Goal: Task Accomplishment & Management: Complete application form

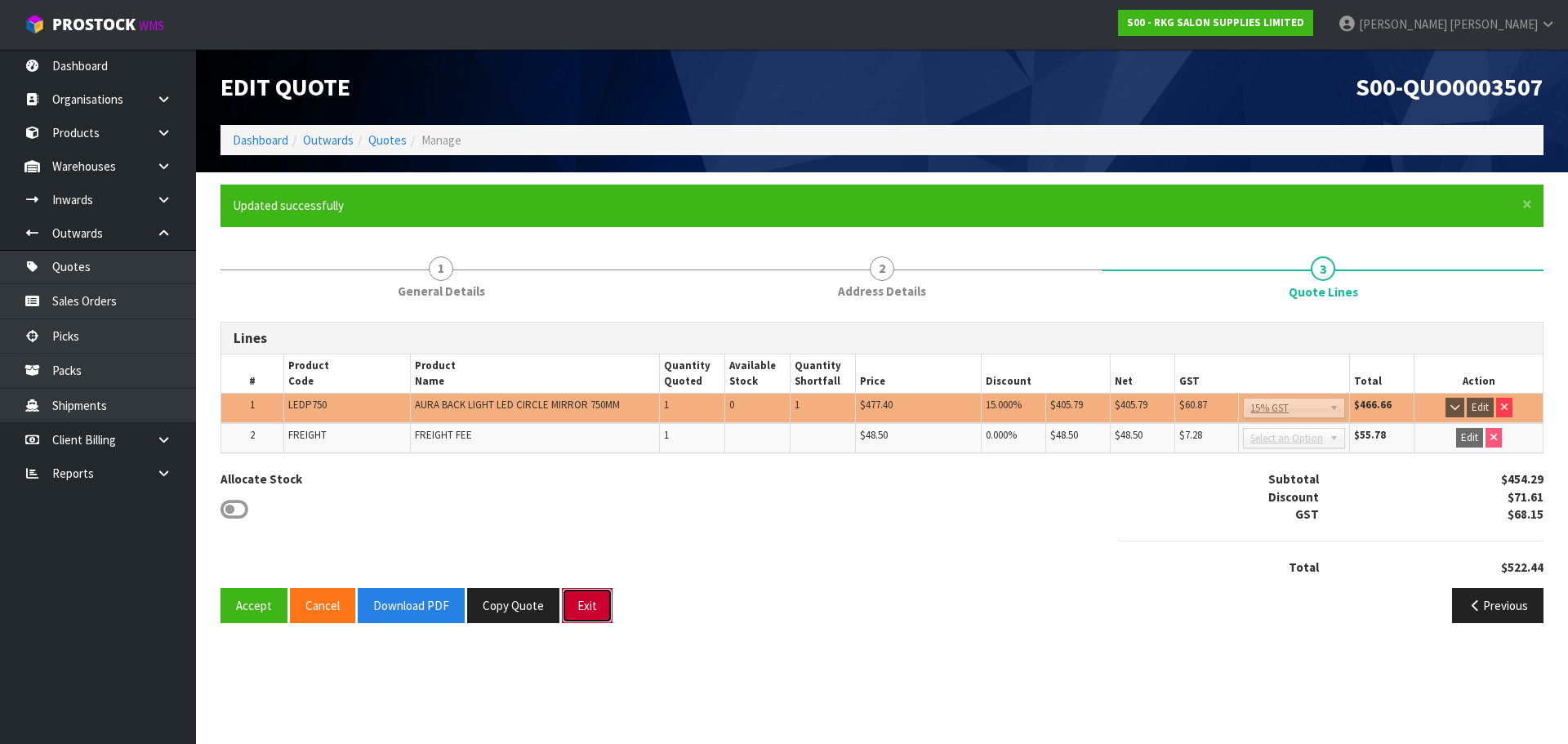
click at [585, 612] on button "Exit" at bounding box center [587, 605] width 51 height 35
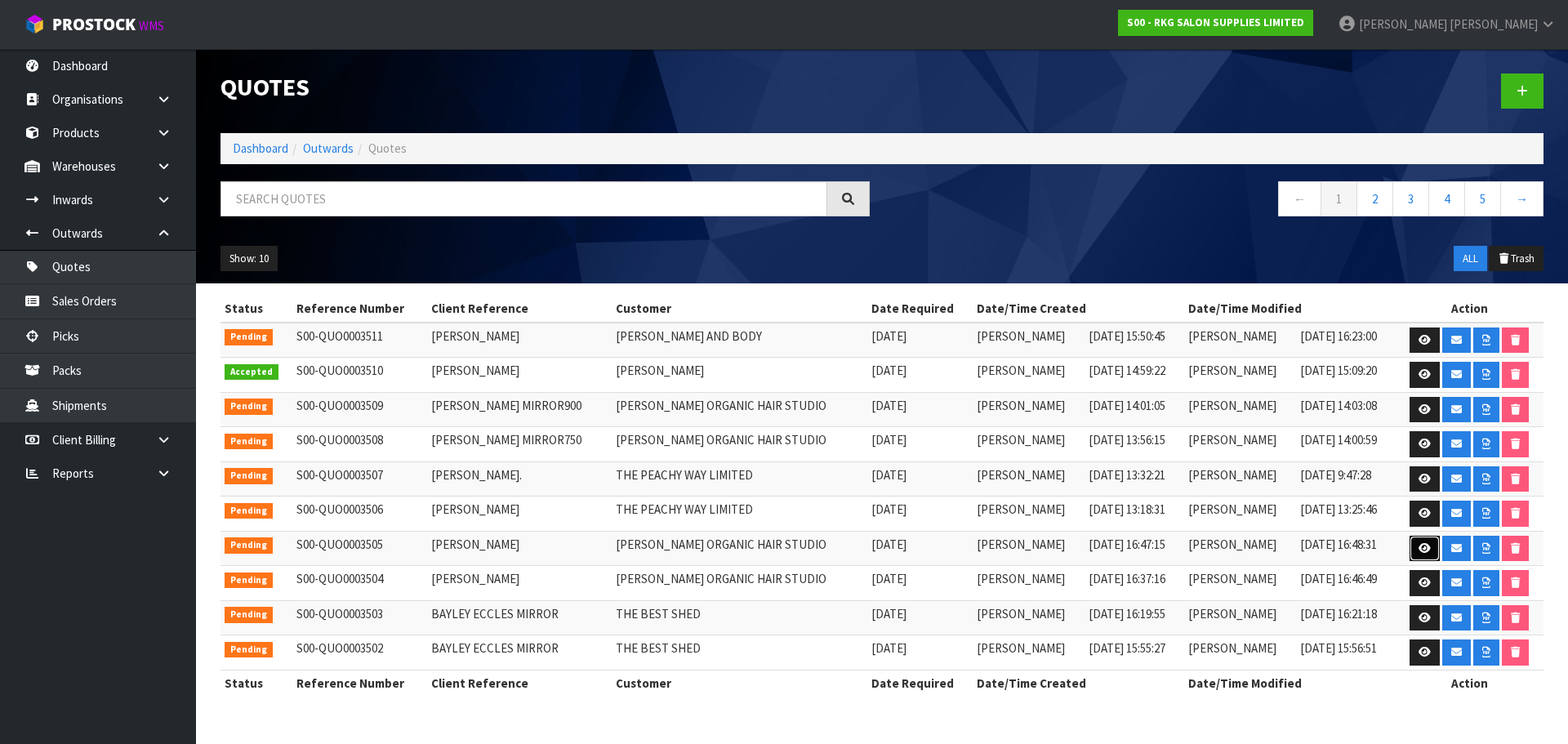
click at [1422, 549] on icon at bounding box center [1425, 548] width 12 height 11
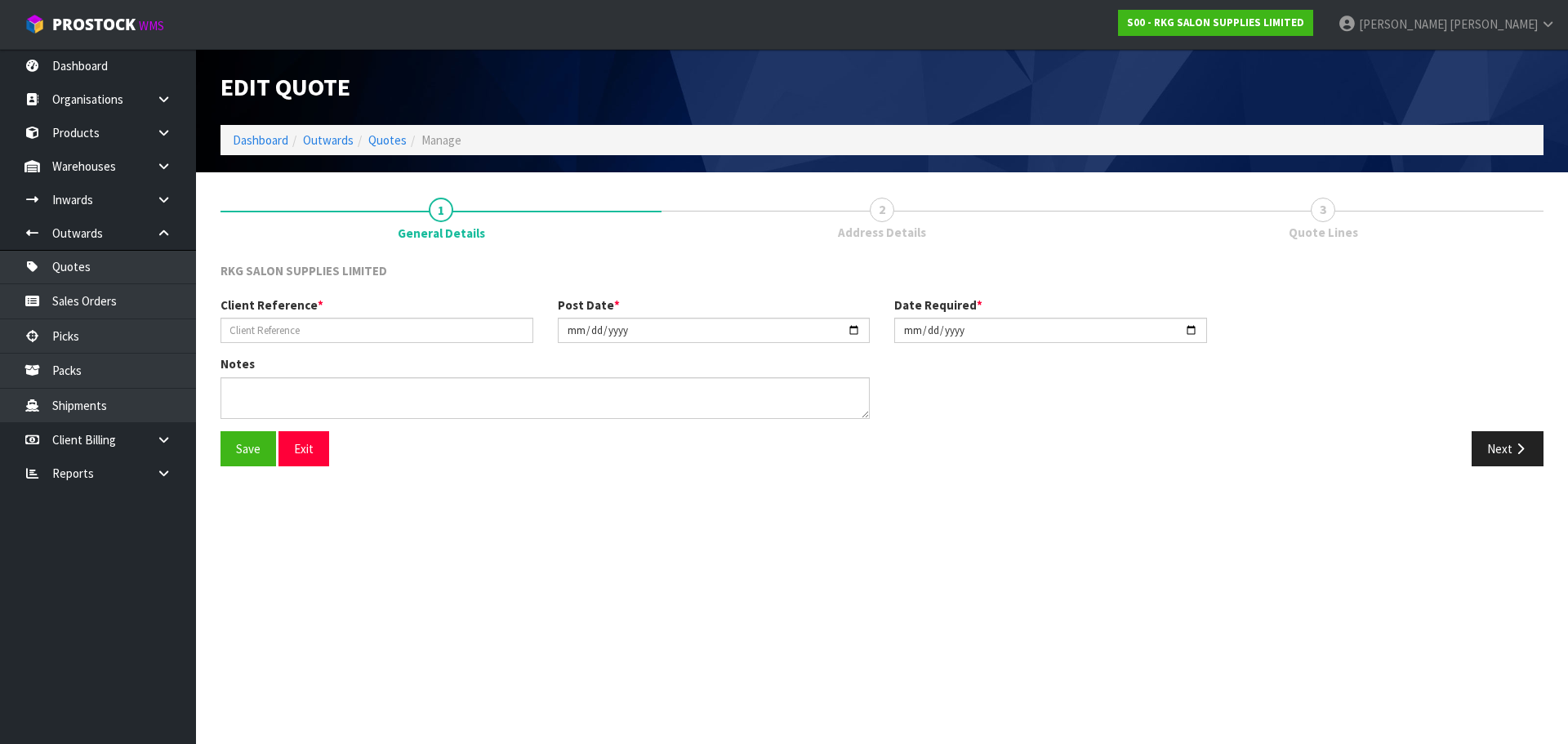
type input "RHONDA DAVIDS"
type input "2025-08-19"
type textarea "FOR PICK UP"
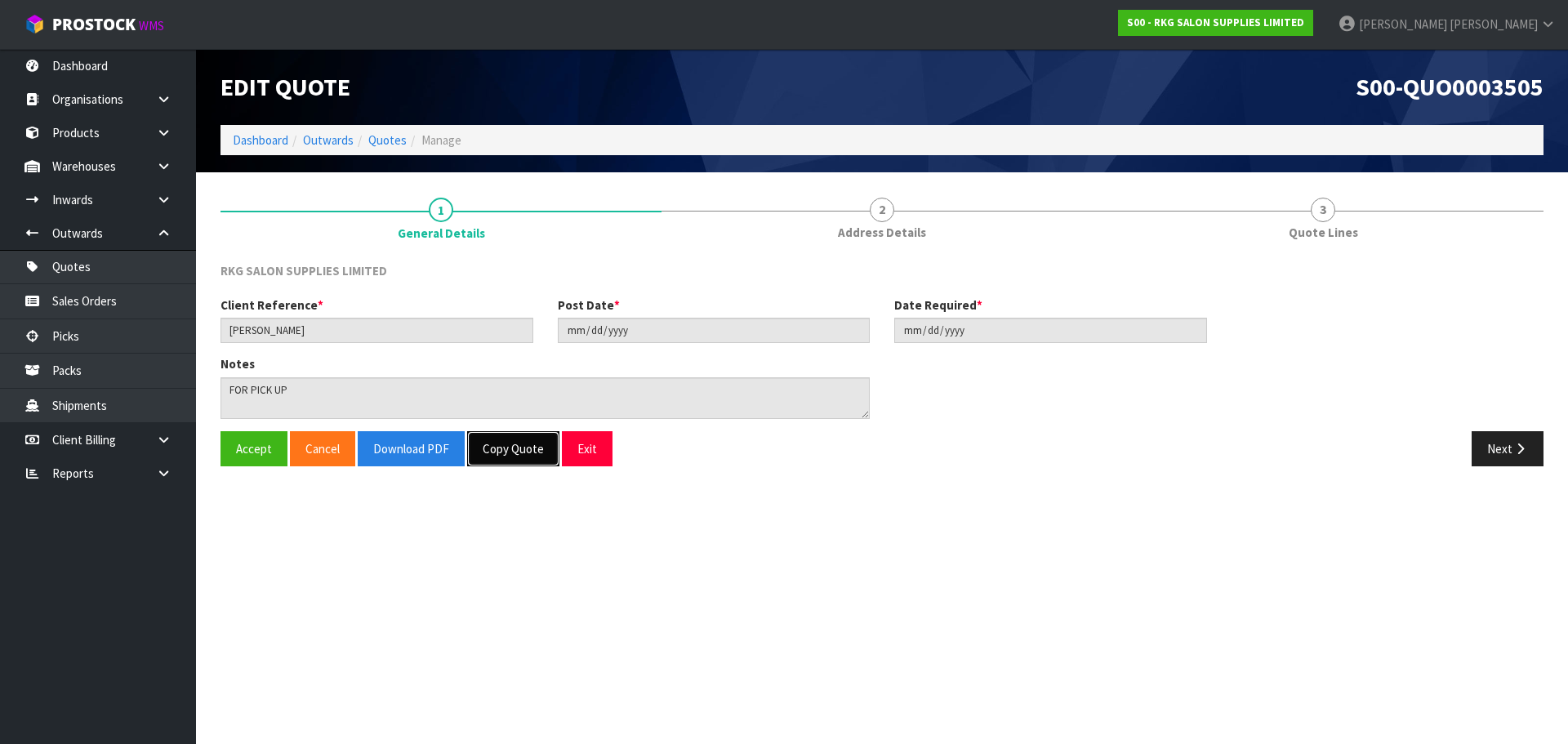
click at [509, 453] on button "Copy Quote" at bounding box center [513, 448] width 92 height 35
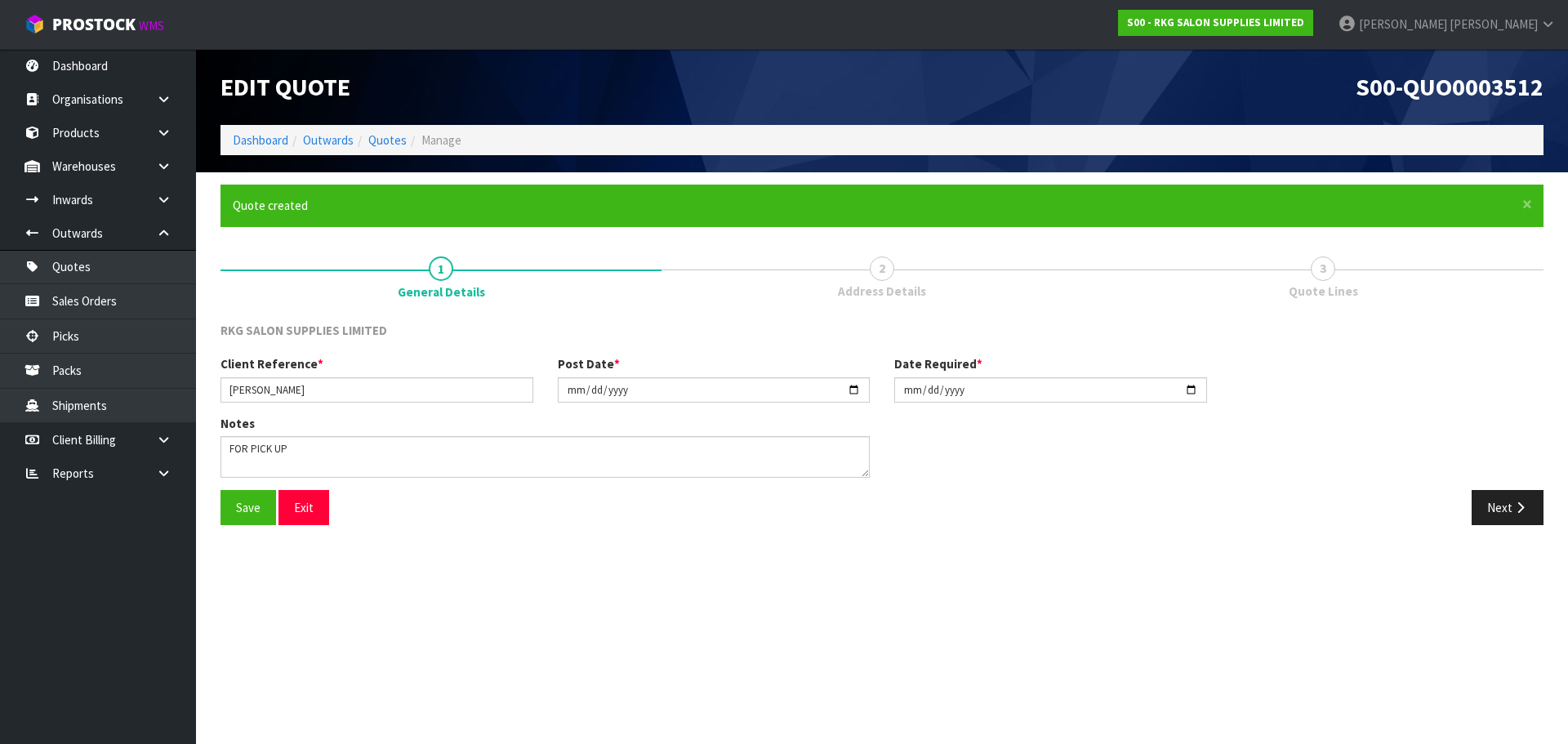
click at [882, 271] on span "2" at bounding box center [882, 269] width 25 height 25
click at [1503, 513] on button "Next" at bounding box center [1508, 507] width 72 height 35
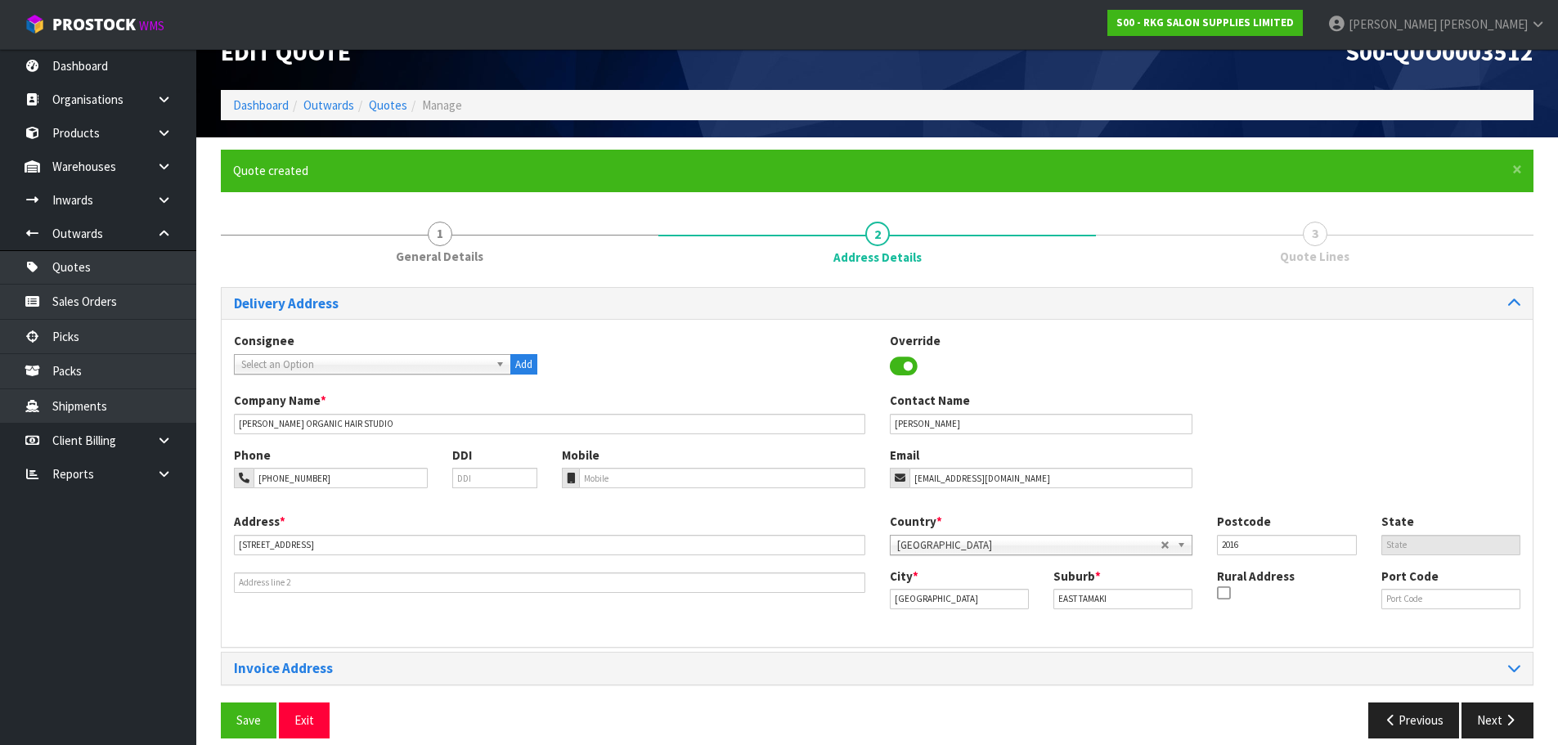
scroll to position [53, 0]
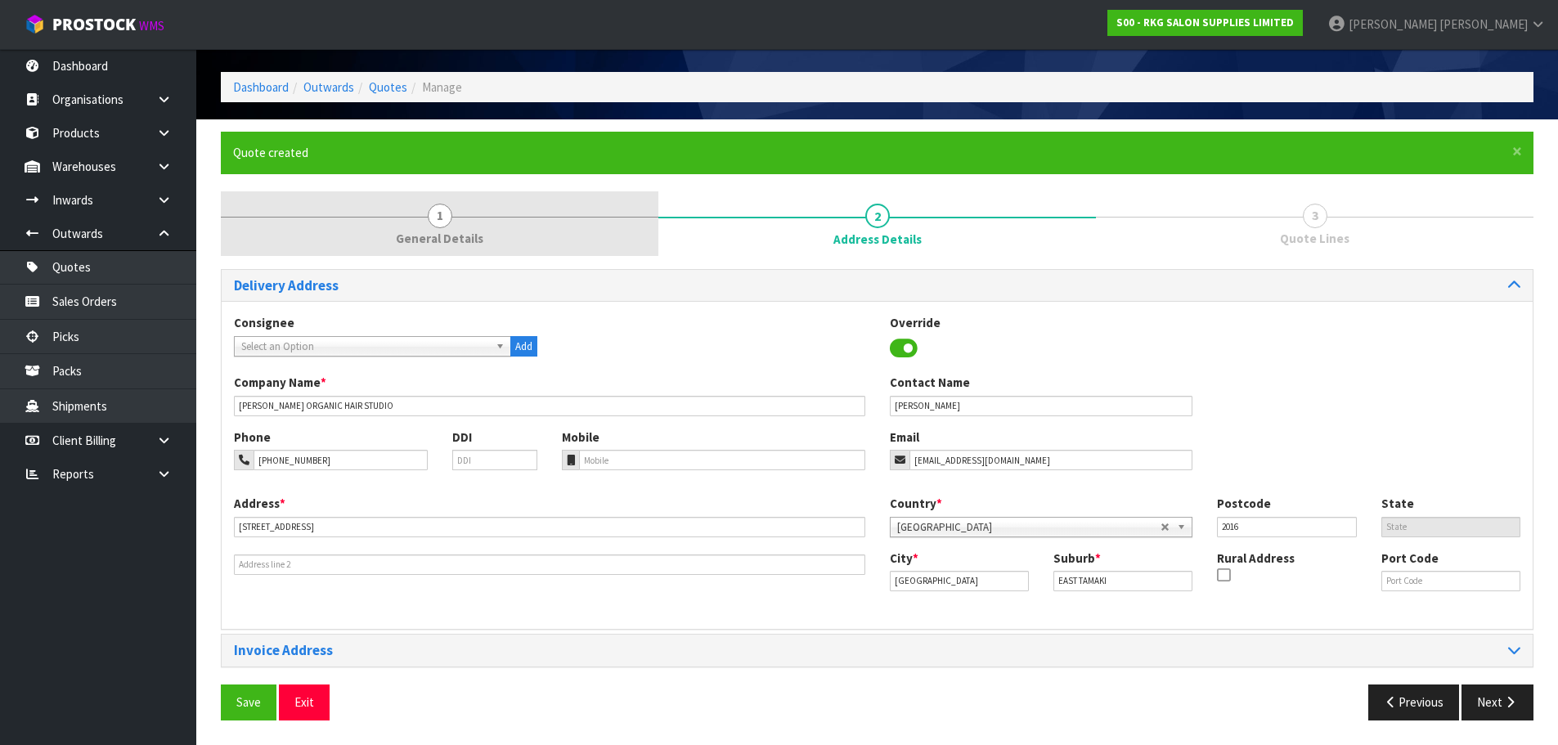
click at [433, 205] on span "1" at bounding box center [440, 216] width 25 height 25
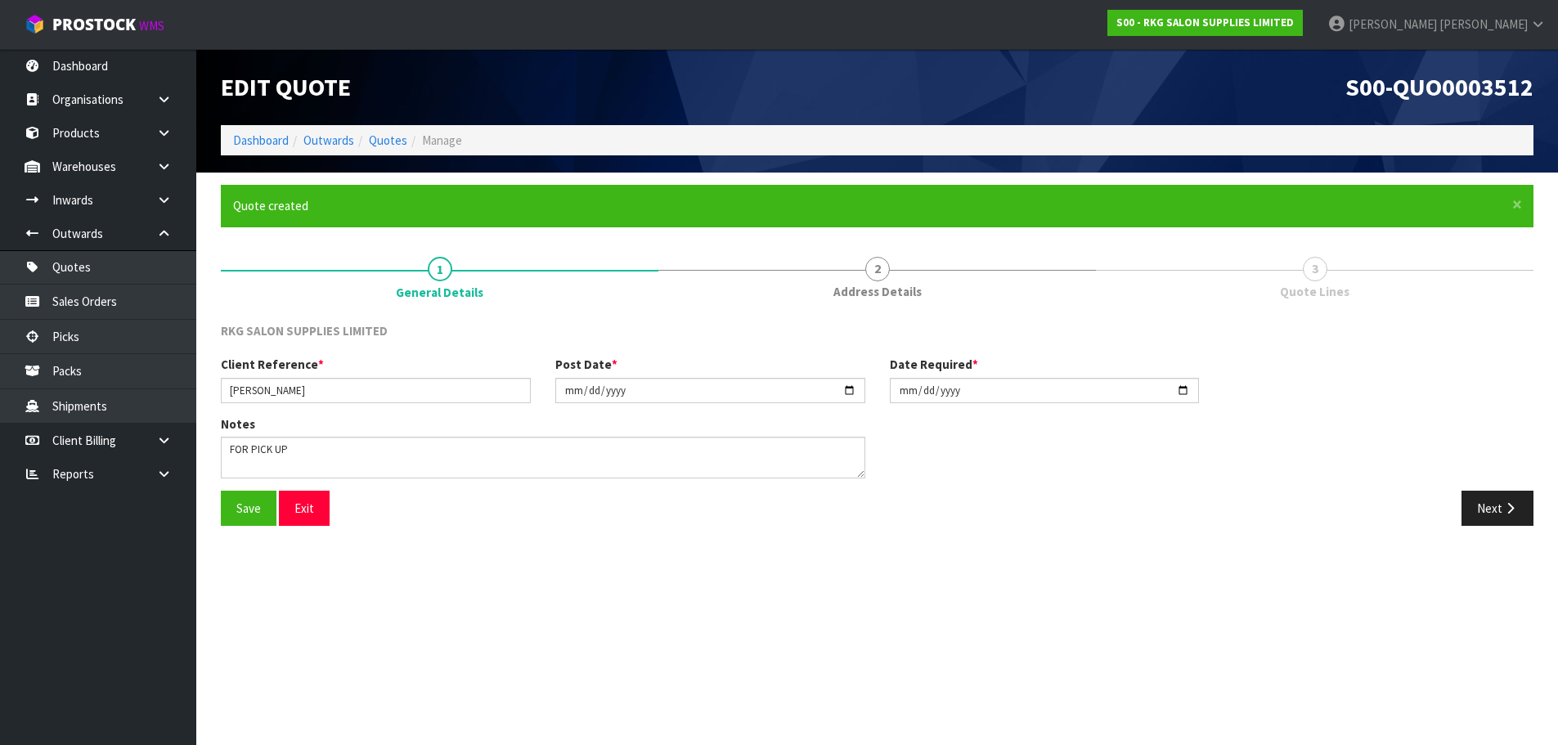
scroll to position [0, 0]
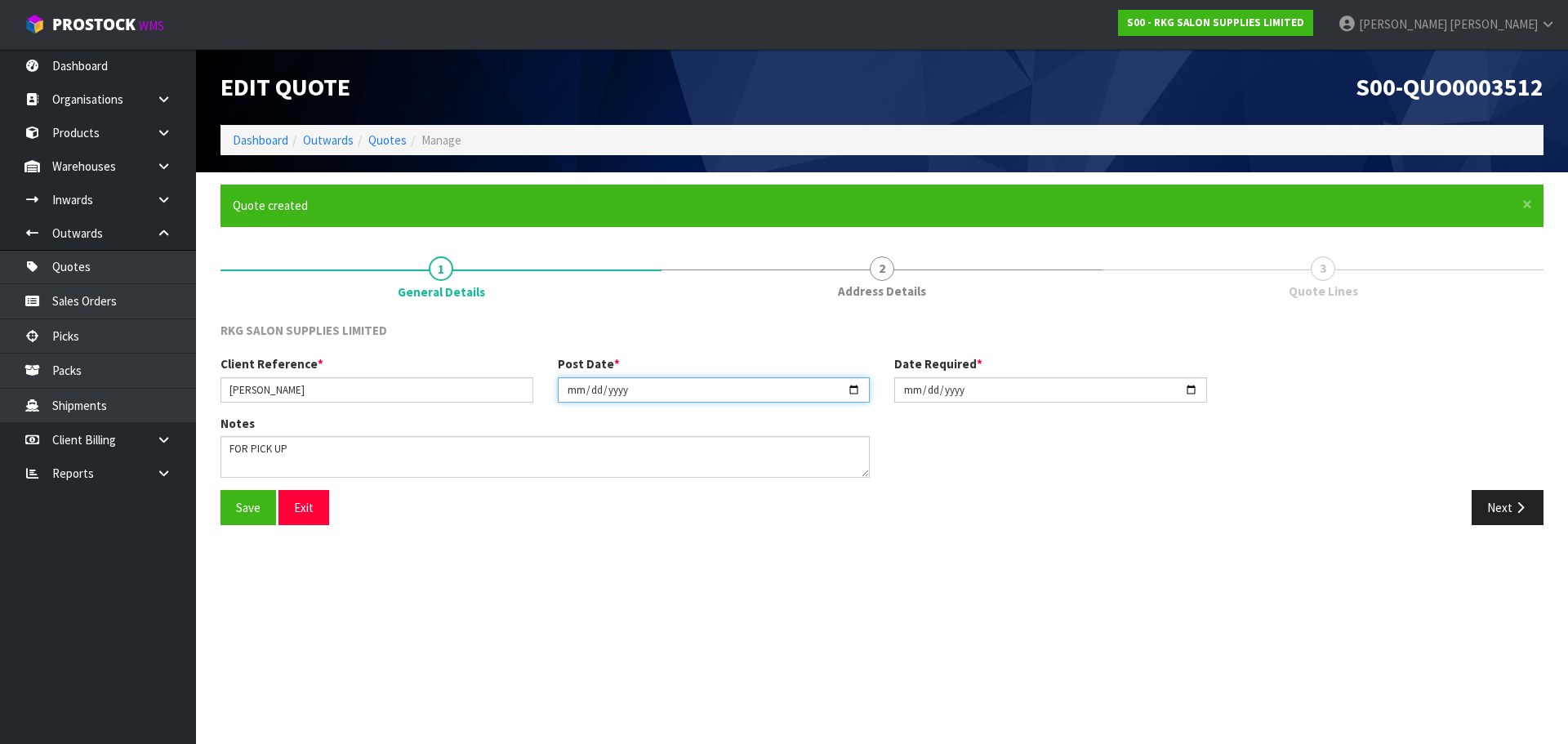
click at [854, 385] on input "2025-08-19" at bounding box center [714, 389] width 313 height 25
type input "[DATE]"
click at [1190, 393] on input "2025-08-19" at bounding box center [1051, 389] width 313 height 25
type input "[DATE]"
drag, startPoint x: 293, startPoint y: 452, endPoint x: 209, endPoint y: 451, distance: 84.0
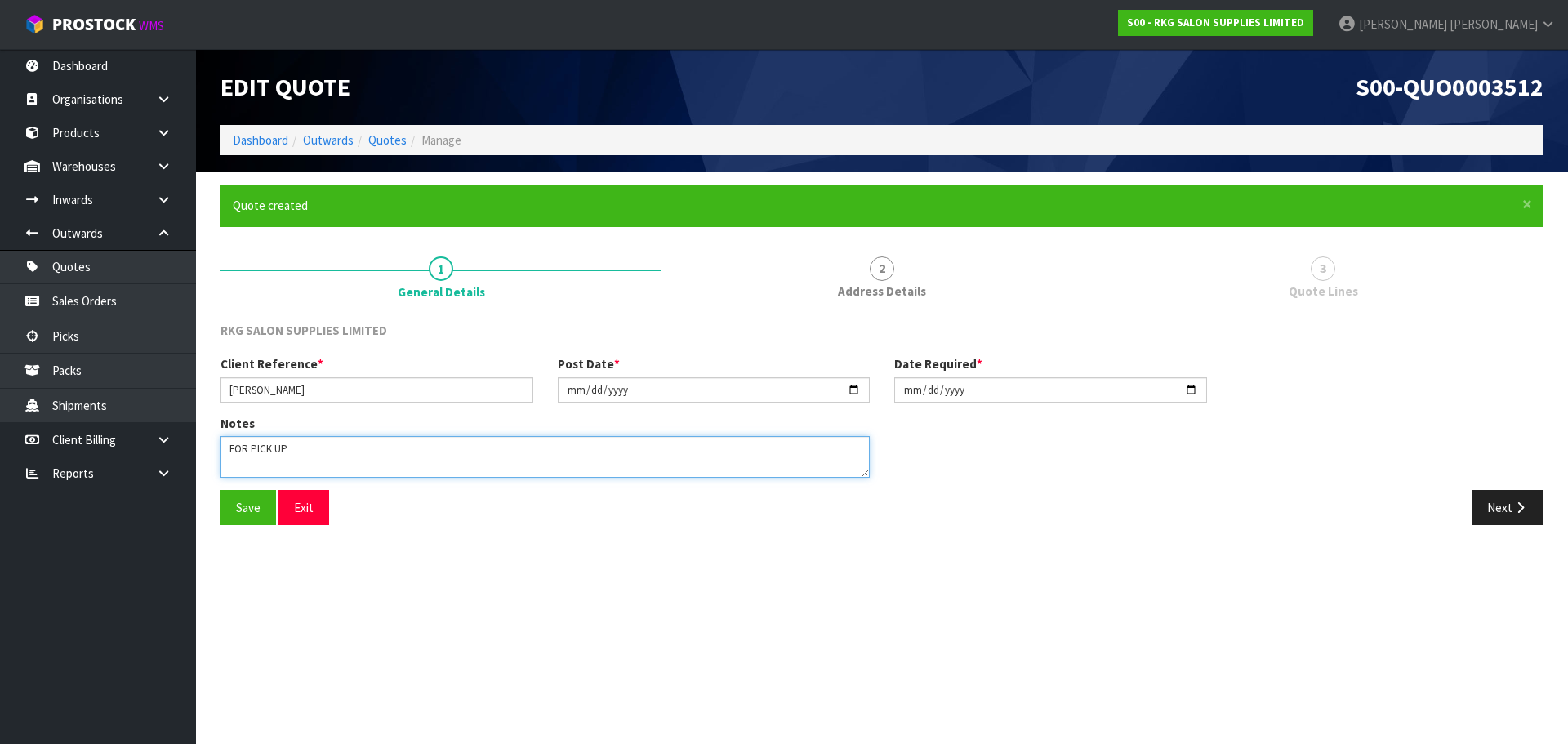
click at [209, 451] on div "Notes" at bounding box center [545, 451] width 674 height 75
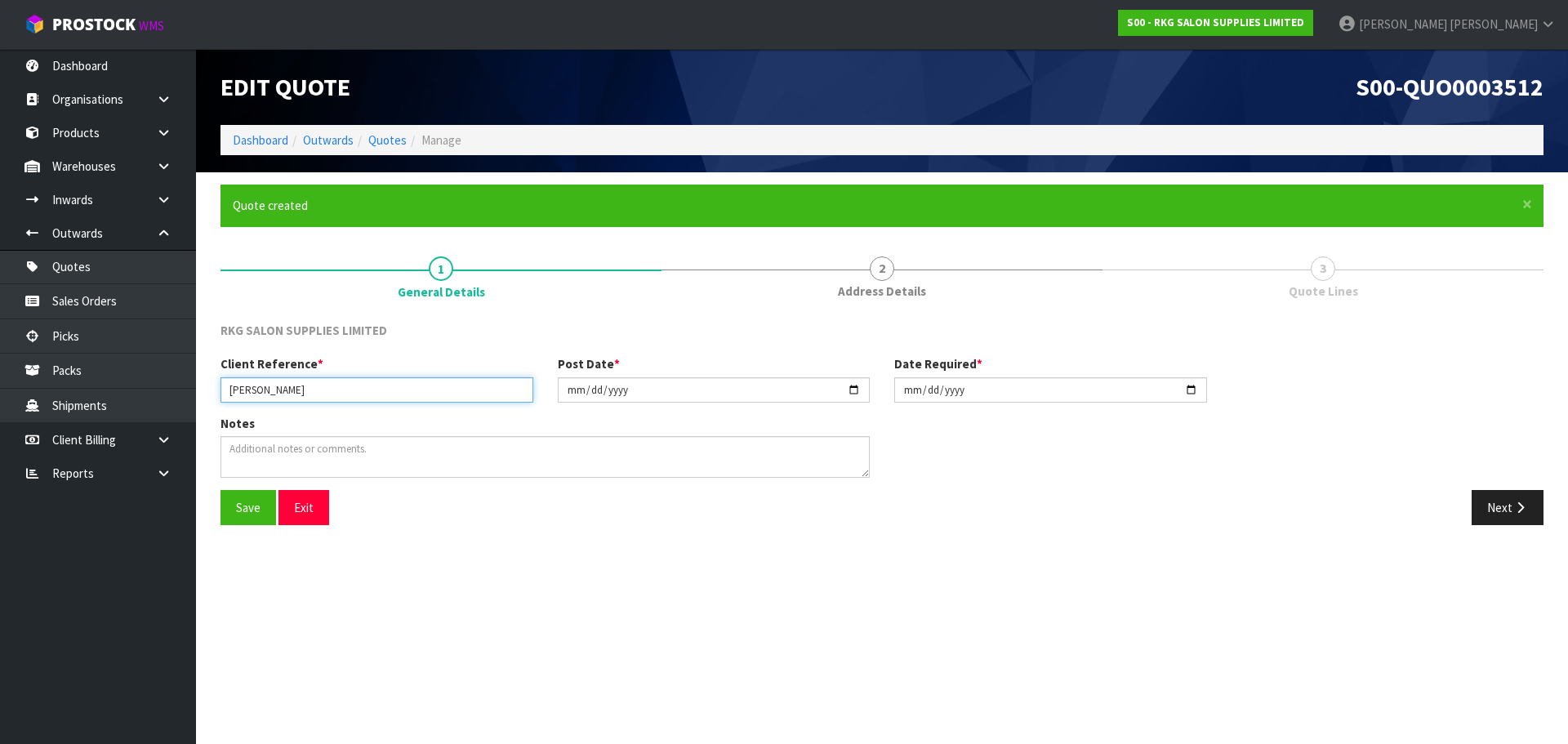
click at [333, 389] on input "RHONDA DAVIDS" at bounding box center [377, 389] width 313 height 25
drag, startPoint x: 341, startPoint y: 390, endPoint x: 370, endPoint y: 390, distance: 29.0
click at [370, 390] on input "RHONDA DAVIDS MIRROR750" at bounding box center [377, 389] width 313 height 25
type input "RHONDA DAVIDS MIRROR900"
click at [245, 510] on button "Save" at bounding box center [249, 507] width 56 height 35
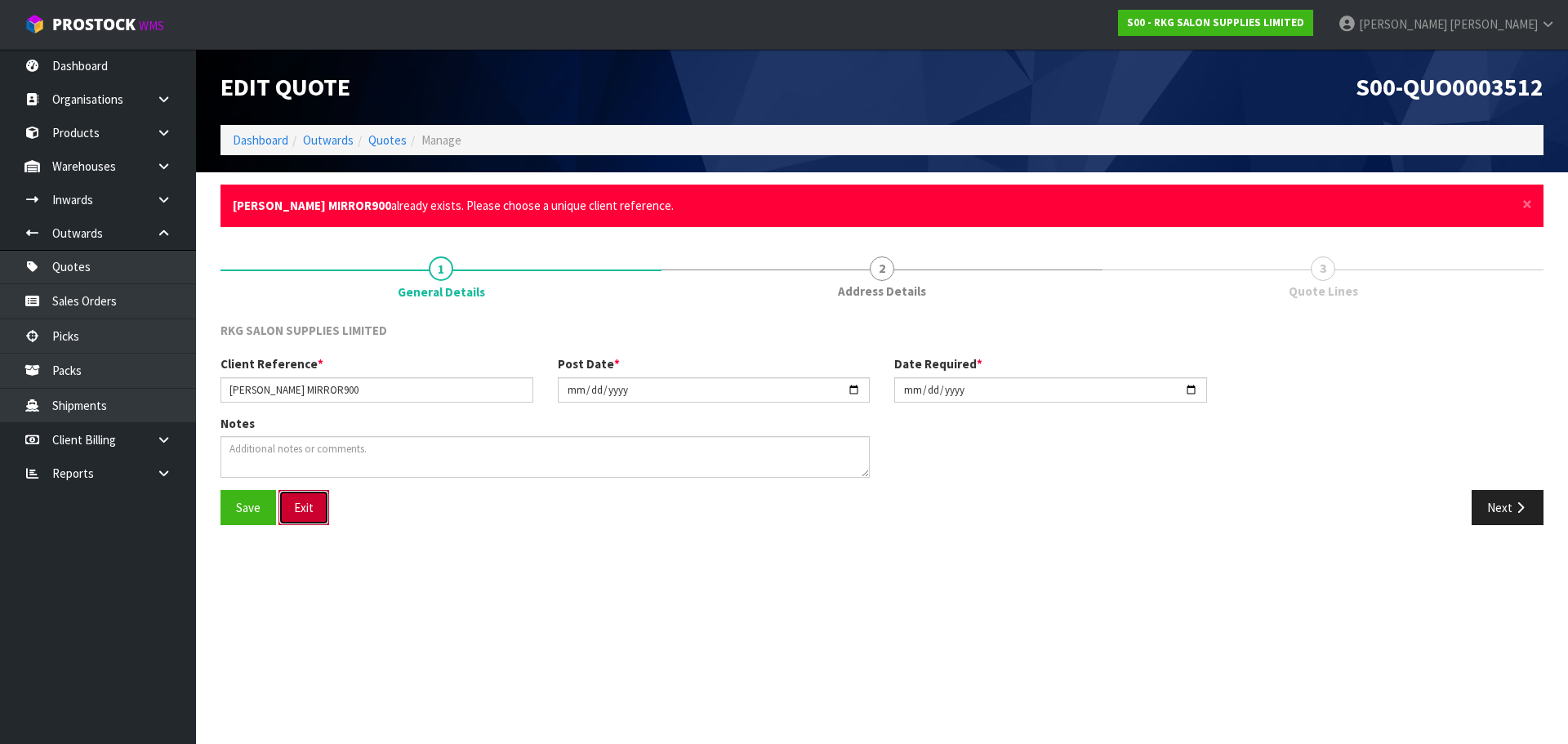
click at [303, 504] on button "Exit" at bounding box center [304, 507] width 51 height 35
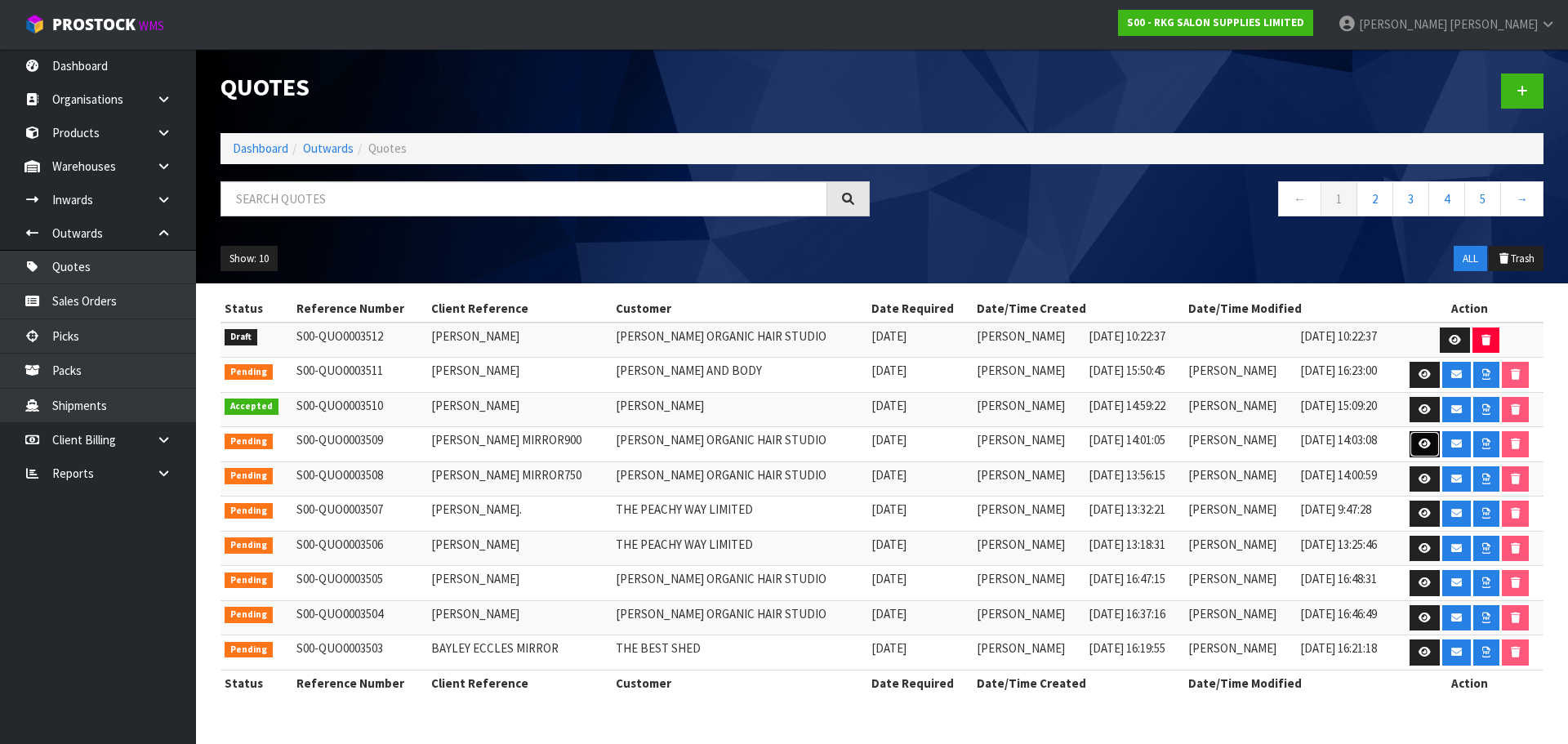
click at [1419, 446] on icon at bounding box center [1425, 443] width 12 height 11
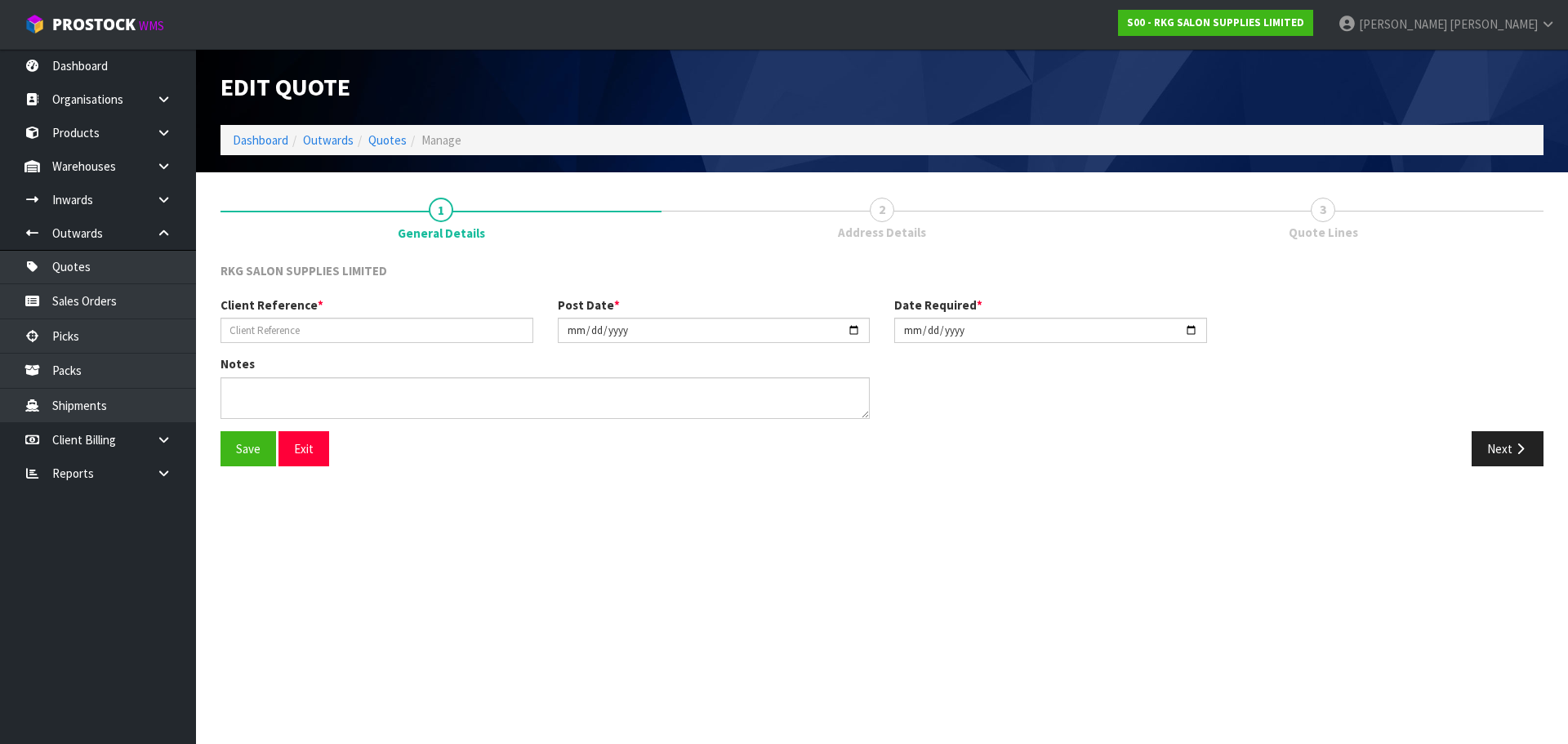
type input "RHONDA DAVIDS MIRROR900"
type input "2025-08-20"
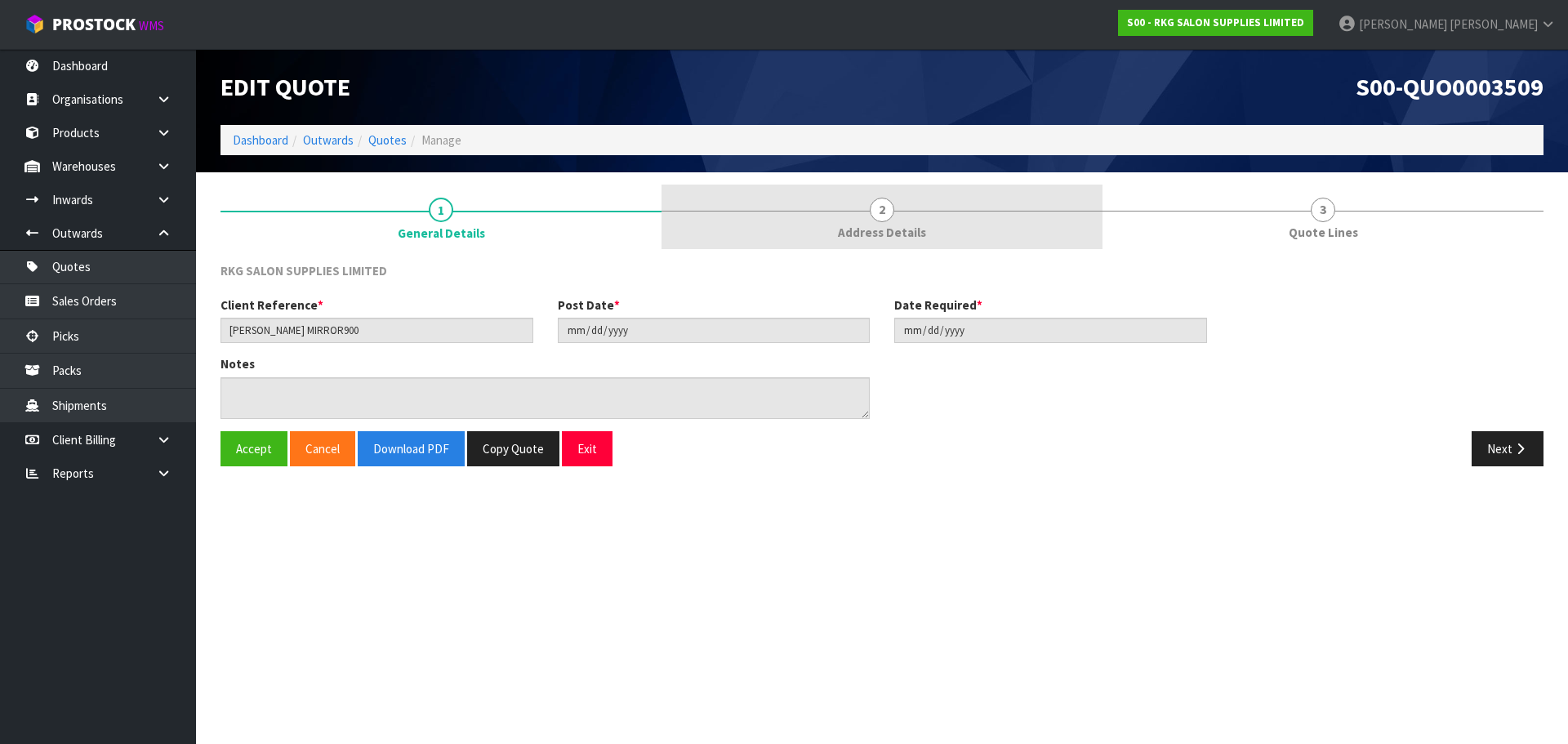
click at [880, 209] on span "2" at bounding box center [882, 210] width 25 height 25
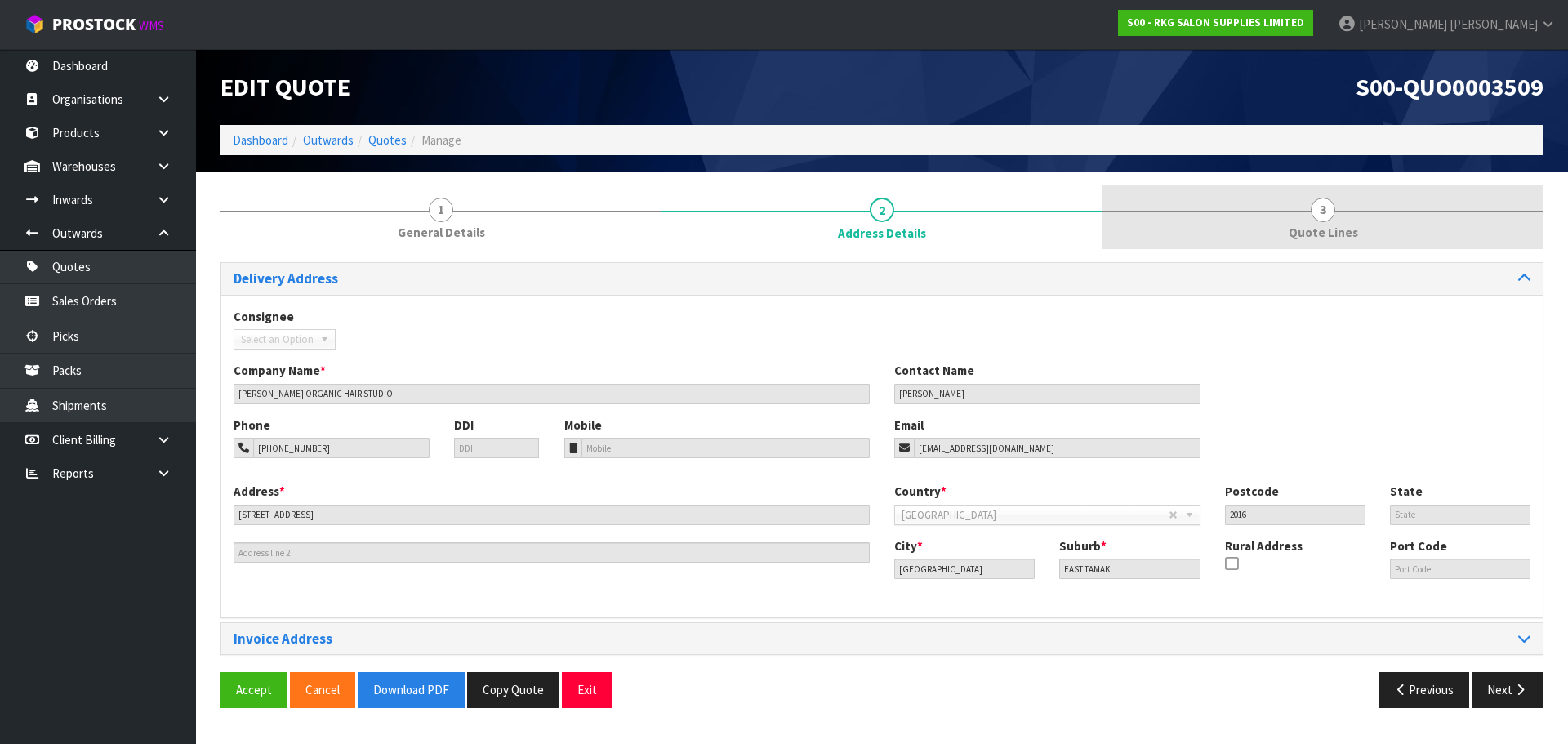
click at [1315, 216] on span "3" at bounding box center [1323, 210] width 25 height 25
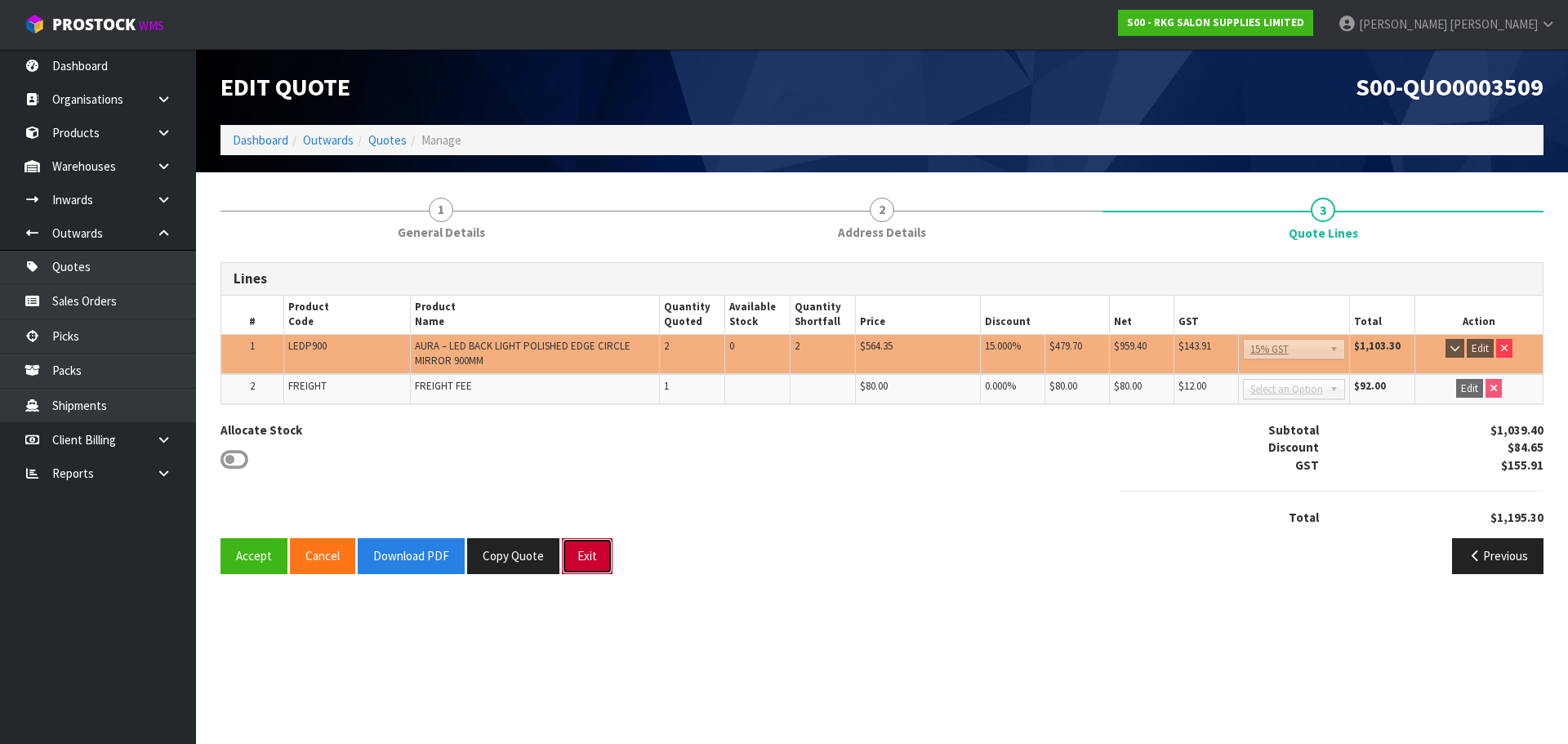
click at [584, 557] on button "Exit" at bounding box center [587, 555] width 51 height 35
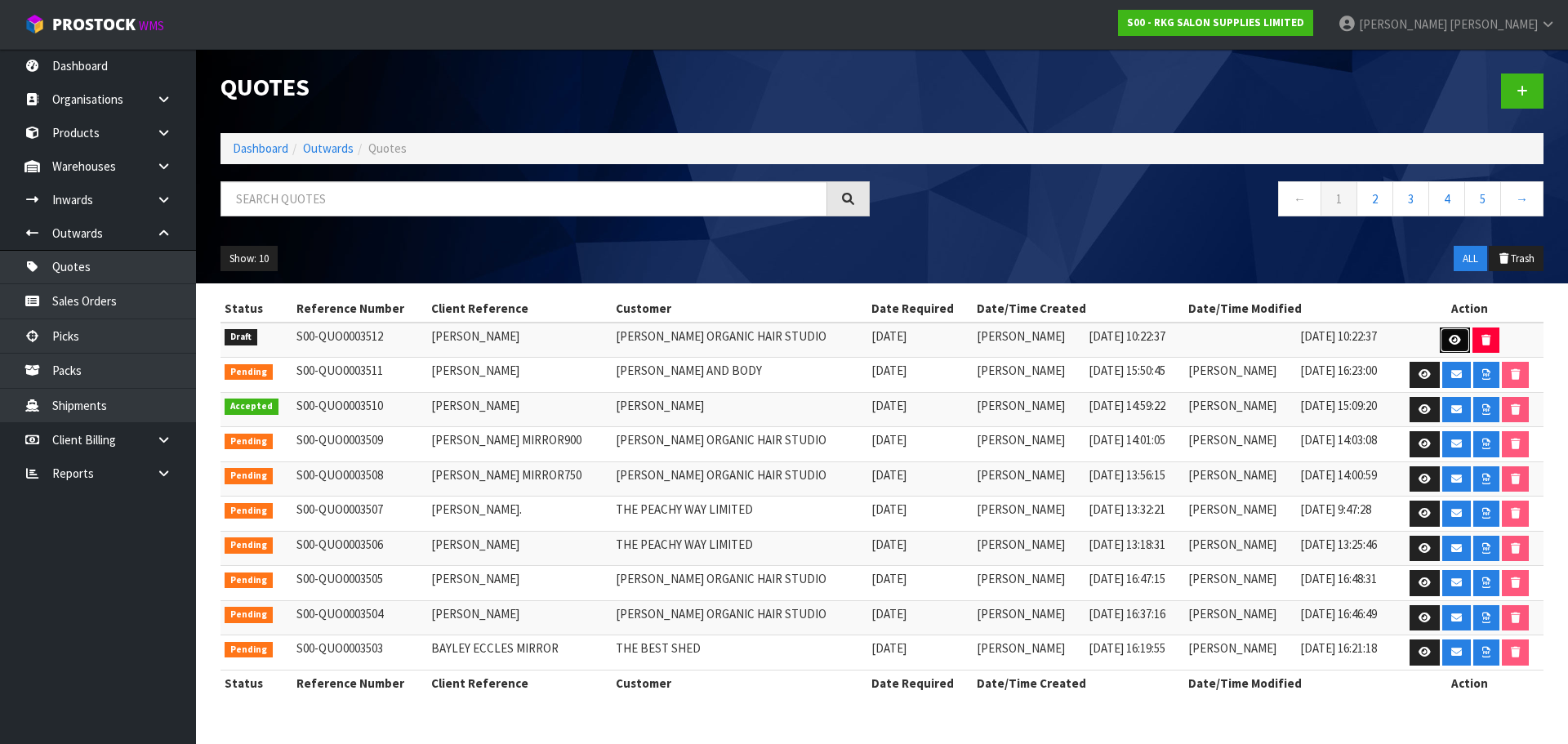
click at [1450, 338] on icon at bounding box center [1455, 340] width 12 height 11
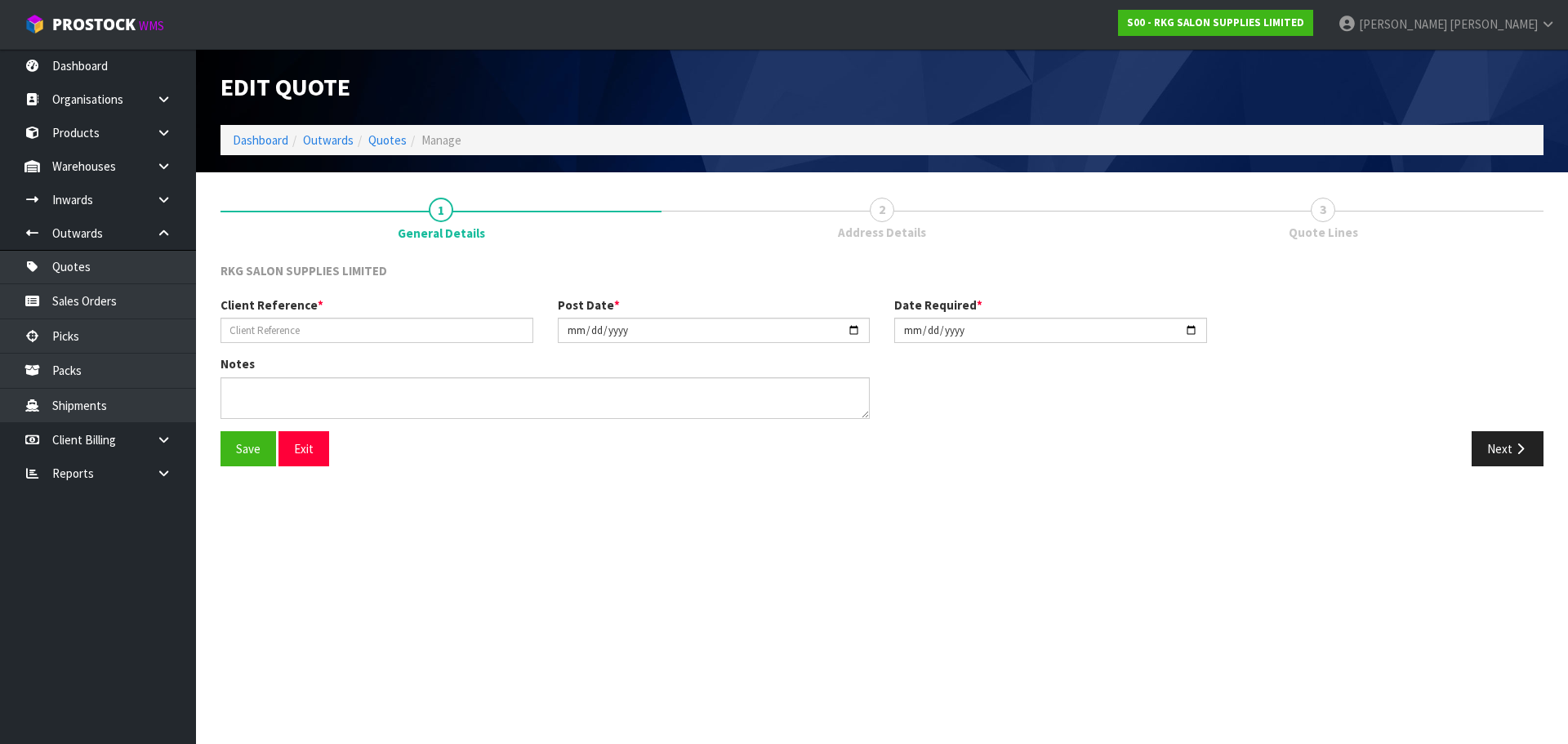
type input "RHONDA DAVIDS"
type input "2025-08-19"
type textarea "FOR PICK UP"
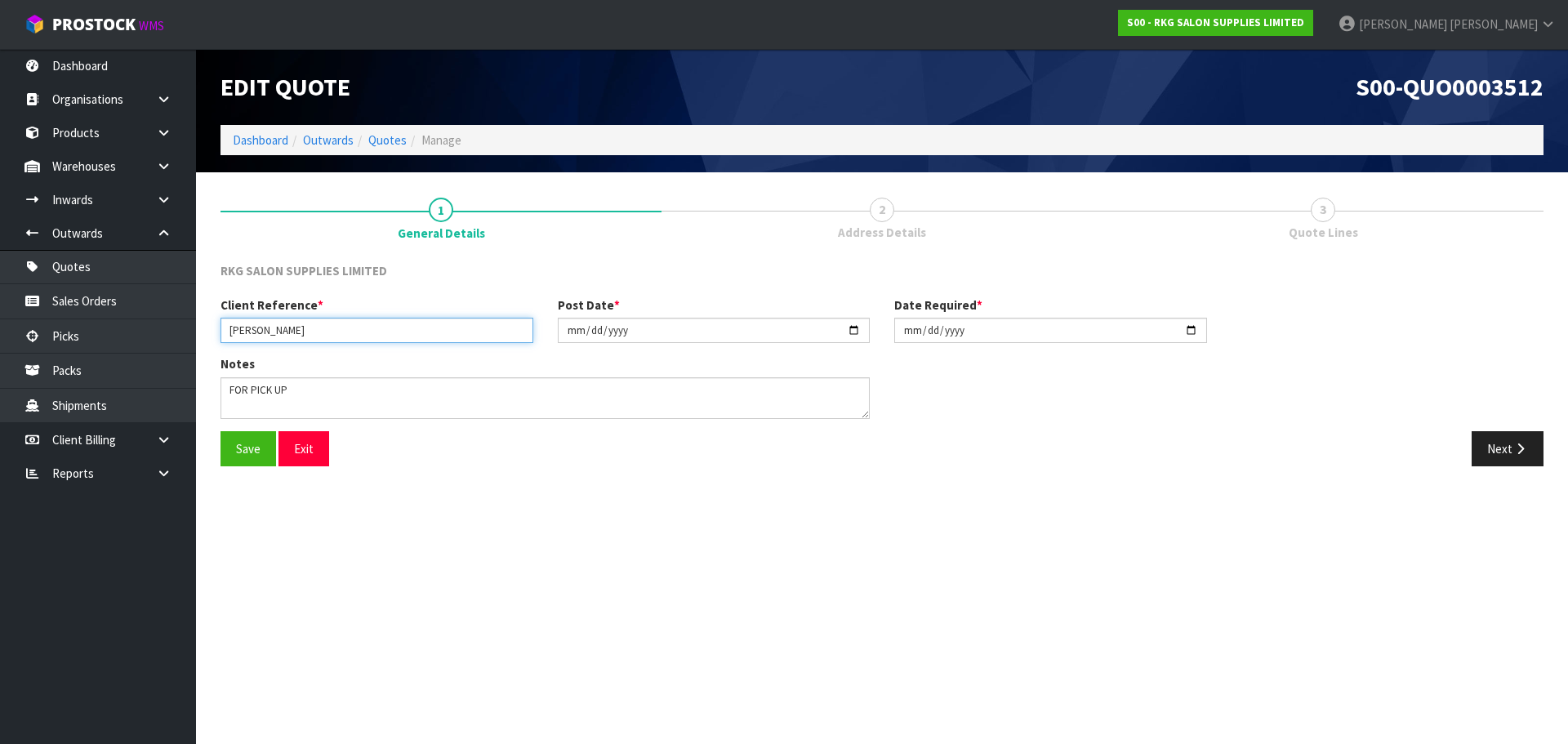
click at [392, 335] on input "RHONDA DAVIDS" at bounding box center [377, 330] width 313 height 25
type input "RHONDA DAVIDS MIRROR90"
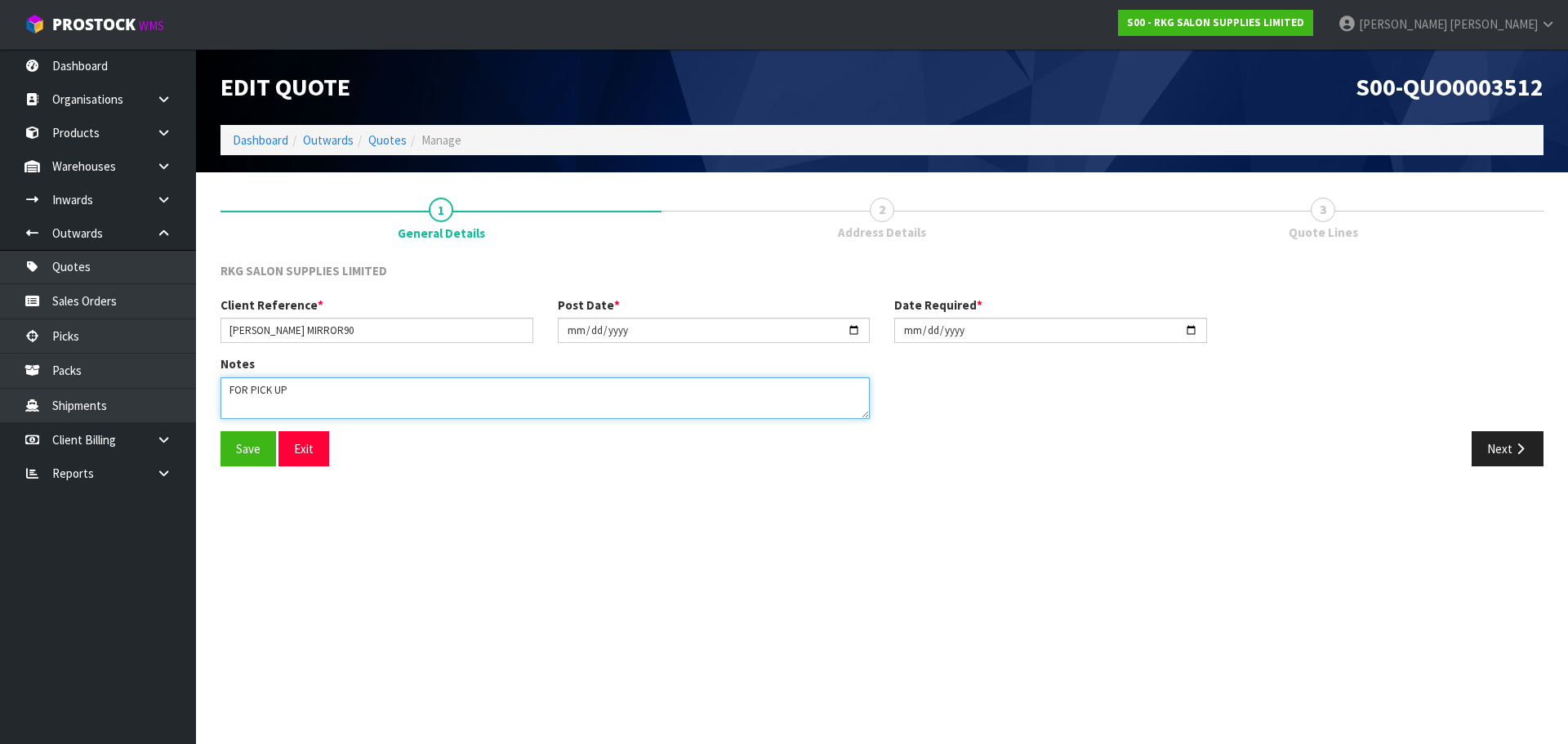
click at [274, 393] on textarea at bounding box center [545, 398] width 649 height 42
drag, startPoint x: 303, startPoint y: 383, endPoint x: 213, endPoint y: 380, distance: 90.0
click at [213, 380] on div "Notes" at bounding box center [545, 392] width 674 height 75
click at [241, 450] on button "Save" at bounding box center [249, 448] width 56 height 35
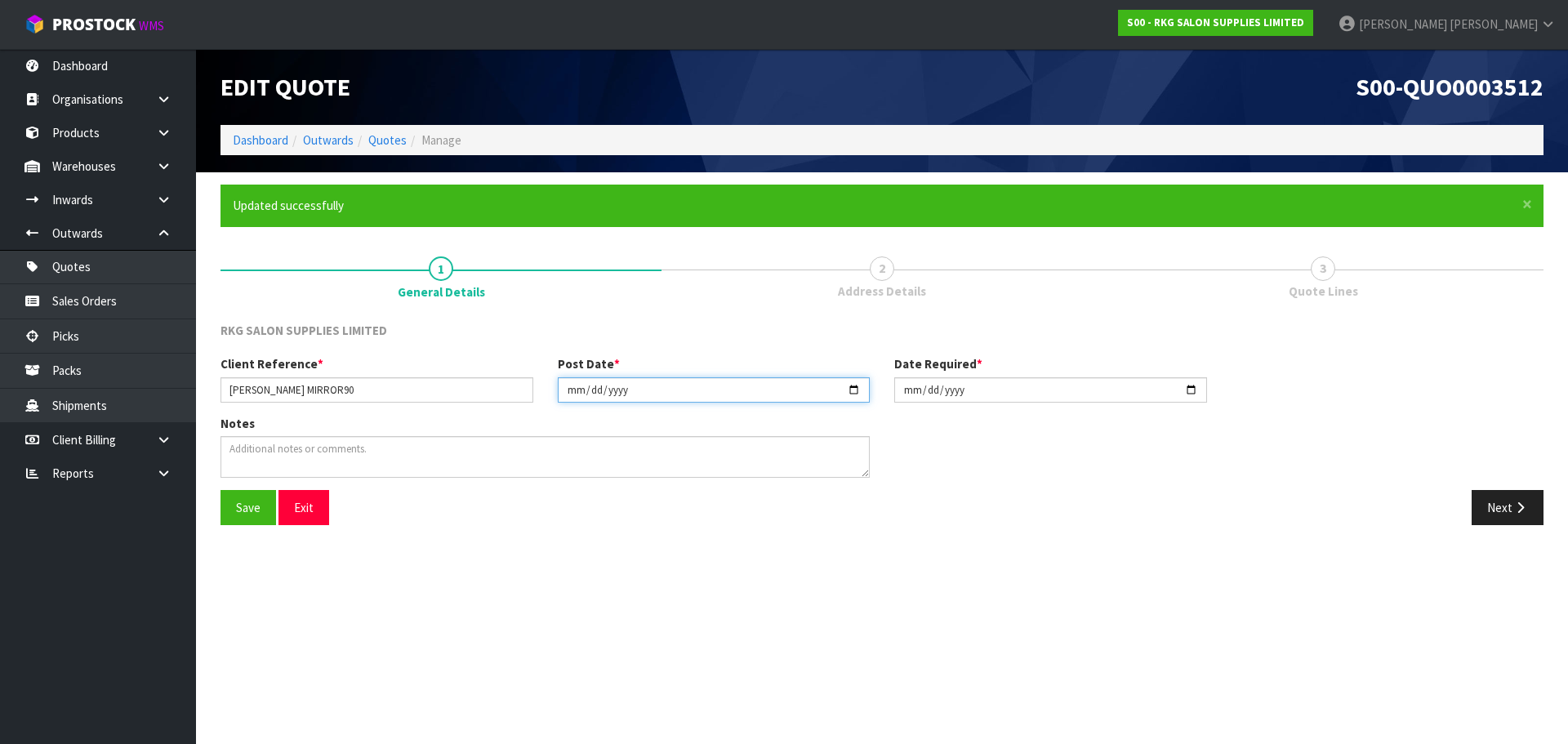
click at [856, 389] on input "2025-08-19" at bounding box center [714, 389] width 313 height 25
type input "[DATE]"
click at [1193, 387] on input "2025-08-19" at bounding box center [1051, 389] width 313 height 25
type input "[DATE]"
click at [249, 500] on button "Save" at bounding box center [249, 507] width 56 height 35
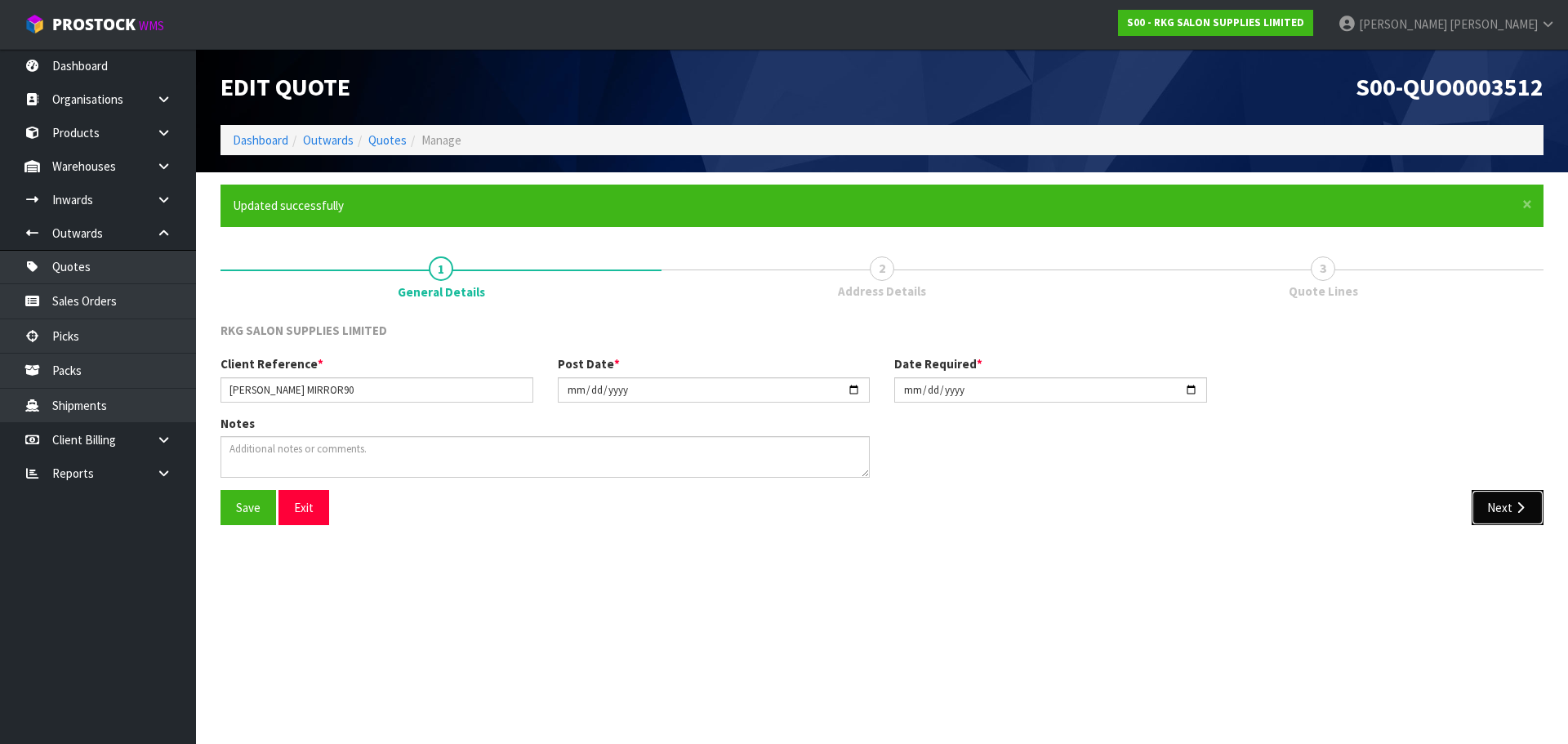
click at [1495, 507] on button "Next" at bounding box center [1508, 507] width 72 height 35
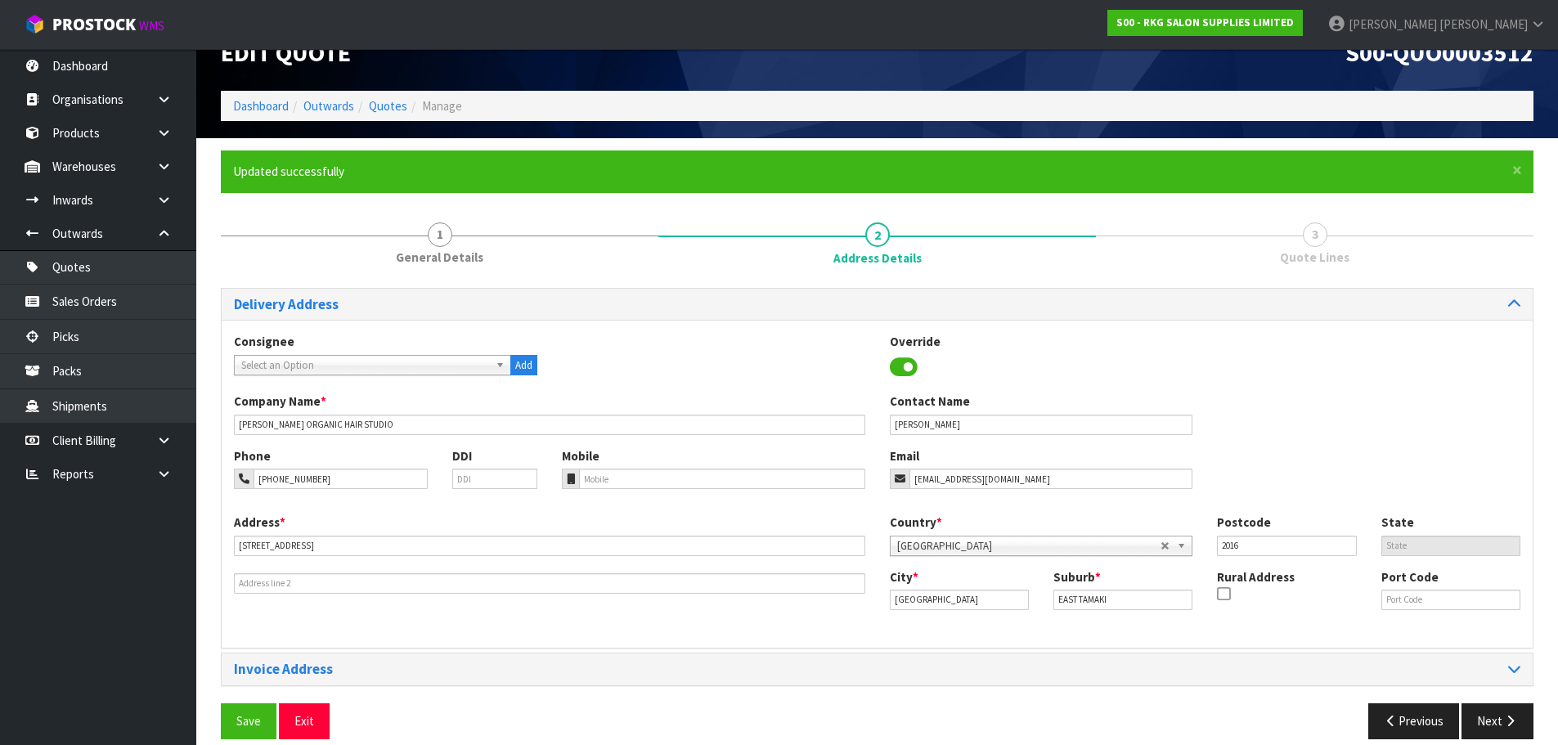
scroll to position [53, 0]
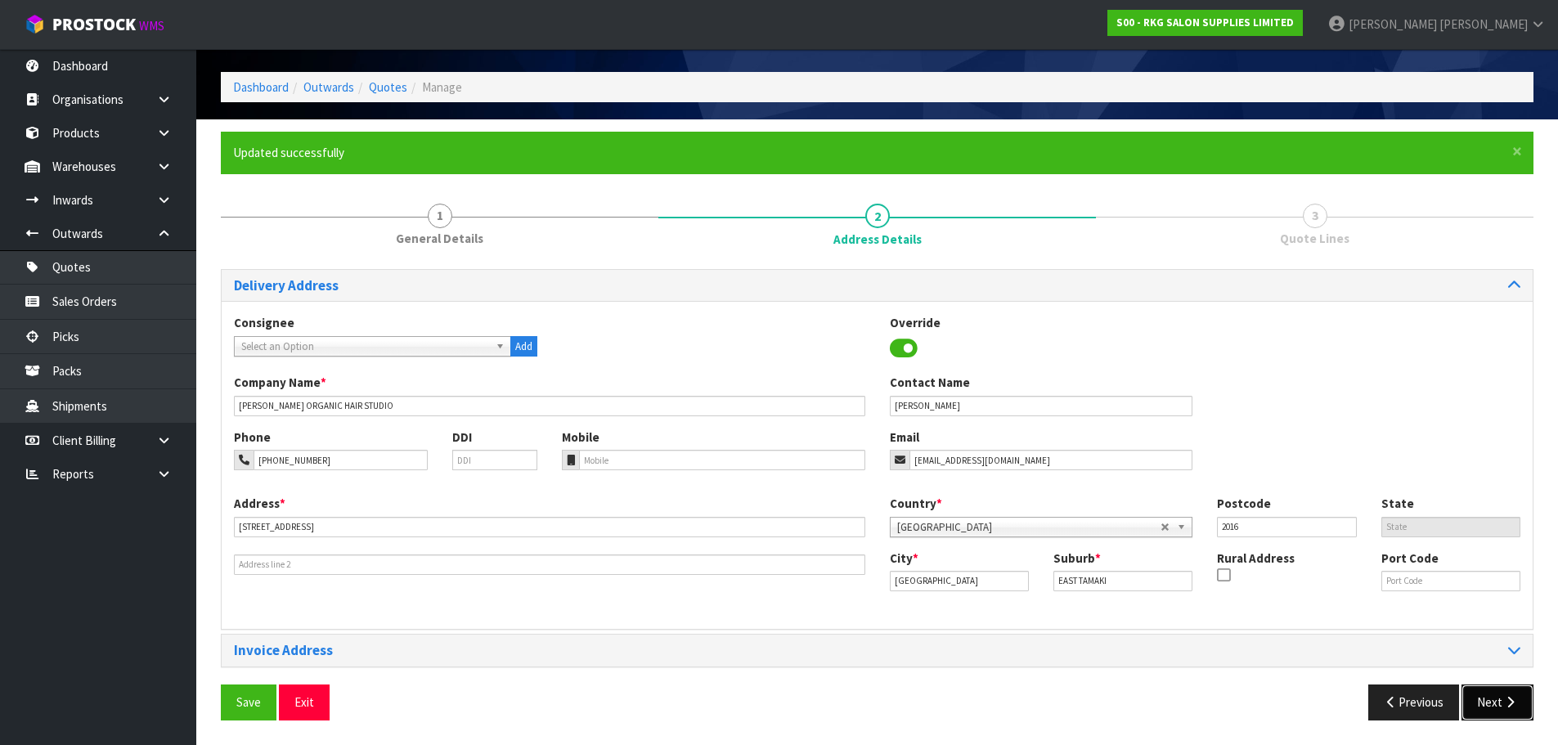
click at [1488, 700] on button "Next" at bounding box center [1498, 702] width 72 height 35
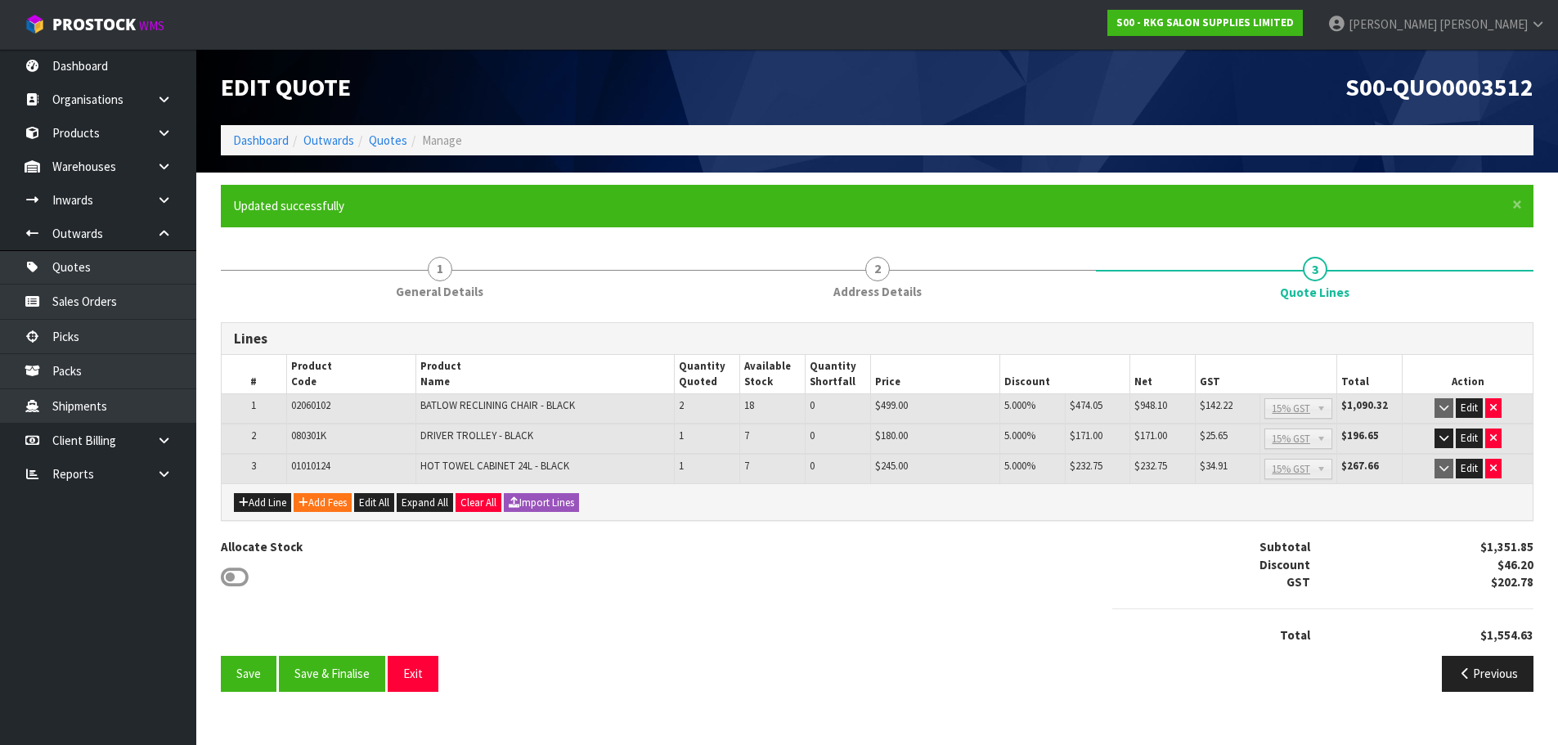
scroll to position [0, 0]
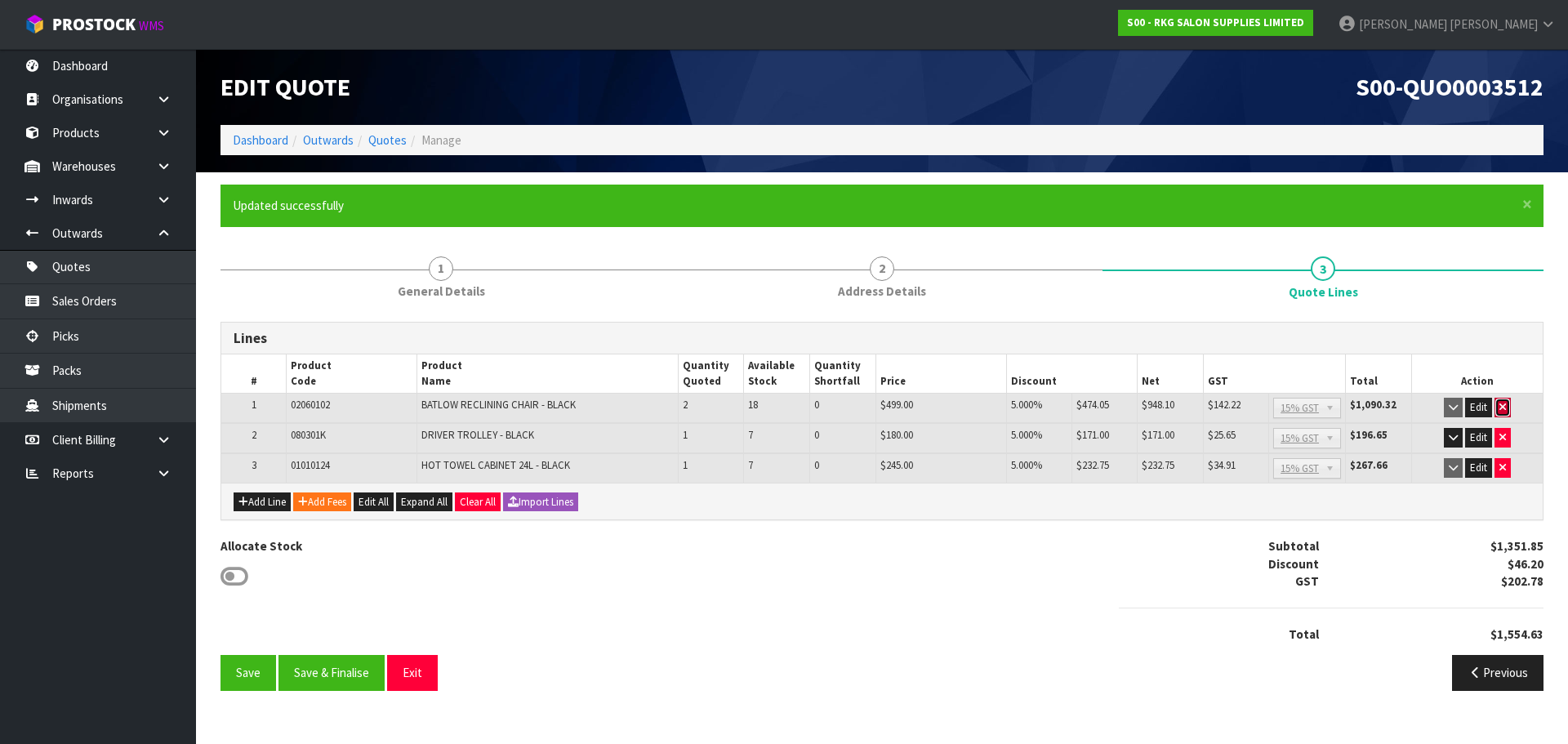
click at [1506, 406] on icon "button" at bounding box center [1503, 406] width 7 height 11
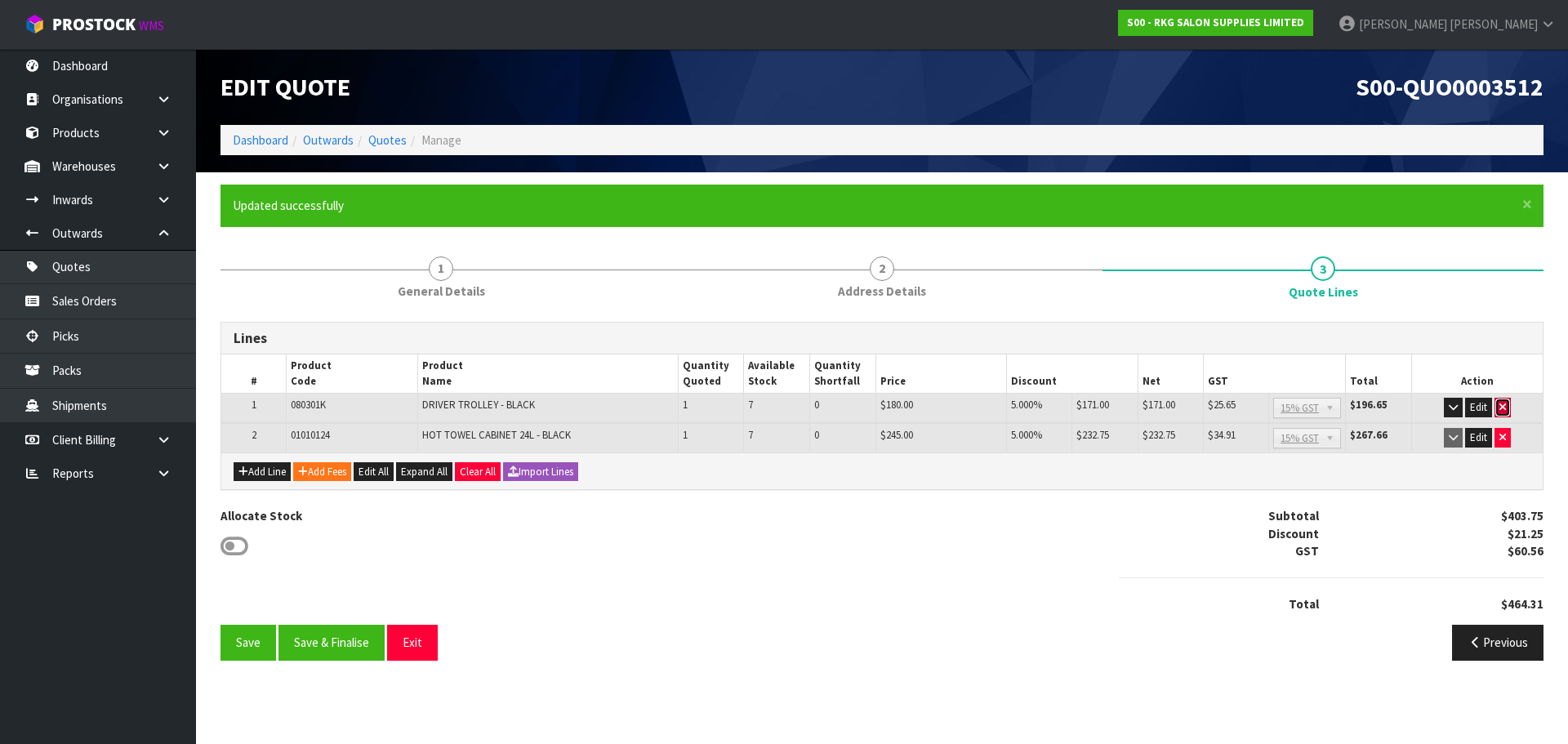
click at [1501, 405] on icon "button" at bounding box center [1503, 406] width 7 height 11
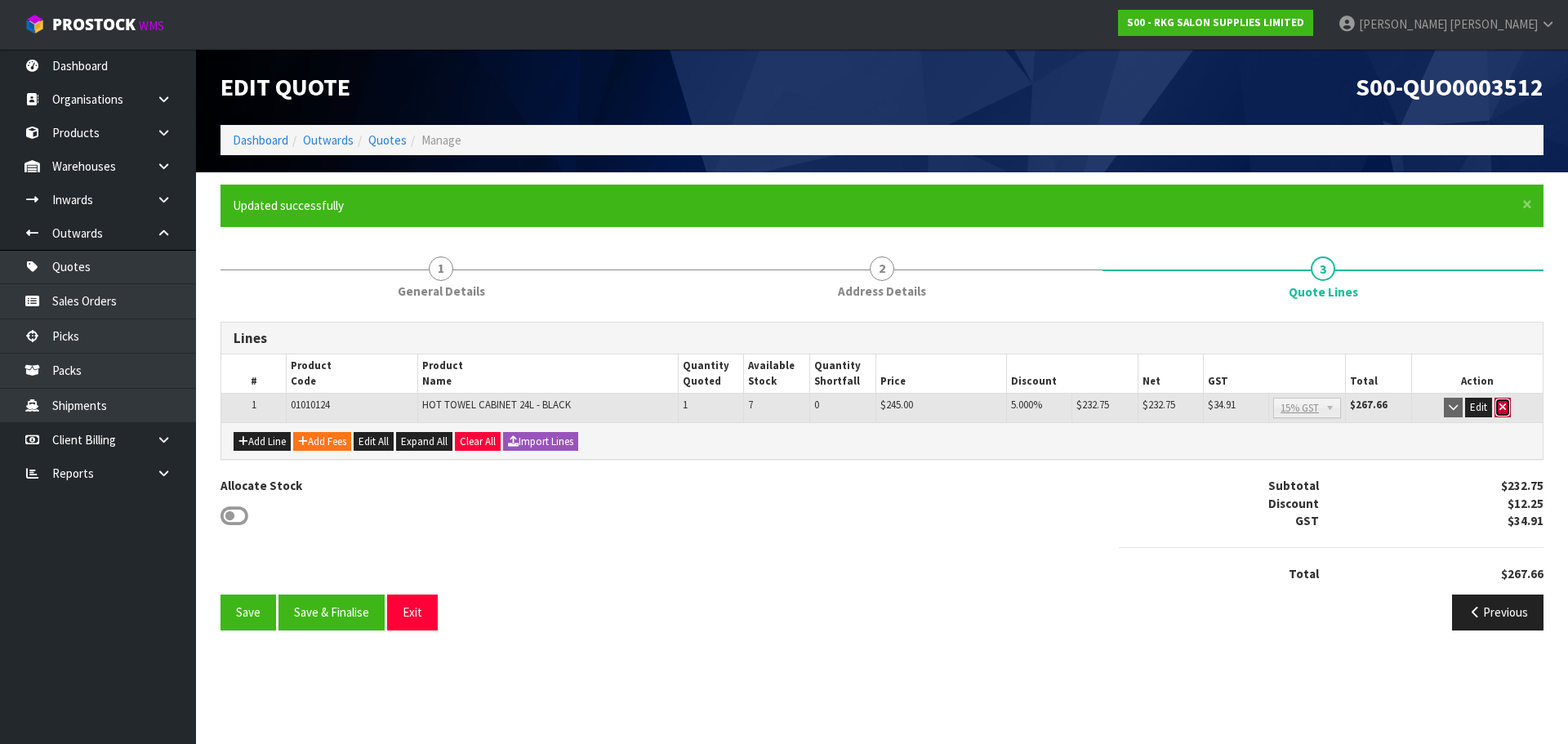
click at [1500, 409] on icon "button" at bounding box center [1503, 406] width 7 height 11
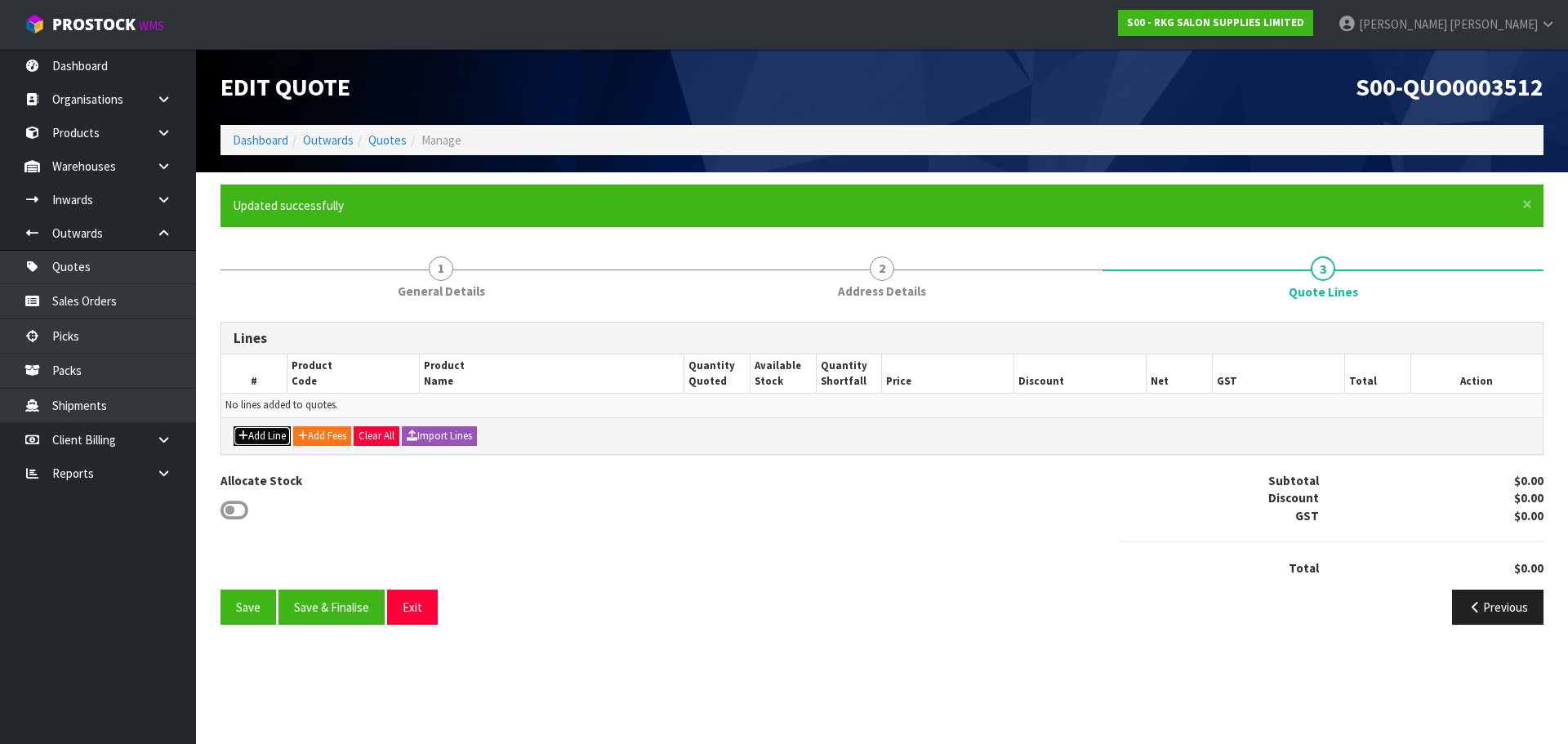
click at [240, 437] on icon "button" at bounding box center [244, 435] width 10 height 11
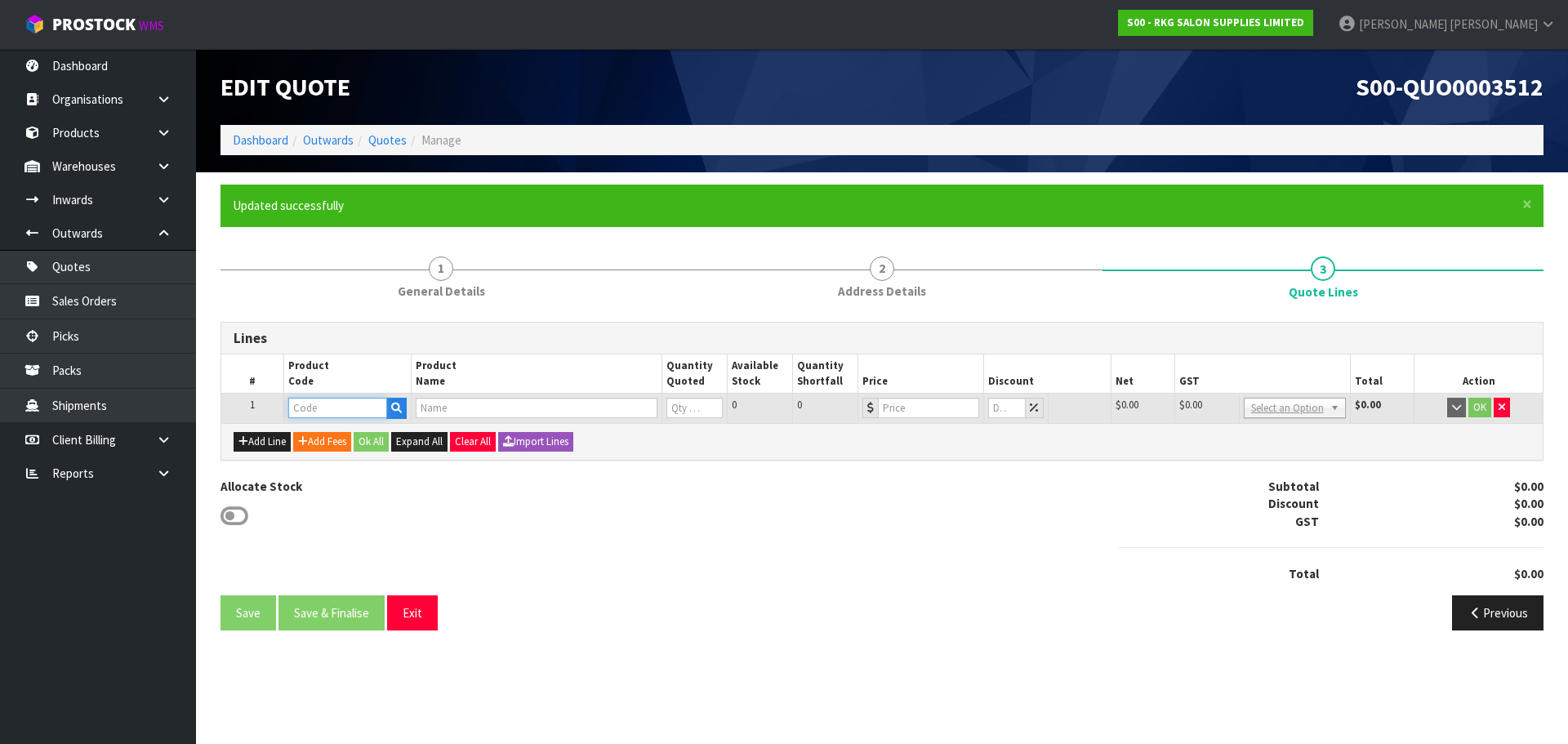
click at [316, 408] on input "text" at bounding box center [338, 407] width 98 height 20
type input "LEDP9"
click at [350, 433] on link "LEDP9 00" at bounding box center [354, 435] width 129 height 22
type input "LEDP900"
type input "AURA – LED BACK LIGHT POLISHED EDGE CIRCLE MIRROR 900MM"
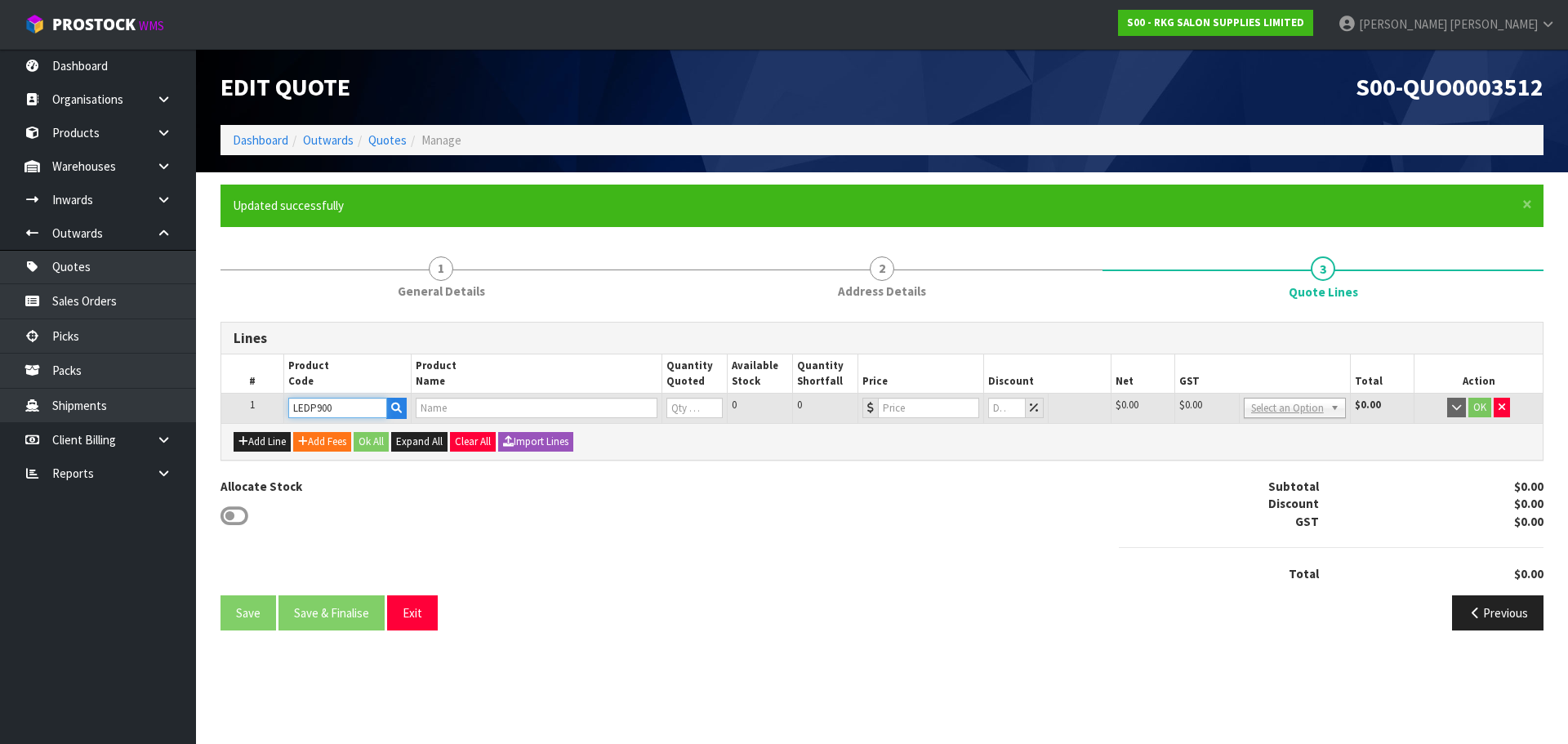
type input "0"
type input "564.35"
type input "0"
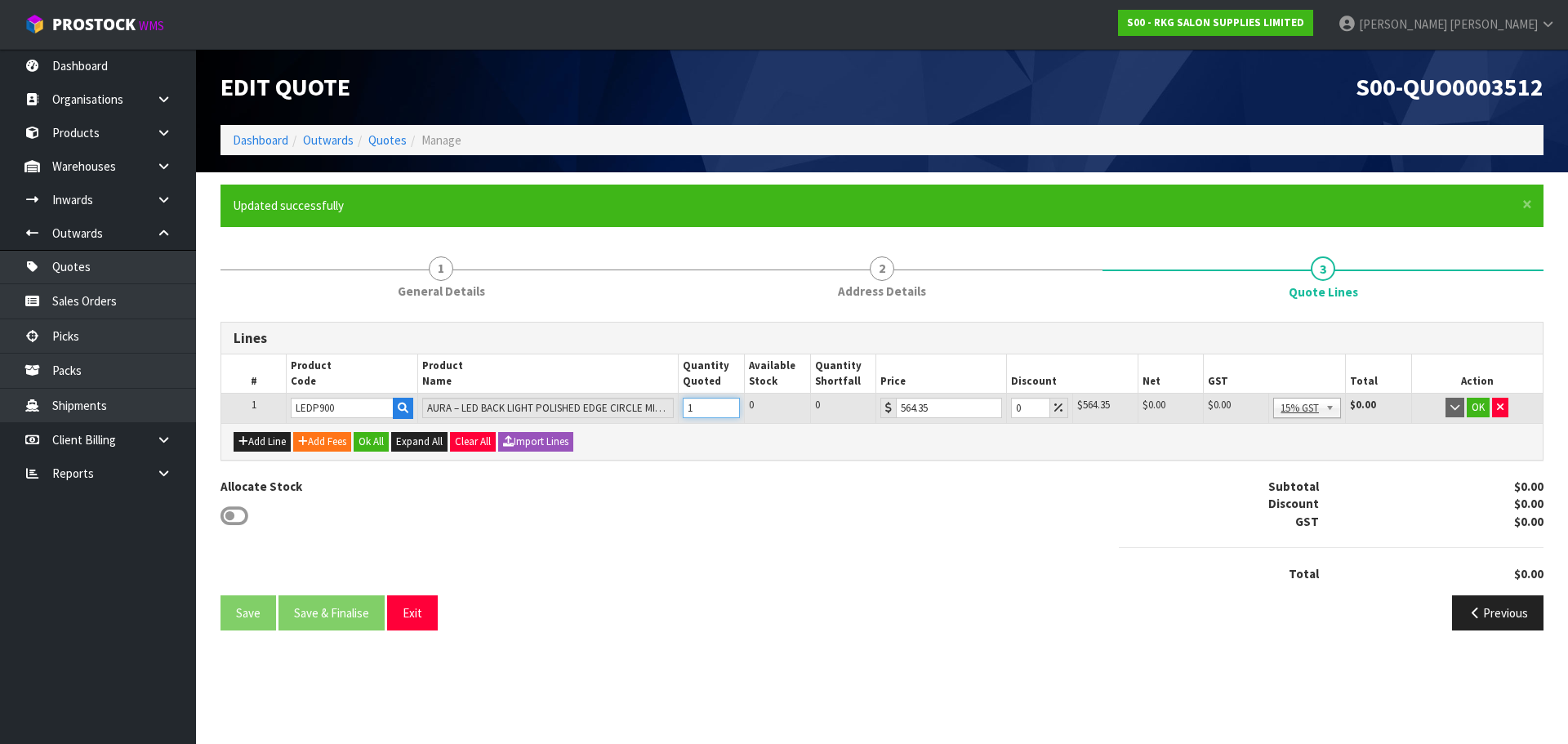
click at [728, 402] on input "1" at bounding box center [711, 407] width 57 height 20
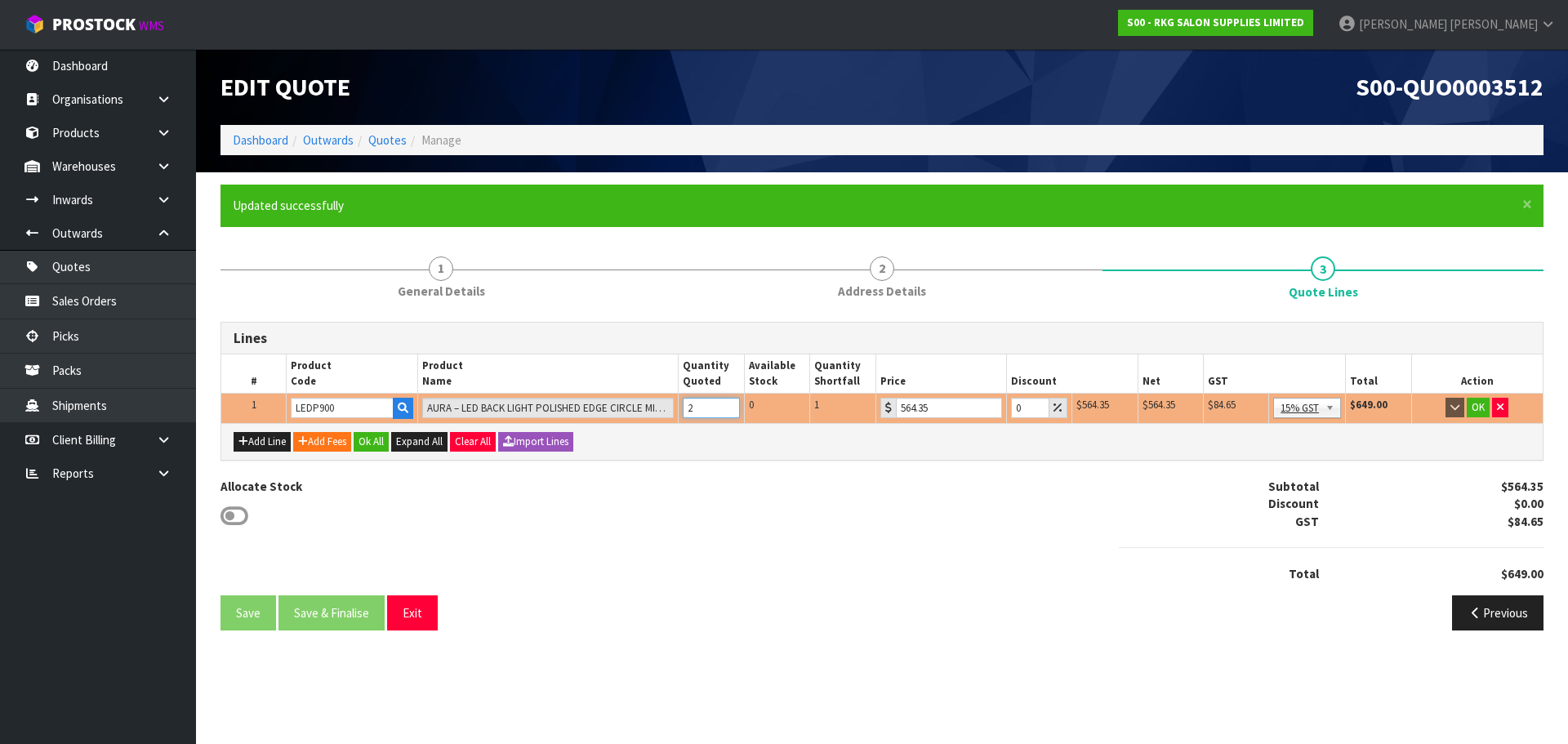
type input "2"
click at [728, 402] on input "2" at bounding box center [711, 407] width 57 height 20
drag, startPoint x: 1026, startPoint y: 404, endPoint x: 1013, endPoint y: 405, distance: 13.0
click at [1013, 405] on input "0" at bounding box center [1031, 407] width 38 height 20
type input "20"
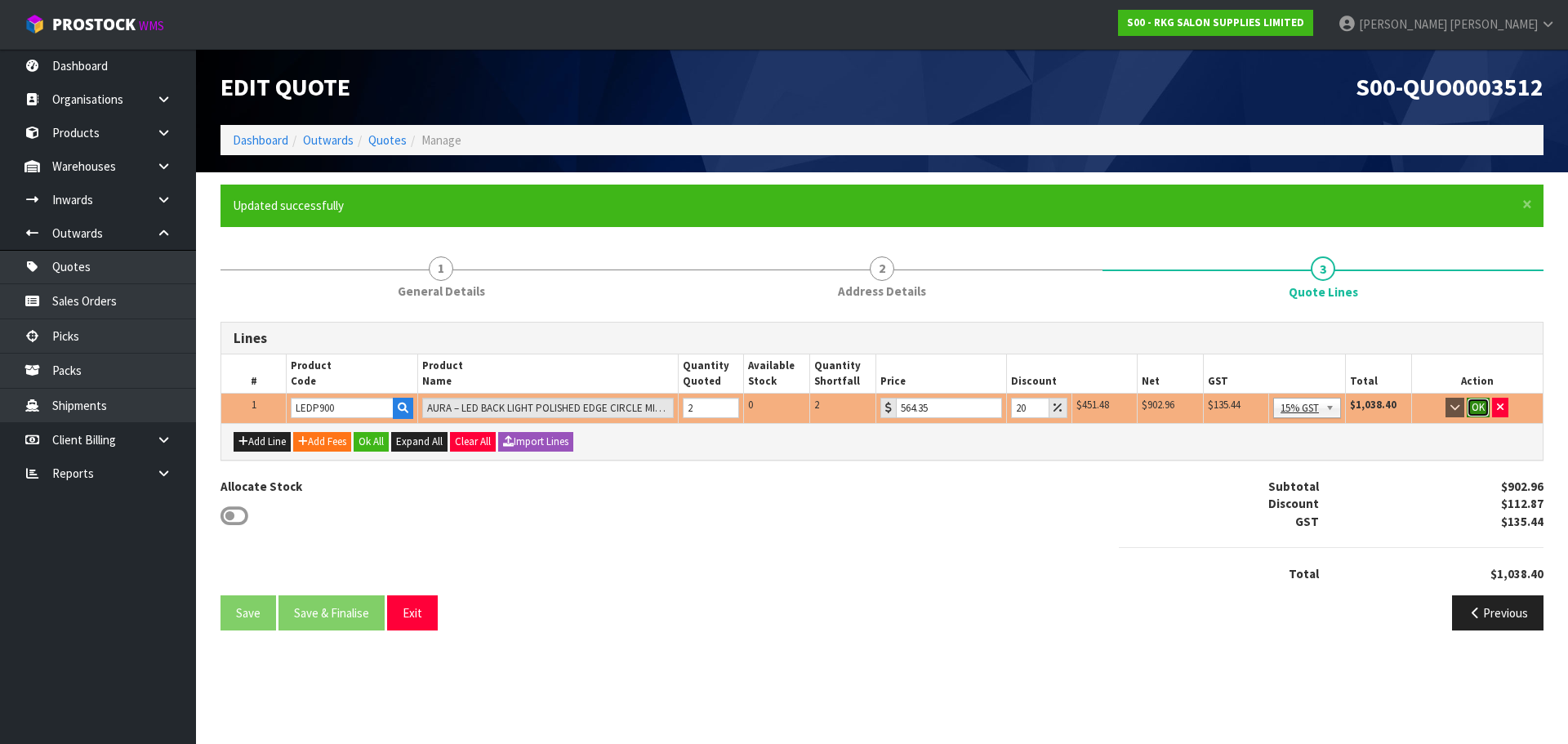
click at [1475, 407] on button "OK" at bounding box center [1478, 407] width 23 height 20
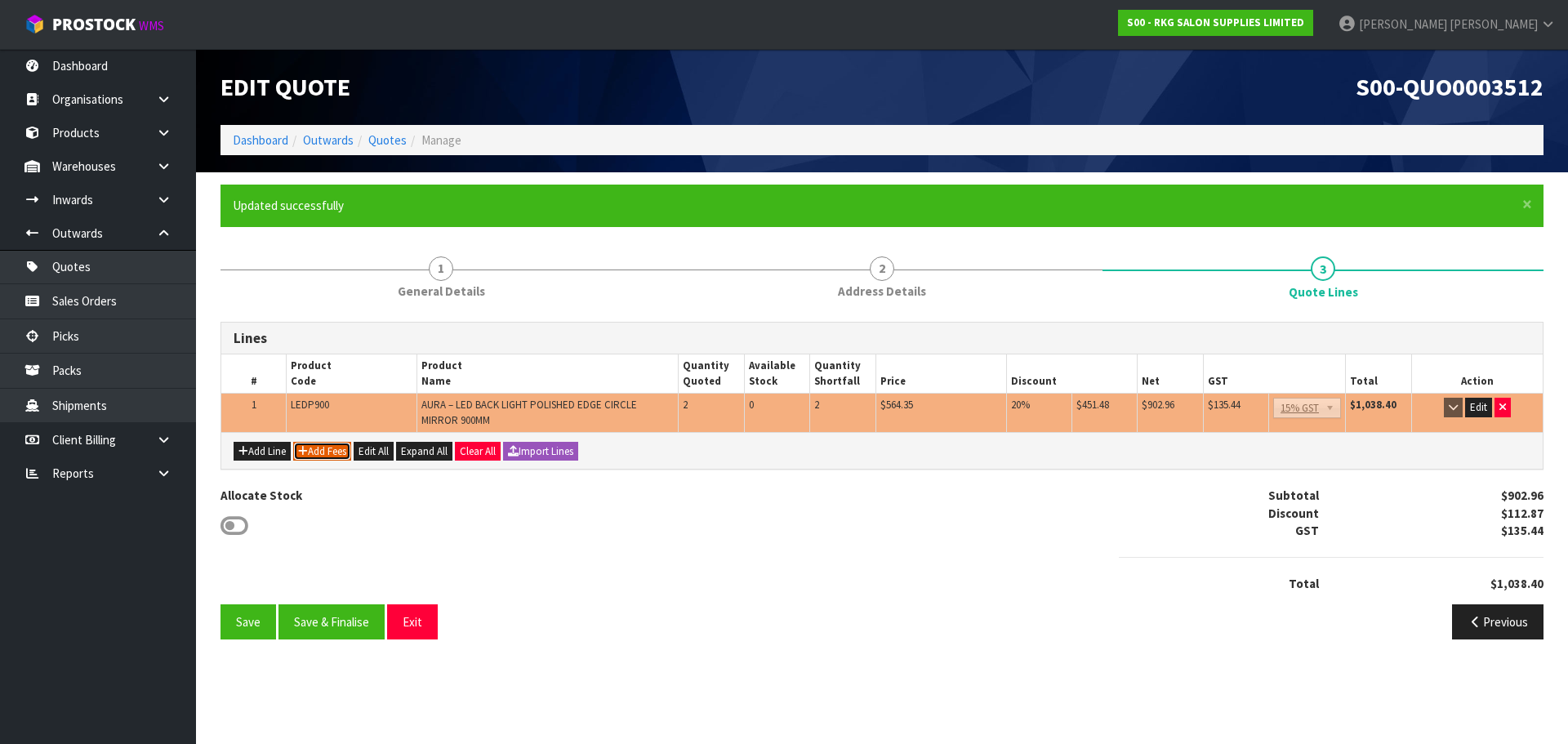
click at [329, 452] on button "Add Fees" at bounding box center [323, 451] width 58 height 20
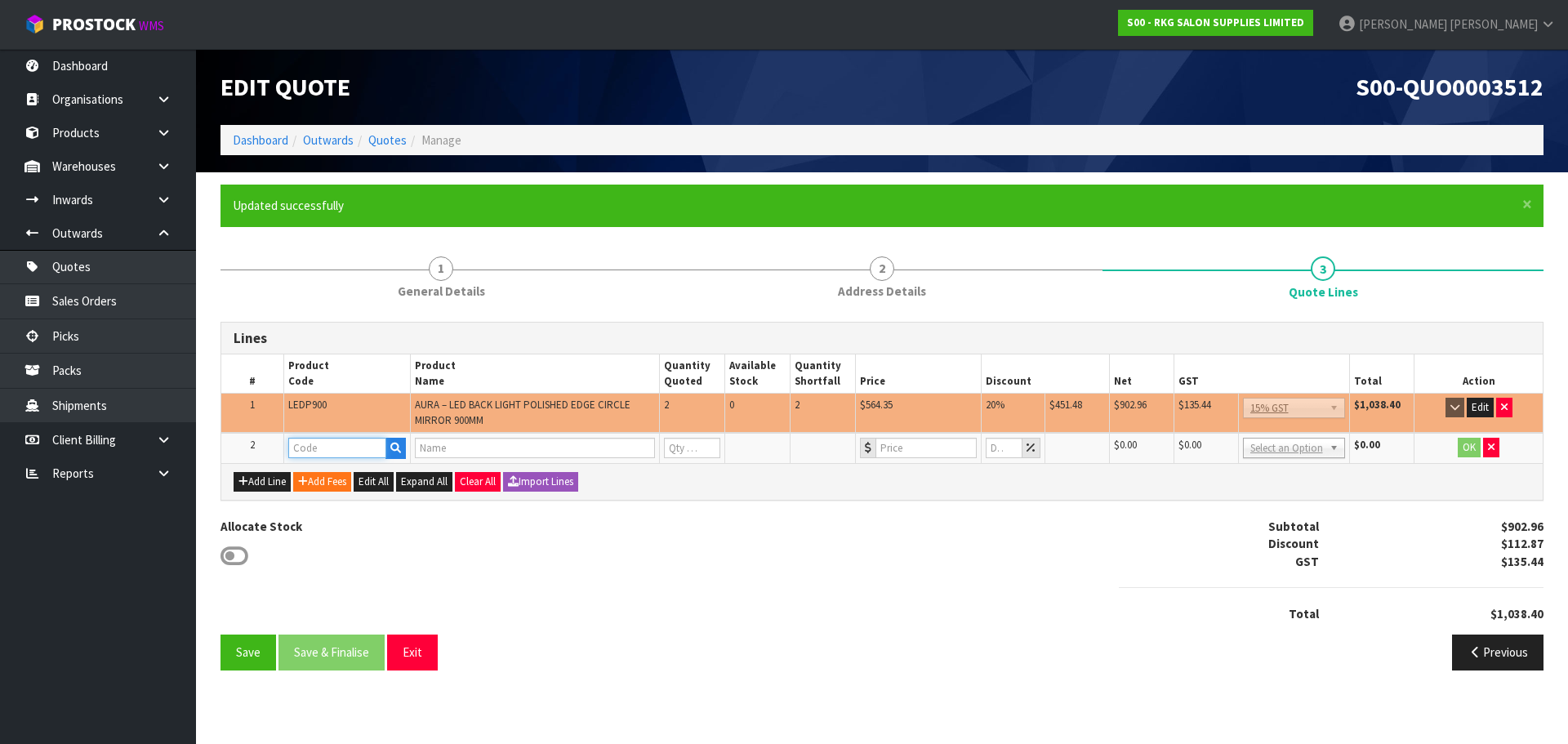
click at [329, 448] on input "text" at bounding box center [338, 447] width 98 height 20
type input "FRE"
click at [338, 469] on link "FRE IGHT" at bounding box center [354, 475] width 129 height 22
type input "FREIGHT"
type input "FREIGHT FEE"
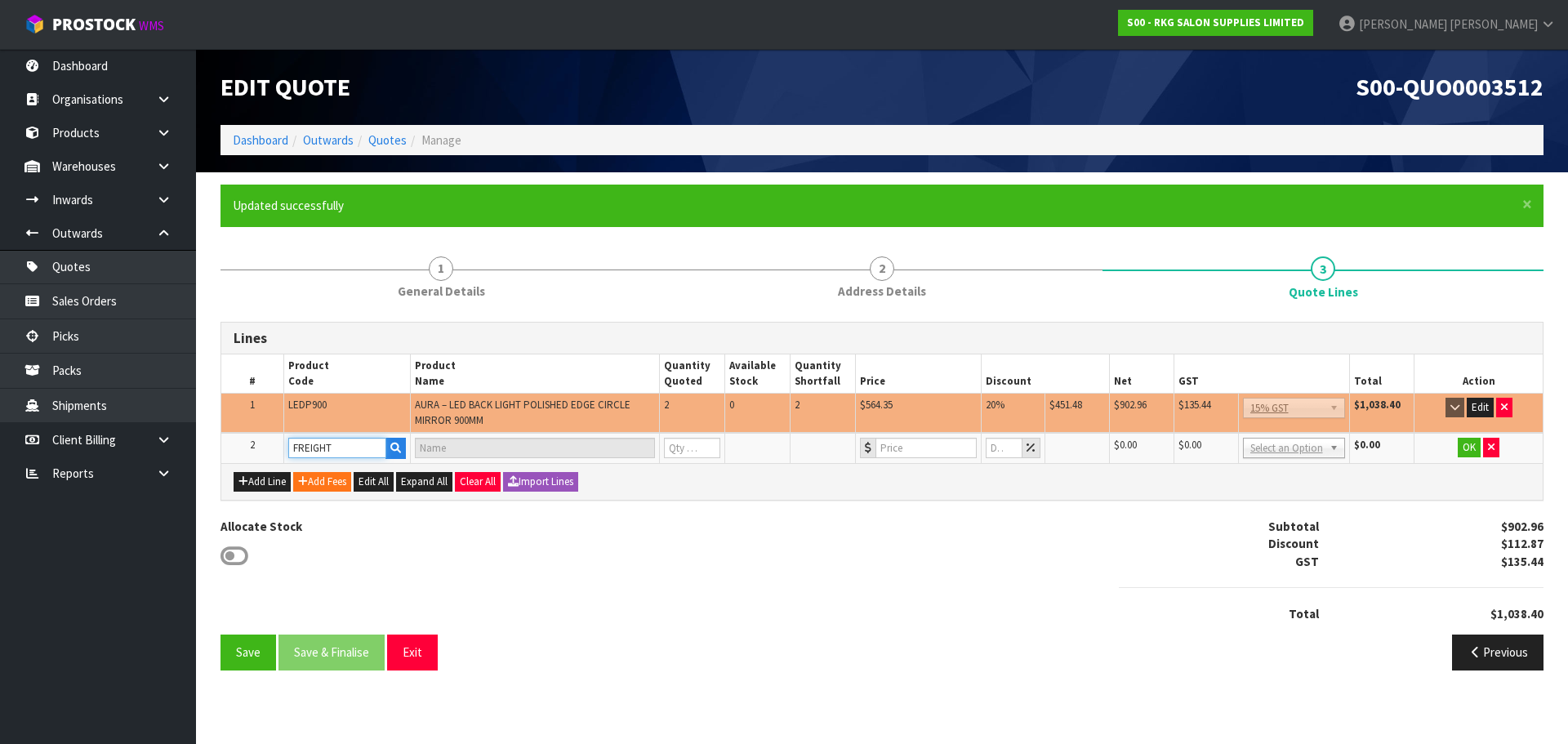
type input "1"
type input "0"
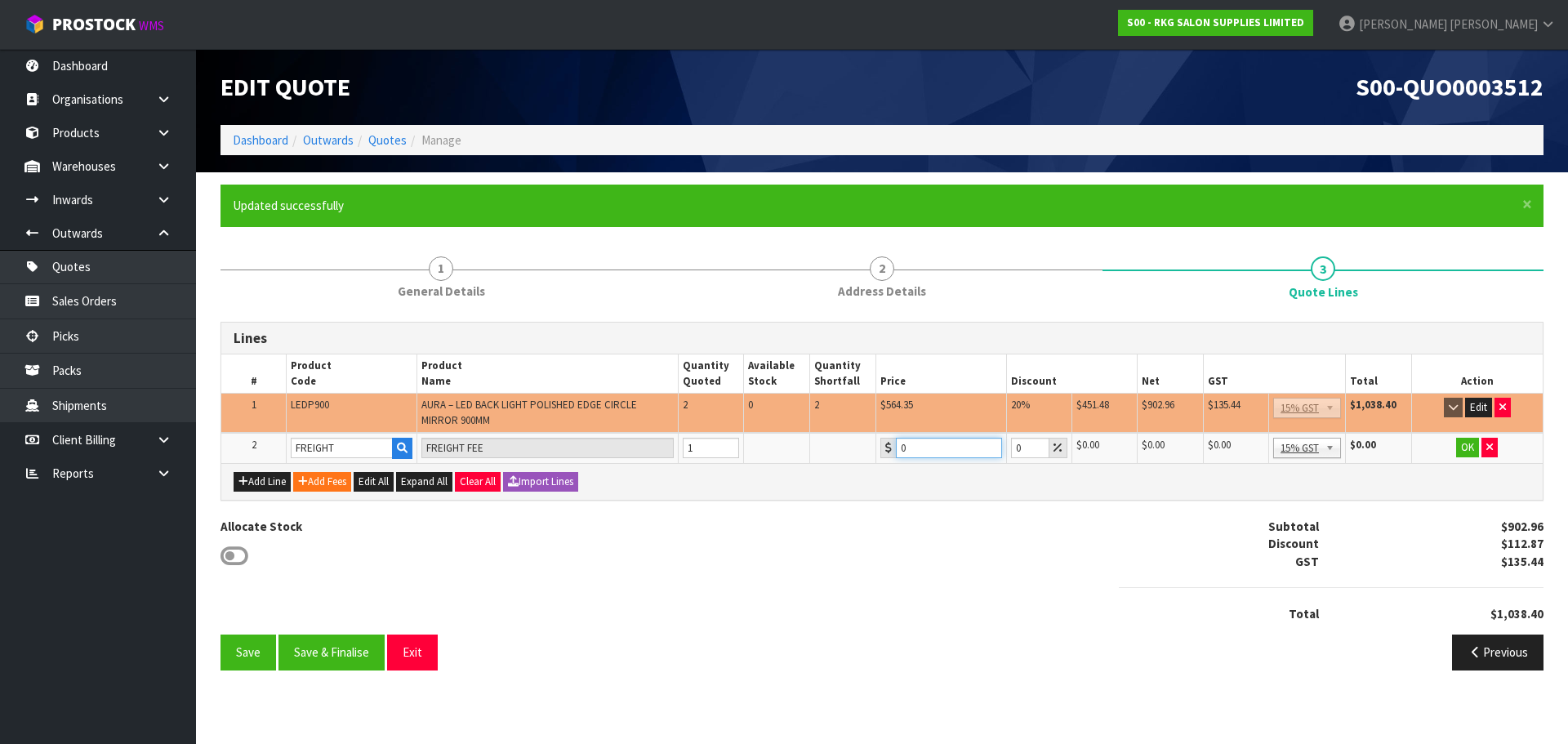
drag, startPoint x: 933, startPoint y: 449, endPoint x: 897, endPoint y: 448, distance: 36.0
click at [897, 448] on input "0" at bounding box center [949, 447] width 106 height 20
type input "70"
click at [1463, 450] on button "OK" at bounding box center [1467, 447] width 23 height 20
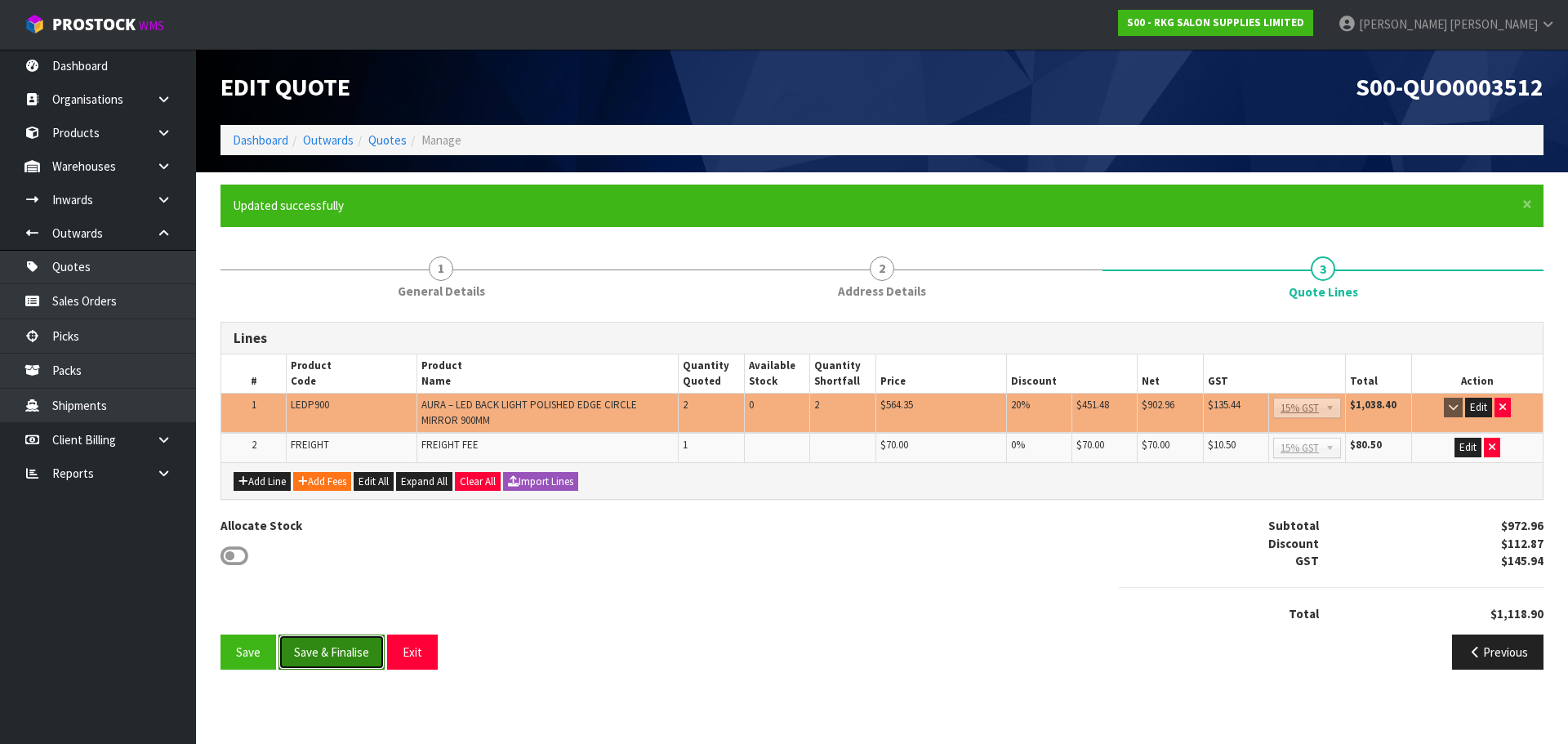
click at [339, 648] on button "Save & Finalise" at bounding box center [332, 651] width 106 height 35
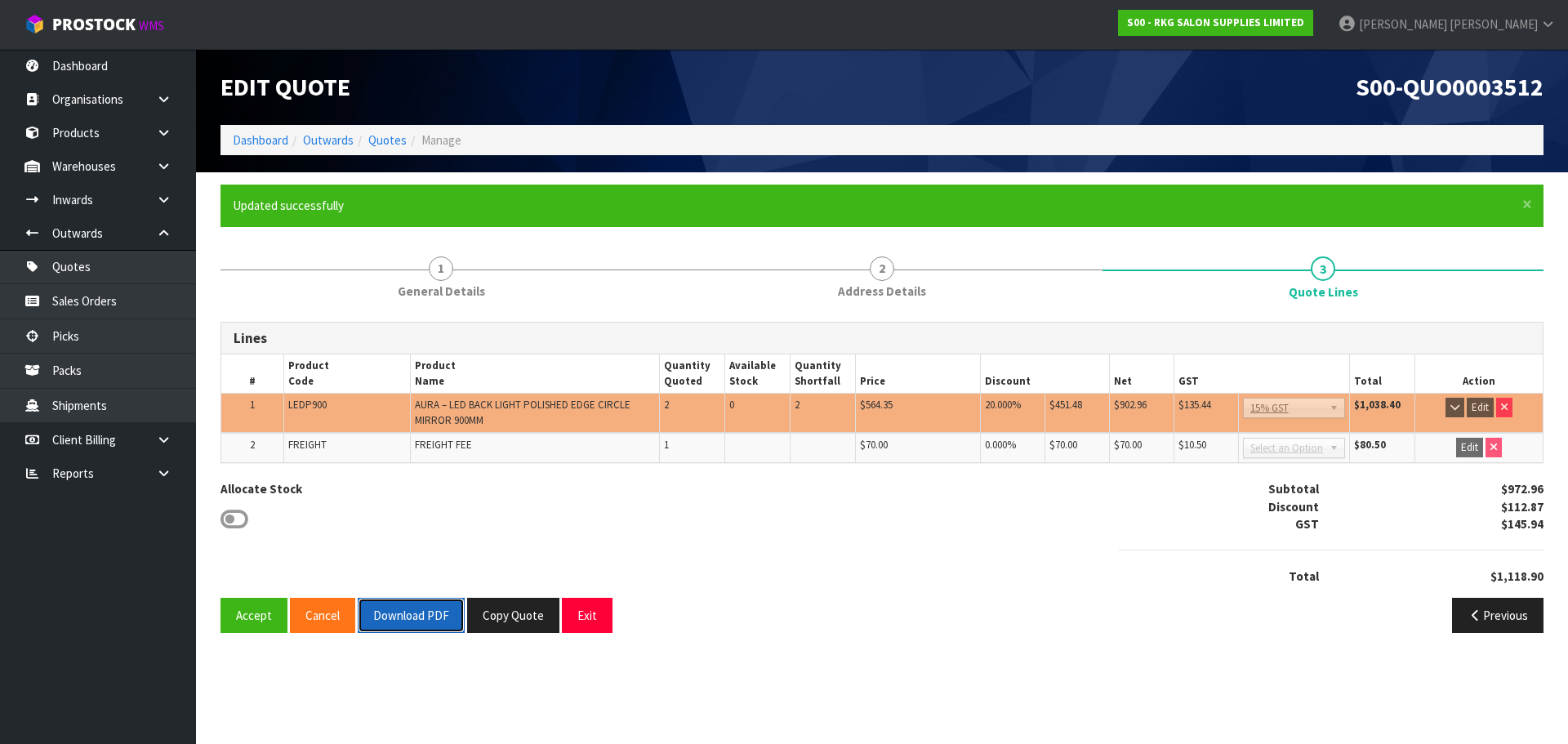
click at [407, 620] on button "Download PDF" at bounding box center [410, 615] width 107 height 35
click at [521, 616] on button "Copy Quote" at bounding box center [513, 615] width 92 height 35
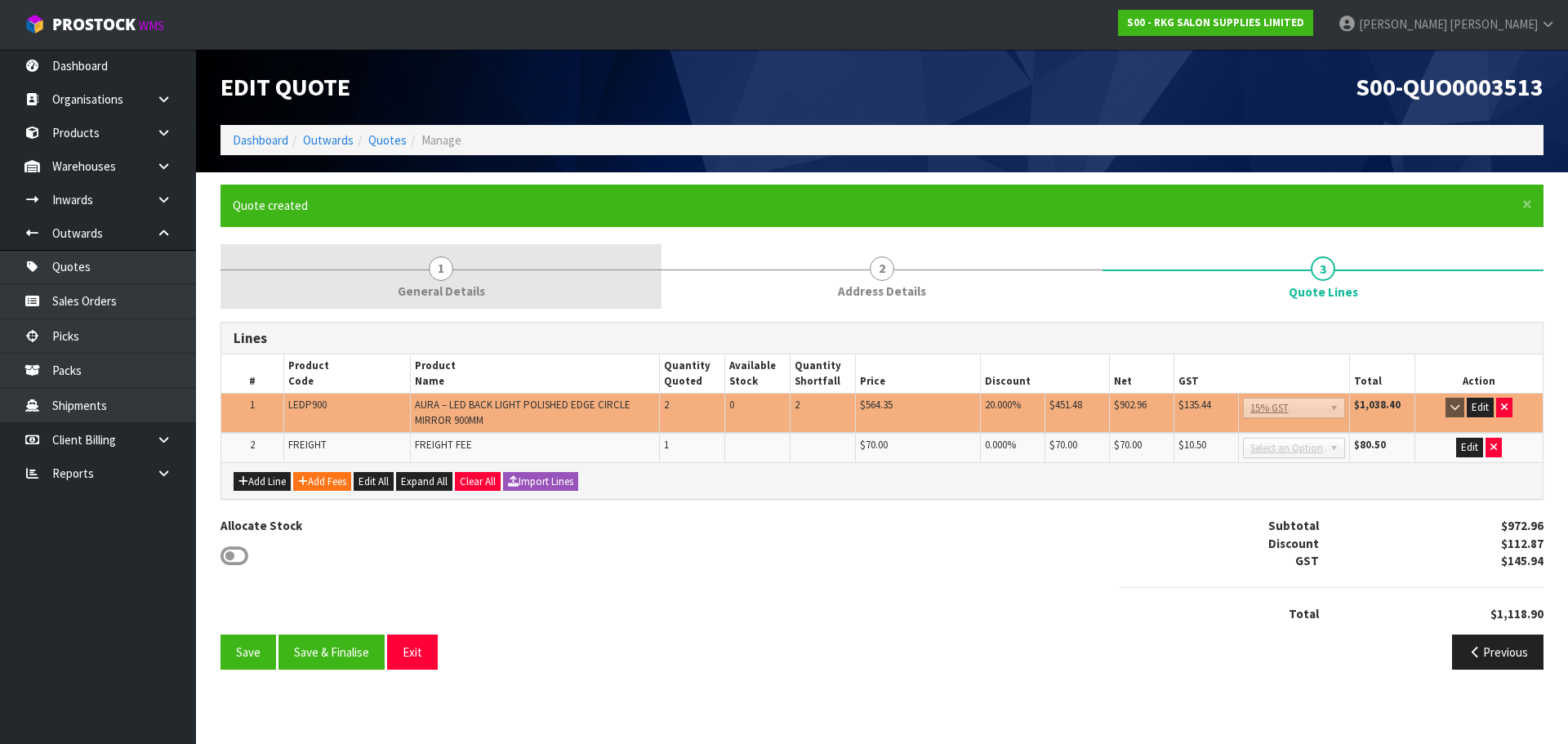
click at [436, 262] on span "1" at bounding box center [440, 269] width 25 height 25
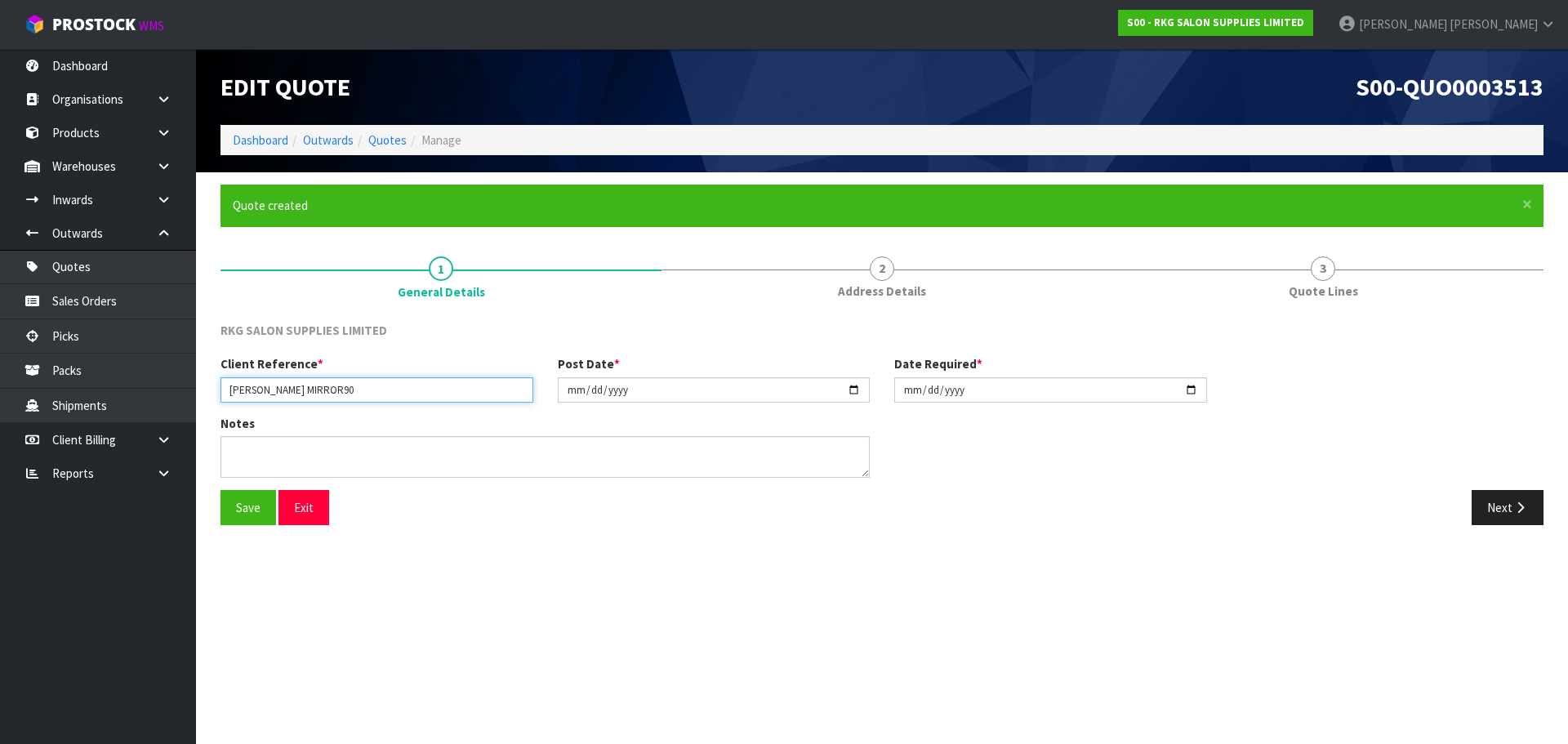
drag, startPoint x: 403, startPoint y: 393, endPoint x: 390, endPoint y: 393, distance: 13.0
click at [403, 393] on input "RHONDA DAVIDS MIRROR90" at bounding box center [377, 389] width 313 height 25
drag, startPoint x: 340, startPoint y: 391, endPoint x: 370, endPoint y: 391, distance: 30.0
click at [370, 391] on input "RHONDA DAVIDS MIRROR90" at bounding box center [377, 389] width 313 height 25
type input "RHONDA DAVIDS MIRROR75"
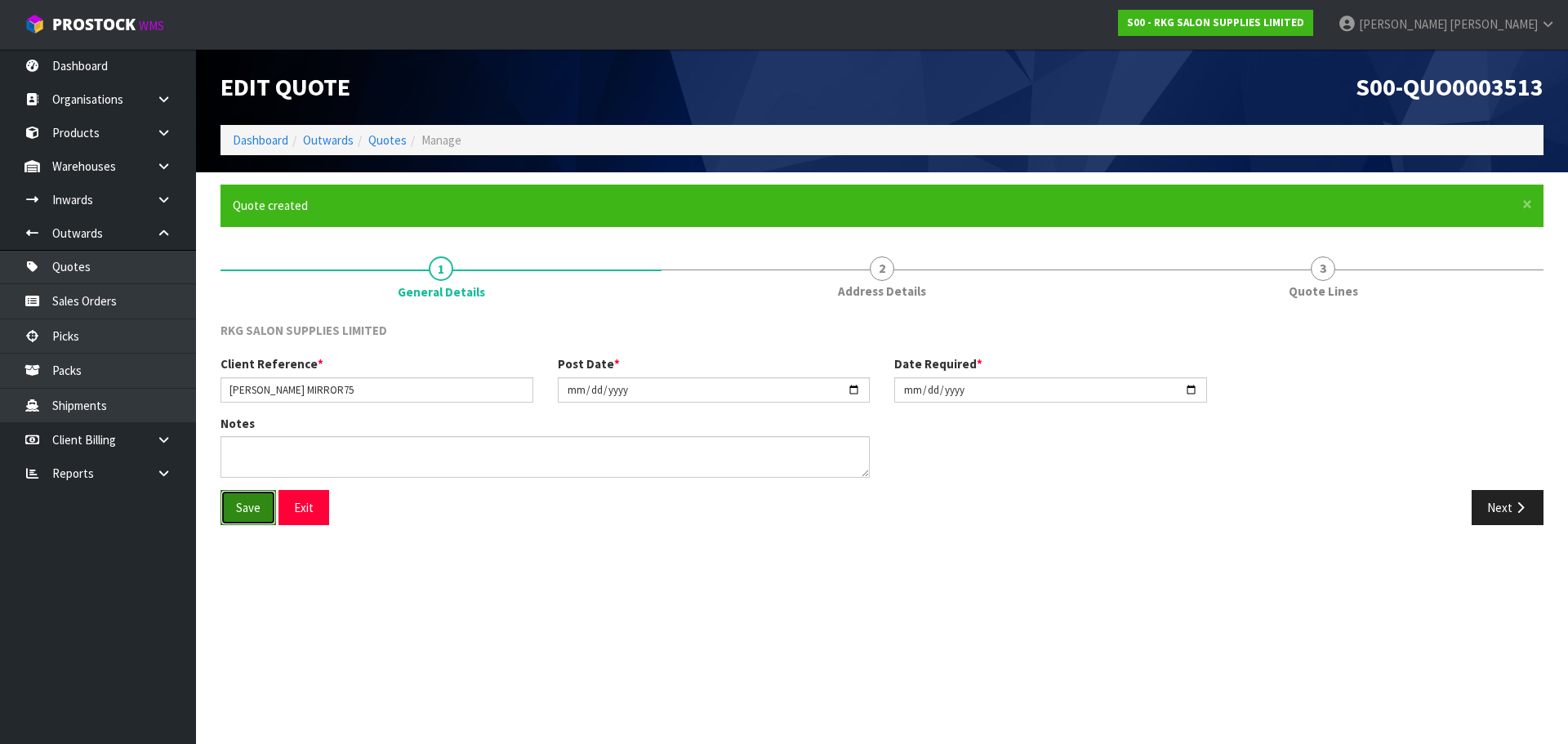
click at [239, 505] on button "Save" at bounding box center [249, 507] width 56 height 35
click at [1494, 505] on button "Next" at bounding box center [1508, 507] width 72 height 35
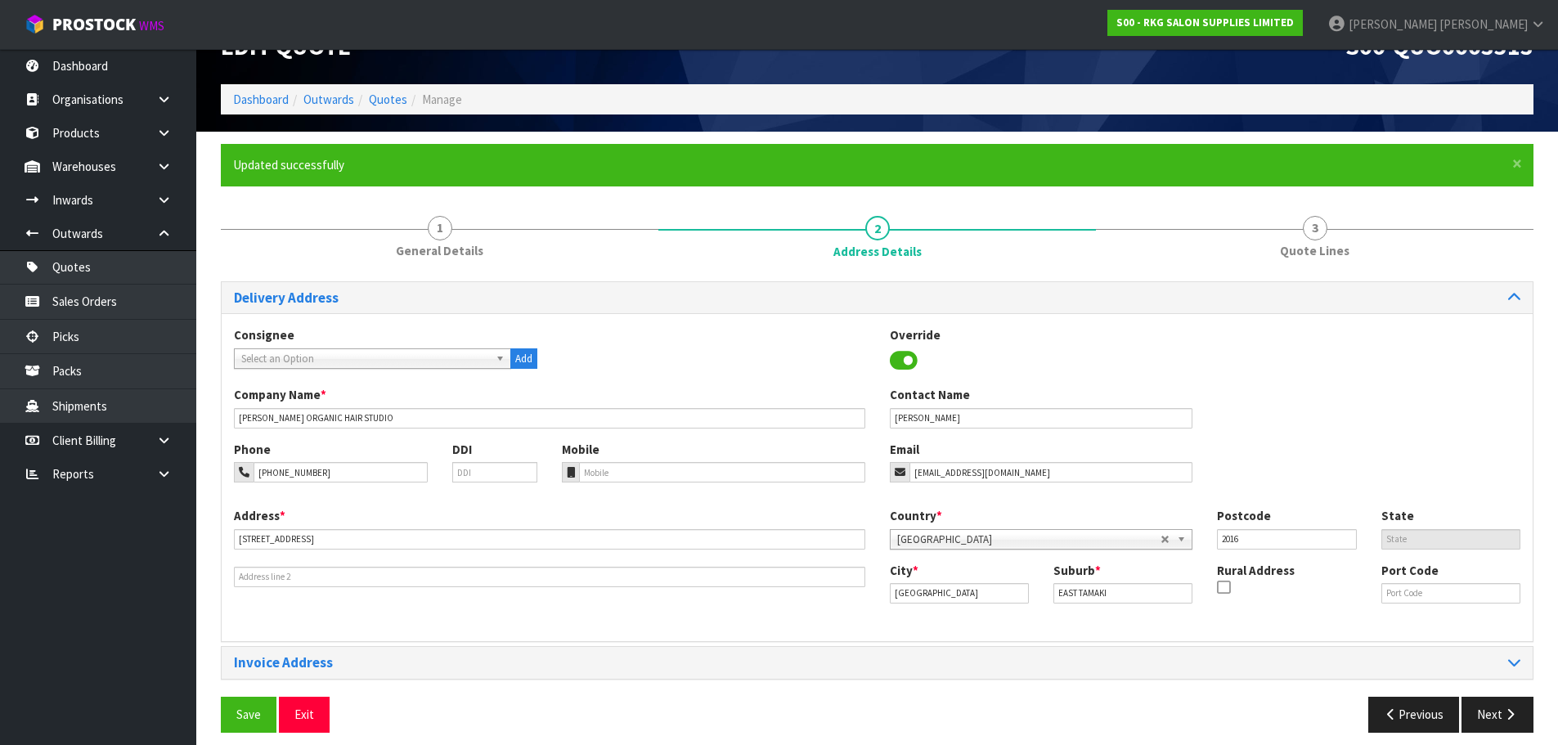
scroll to position [53, 0]
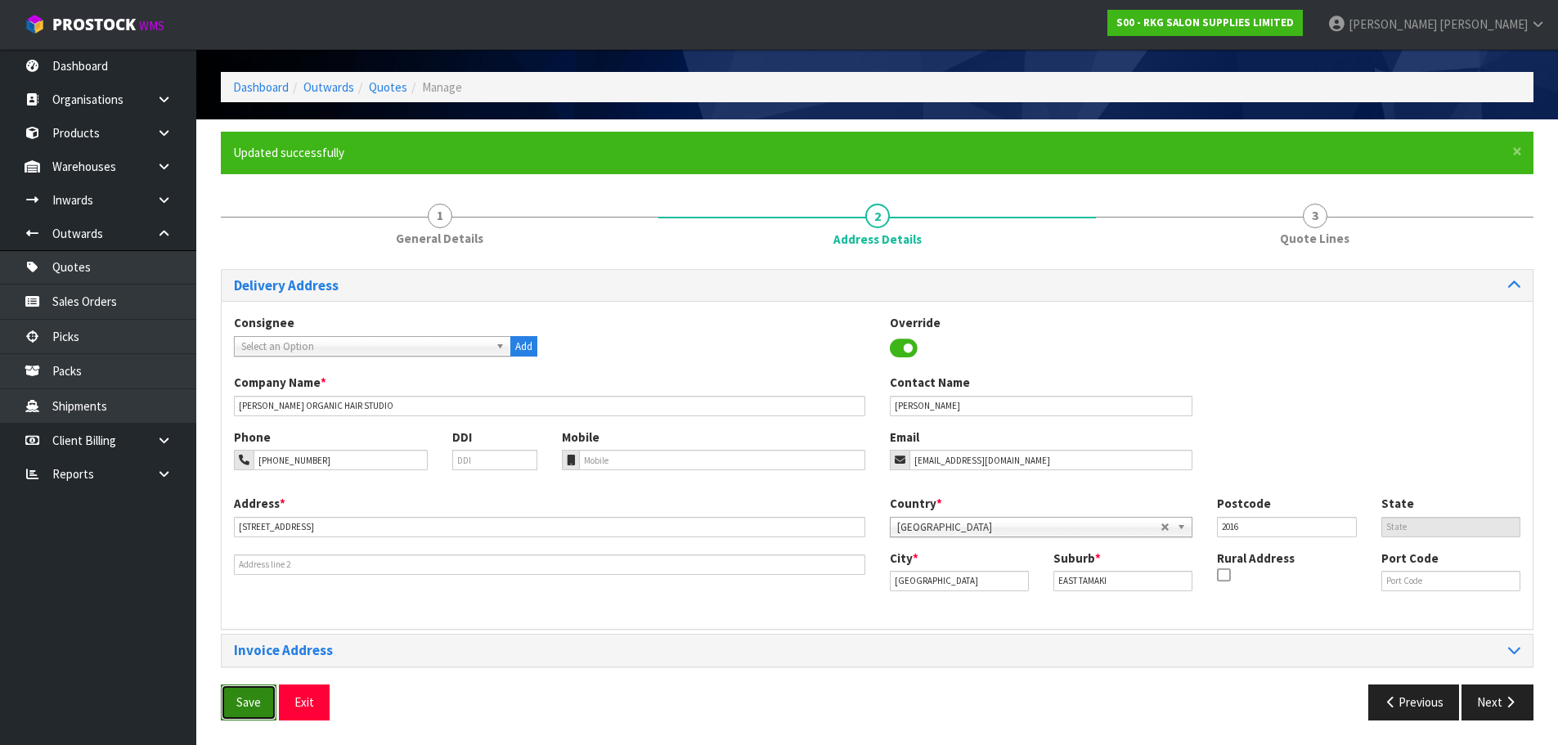
click at [229, 696] on button "Save" at bounding box center [249, 702] width 56 height 35
click at [1484, 707] on button "Next" at bounding box center [1498, 702] width 72 height 35
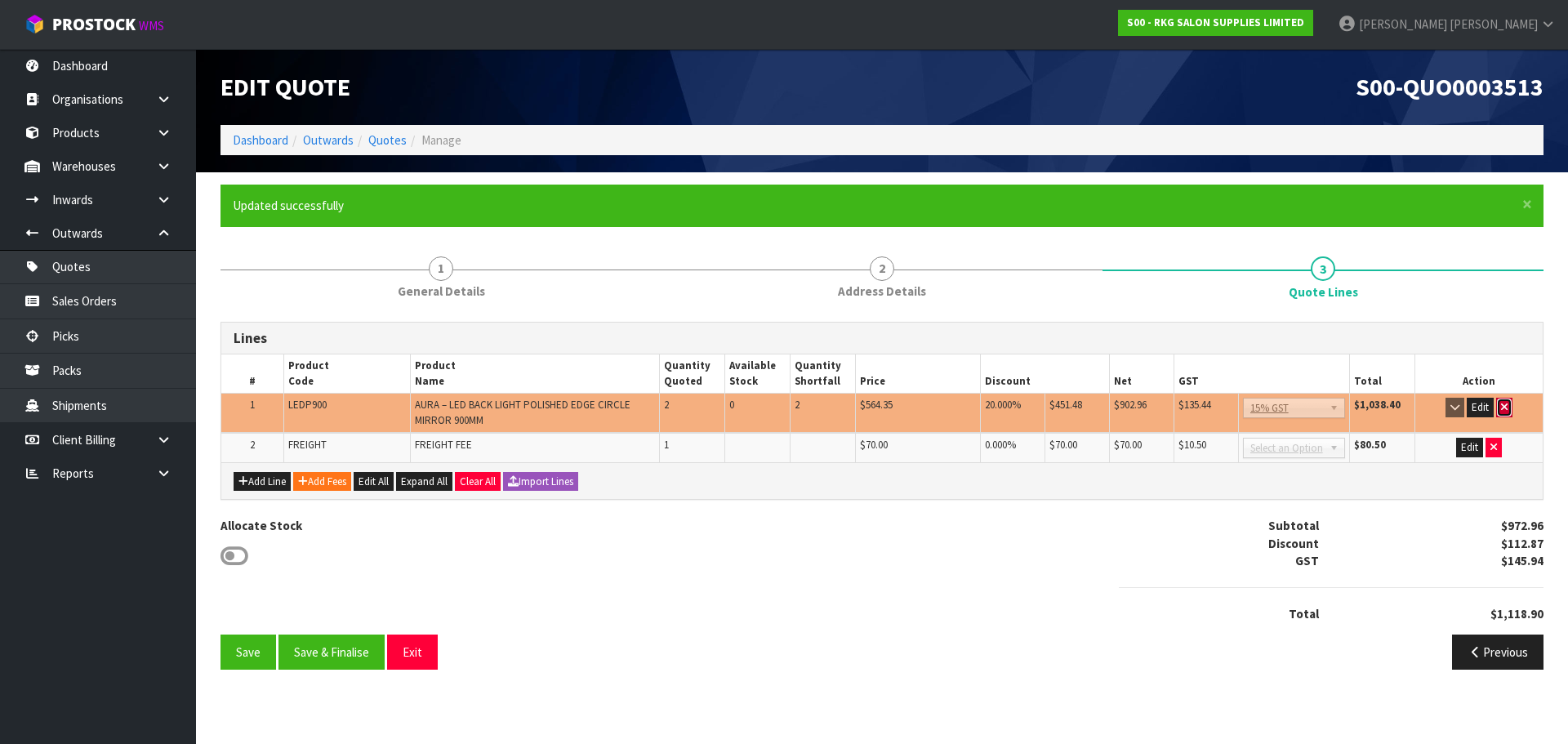
click at [1506, 408] on icon "button" at bounding box center [1504, 406] width 7 height 11
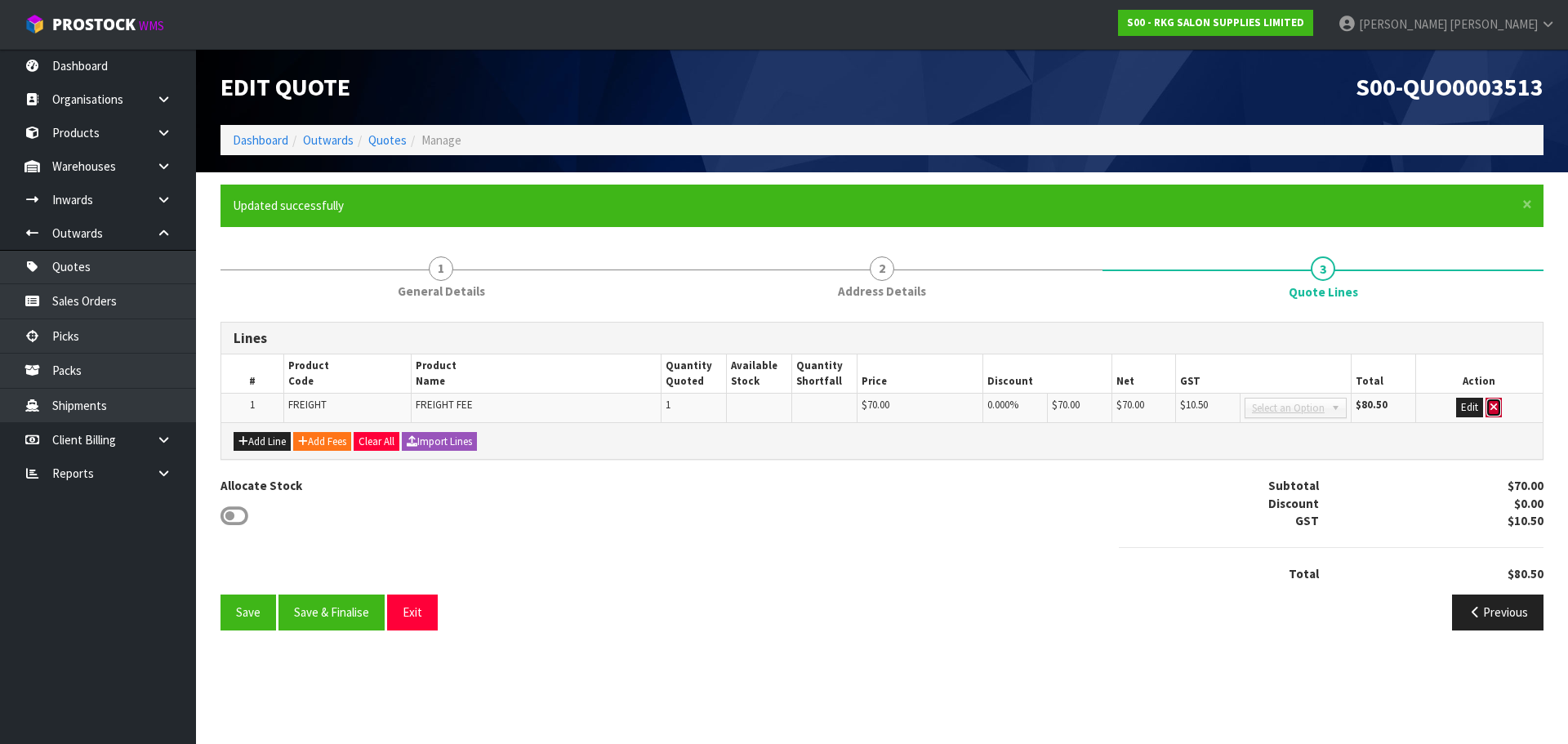
click at [1494, 405] on icon "button" at bounding box center [1494, 406] width 7 height 11
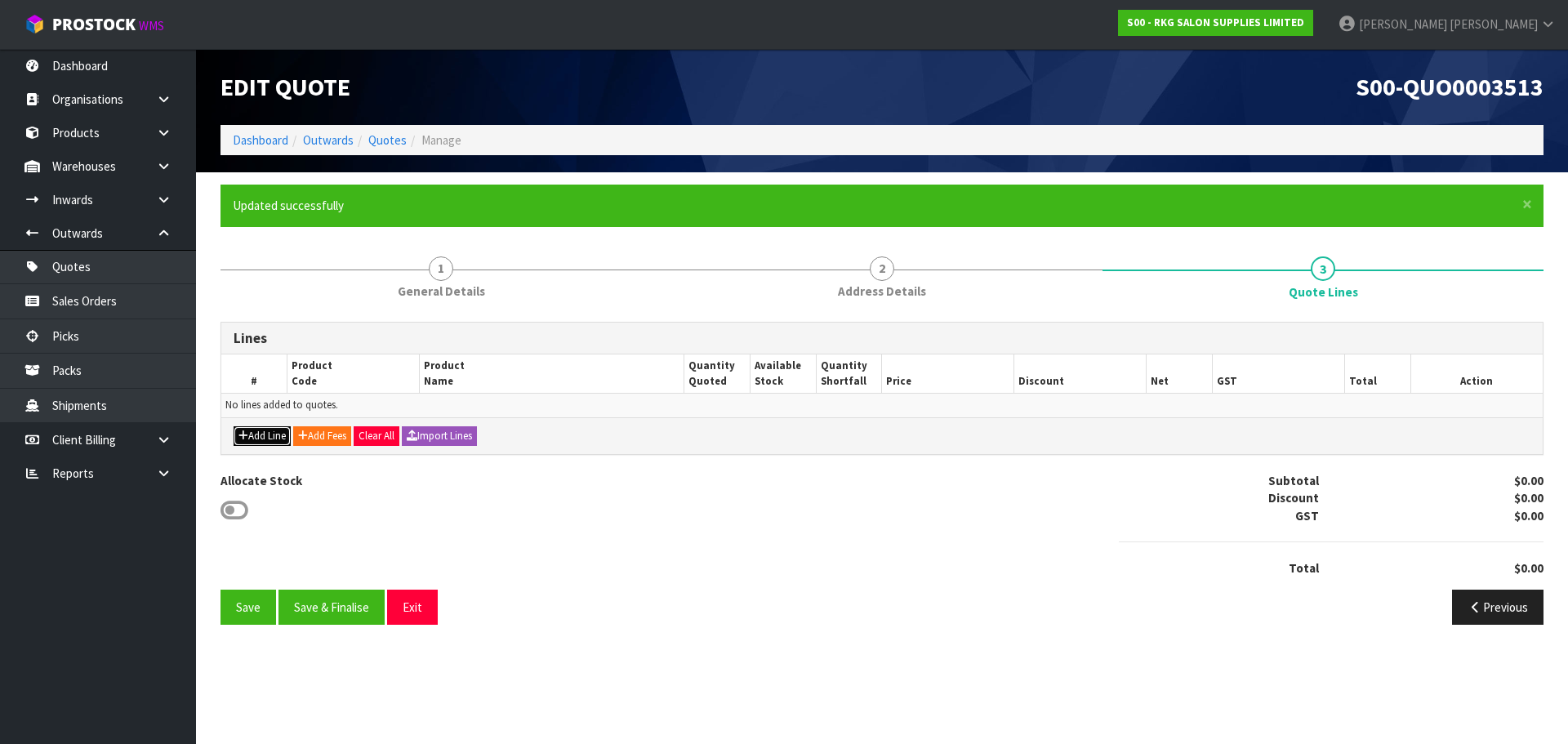
click at [255, 441] on button "Add Line" at bounding box center [262, 436] width 57 height 20
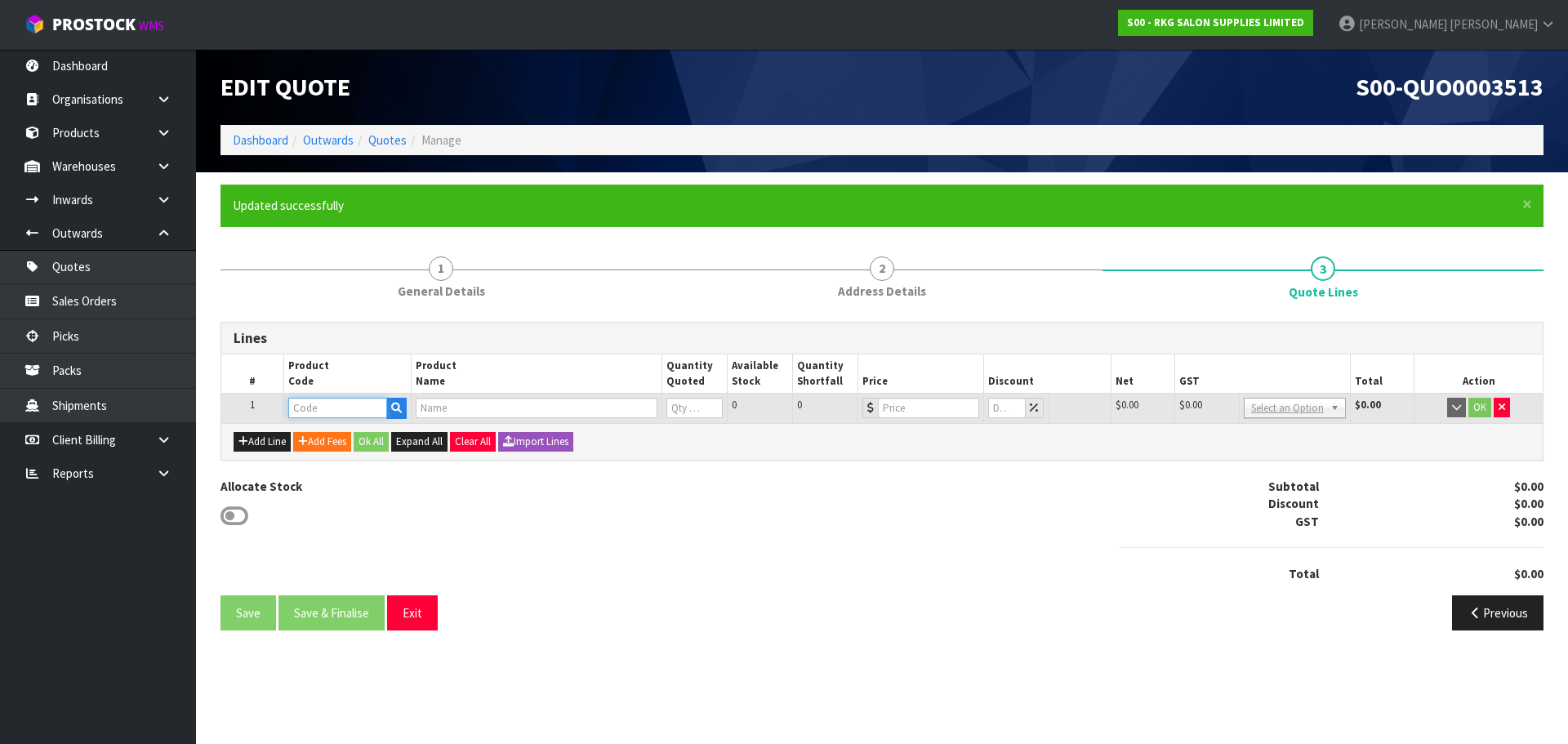
click at [321, 405] on input "text" at bounding box center [338, 407] width 98 height 20
type input "LEDP"
click at [321, 439] on strong "LEDP" at bounding box center [320, 436] width 29 height 16
type input "LEDP750"
type input "AURA BACK LIGHT LED CIRCLE MIRROR 750MM"
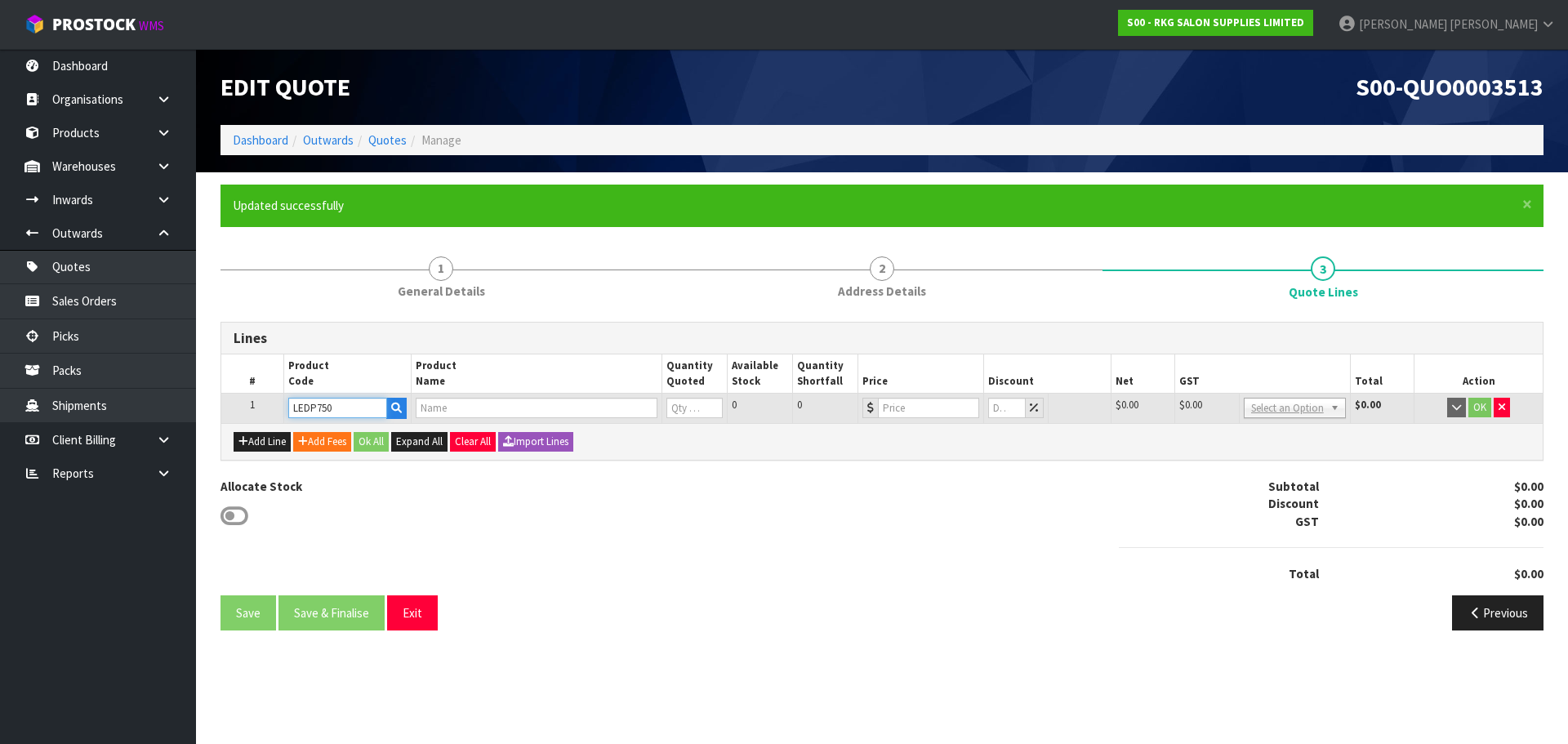
type input "0"
type input "477.4"
type input "0"
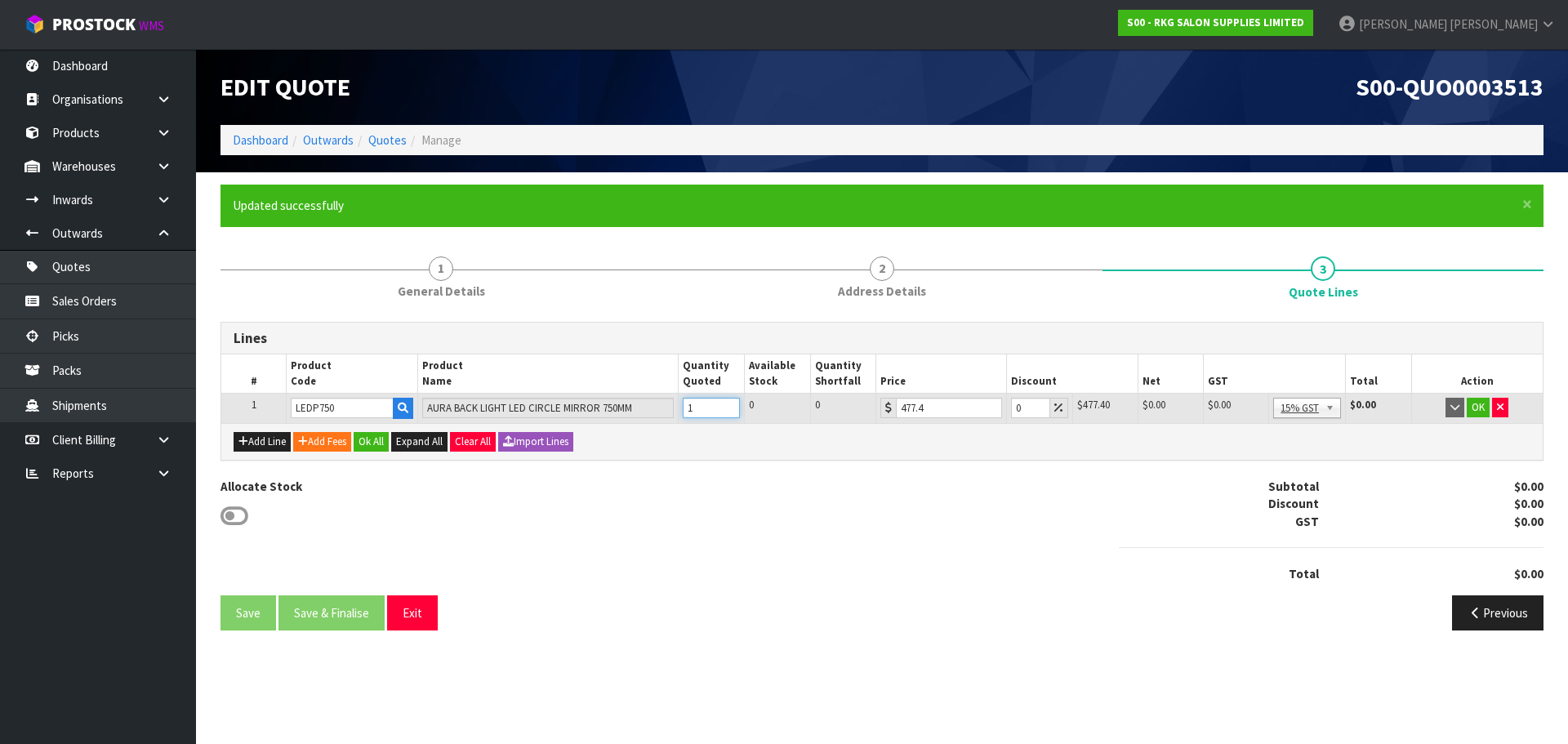
click at [732, 401] on input "1" at bounding box center [711, 407] width 57 height 20
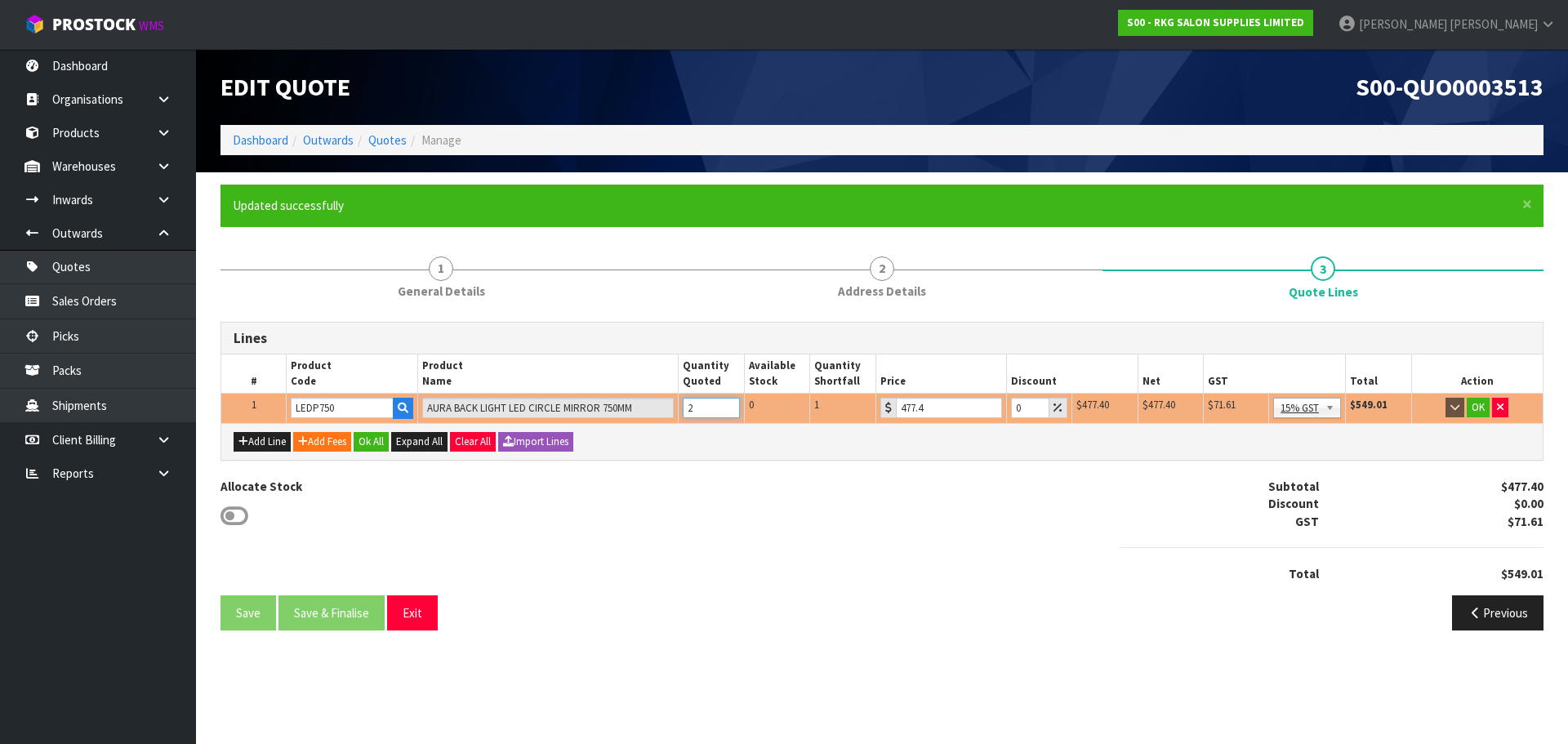
type input "2"
click at [730, 401] on input "2" at bounding box center [711, 407] width 57 height 20
click at [1016, 406] on input "0" at bounding box center [1031, 407] width 38 height 20
type input "20"
click at [1483, 408] on button "OK" at bounding box center [1478, 407] width 23 height 20
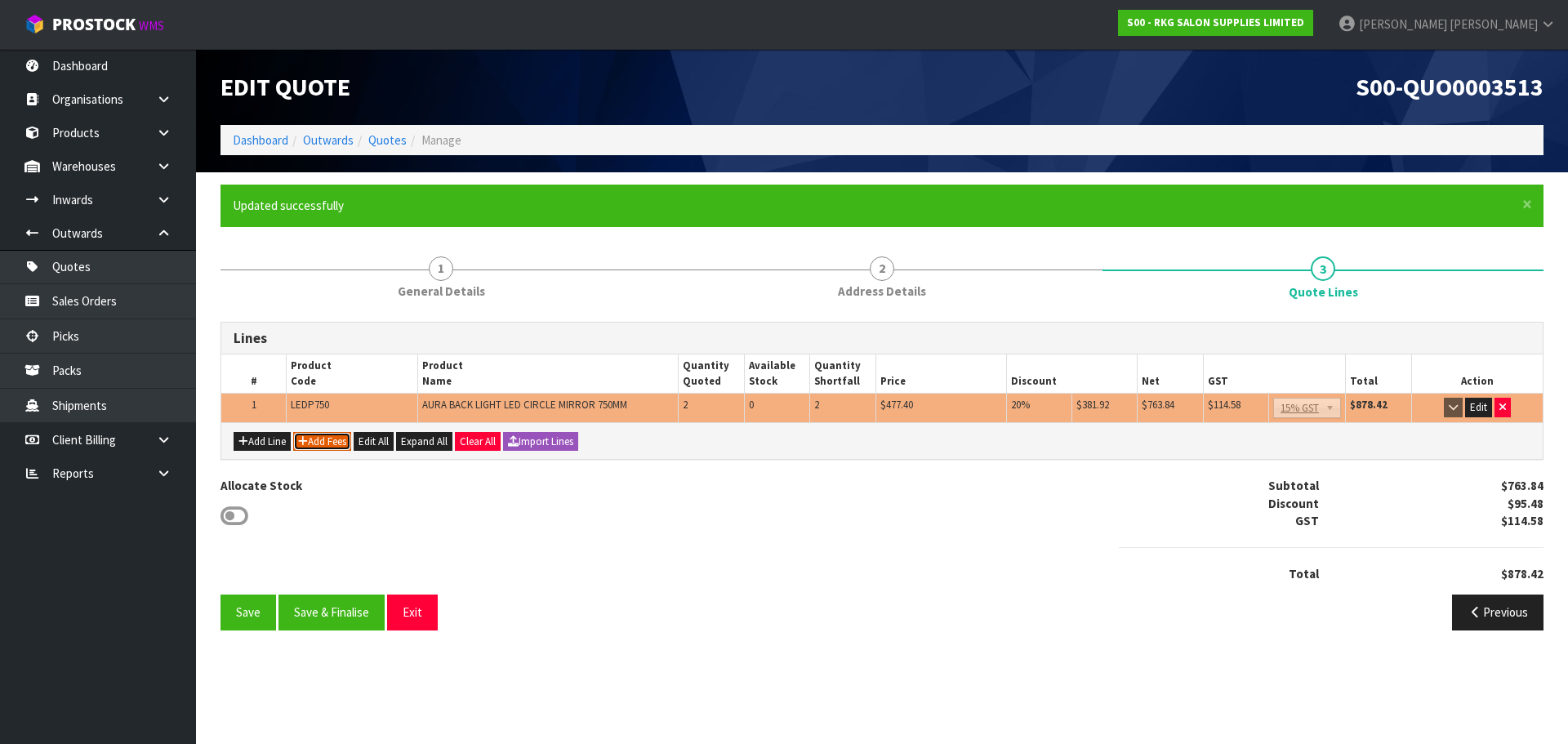
click at [315, 441] on button "Add Fees" at bounding box center [323, 442] width 58 height 20
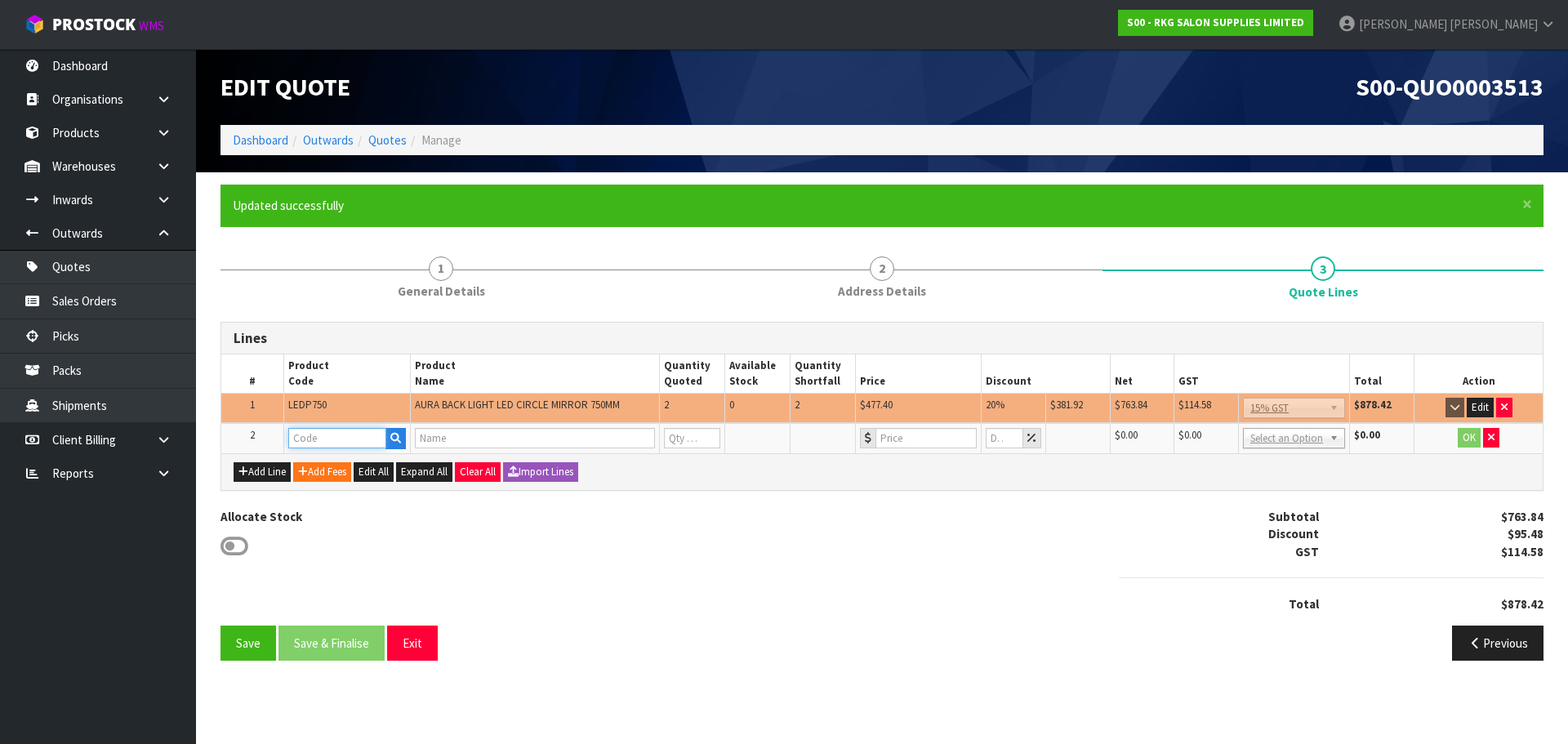
click at [313, 438] on input "text" at bounding box center [338, 438] width 98 height 20
type input "FRE"
click at [312, 468] on strong "FRE" at bounding box center [316, 466] width 20 height 16
type input "FREIGHT"
type input "FREIGHT FEE"
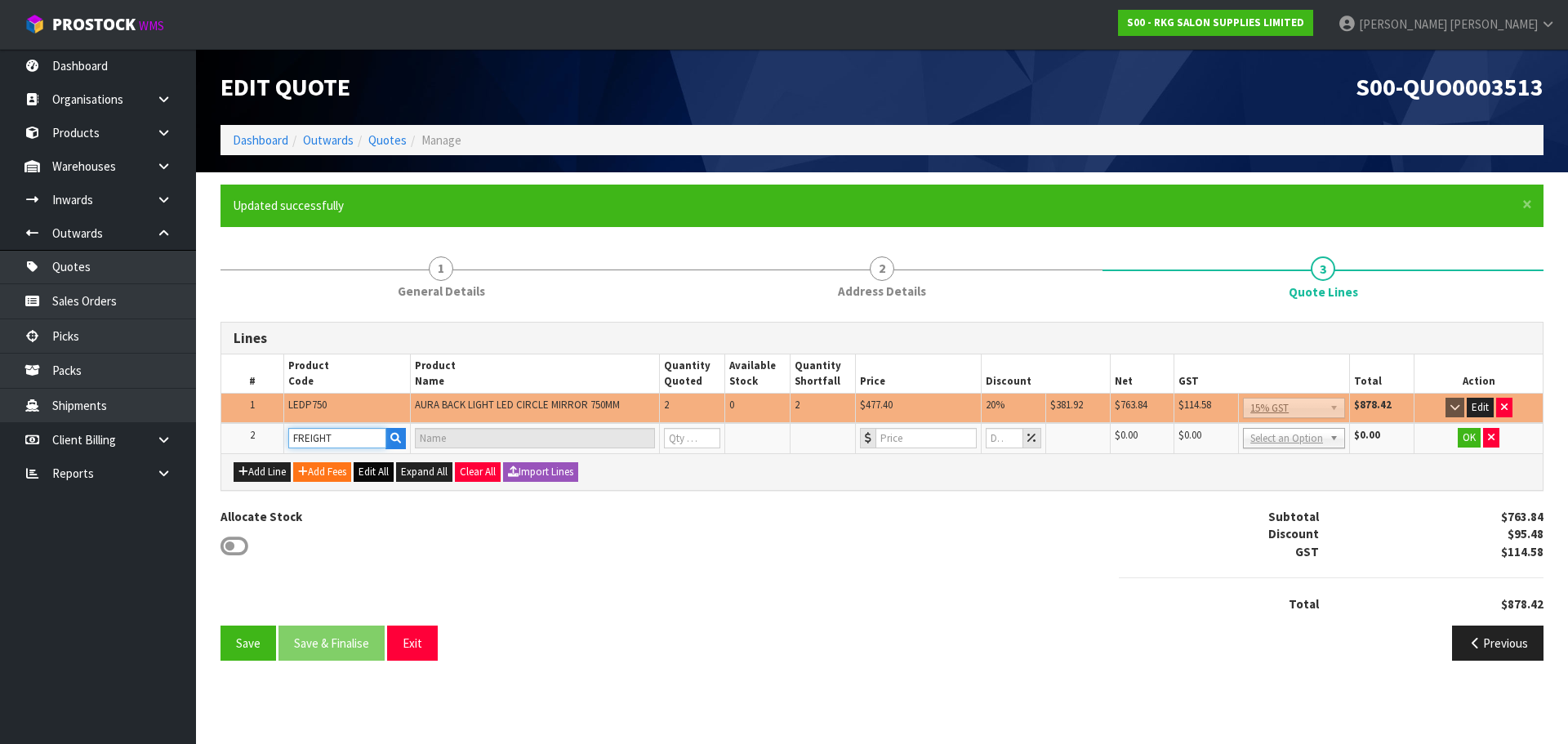
type input "1"
type input "0"
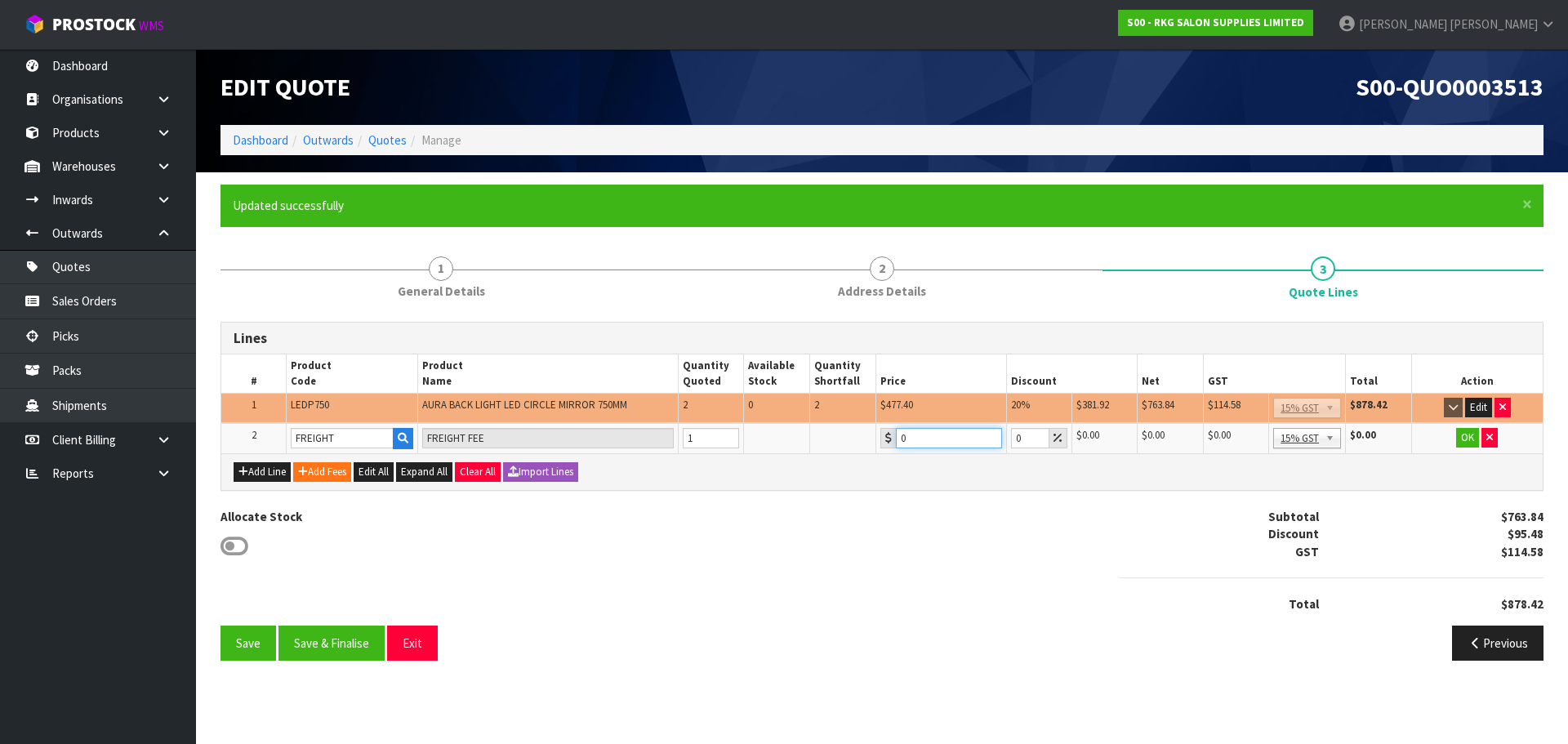
drag, startPoint x: 907, startPoint y: 441, endPoint x: 890, endPoint y: 440, distance: 17.0
click at [890, 440] on div "0" at bounding box center [942, 438] width 122 height 20
type input "70"
click at [1464, 437] on button "OK" at bounding box center [1467, 438] width 23 height 20
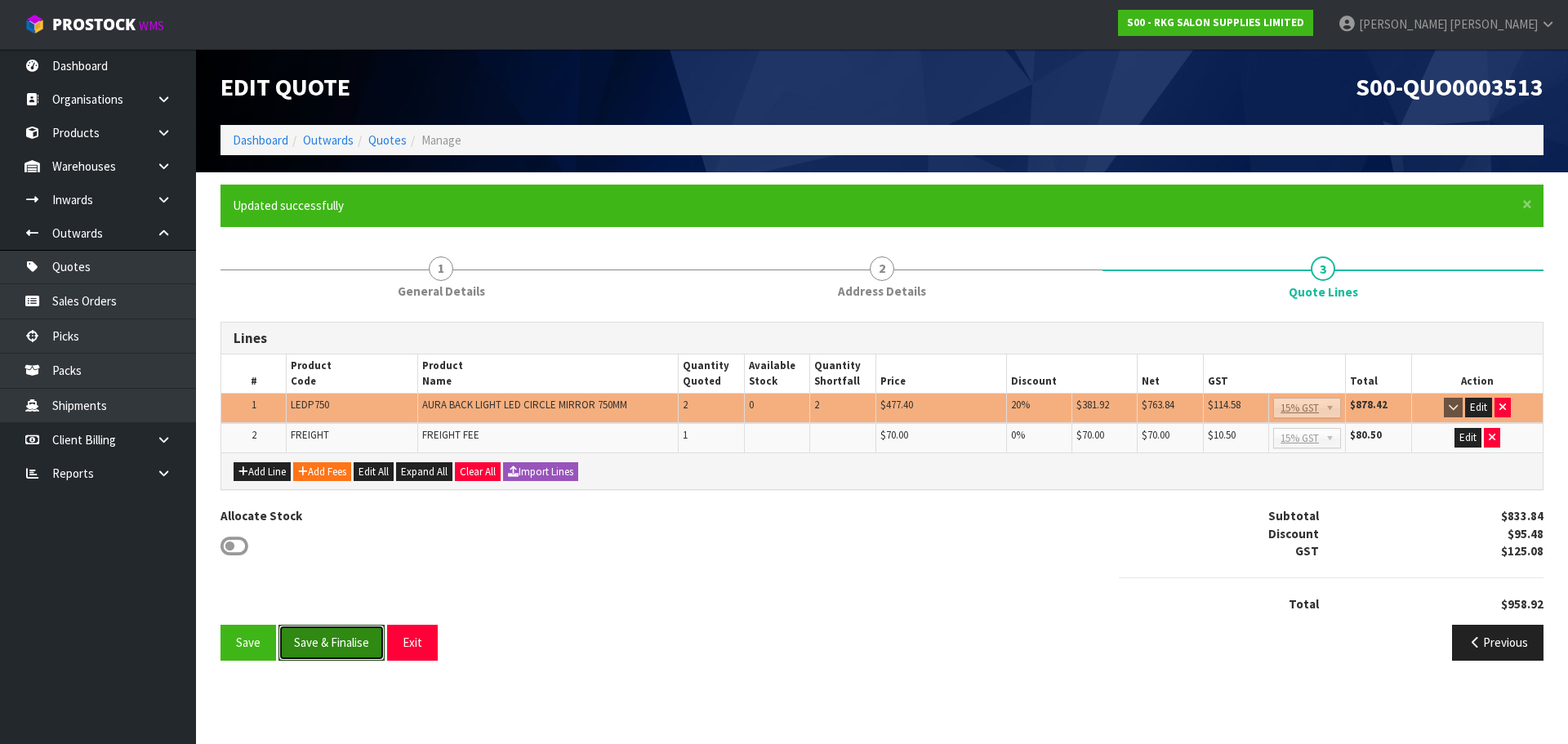
drag, startPoint x: 331, startPoint y: 642, endPoint x: 386, endPoint y: 619, distance: 59.6
click at [331, 642] on button "Save & Finalise" at bounding box center [332, 642] width 106 height 35
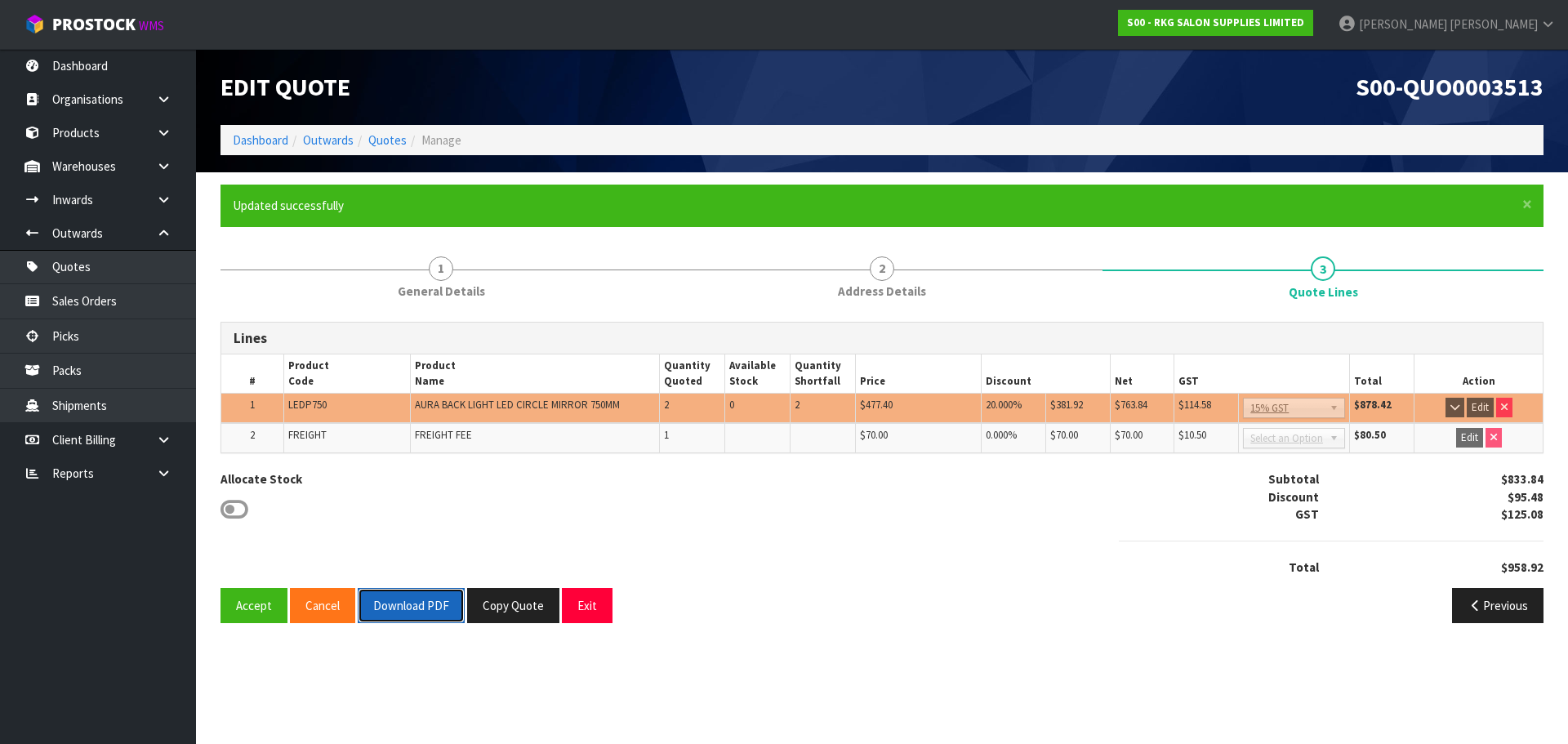
click at [416, 604] on button "Download PDF" at bounding box center [410, 605] width 107 height 35
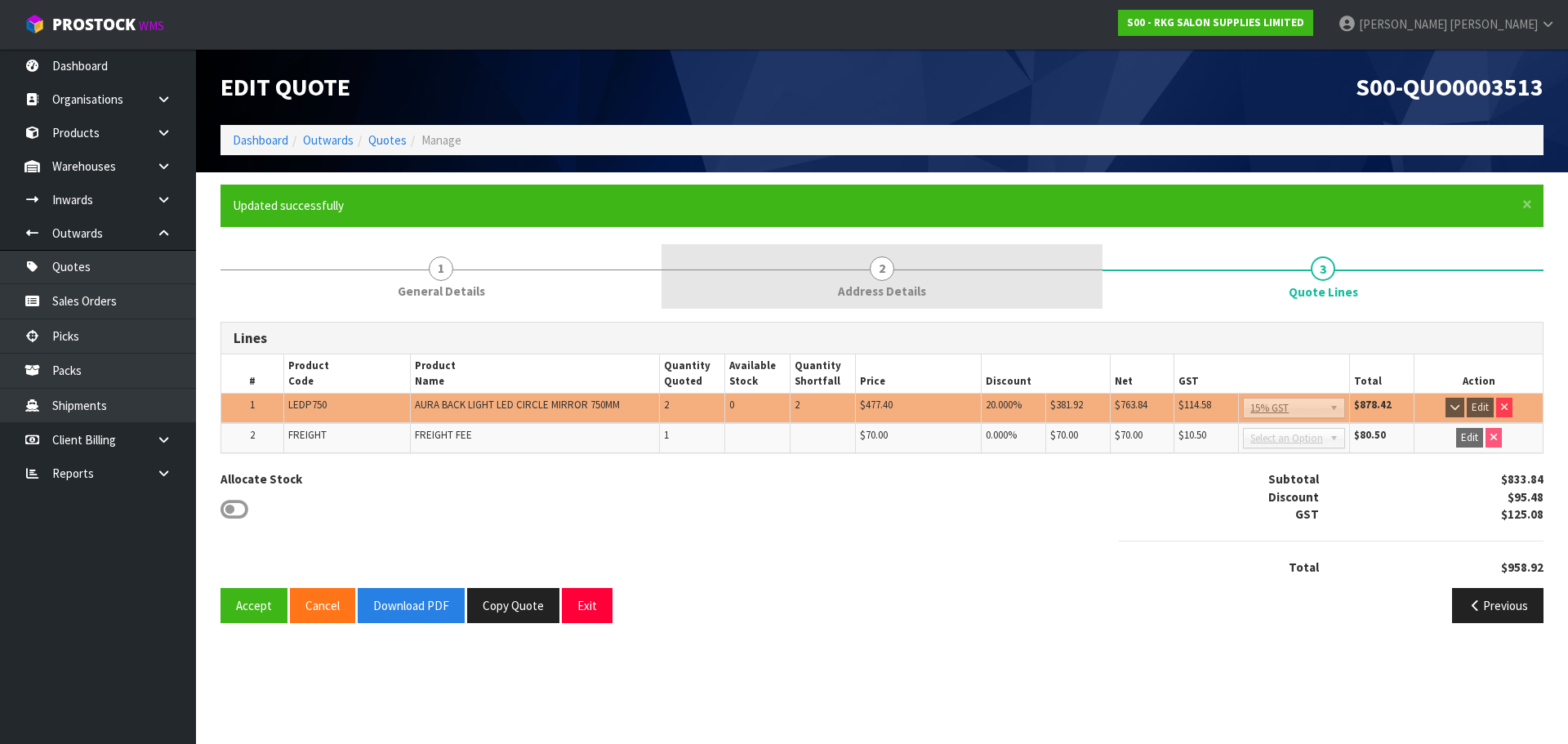
click at [885, 273] on span "2" at bounding box center [882, 269] width 25 height 25
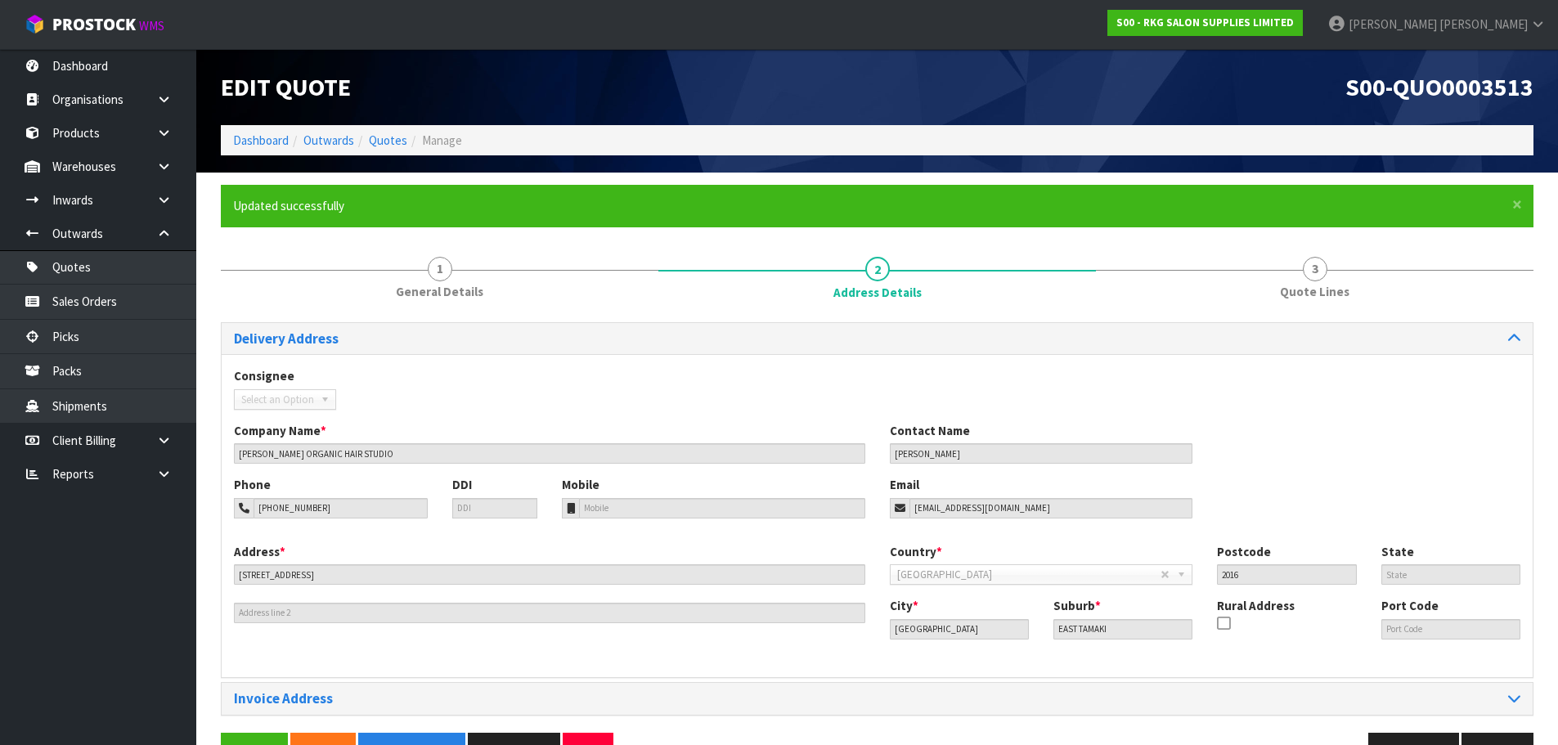
scroll to position [47, 0]
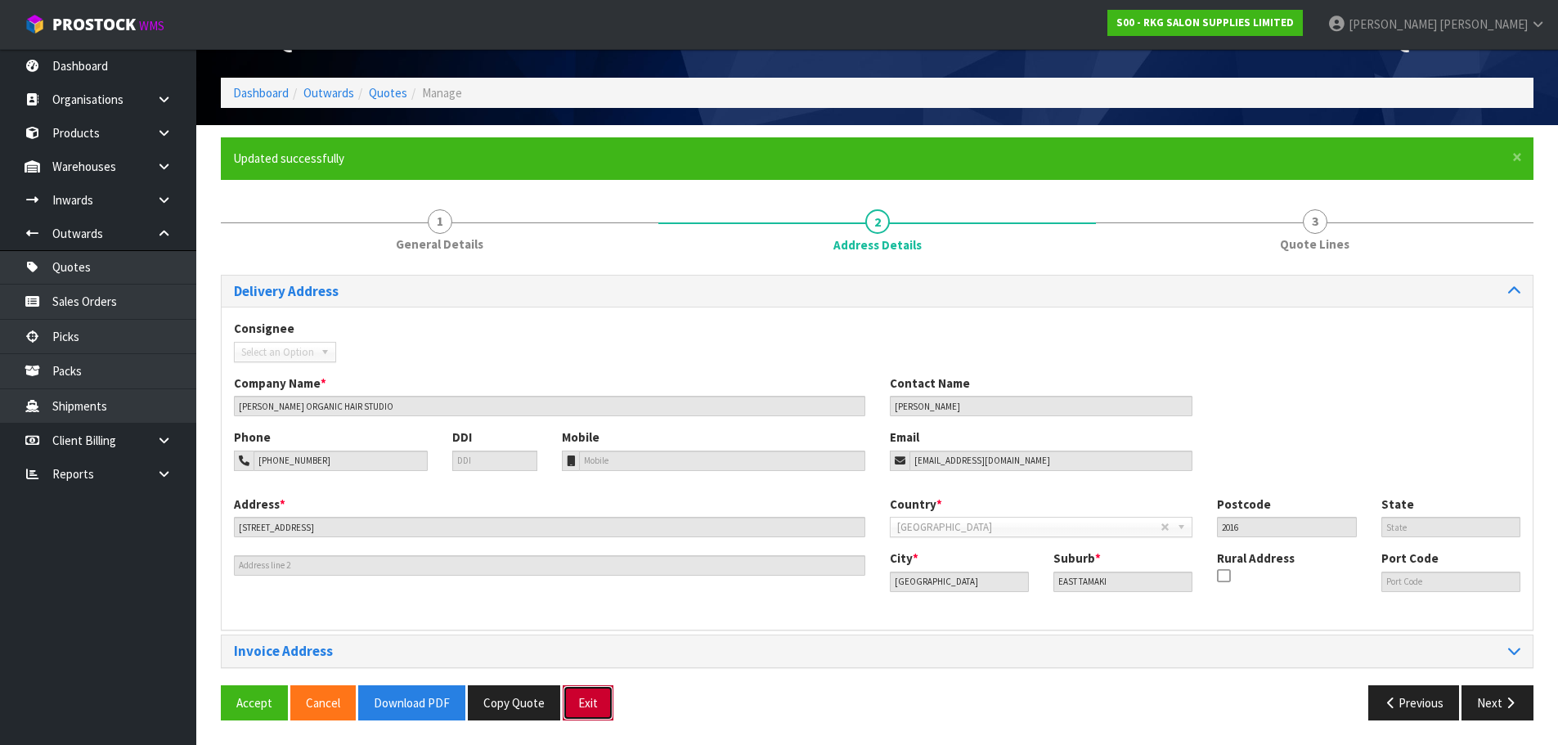
click at [581, 705] on button "Exit" at bounding box center [588, 702] width 51 height 35
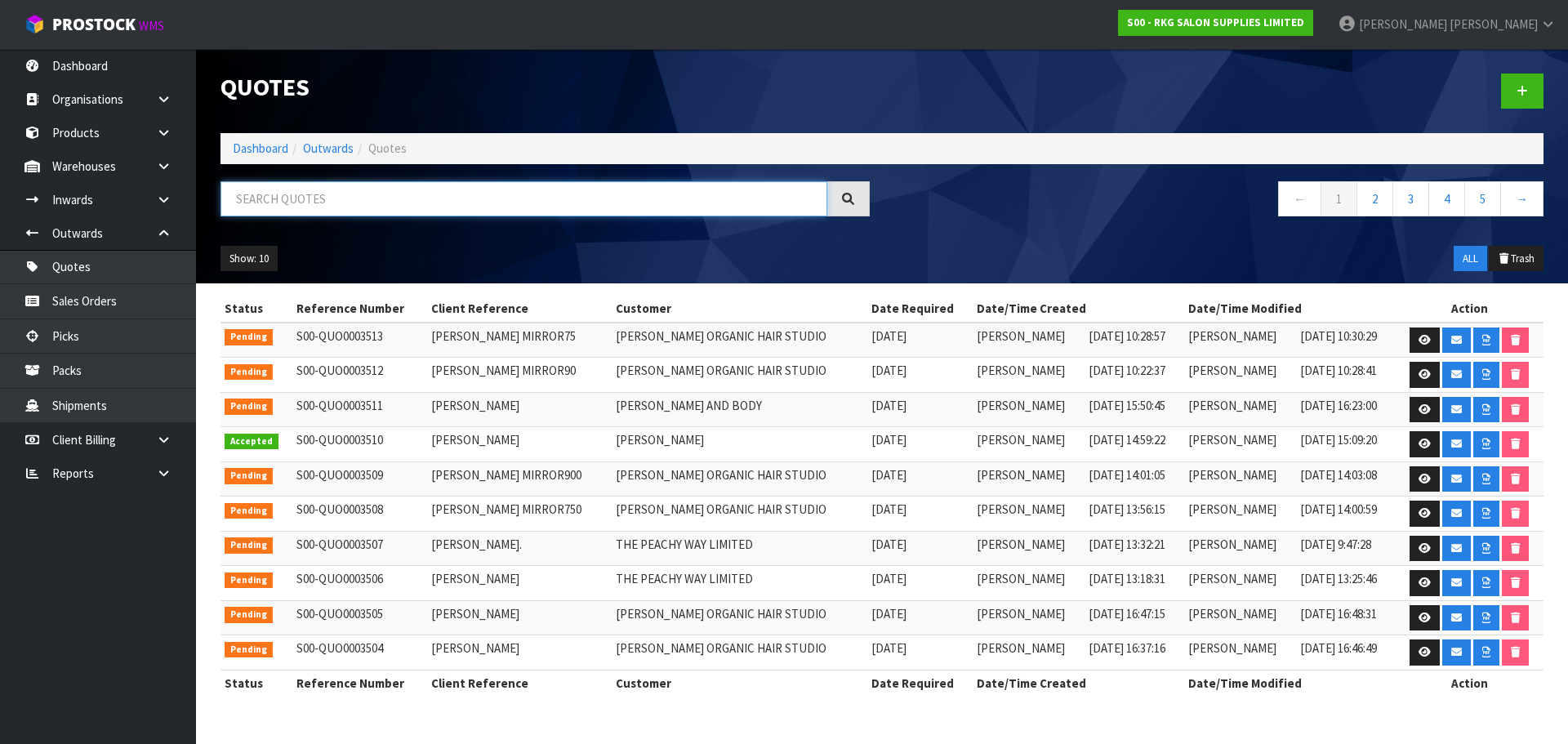
click at [340, 195] on input "text" at bounding box center [524, 199] width 607 height 35
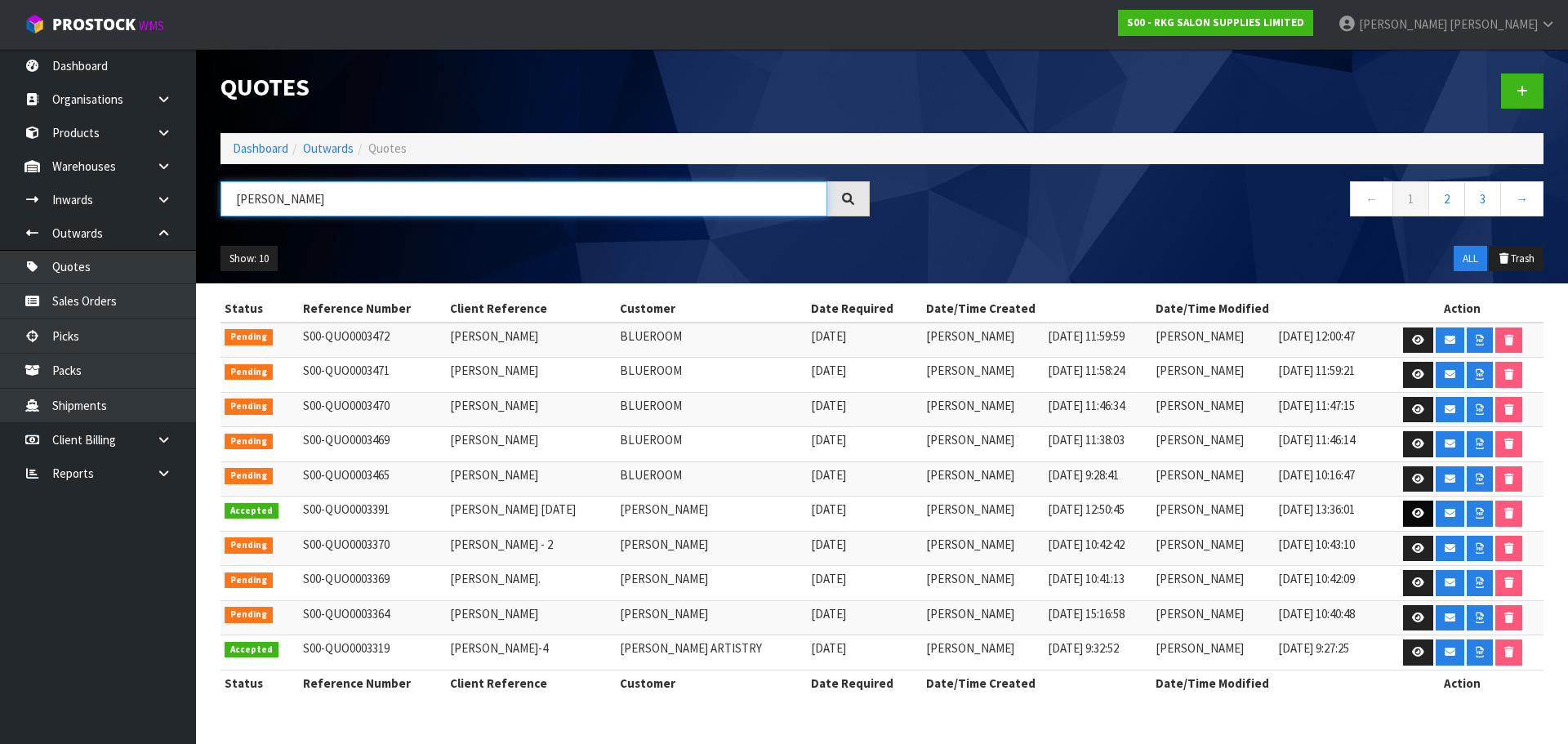
type input "JOHN"
click at [1415, 518] on icon at bounding box center [1418, 513] width 12 height 11
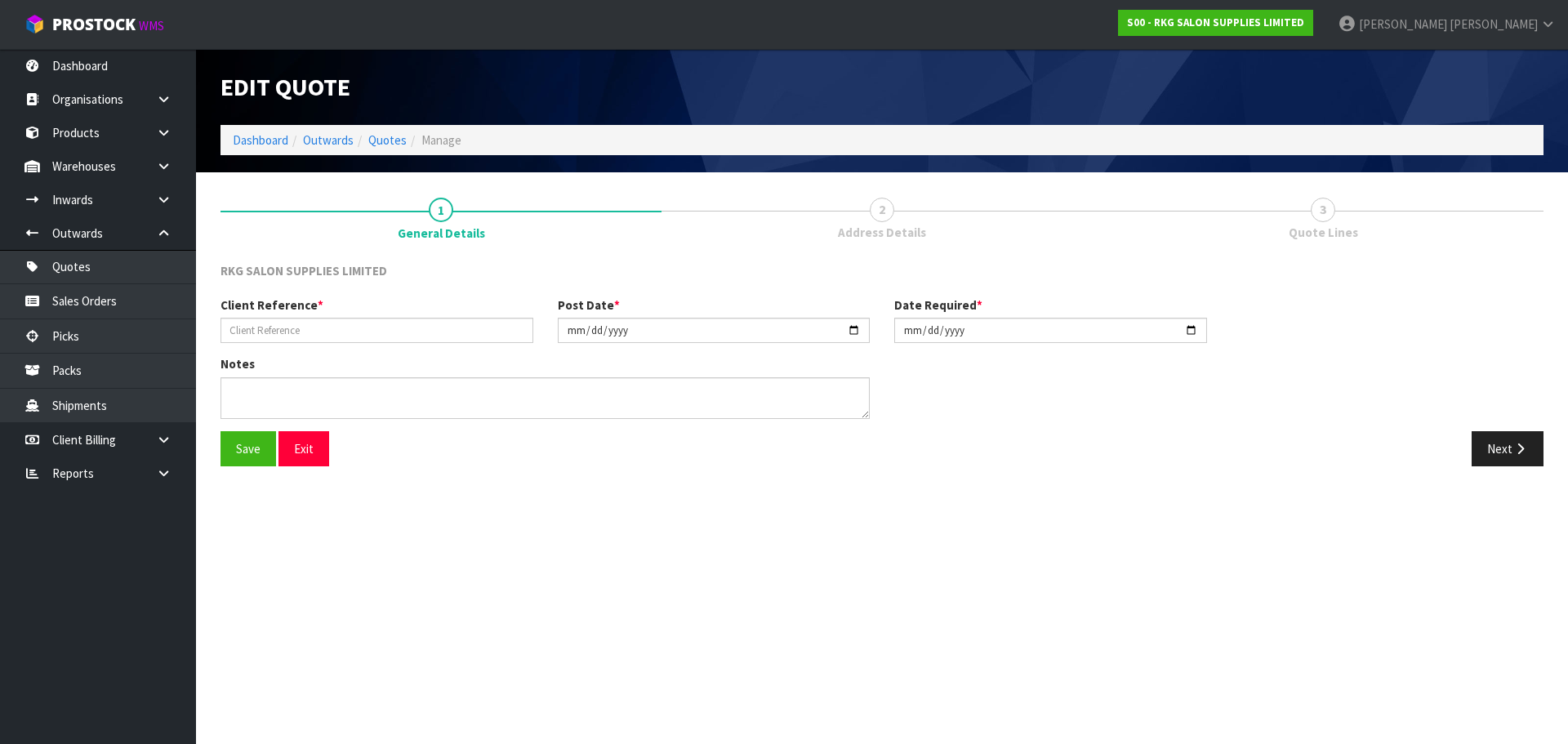
type input "JOHN TIATOA 14.7.25"
type input "2025-07-14"
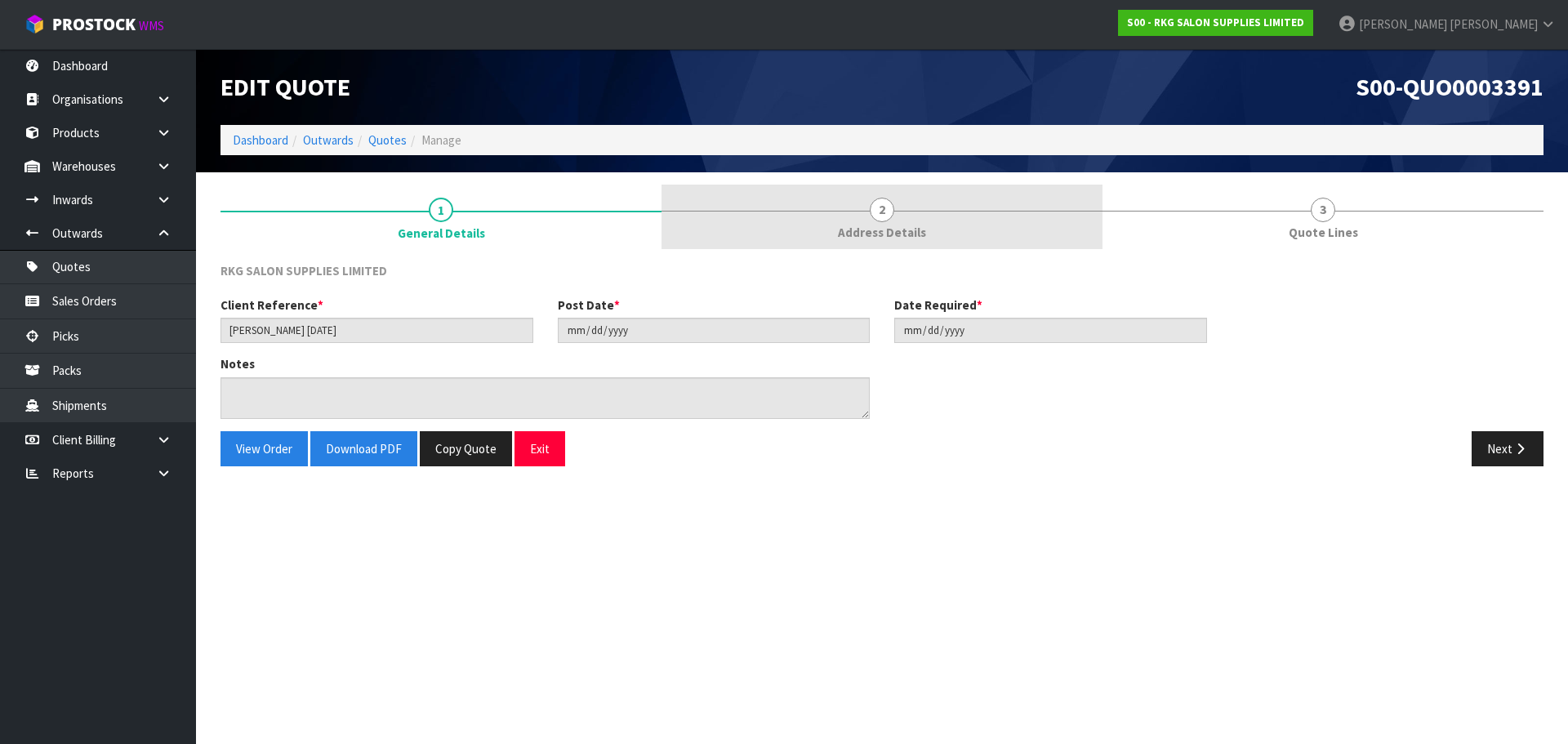
click at [881, 224] on span "Address Details" at bounding box center [882, 232] width 88 height 17
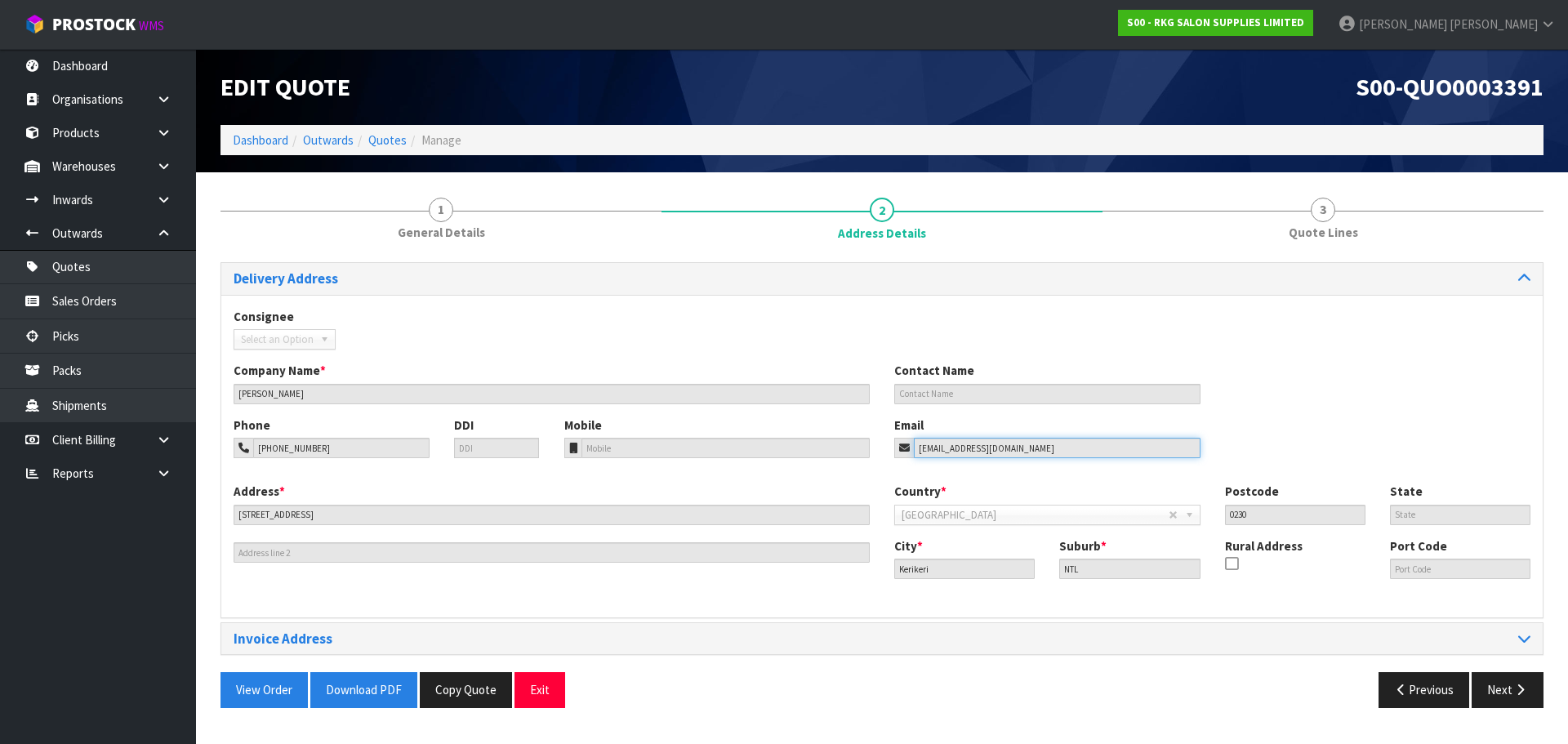
drag, startPoint x: 1050, startPoint y: 446, endPoint x: 863, endPoint y: 447, distance: 187.0
click at [863, 447] on div "Phone 021-0859-9664 DDI Mobile Email johnt@impactnorthland.com" at bounding box center [882, 449] width 1321 height 66
click at [541, 689] on button "Exit" at bounding box center [539, 689] width 51 height 35
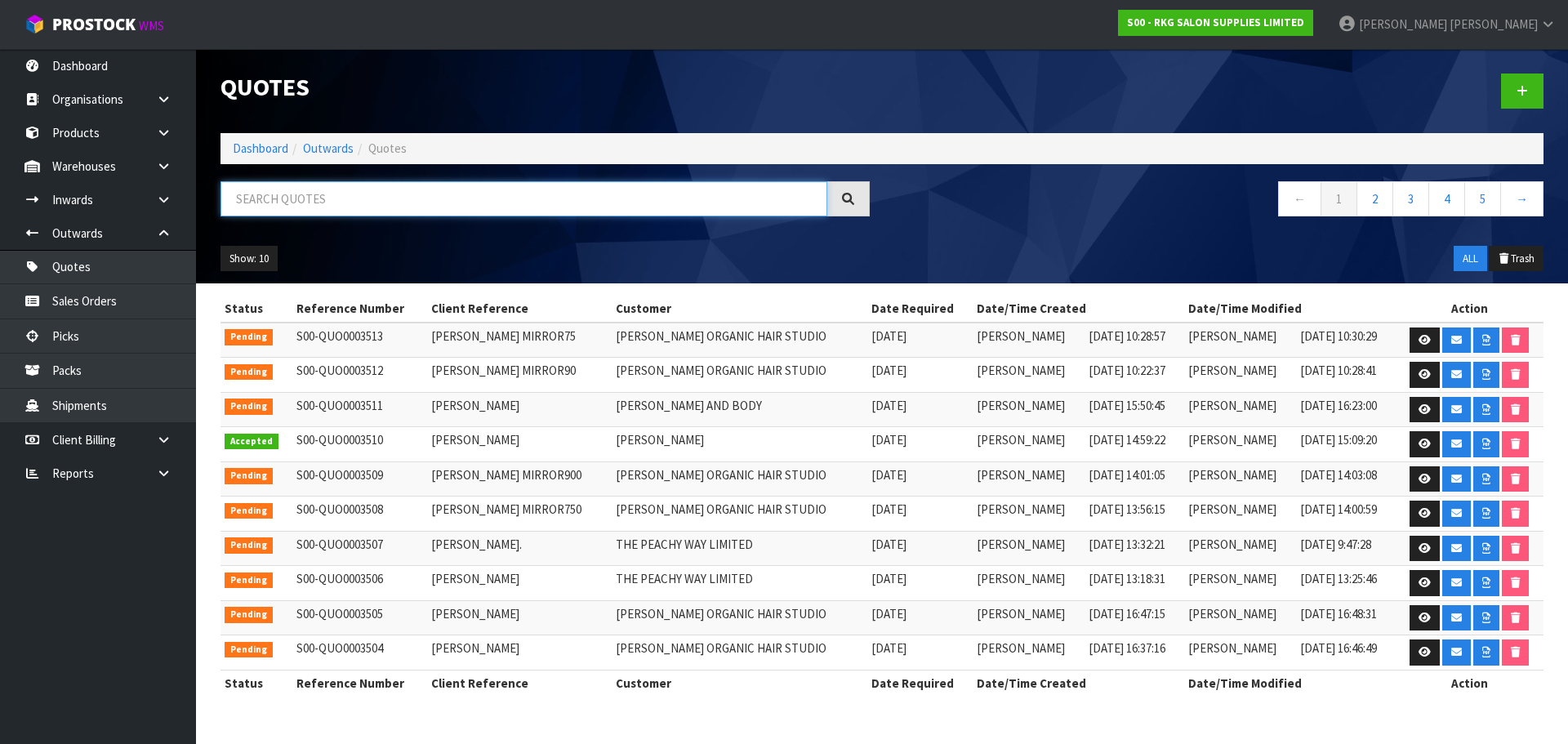
click at [325, 204] on input "text" at bounding box center [524, 199] width 607 height 35
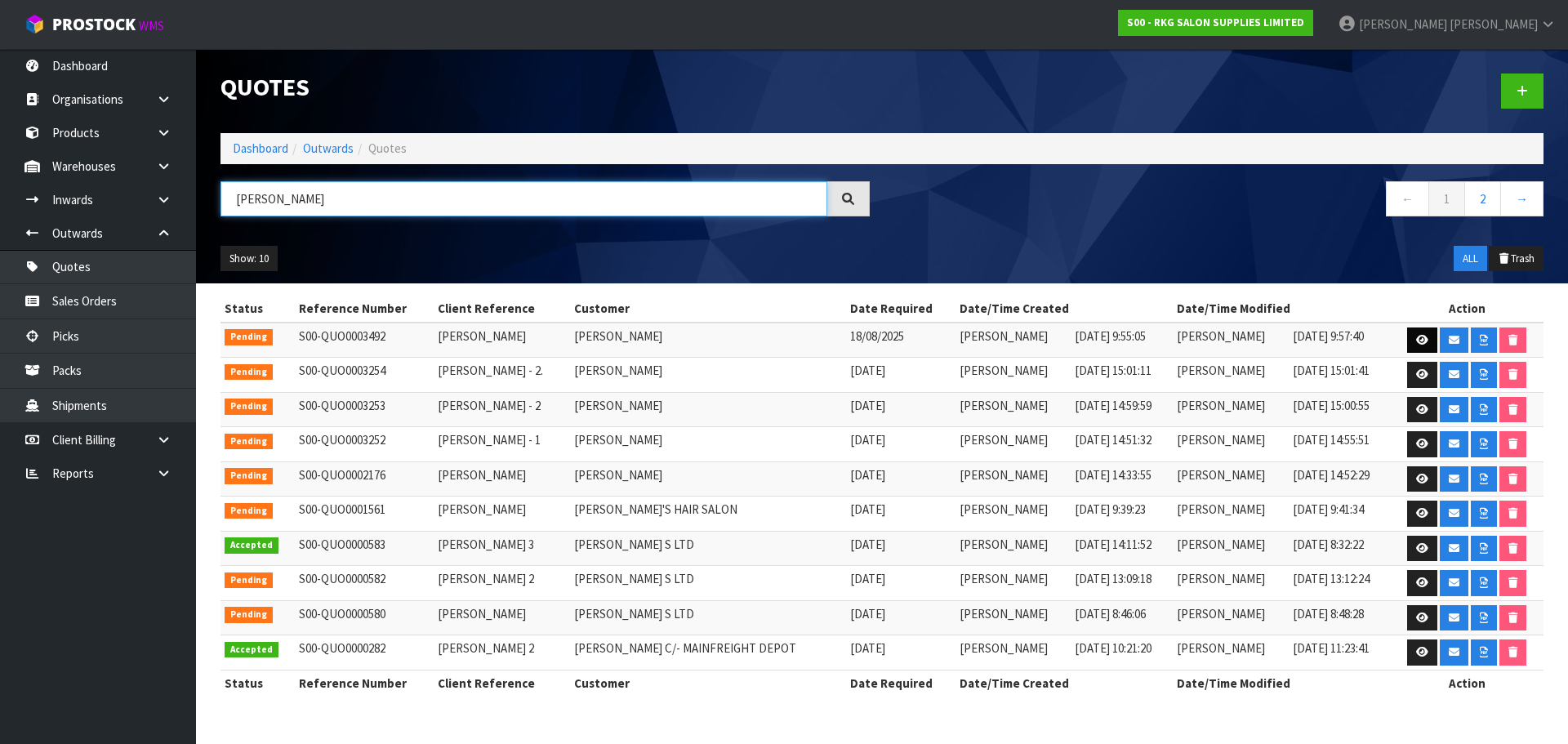
type input "ANDREW"
click at [1416, 343] on link at bounding box center [1422, 341] width 30 height 26
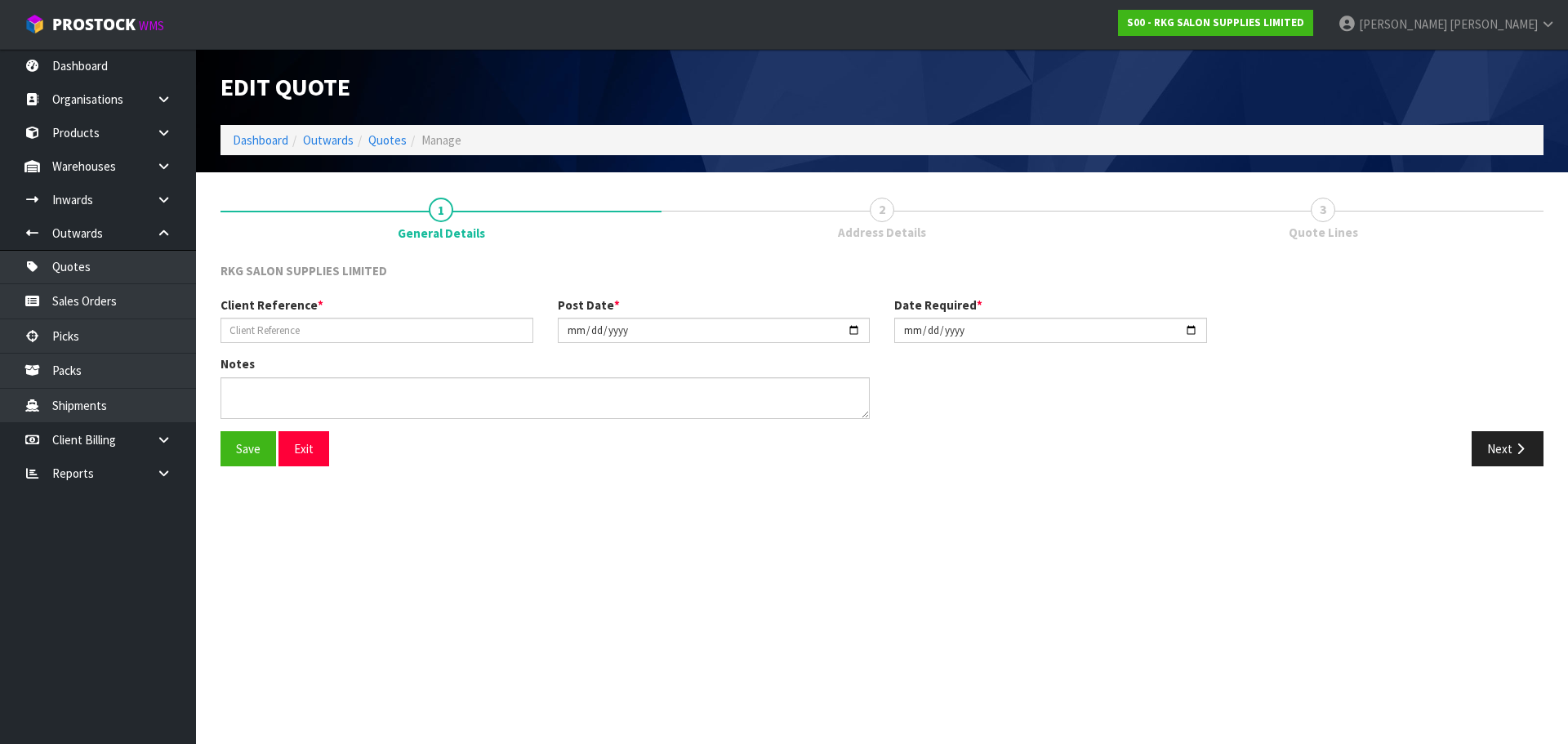
type input "ANDREW PARK"
type input "2025-08-18"
type textarea "FOR PICK UP"
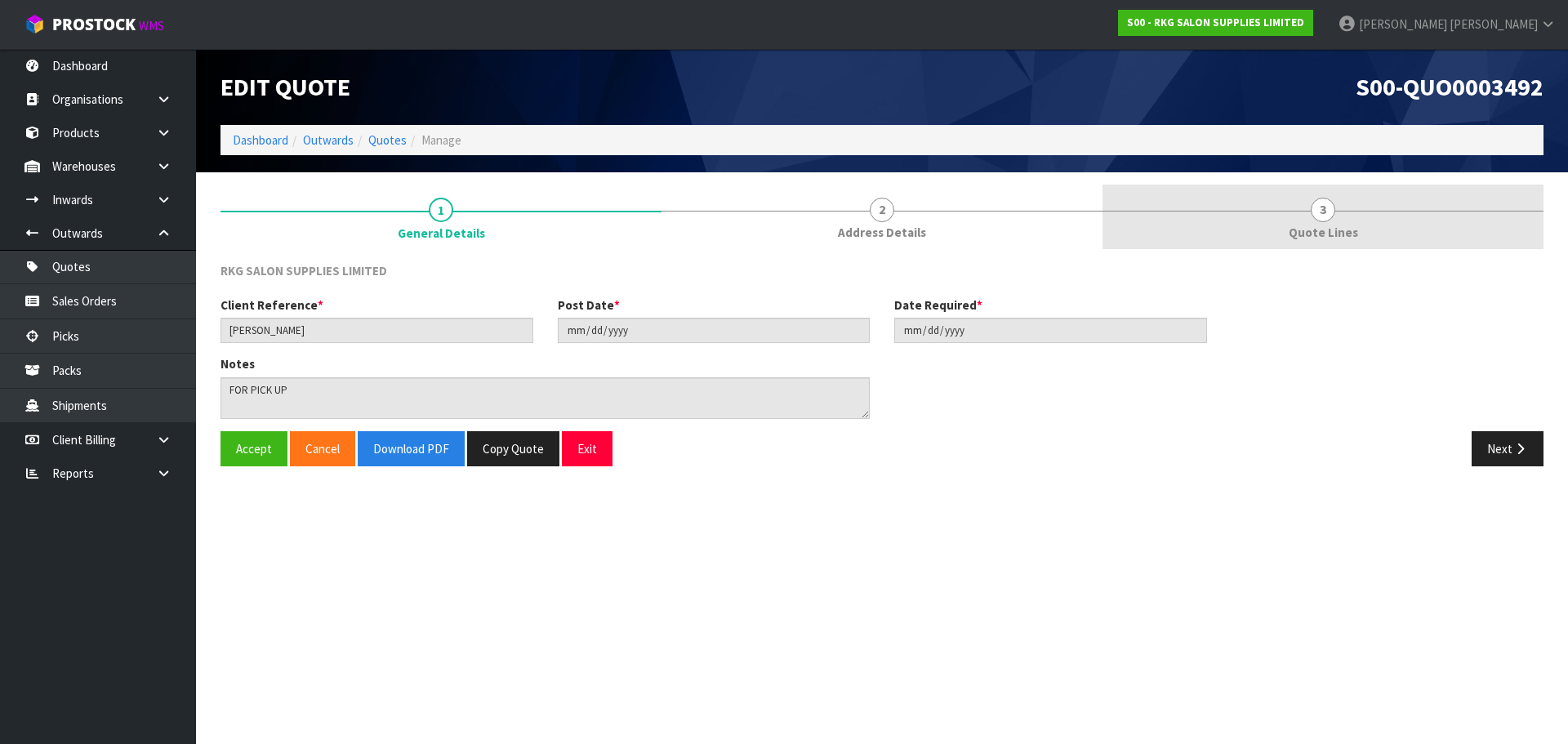
click at [1313, 216] on span "3" at bounding box center [1323, 210] width 25 height 25
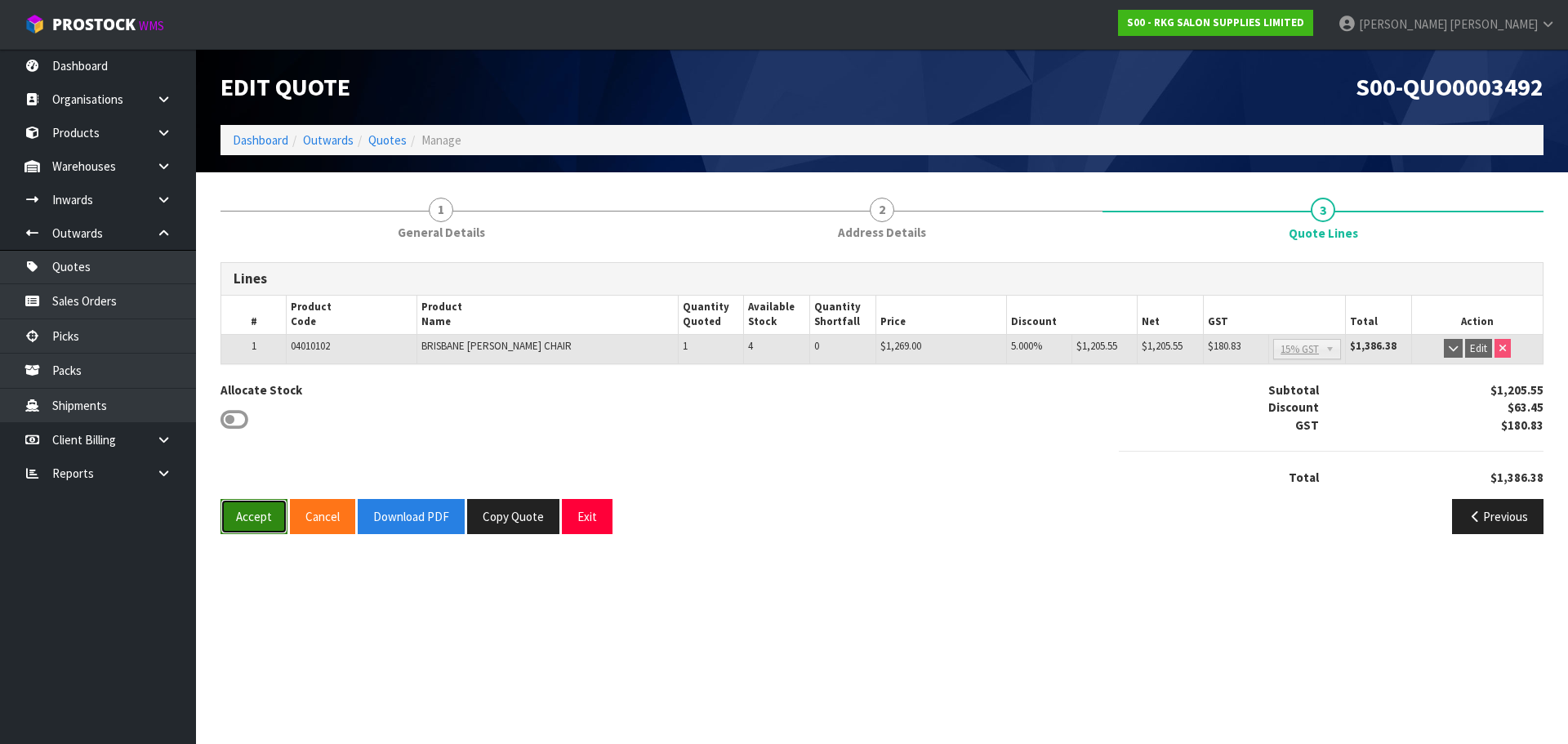
click at [261, 518] on button "Accept" at bounding box center [254, 516] width 67 height 35
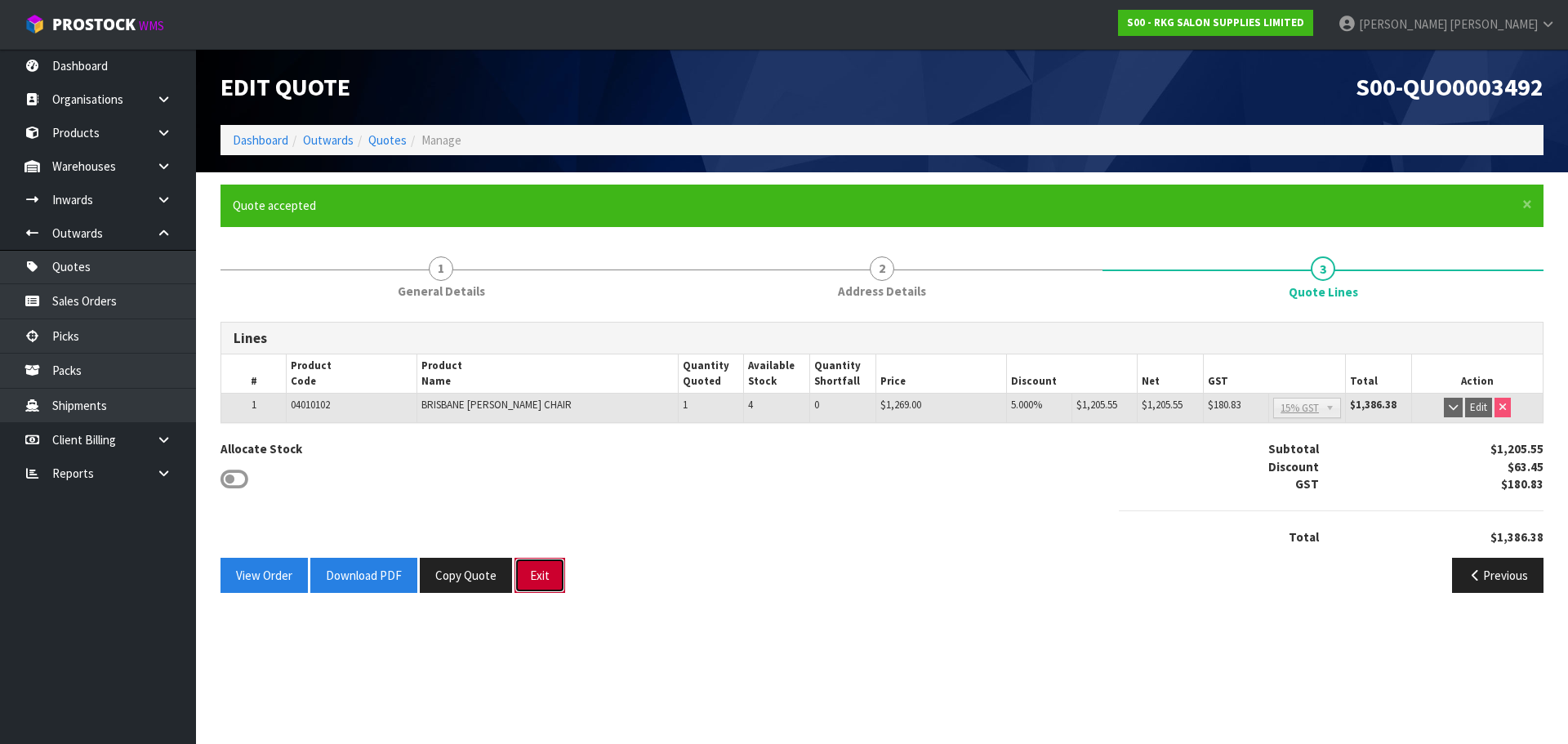
click at [540, 569] on button "Exit" at bounding box center [539, 575] width 51 height 35
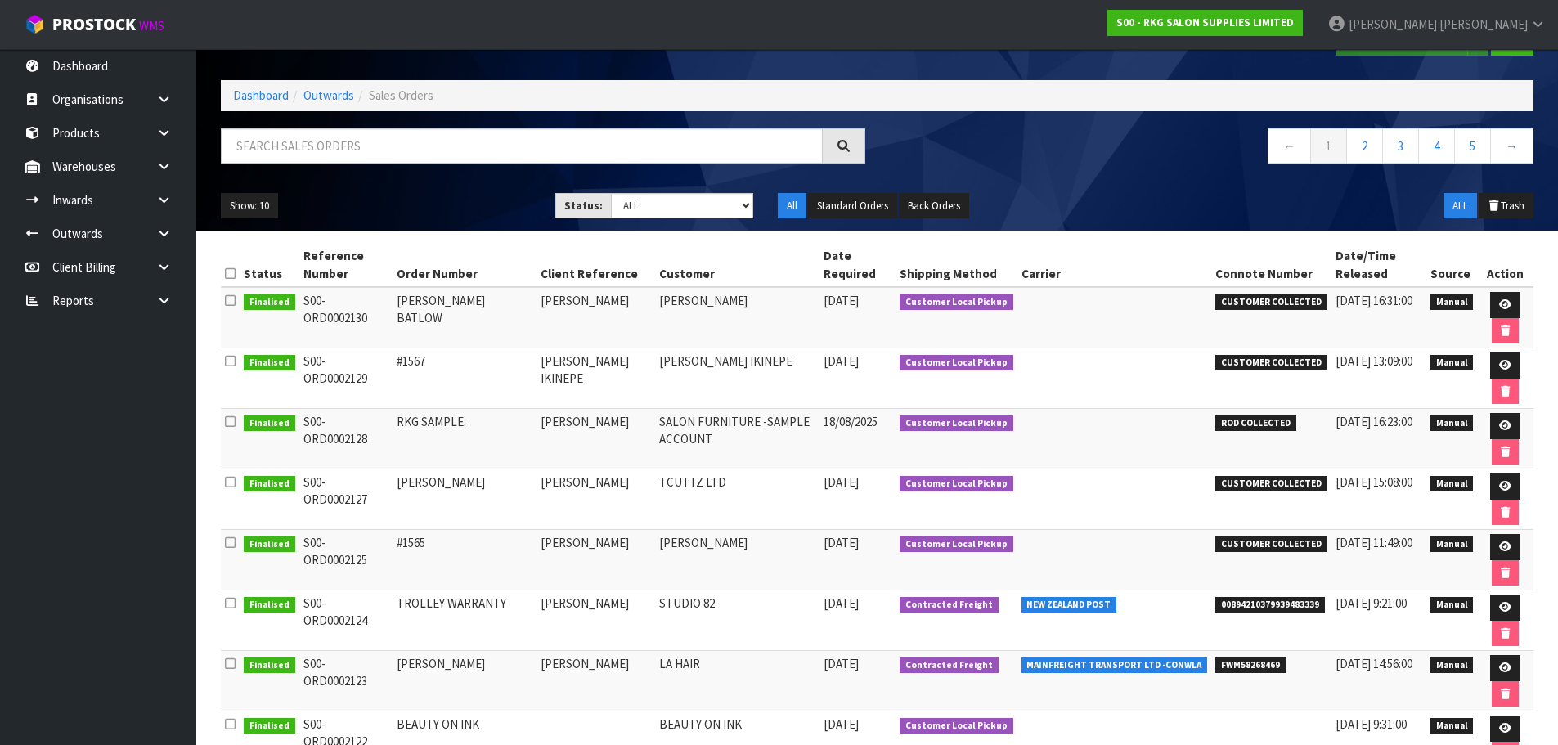
scroll to position [29, 0]
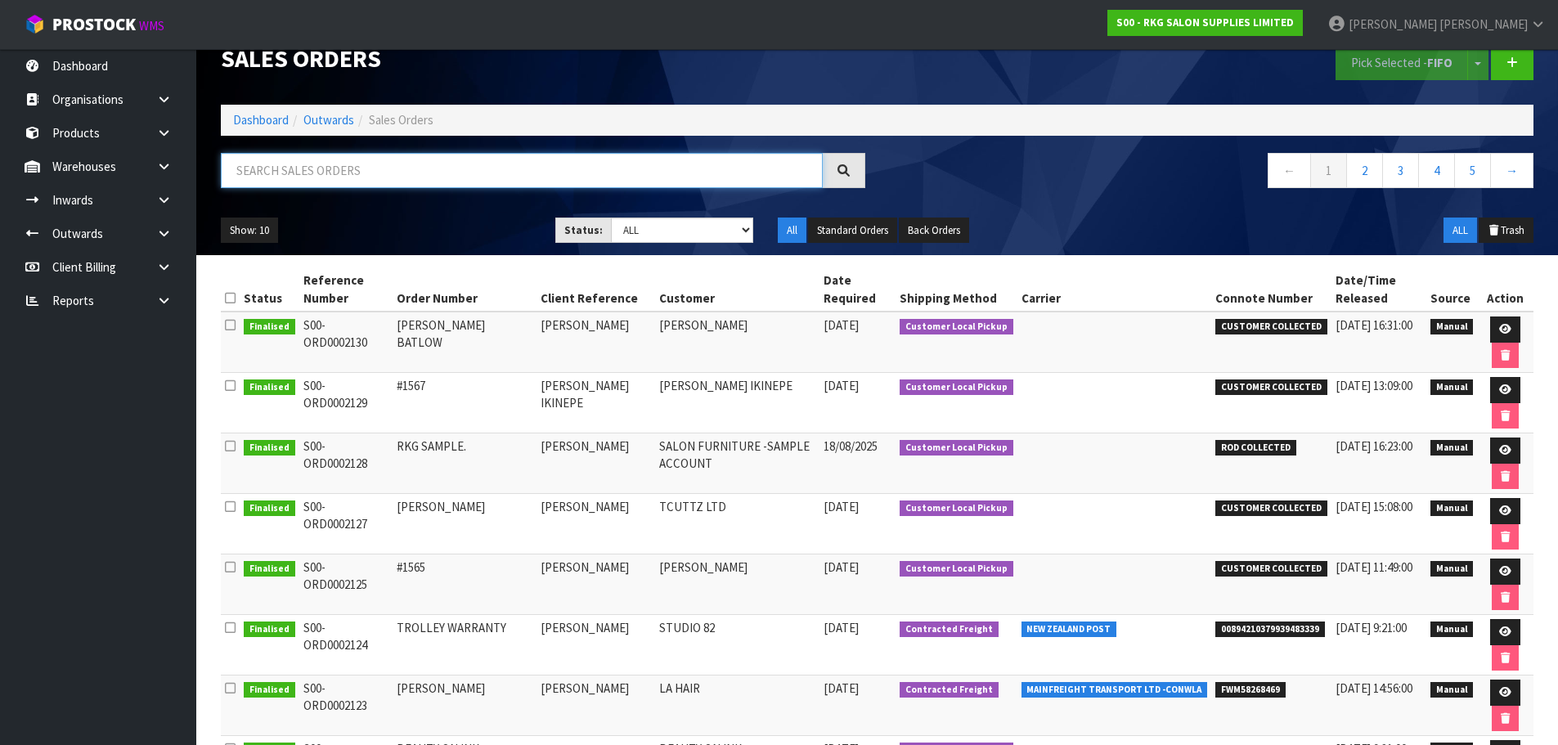
click at [344, 182] on input "text" at bounding box center [522, 170] width 602 height 35
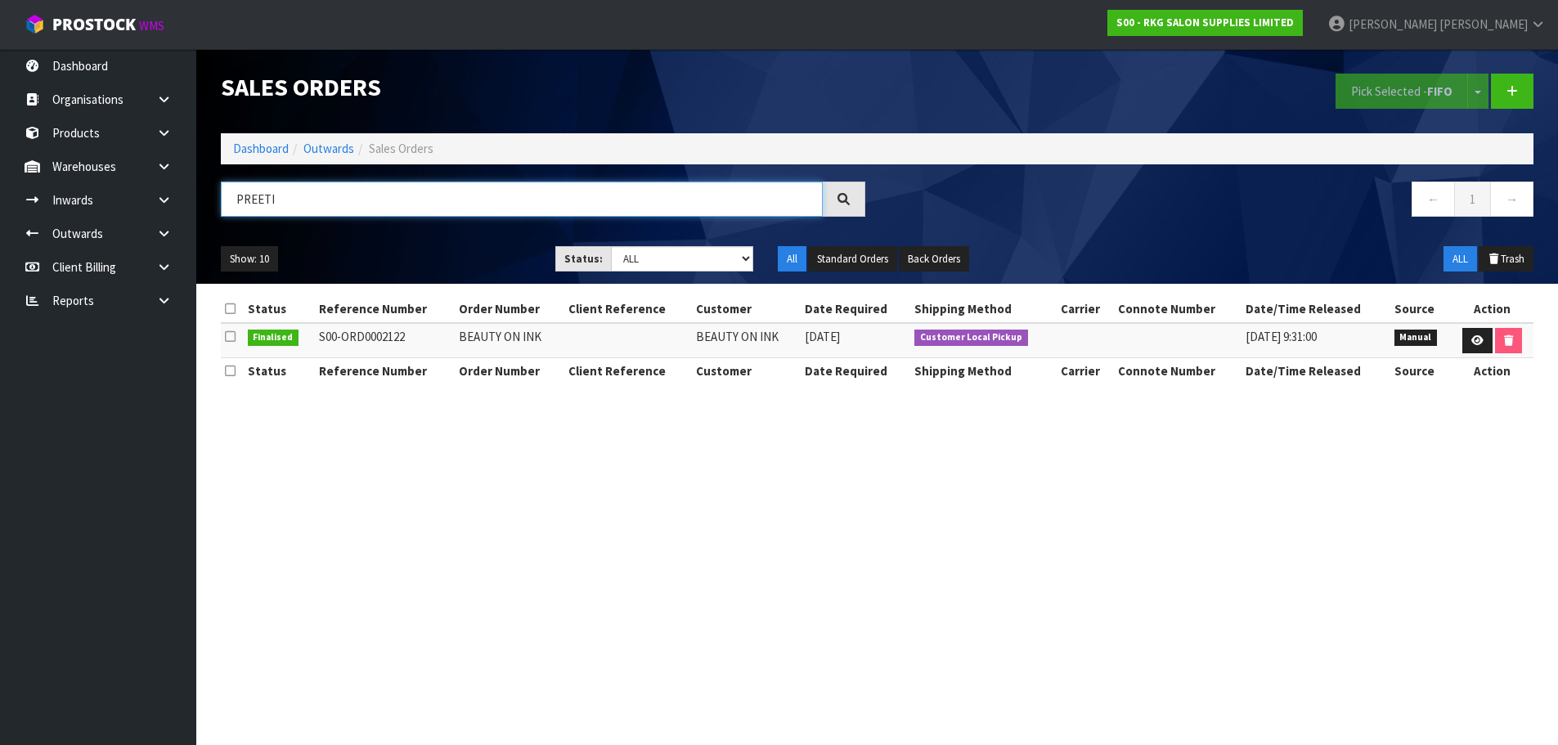
scroll to position [0, 0]
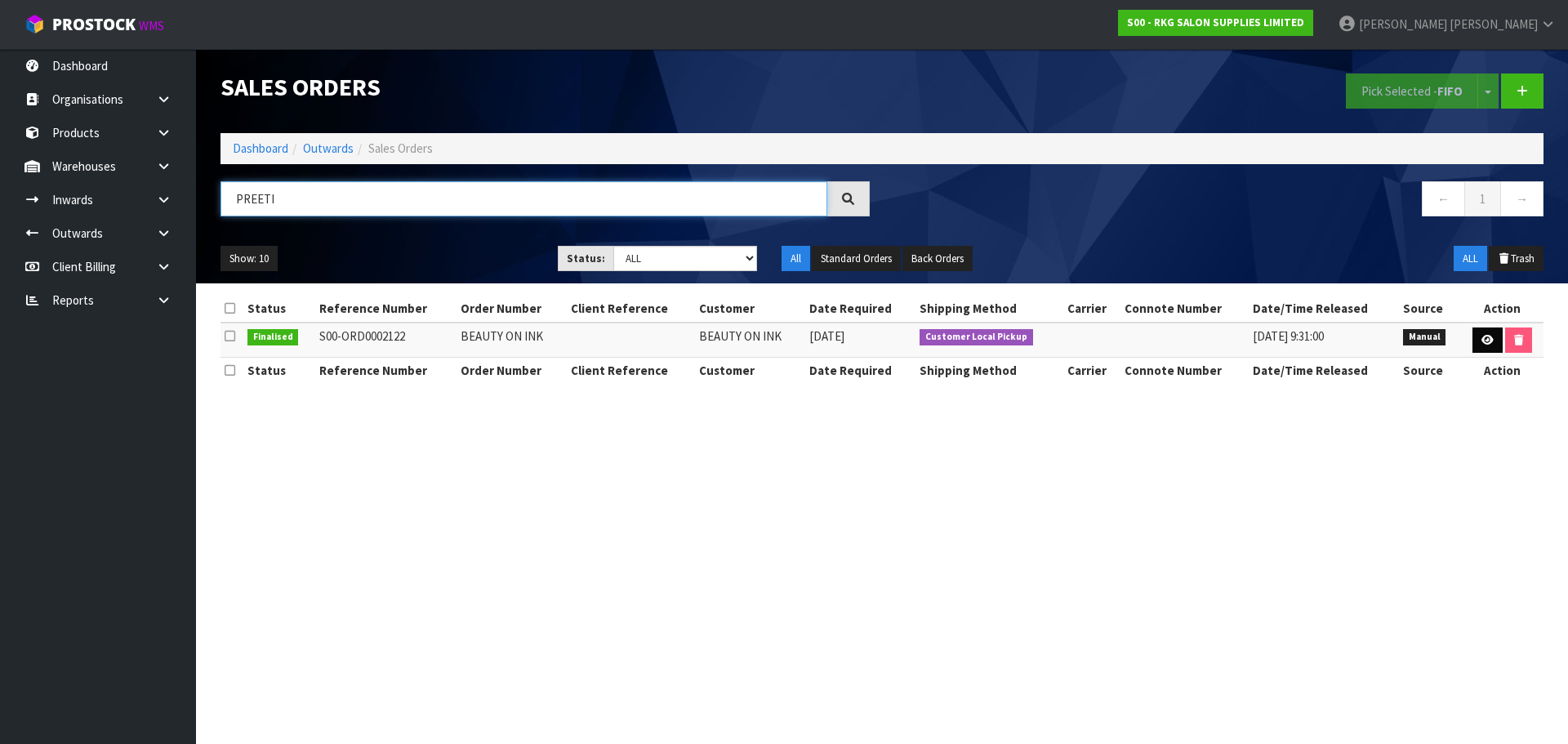
type input "PREETI"
click at [1480, 346] on link at bounding box center [1488, 341] width 30 height 26
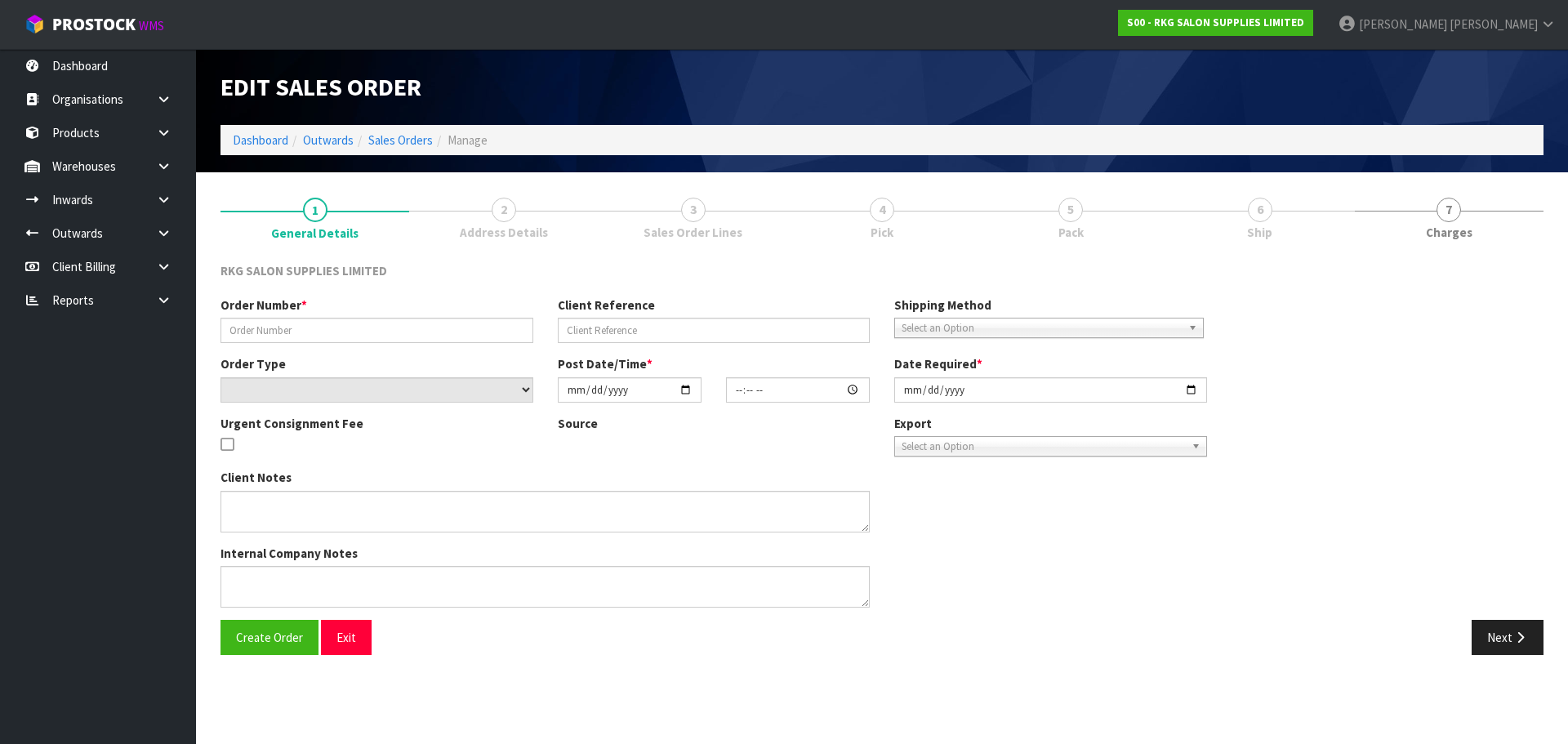
type input "BEAUTY ON INK"
select select "number:0"
type input "[DATE]"
type input "15:15:00.000"
type input "[DATE]"
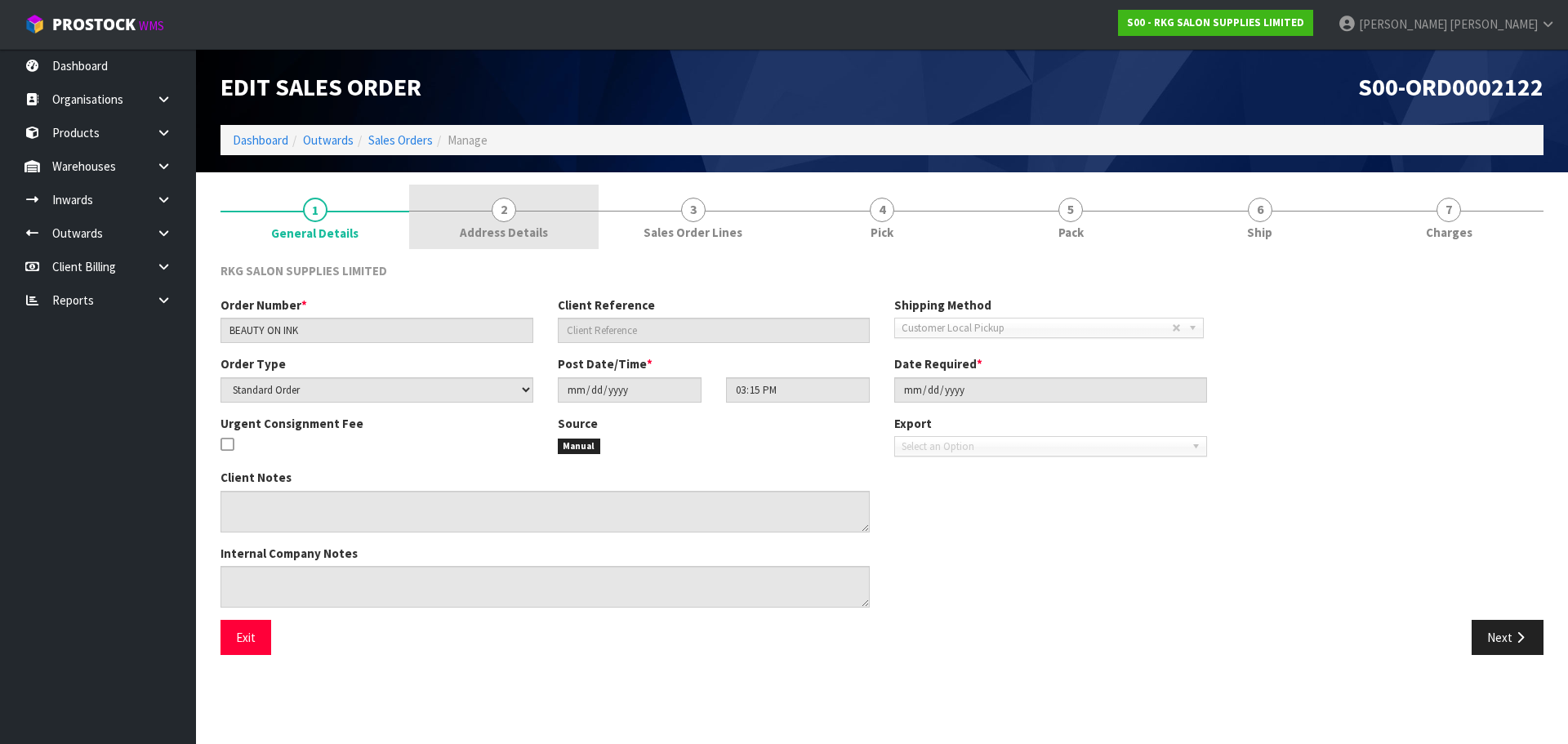
click at [500, 216] on span "2" at bounding box center [503, 210] width 25 height 25
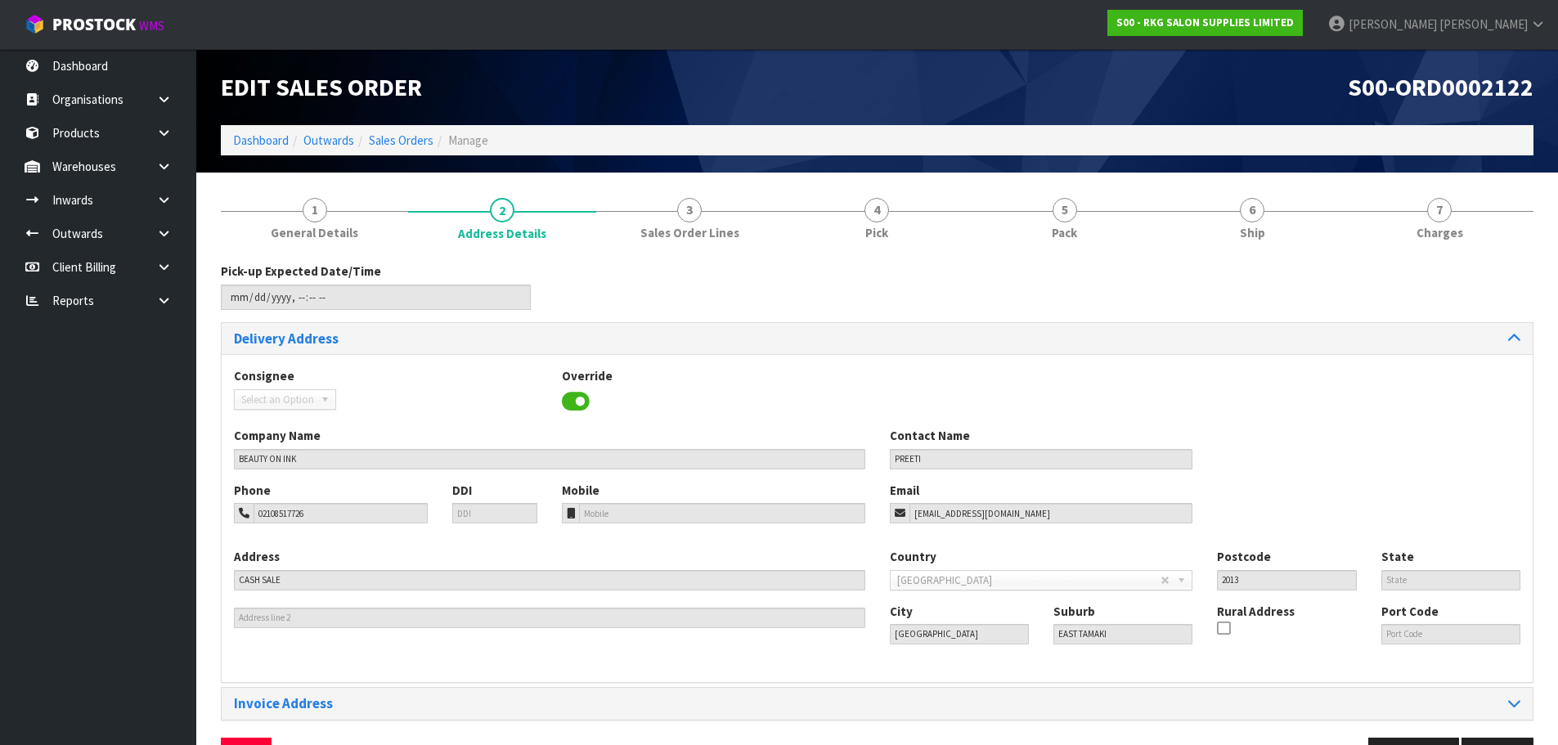
scroll to position [53, 0]
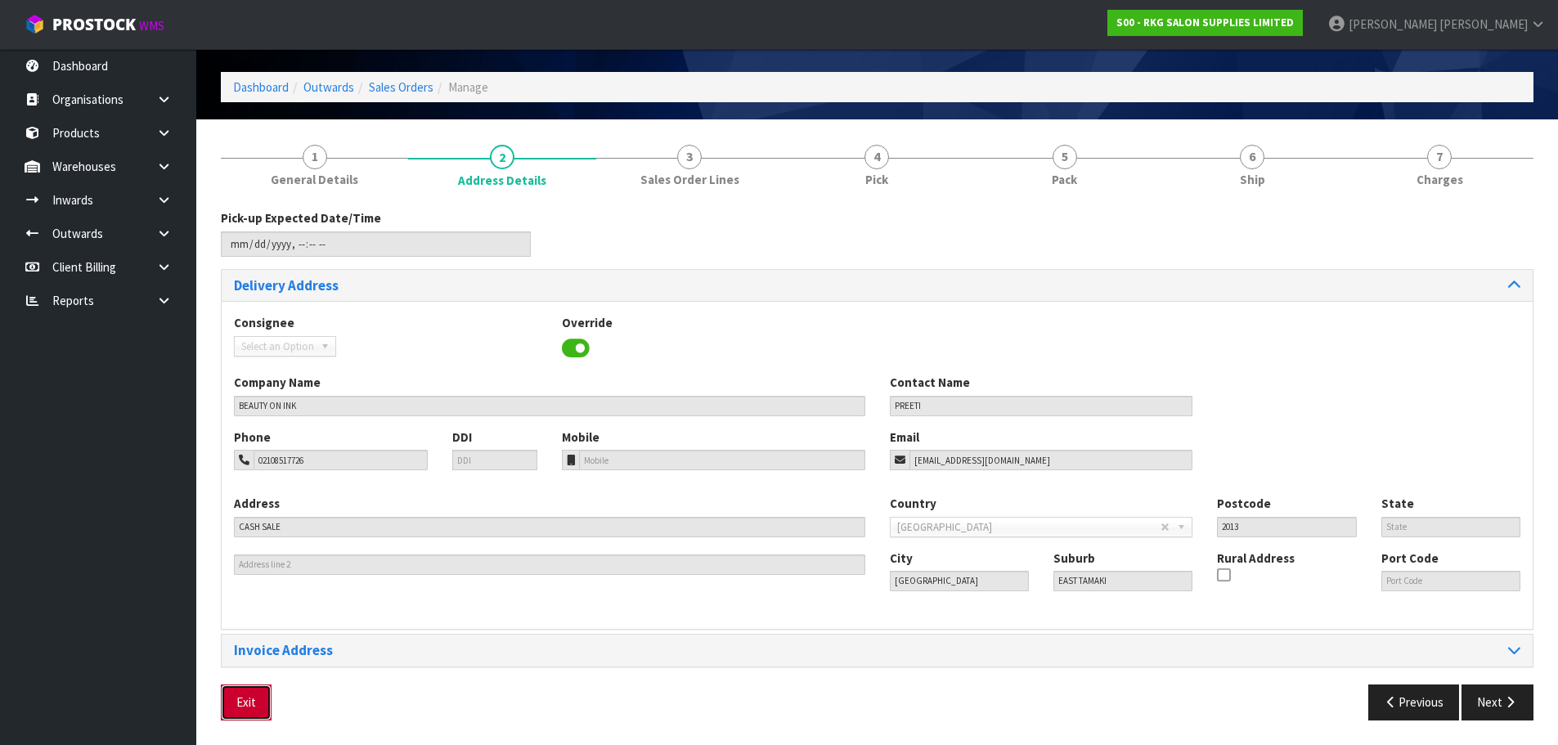
drag, startPoint x: 253, startPoint y: 703, endPoint x: 263, endPoint y: 694, distance: 13.3
click at [253, 703] on button "Exit" at bounding box center [246, 702] width 51 height 35
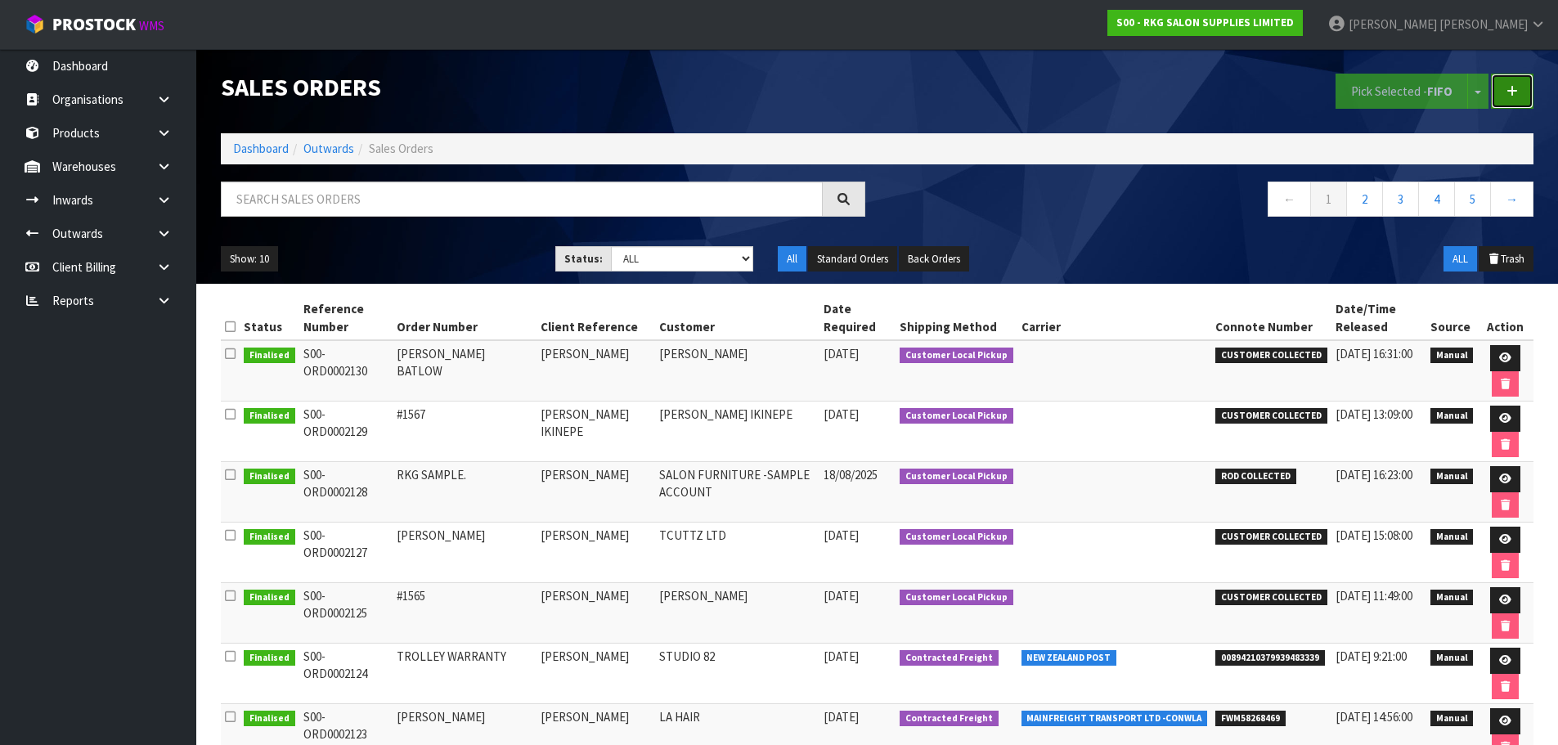
click at [1516, 87] on icon at bounding box center [1512, 91] width 11 height 12
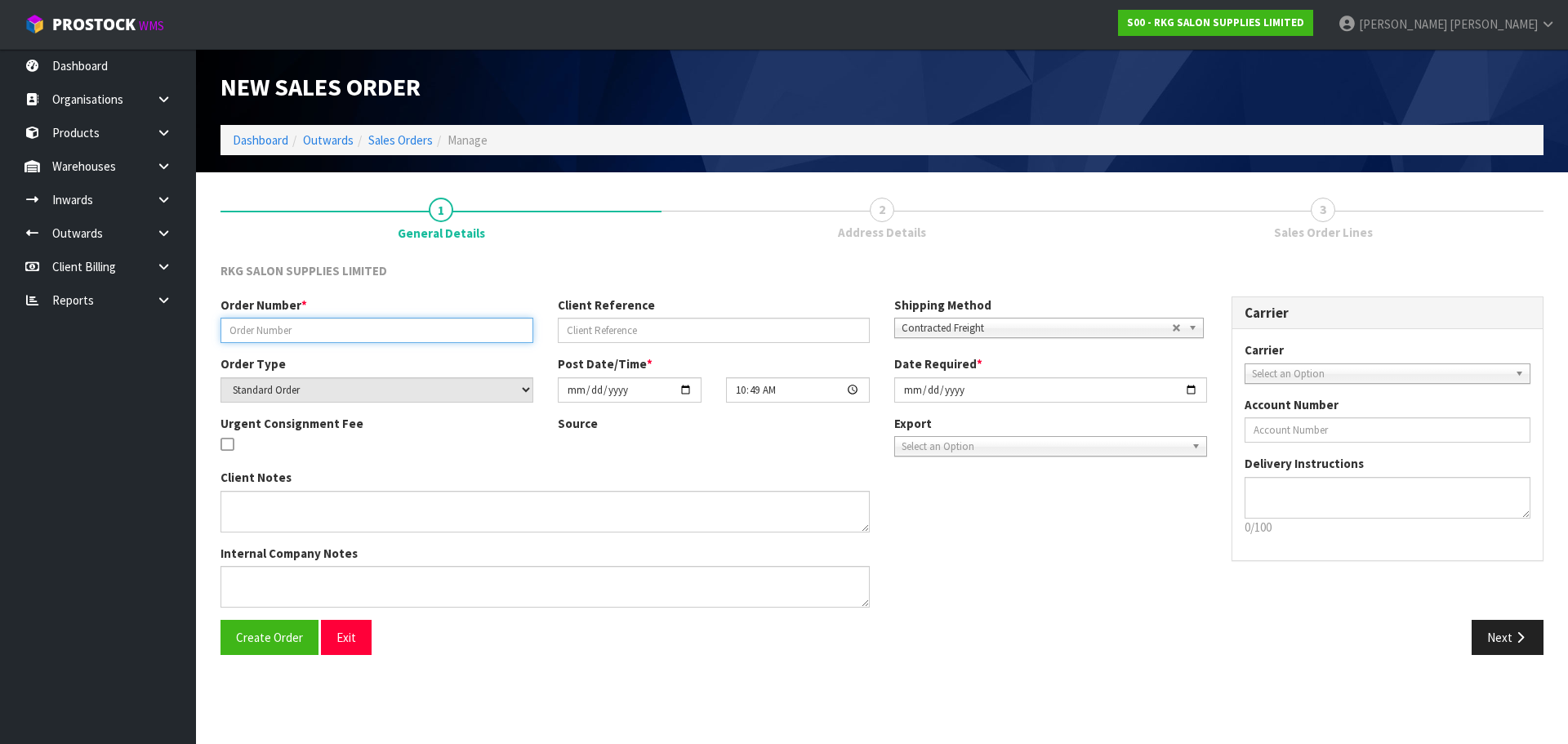
click at [344, 332] on input "text" at bounding box center [377, 330] width 313 height 25
type input "#1569"
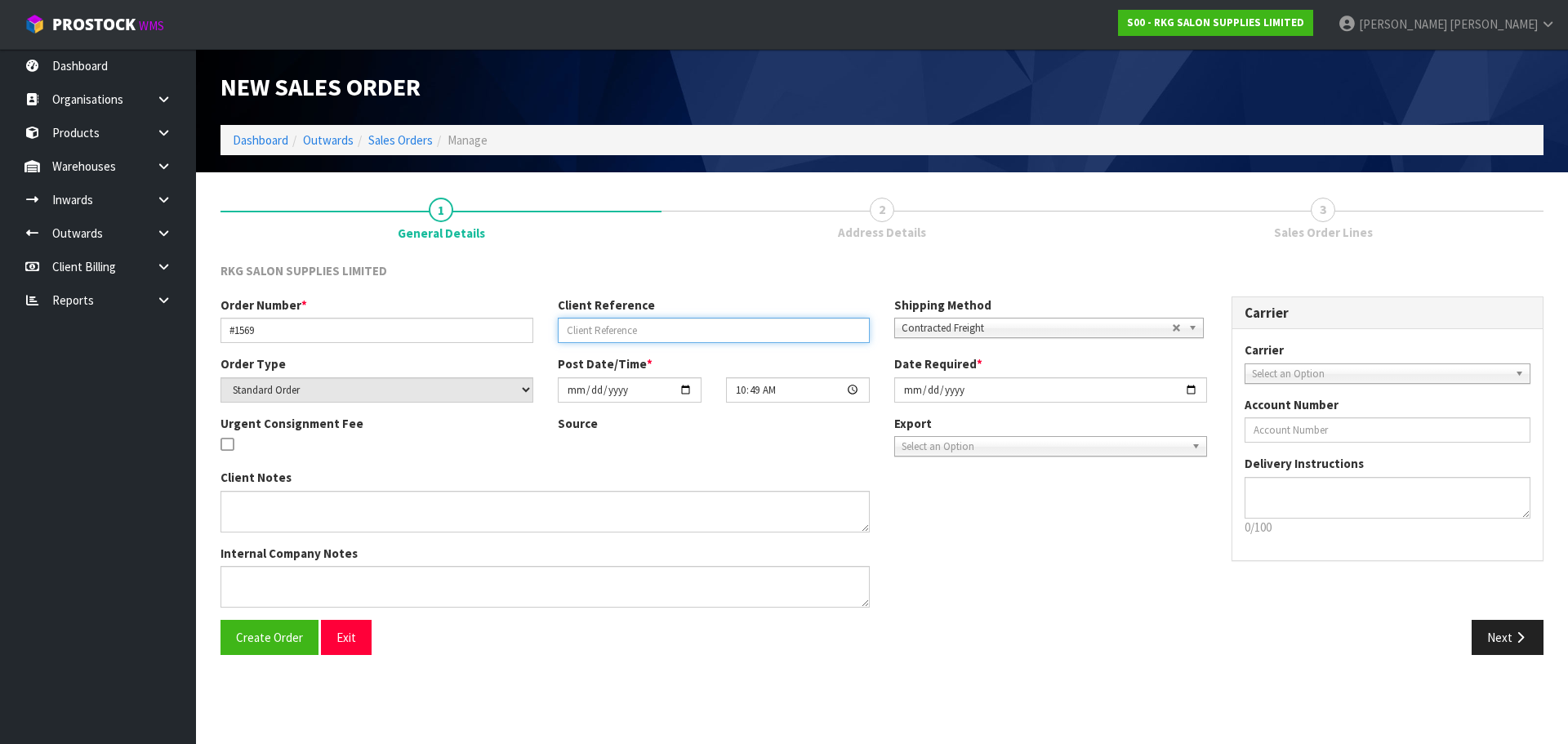
click at [581, 329] on input "text" at bounding box center [714, 330] width 313 height 25
type input "[PERSON_NAME]"
click at [1267, 370] on span "Select an Option" at bounding box center [1381, 374] width 258 height 20
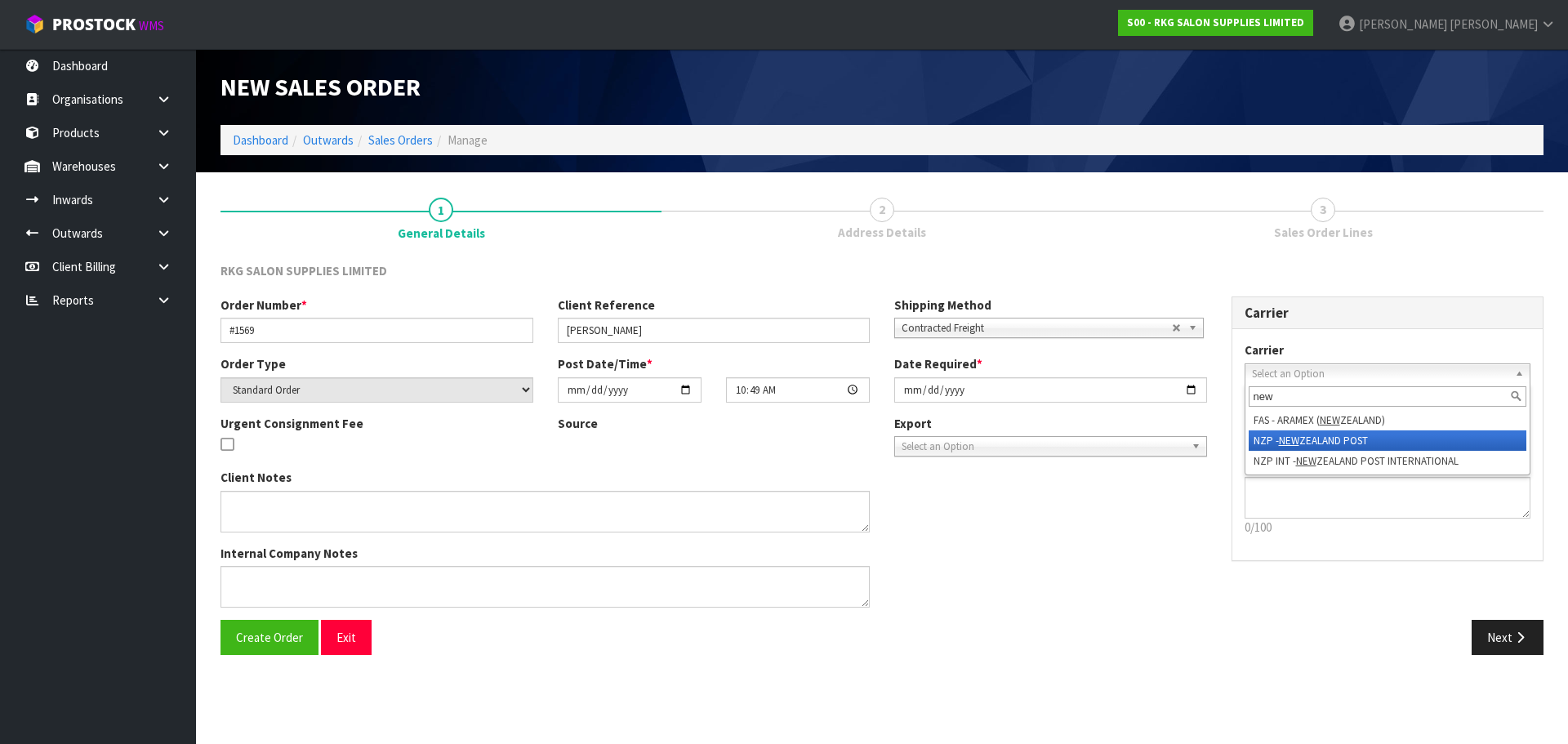
type input "new"
click at [1269, 439] on li "NZP - NEW ZEALAND POST" at bounding box center [1388, 440] width 279 height 20
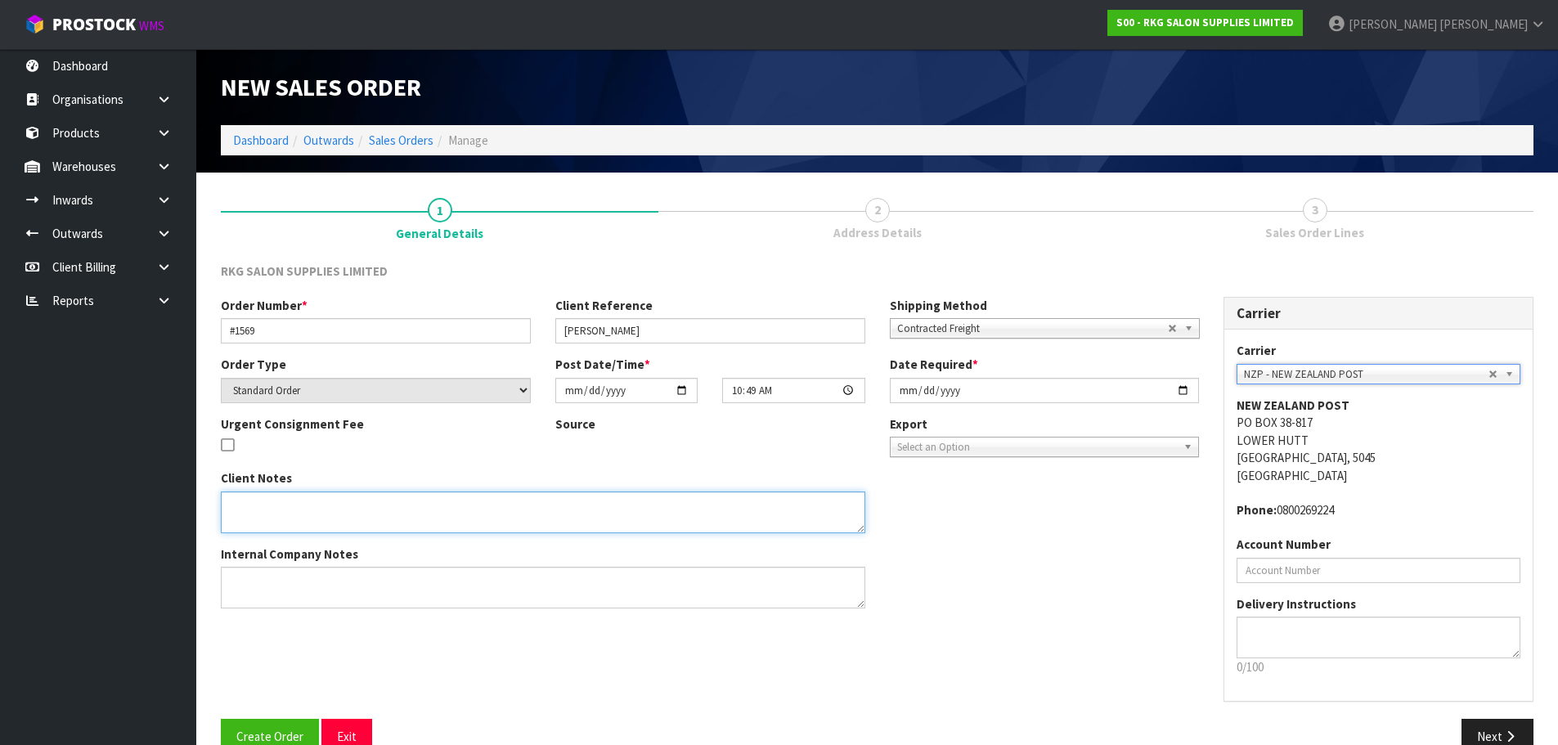
click at [267, 504] on textarea at bounding box center [543, 513] width 644 height 42
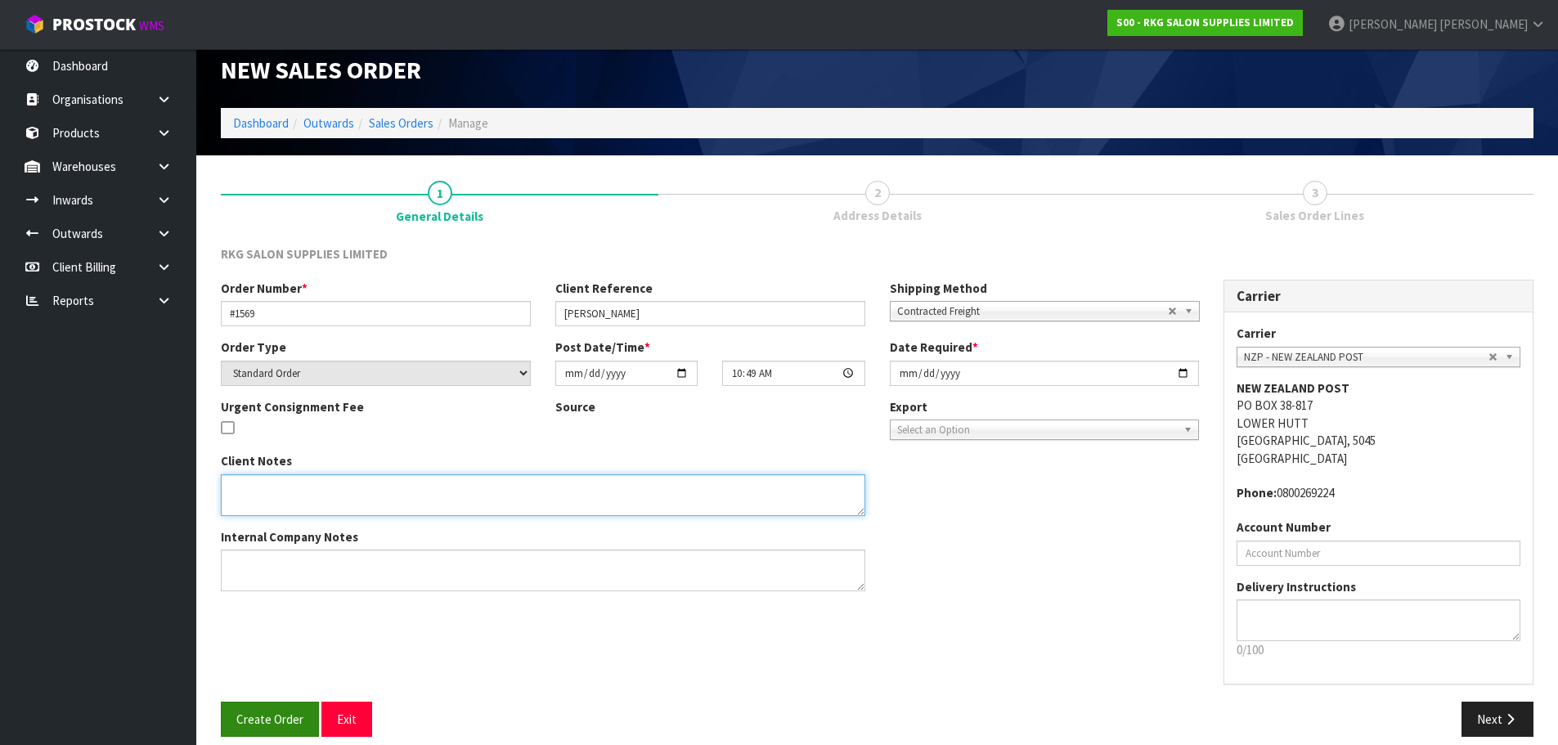
scroll to position [34, 0]
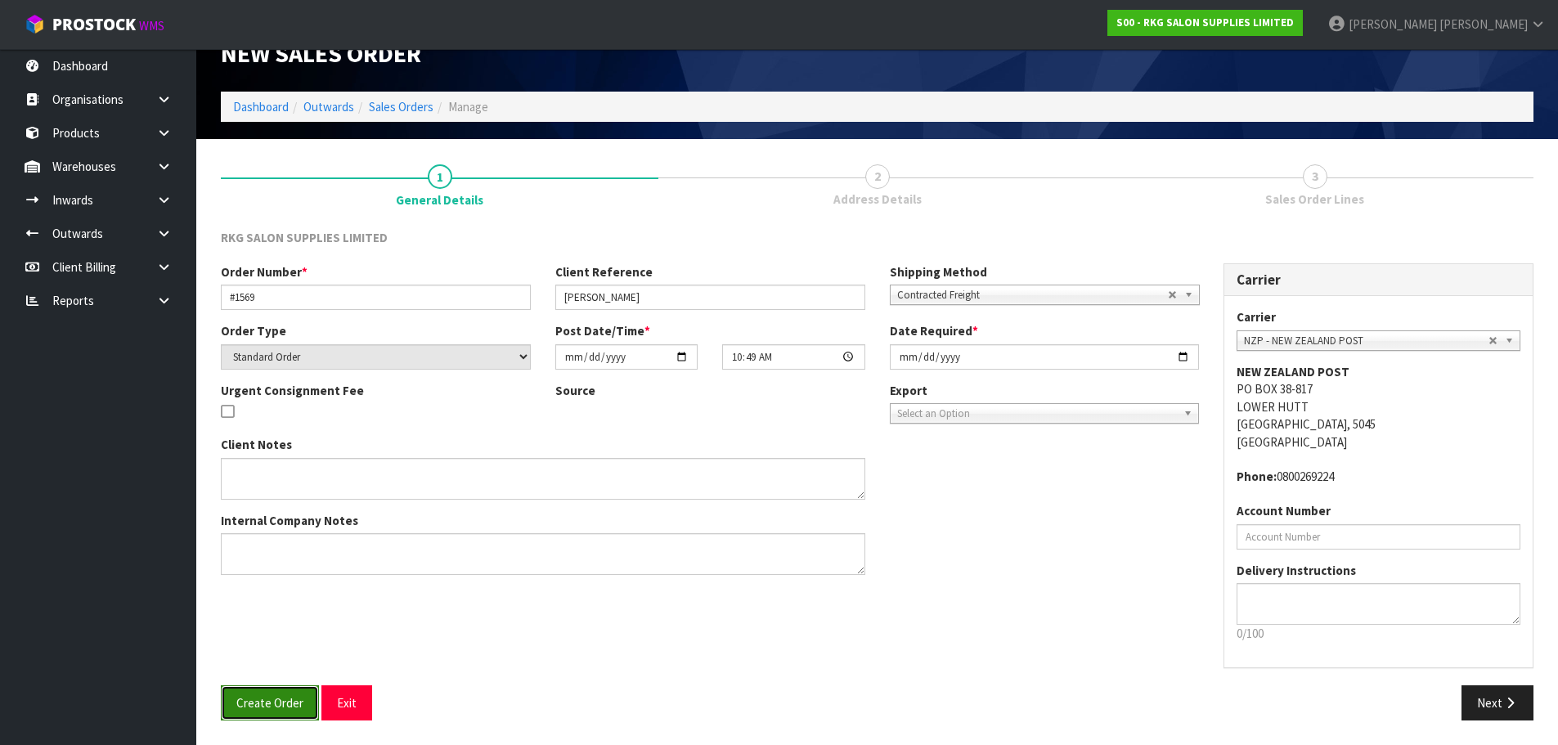
click at [267, 702] on span "Create Order" at bounding box center [269, 703] width 67 height 16
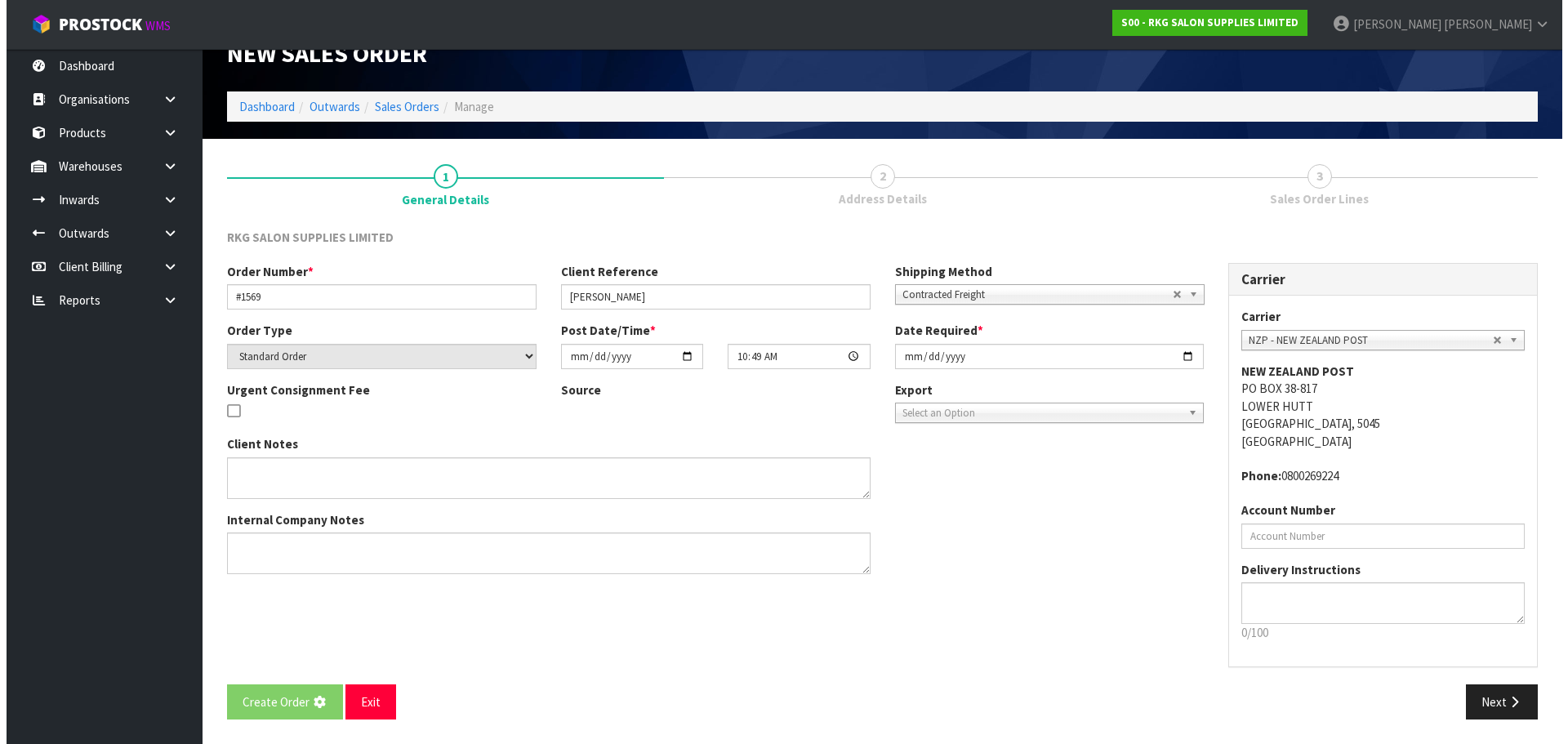
scroll to position [0, 0]
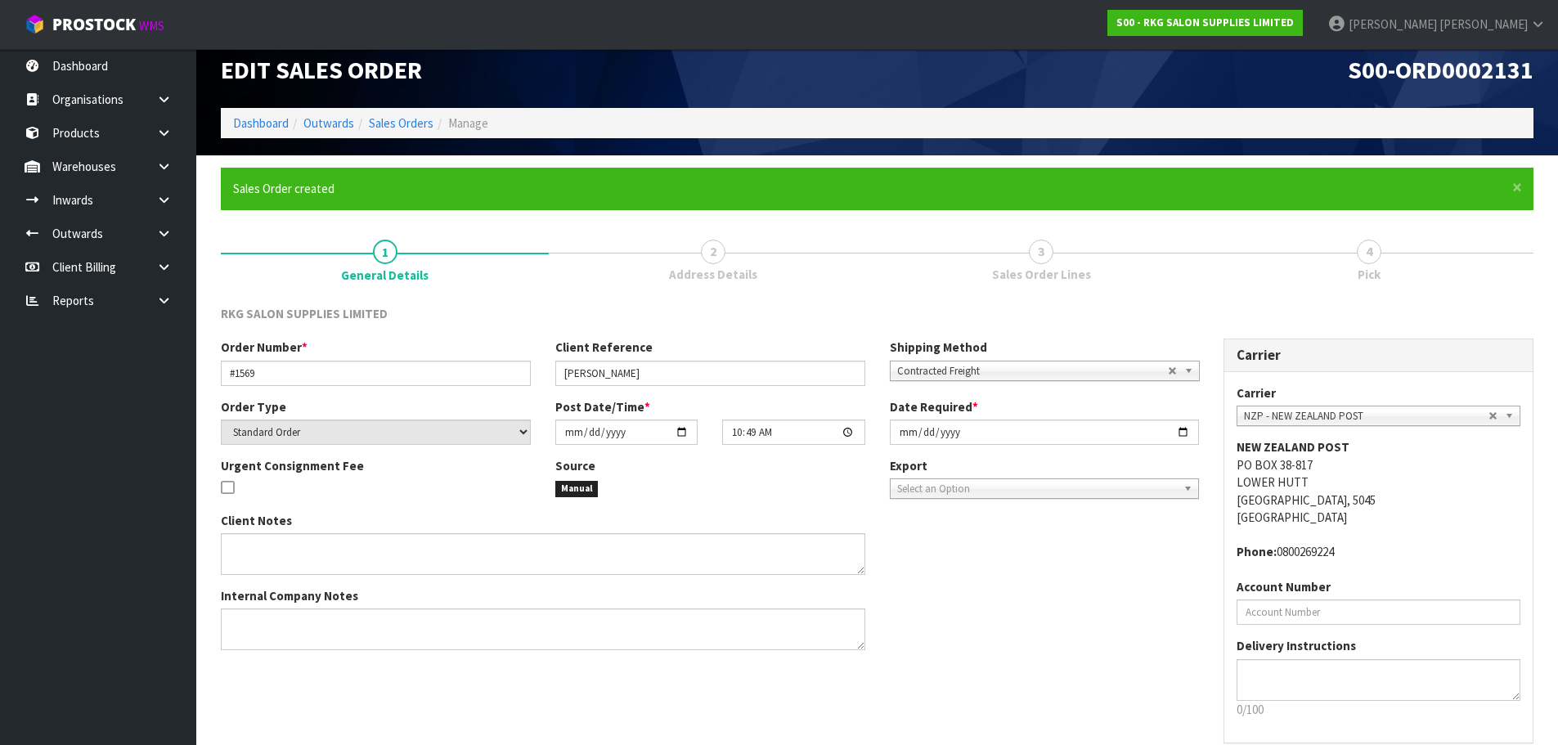
scroll to position [93, 0]
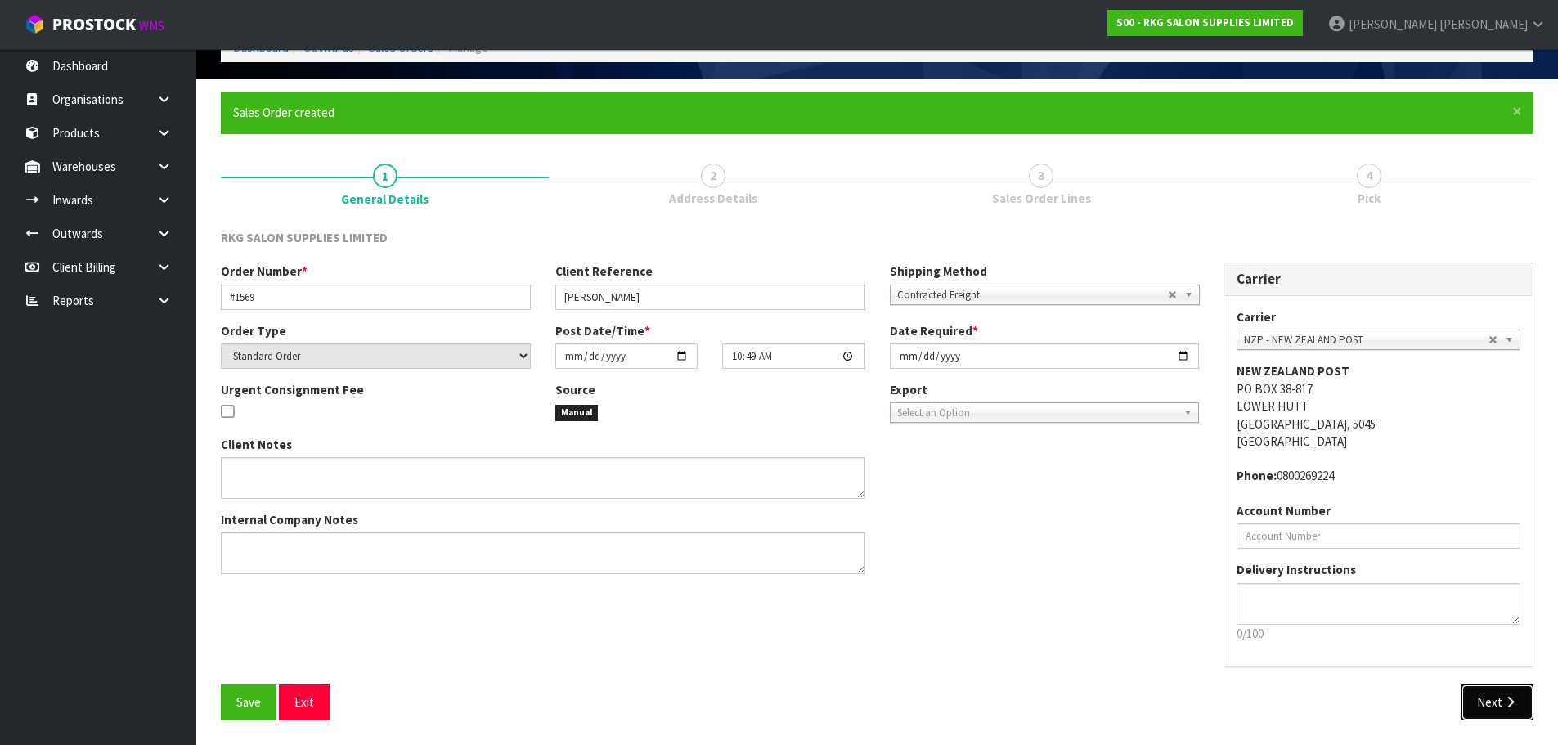
click at [1490, 706] on button "Next" at bounding box center [1498, 702] width 72 height 35
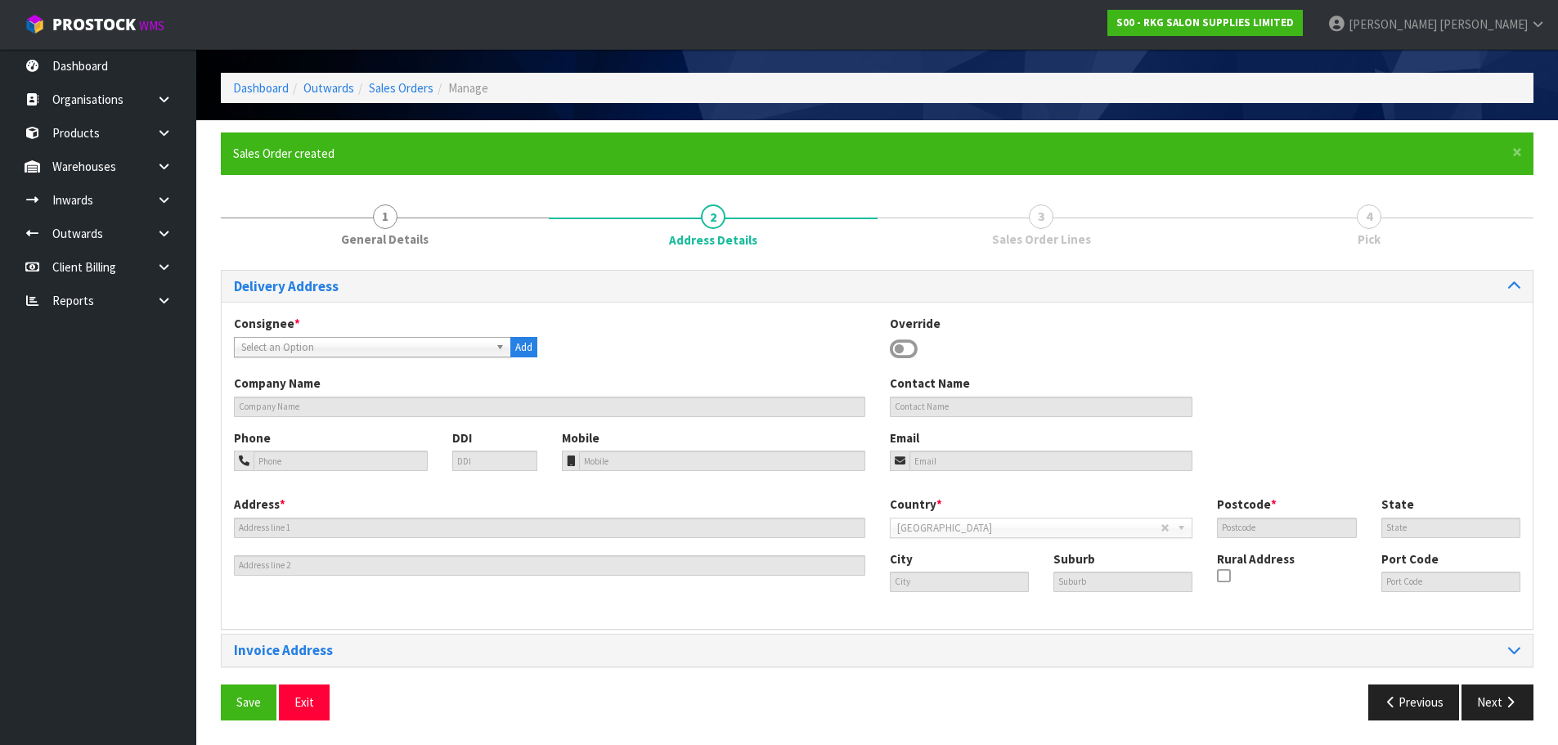
scroll to position [0, 0]
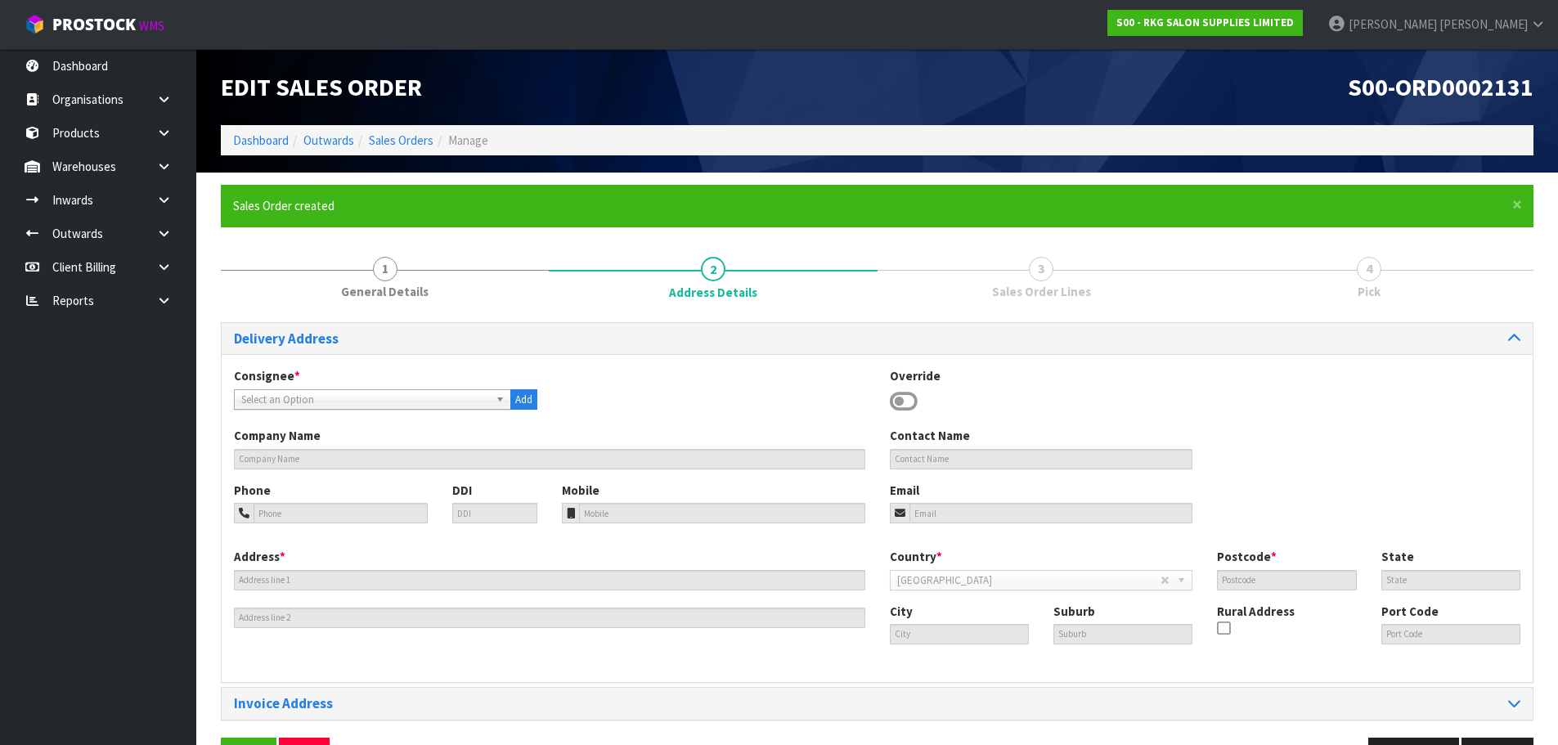
click at [897, 400] on icon at bounding box center [904, 401] width 28 height 25
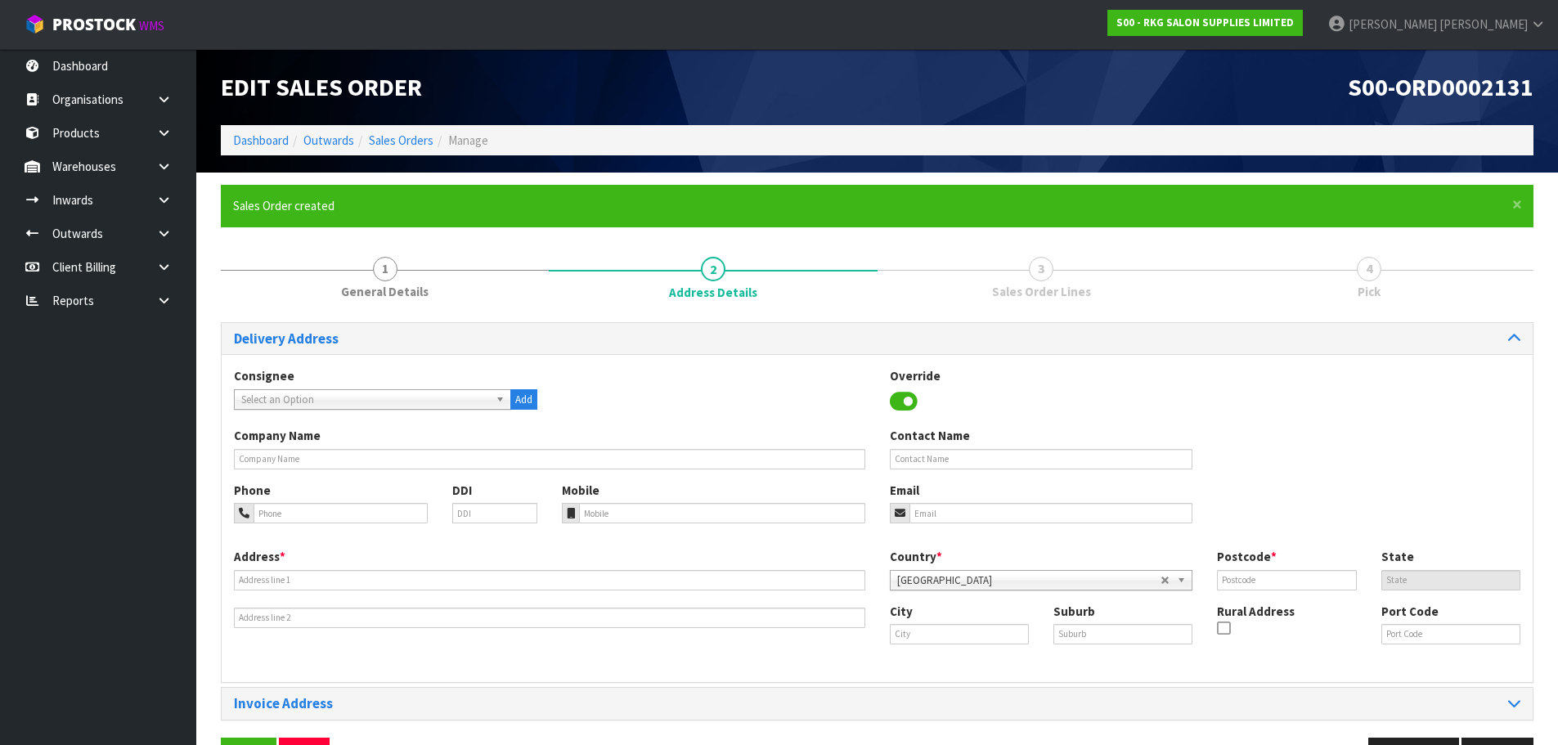
click at [384, 447] on div "Company Name" at bounding box center [550, 448] width 656 height 42
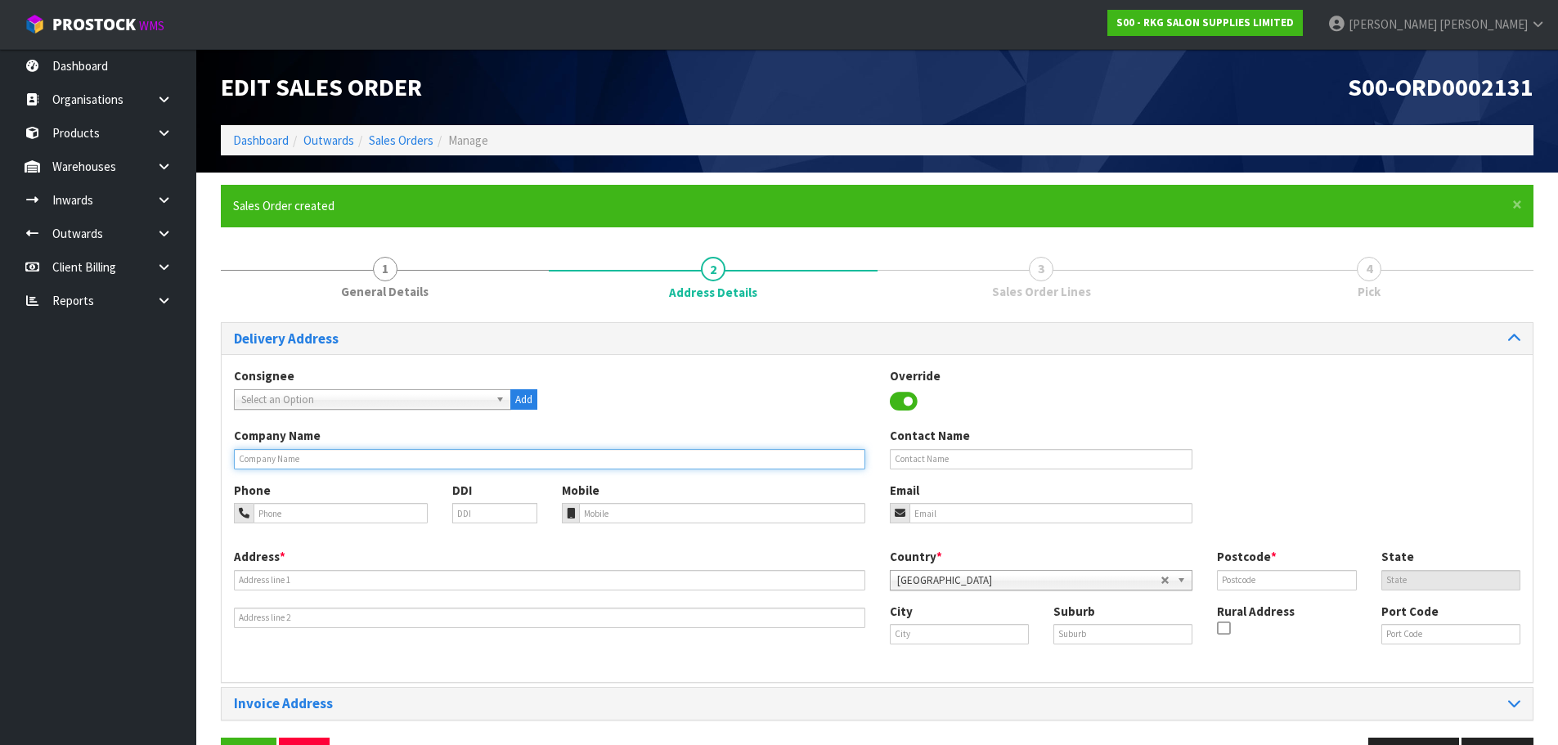
click at [357, 456] on input "text" at bounding box center [549, 459] width 631 height 20
type input "[PERSON_NAME]"
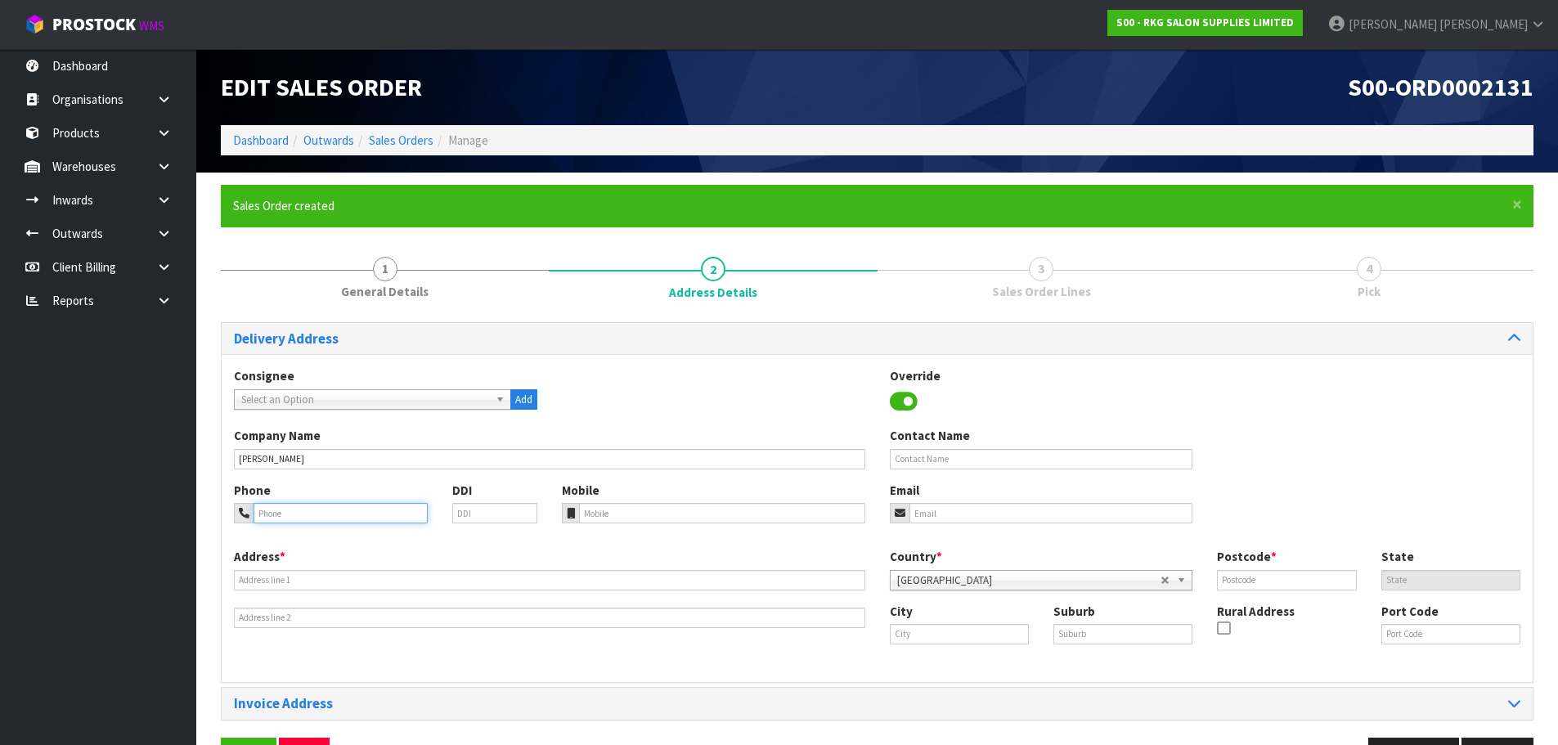
click at [290, 512] on input "tel" at bounding box center [341, 513] width 174 height 20
click at [269, 516] on input "021654-244" at bounding box center [341, 513] width 174 height 20
type input "[PHONE_NUMBER]"
drag, startPoint x: 915, startPoint y: 513, endPoint x: 889, endPoint y: 513, distance: 26.2
click at [915, 513] on input "email" at bounding box center [1051, 513] width 284 height 20
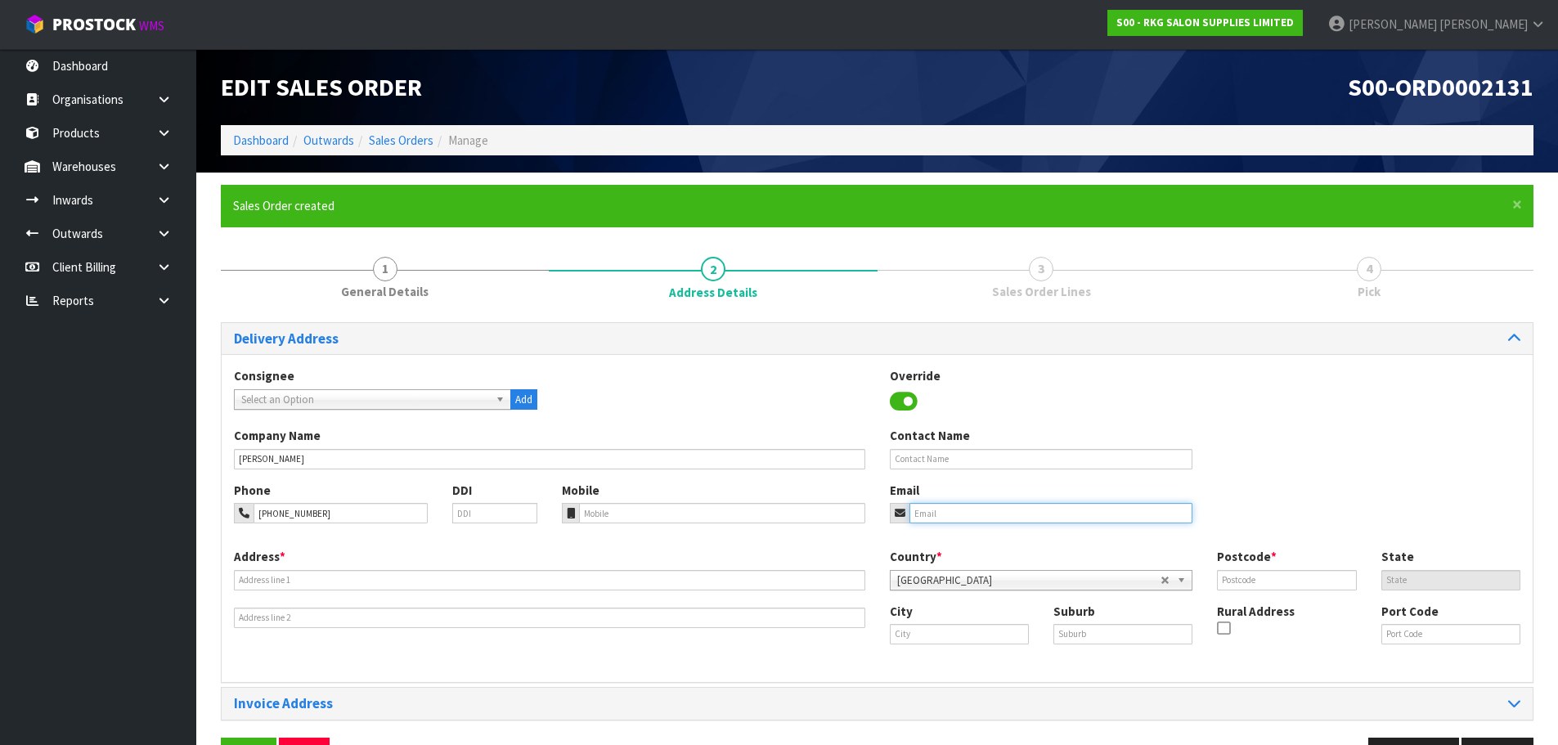
click at [949, 514] on input "email" at bounding box center [1051, 513] width 284 height 20
paste input "[EMAIL_ADDRESS][DOMAIN_NAME]"
type input "[EMAIL_ADDRESS][DOMAIN_NAME]"
click at [279, 573] on input "text" at bounding box center [549, 580] width 631 height 20
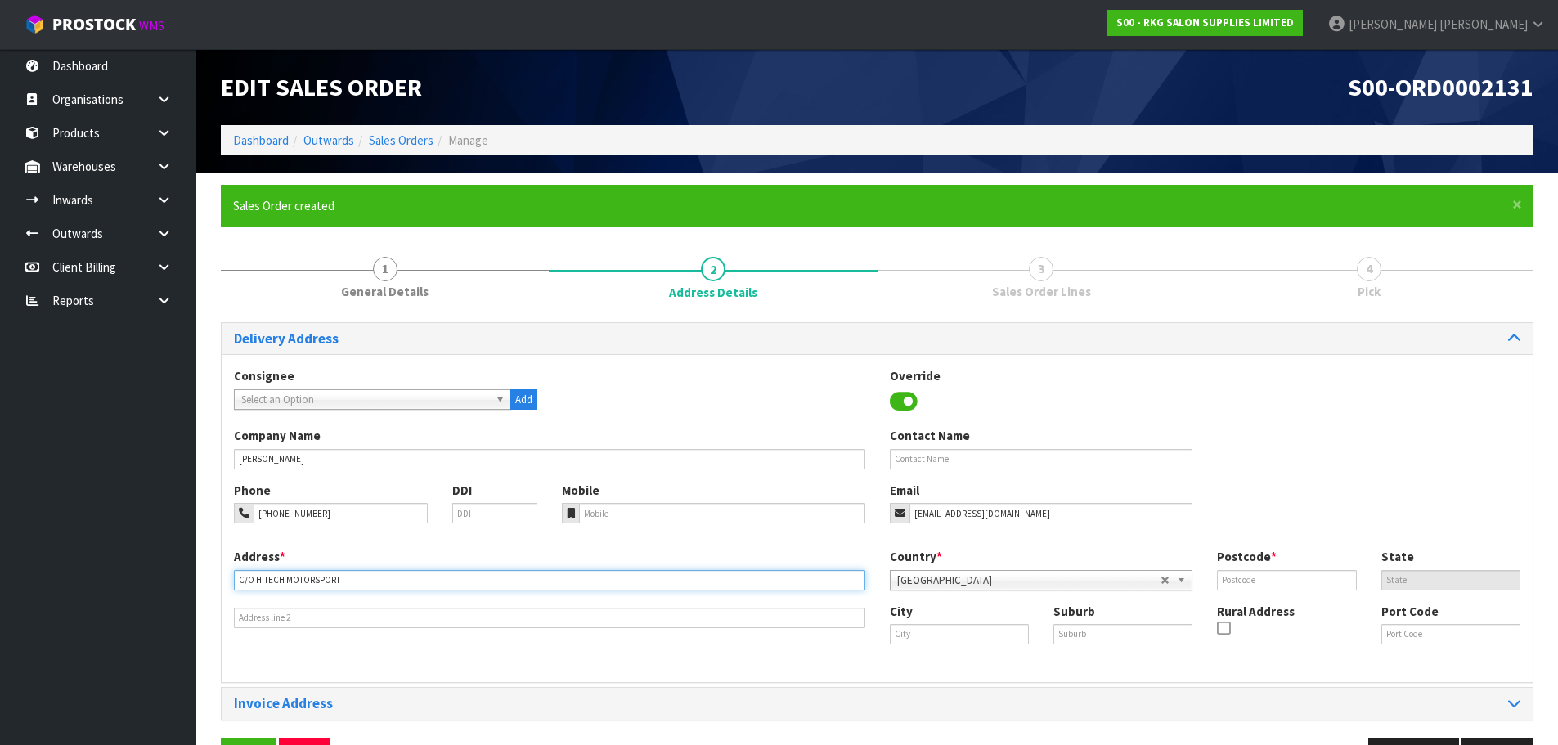
type input "C/O HITECH MOTORSPORT"
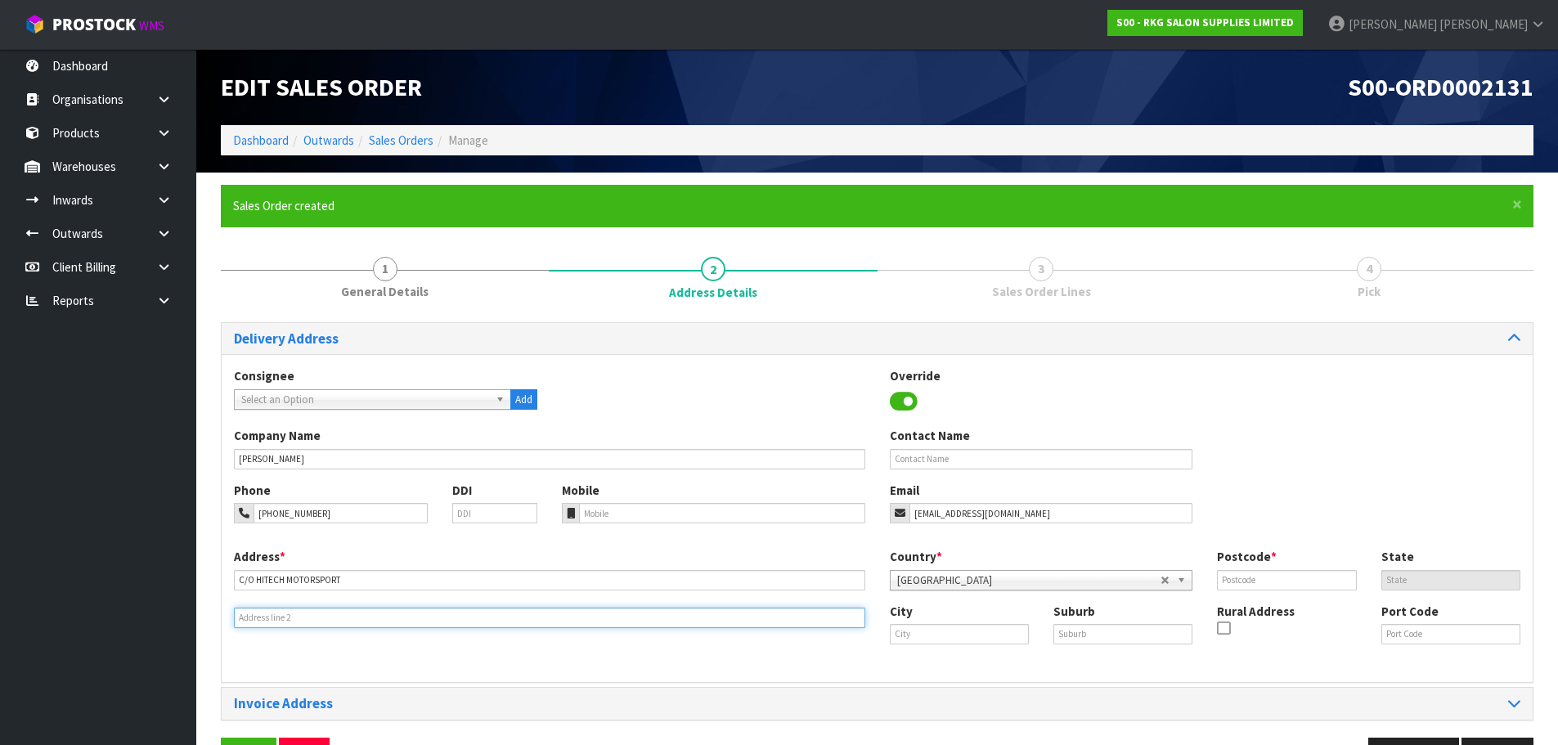
click at [261, 616] on input "text" at bounding box center [549, 618] width 631 height 20
drag, startPoint x: 299, startPoint y: 619, endPoint x: 227, endPoint y: 614, distance: 72.1
click at [228, 614] on div "Address * [STREET_ADDRESS]" at bounding box center [550, 588] width 656 height 80
type input "[STREET_ADDRESS]"
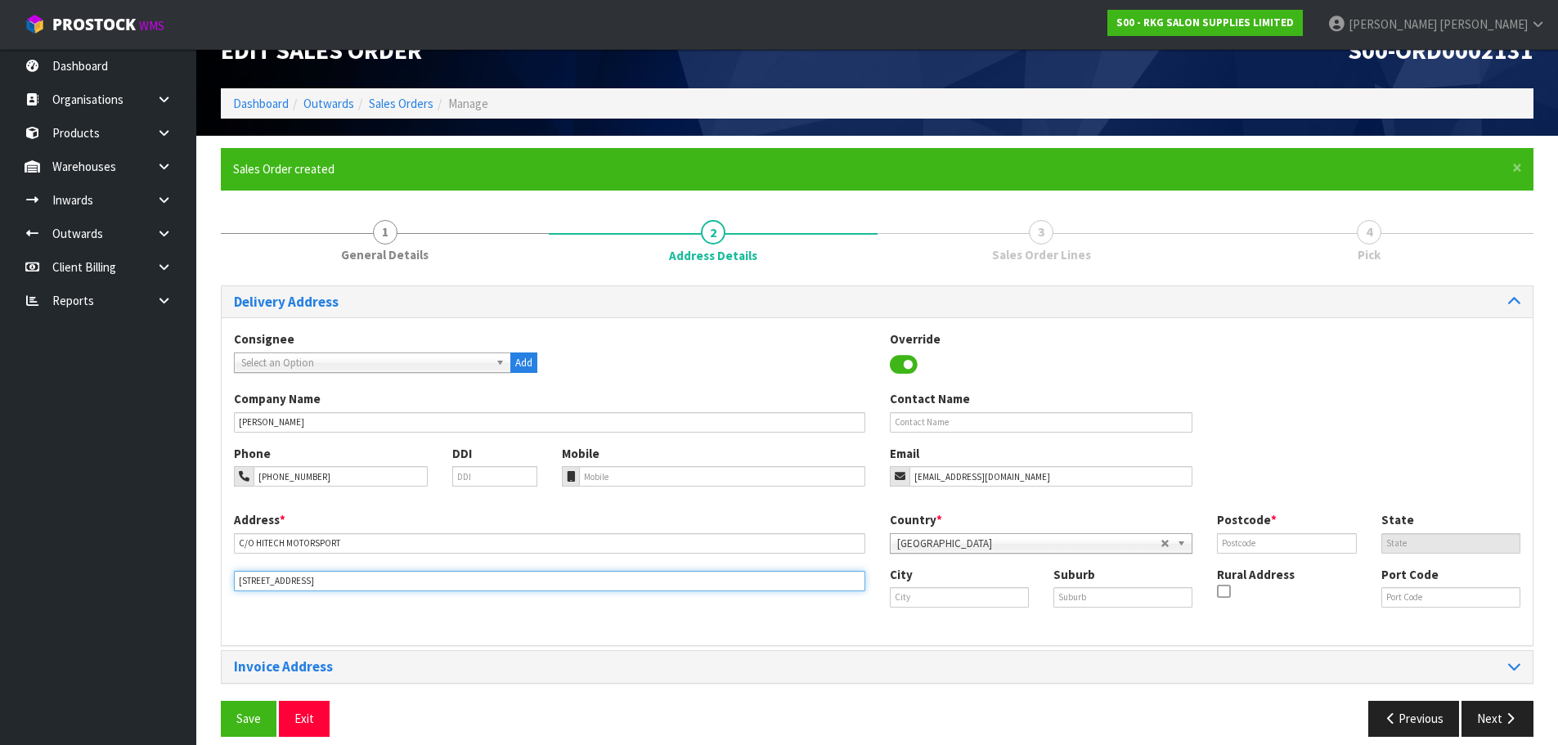
scroll to position [53, 0]
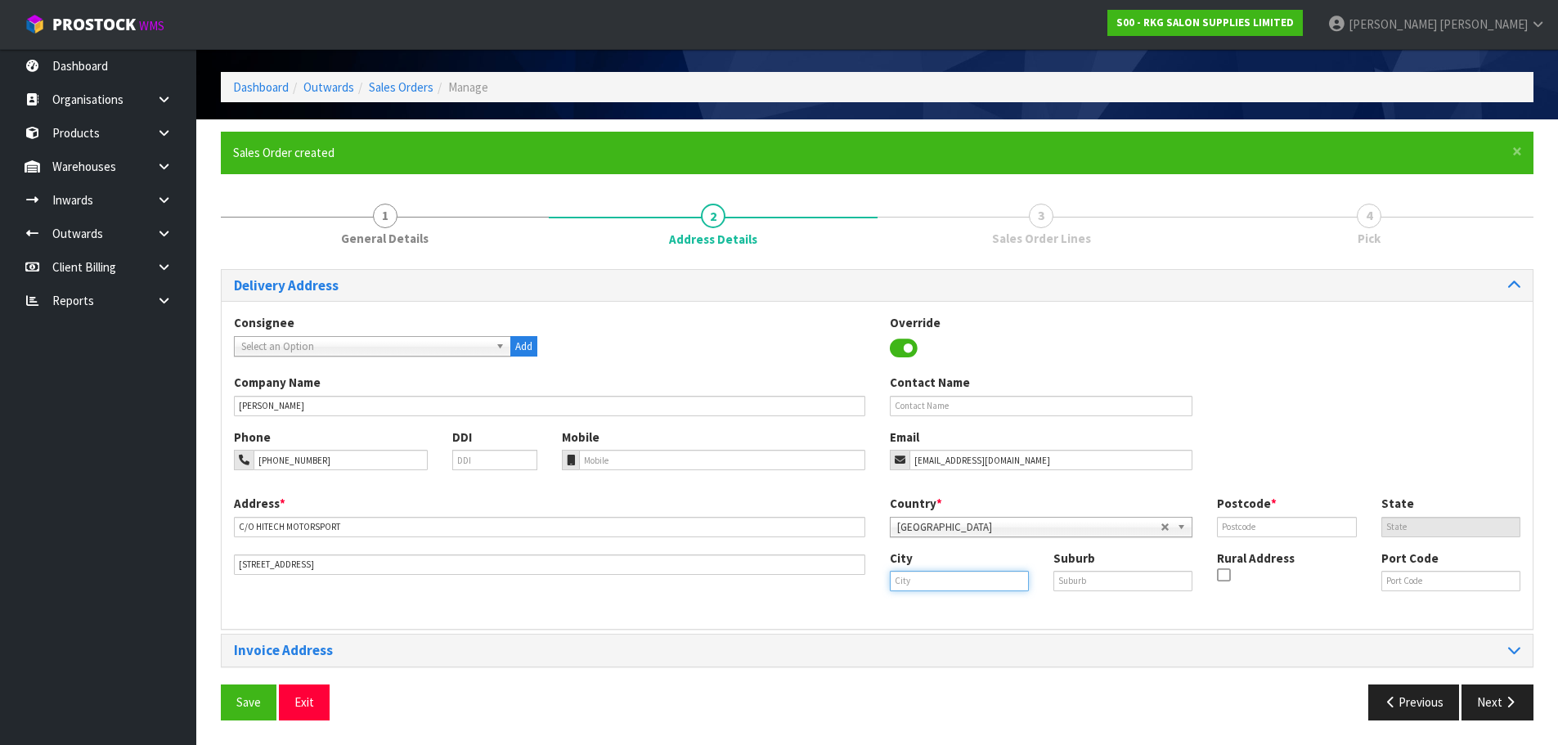
click at [906, 586] on input "text" at bounding box center [959, 581] width 139 height 20
click at [907, 603] on strong "Dru" at bounding box center [917, 609] width 20 height 16
type input "[PERSON_NAME]"
click at [1076, 577] on input "text" at bounding box center [1122, 581] width 139 height 20
type input "."
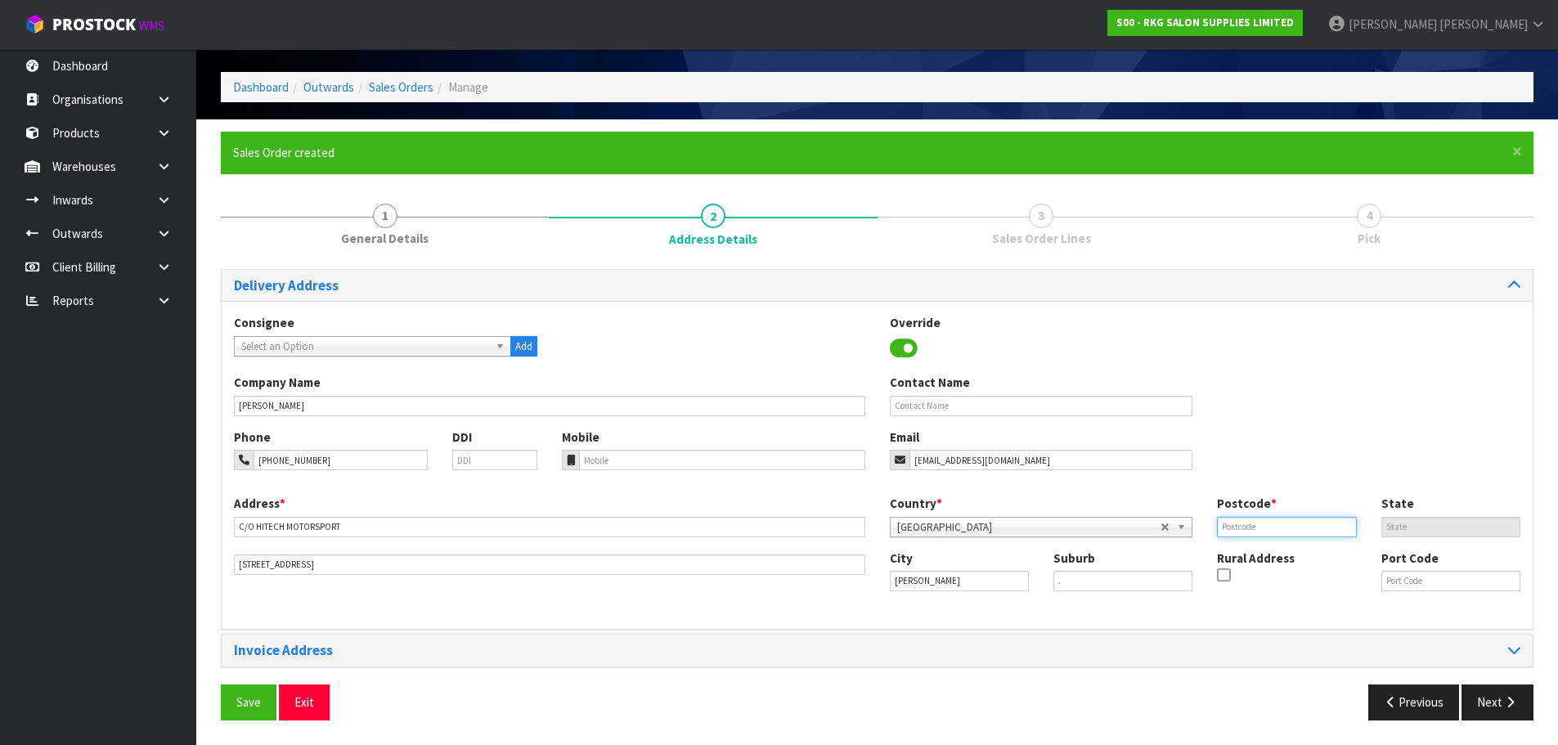
click at [1264, 522] on input "text" at bounding box center [1286, 527] width 139 height 20
type input "2113"
click at [1297, 465] on div "Phone [PHONE_NUMBER] DDI Mobile Email [EMAIL_ADDRESS][DOMAIN_NAME]" at bounding box center [877, 462] width 1311 height 66
drag, startPoint x: 235, startPoint y: 700, endPoint x: 546, endPoint y: 576, distance: 335.5
click at [238, 700] on button "Save" at bounding box center [249, 702] width 56 height 35
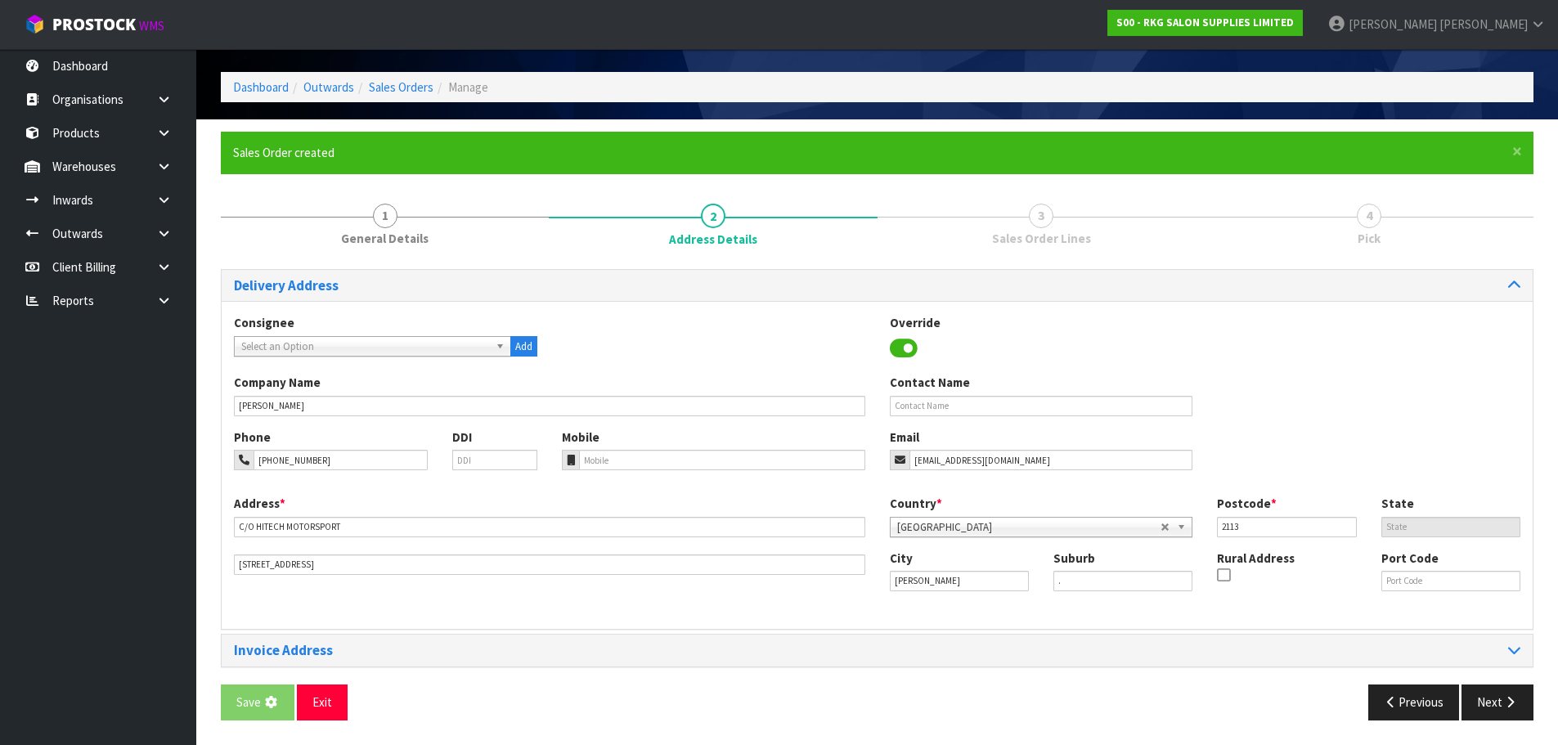
scroll to position [0, 0]
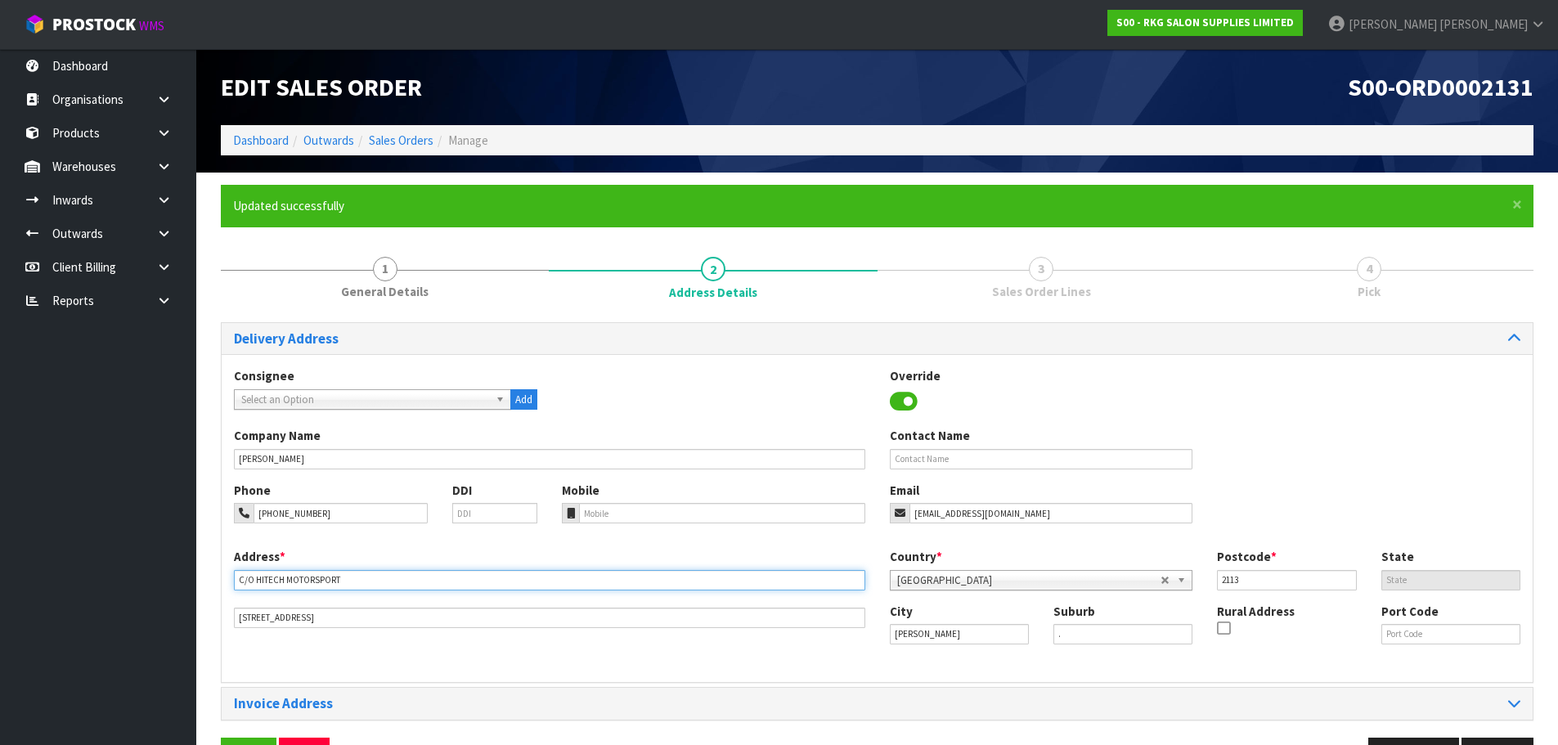
drag, startPoint x: 256, startPoint y: 581, endPoint x: 392, endPoint y: 577, distance: 135.8
click at [392, 577] on input "C/O HITECH MOTORSPORT" at bounding box center [549, 580] width 631 height 20
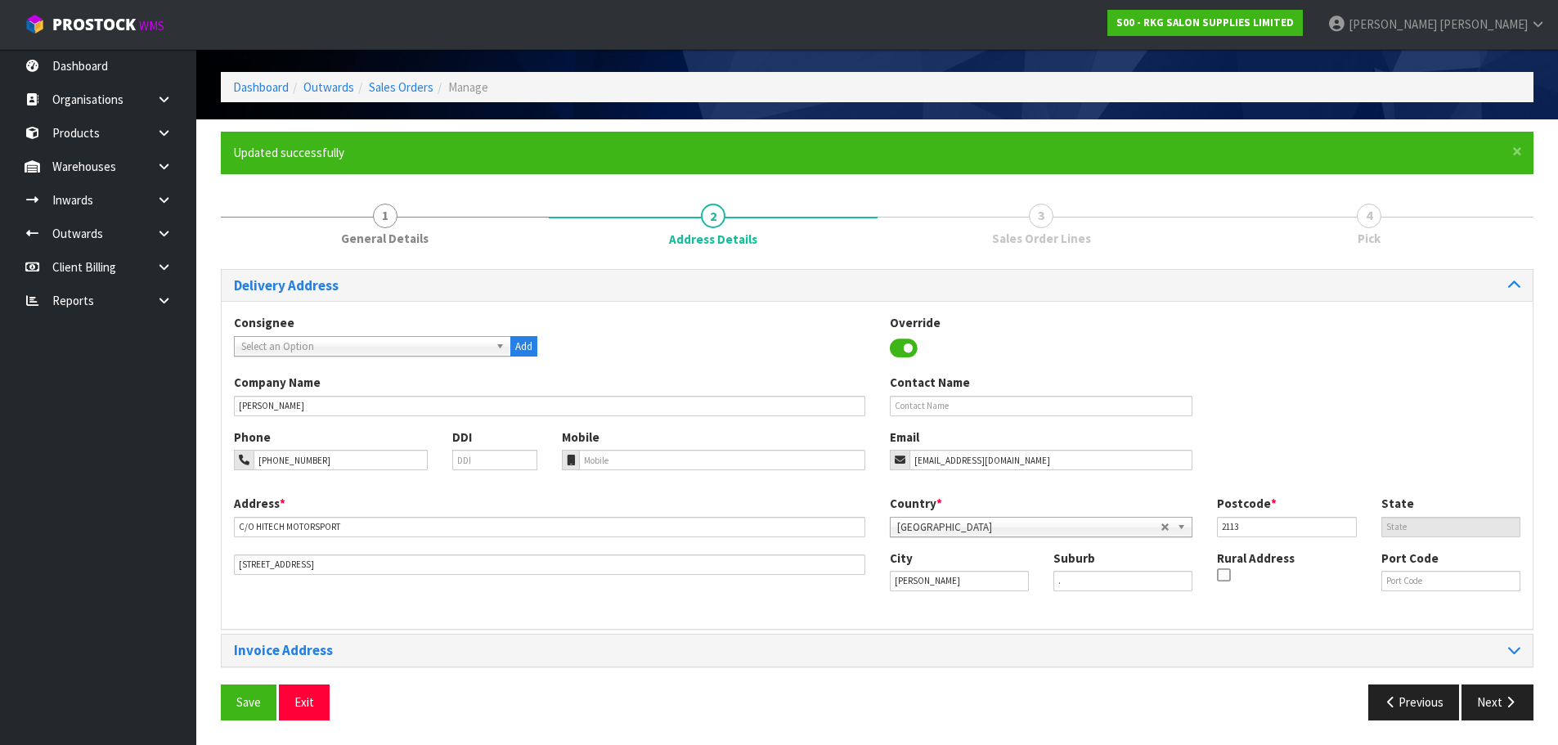
click at [600, 604] on div "Address * [STREET_ADDRESS] Country * [GEOGRAPHIC_DATA] [GEOGRAPHIC_DATA] [GEOGR…" at bounding box center [877, 556] width 1311 height 122
click at [250, 695] on span "Save" at bounding box center [248, 702] width 25 height 16
click at [1483, 696] on button "Next" at bounding box center [1498, 702] width 72 height 35
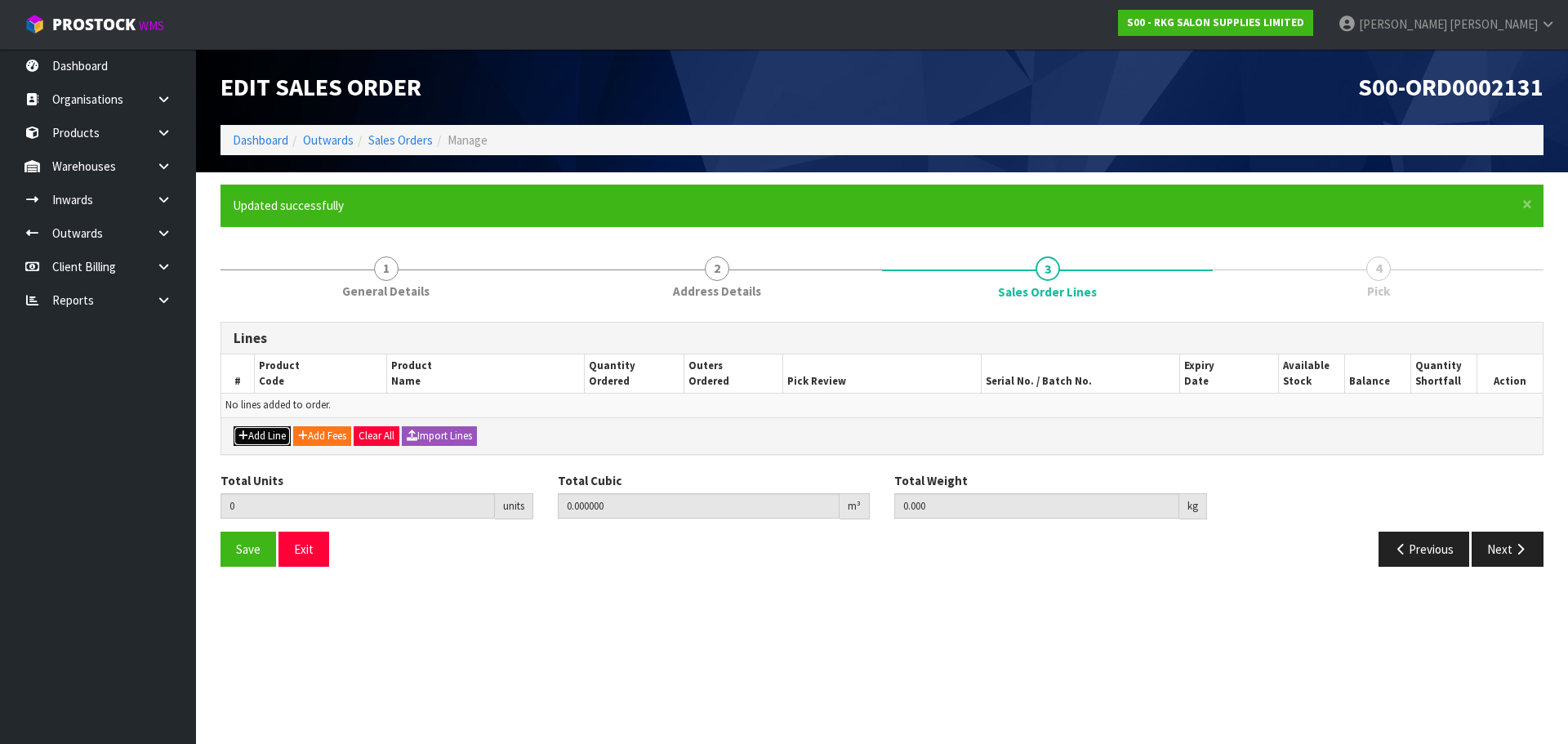
click at [249, 430] on button "Add Line" at bounding box center [262, 436] width 57 height 20
type input "0"
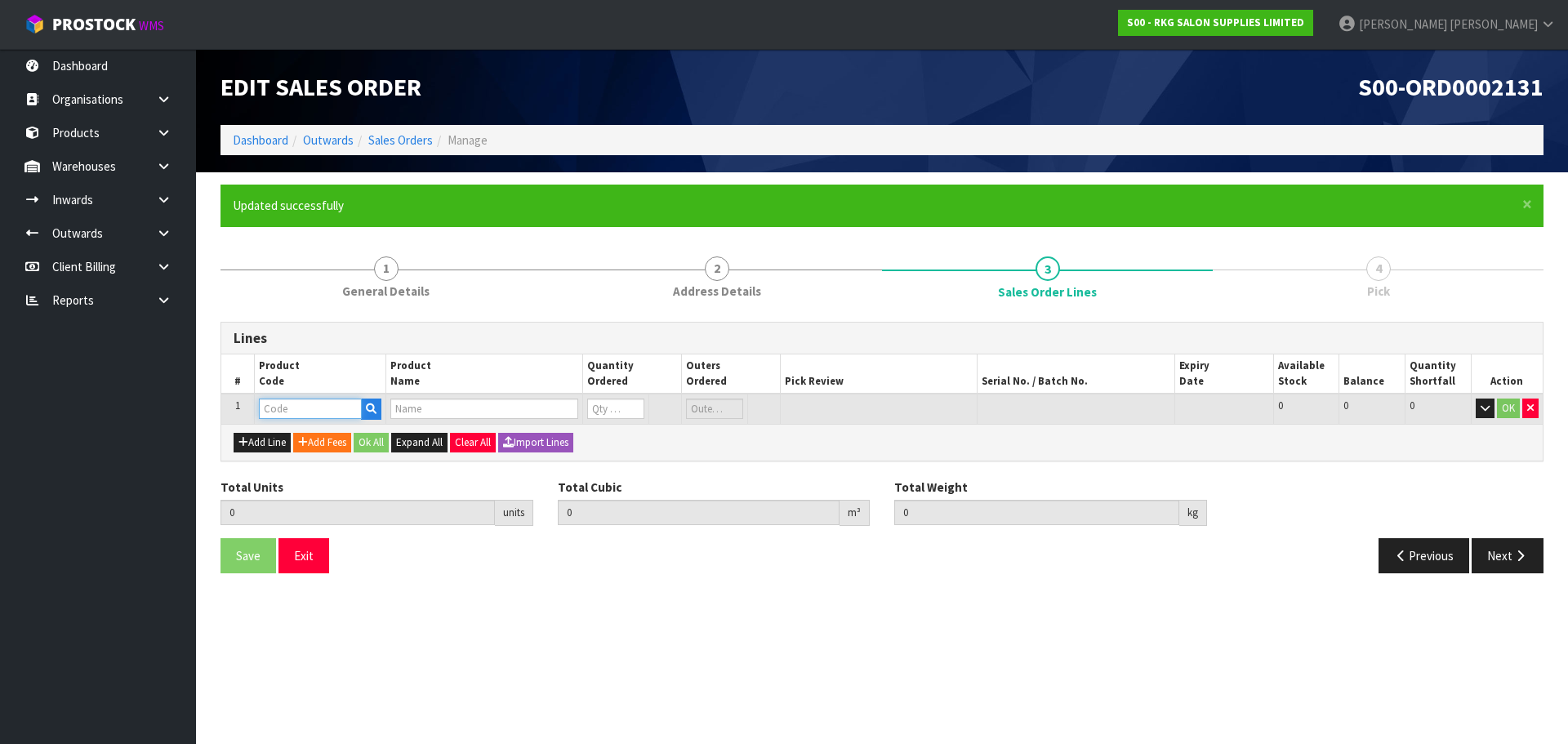
click at [292, 411] on input "text" at bounding box center [310, 408] width 103 height 20
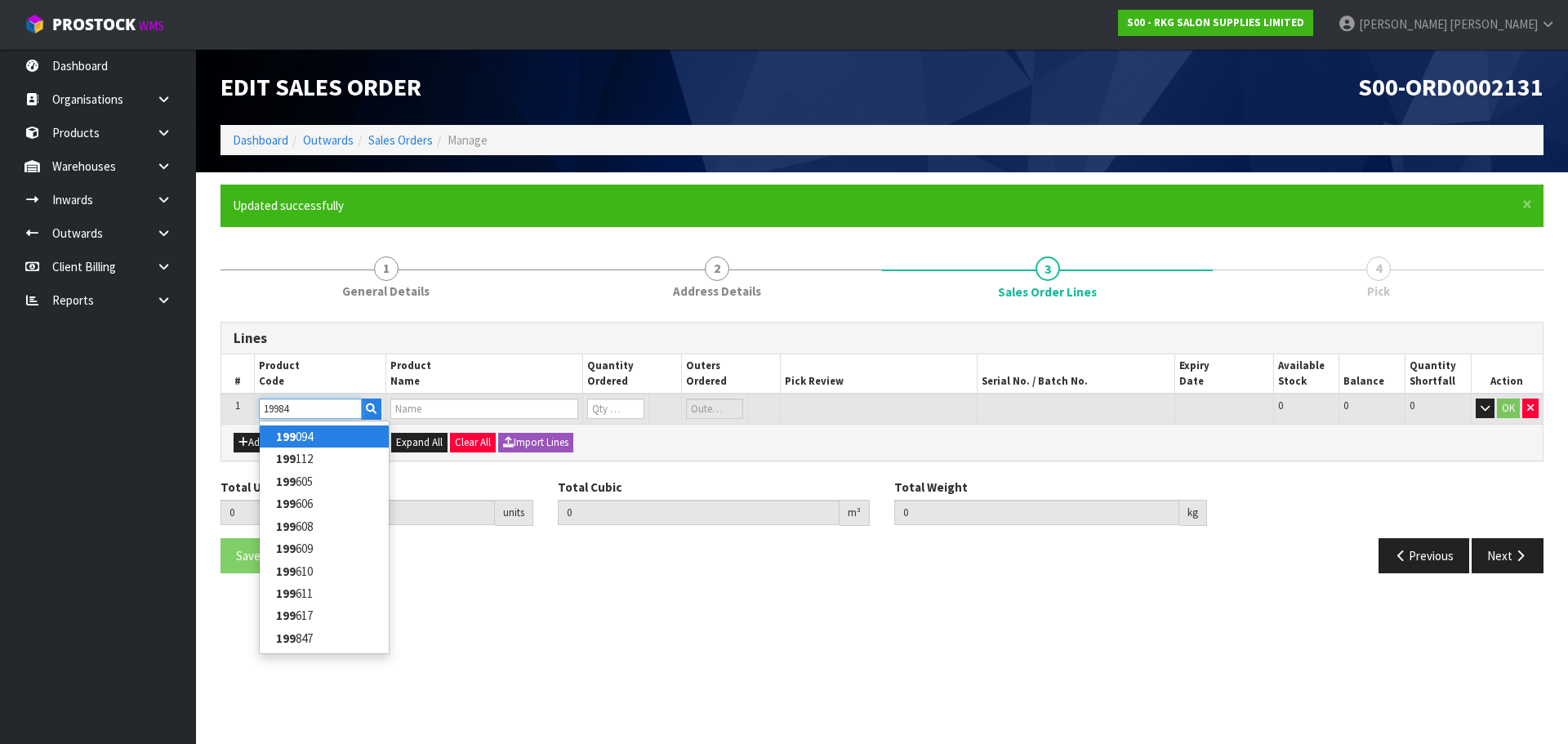
type input "199847"
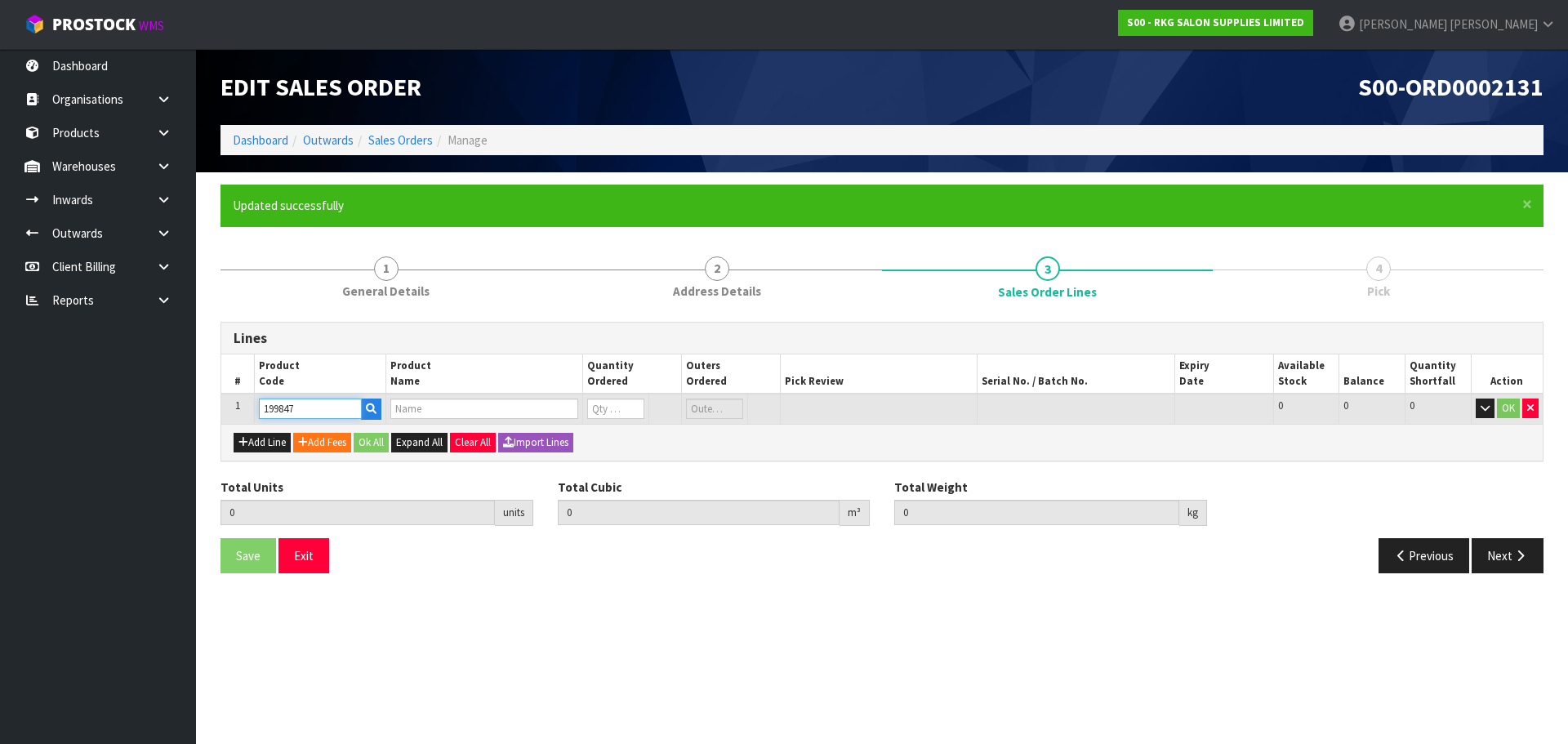
type input "0.000000"
type input "0.000"
type input "CREE BLUE BLEACH WITH ARGAN 500G"
type input "0"
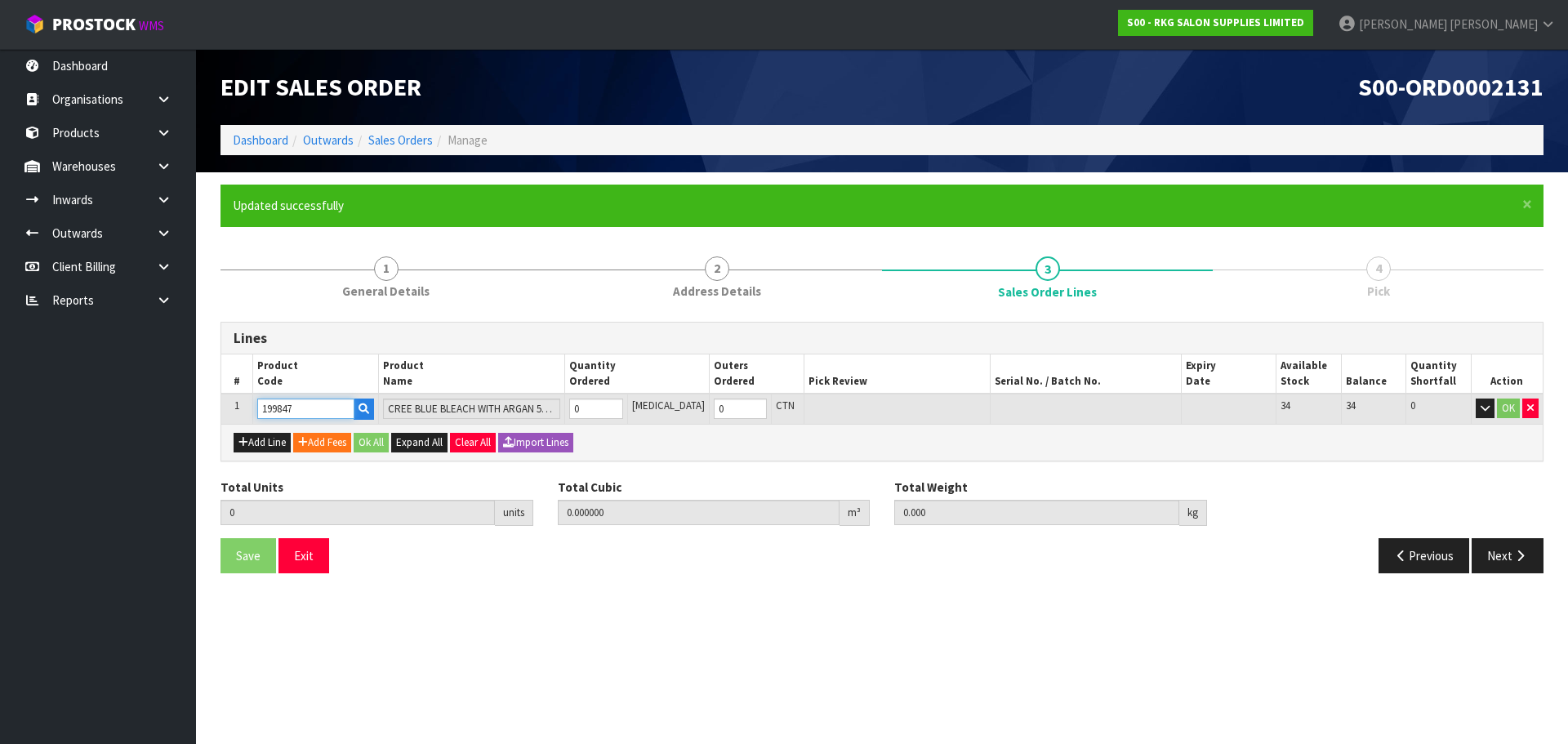
type input "199847"
type input "1"
type input "0.00036"
type input "0.52"
type input "1"
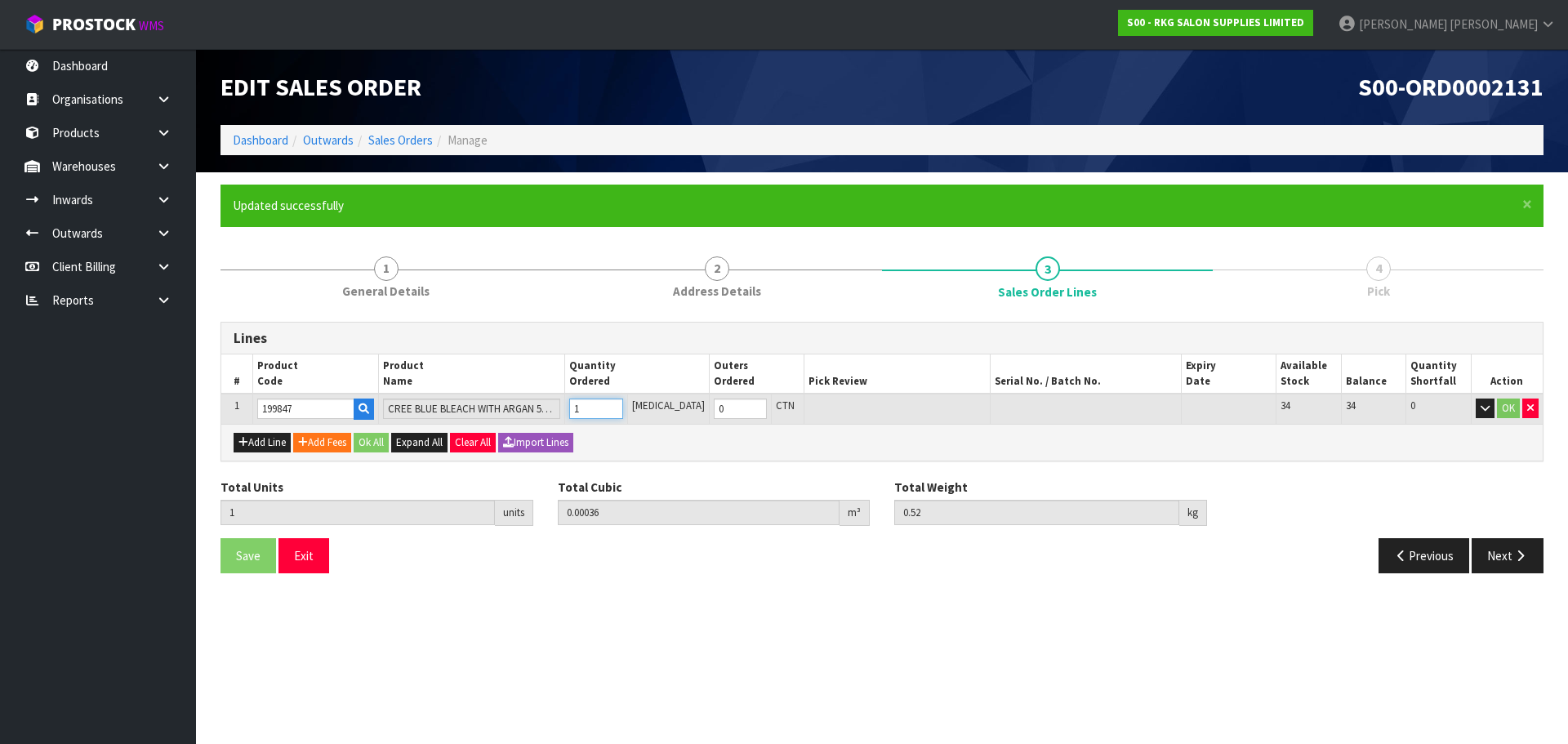
click at [622, 405] on input "1" at bounding box center [595, 408] width 53 height 20
click at [1504, 406] on button "OK" at bounding box center [1508, 408] width 23 height 20
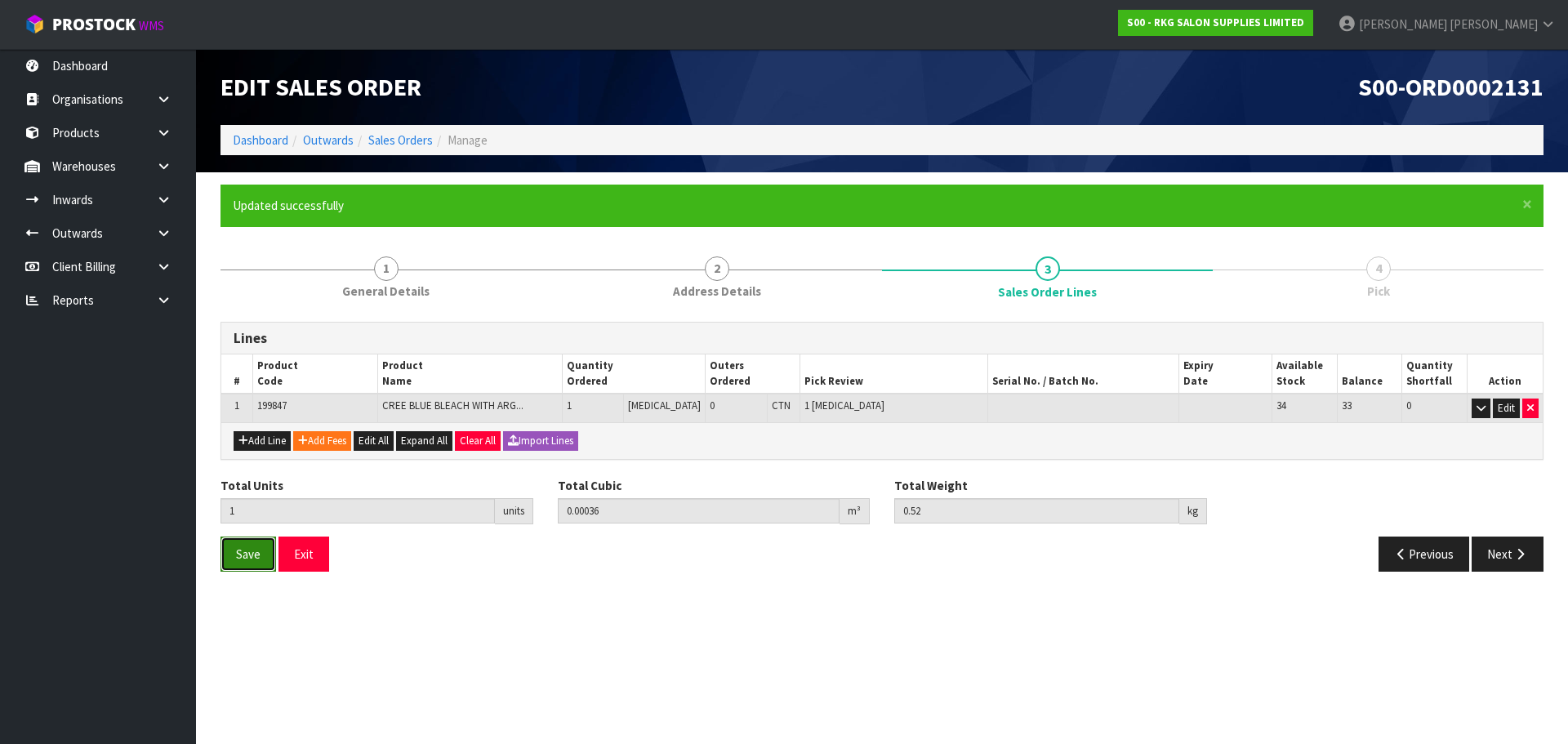
click at [241, 559] on span "Save" at bounding box center [248, 554] width 25 height 16
click at [1511, 558] on button "Next" at bounding box center [1508, 553] width 72 height 35
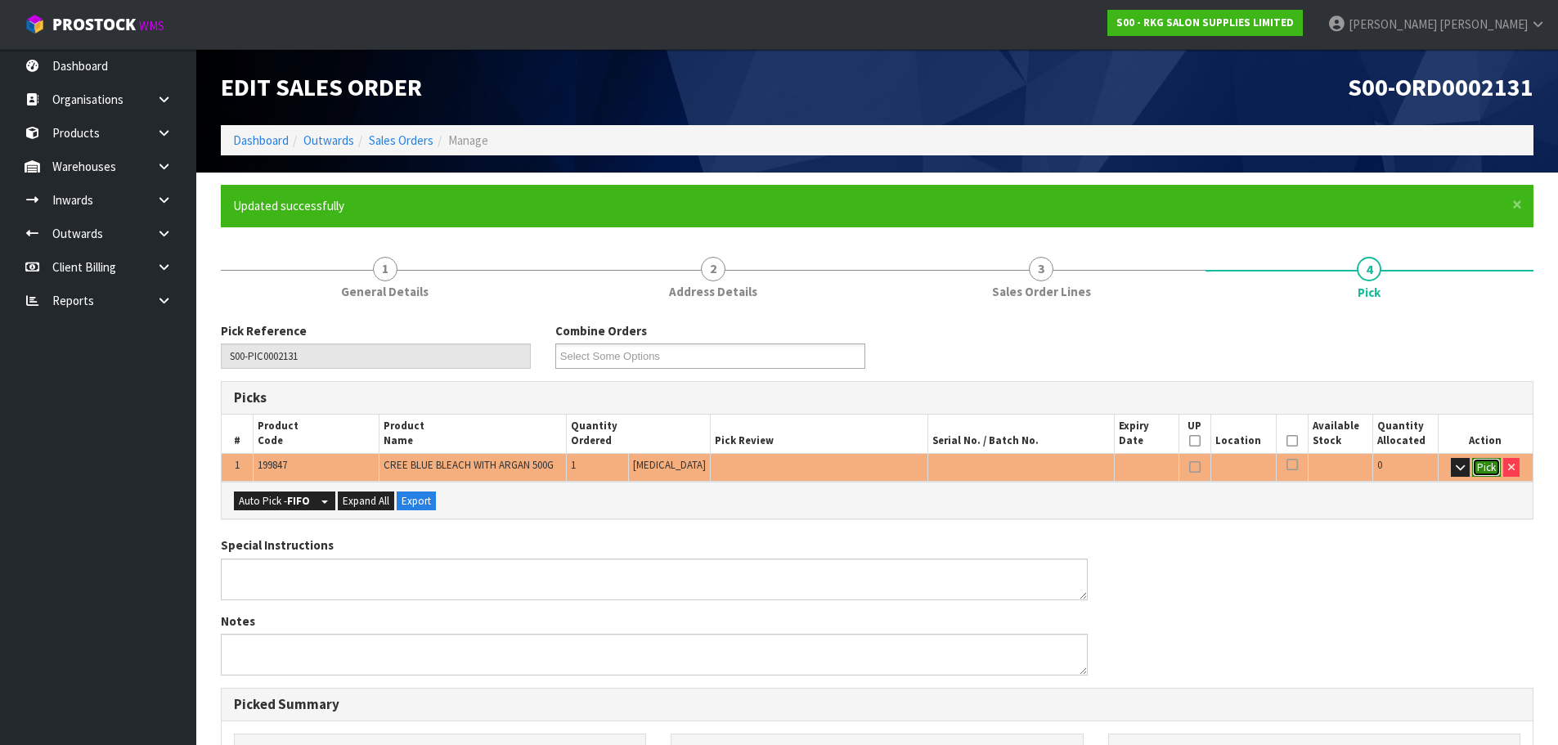
click at [1486, 471] on button "Pick" at bounding box center [1486, 468] width 29 height 20
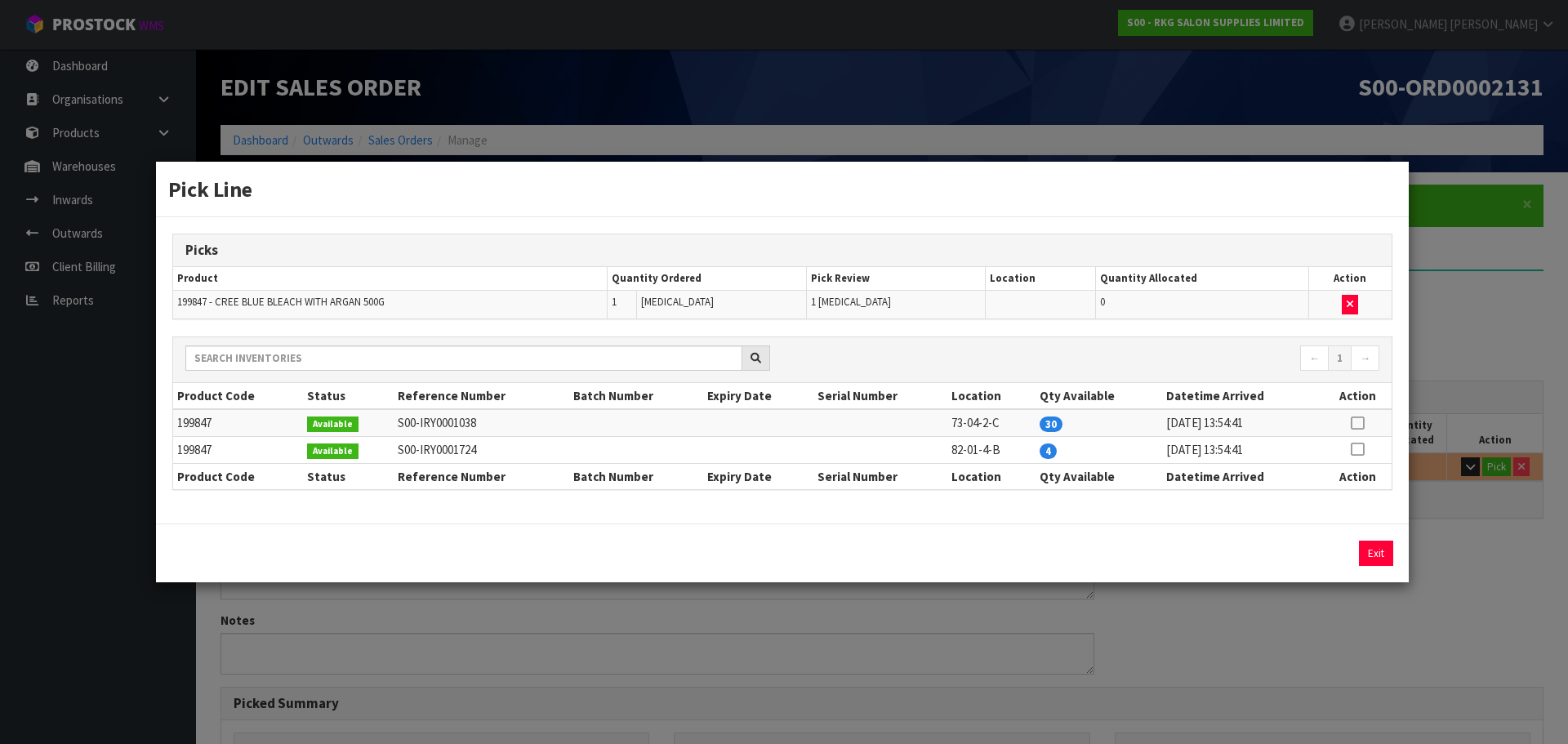
click at [1355, 423] on icon at bounding box center [1357, 423] width 13 height 1
click at [1321, 558] on button "Assign Pick" at bounding box center [1320, 552] width 67 height 25
type input "Piece x 1"
type input "1"
type input "0.00036"
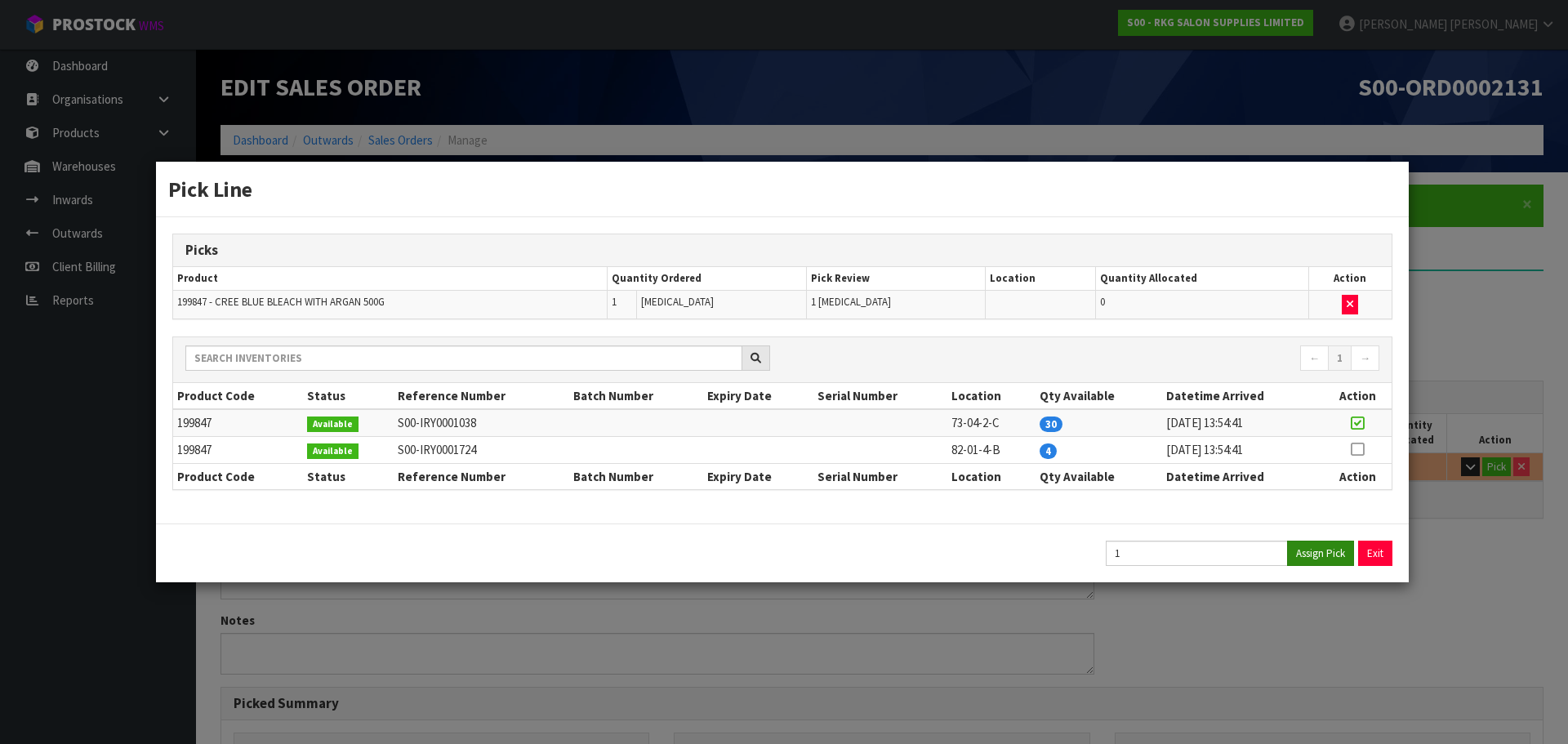
type input "0.52"
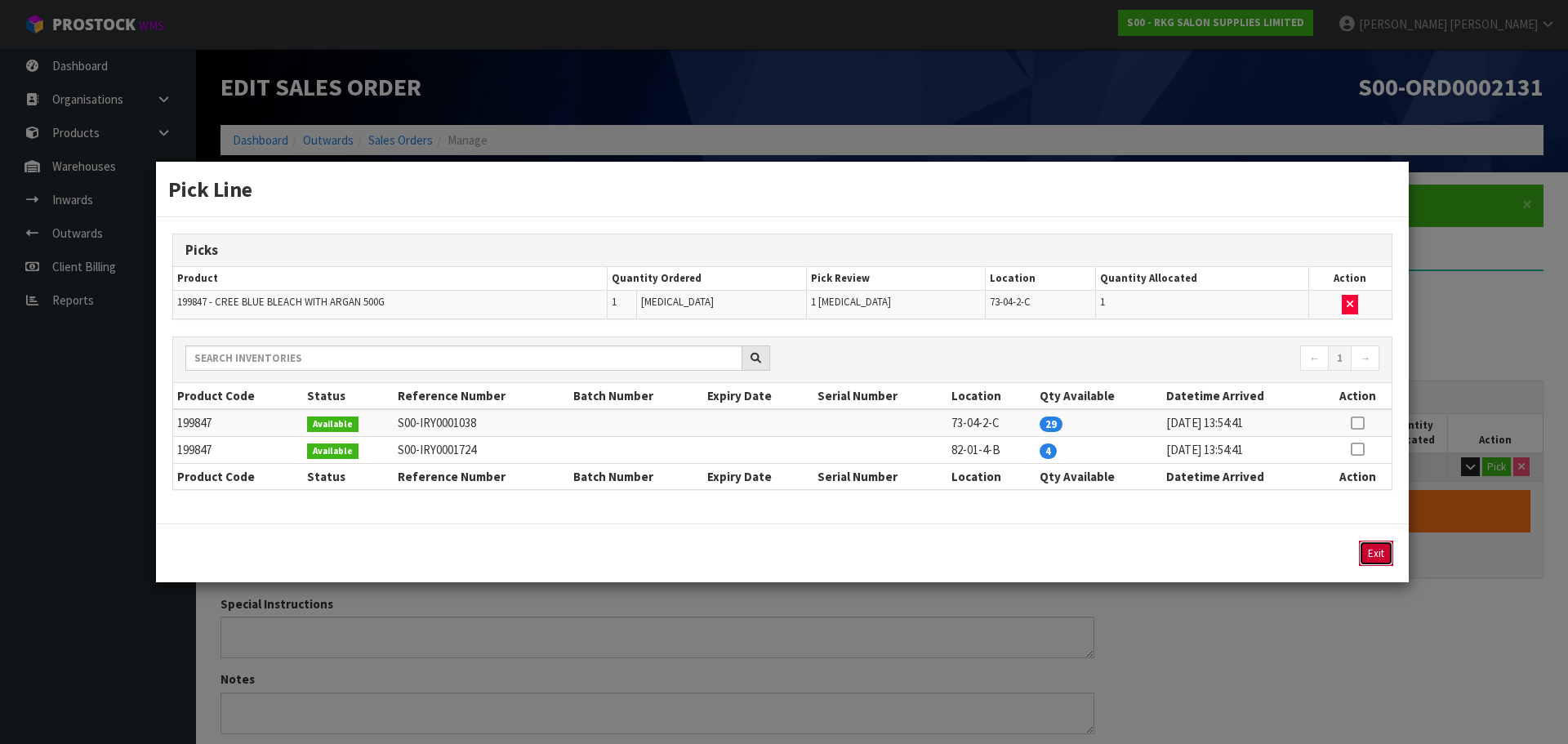
click at [1376, 554] on button "Exit" at bounding box center [1376, 552] width 34 height 25
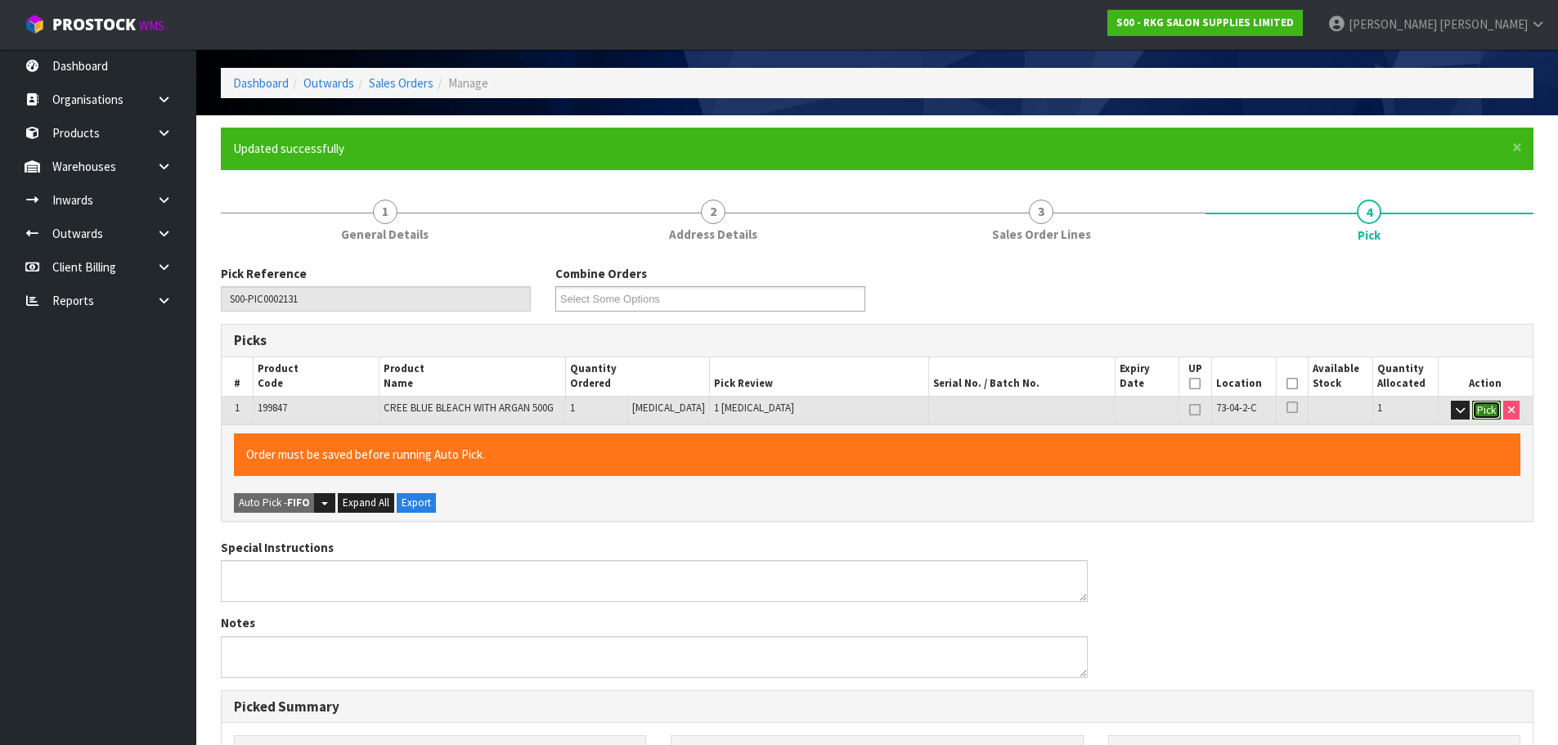
scroll to position [44, 0]
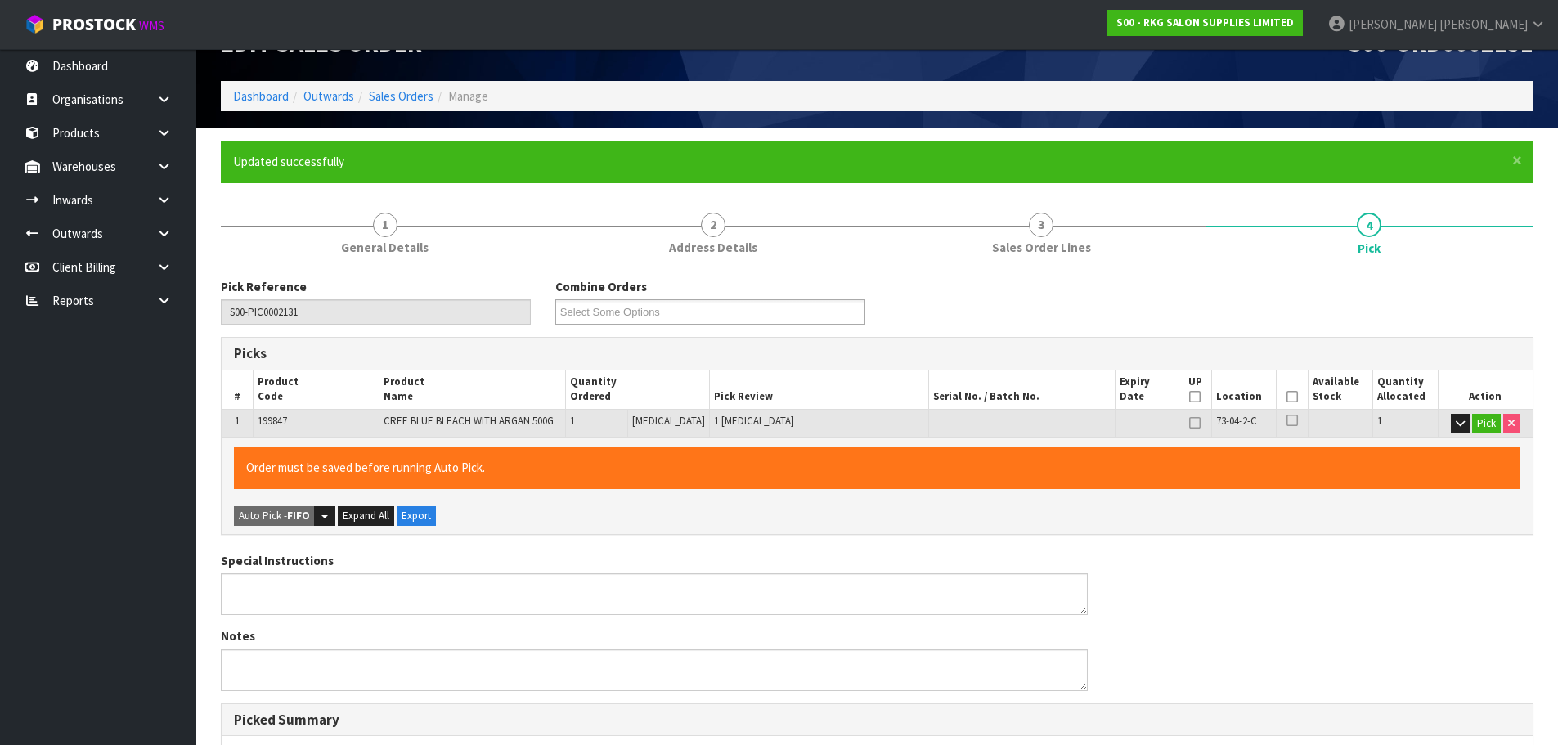
click at [1287, 397] on icon at bounding box center [1292, 397] width 11 height 1
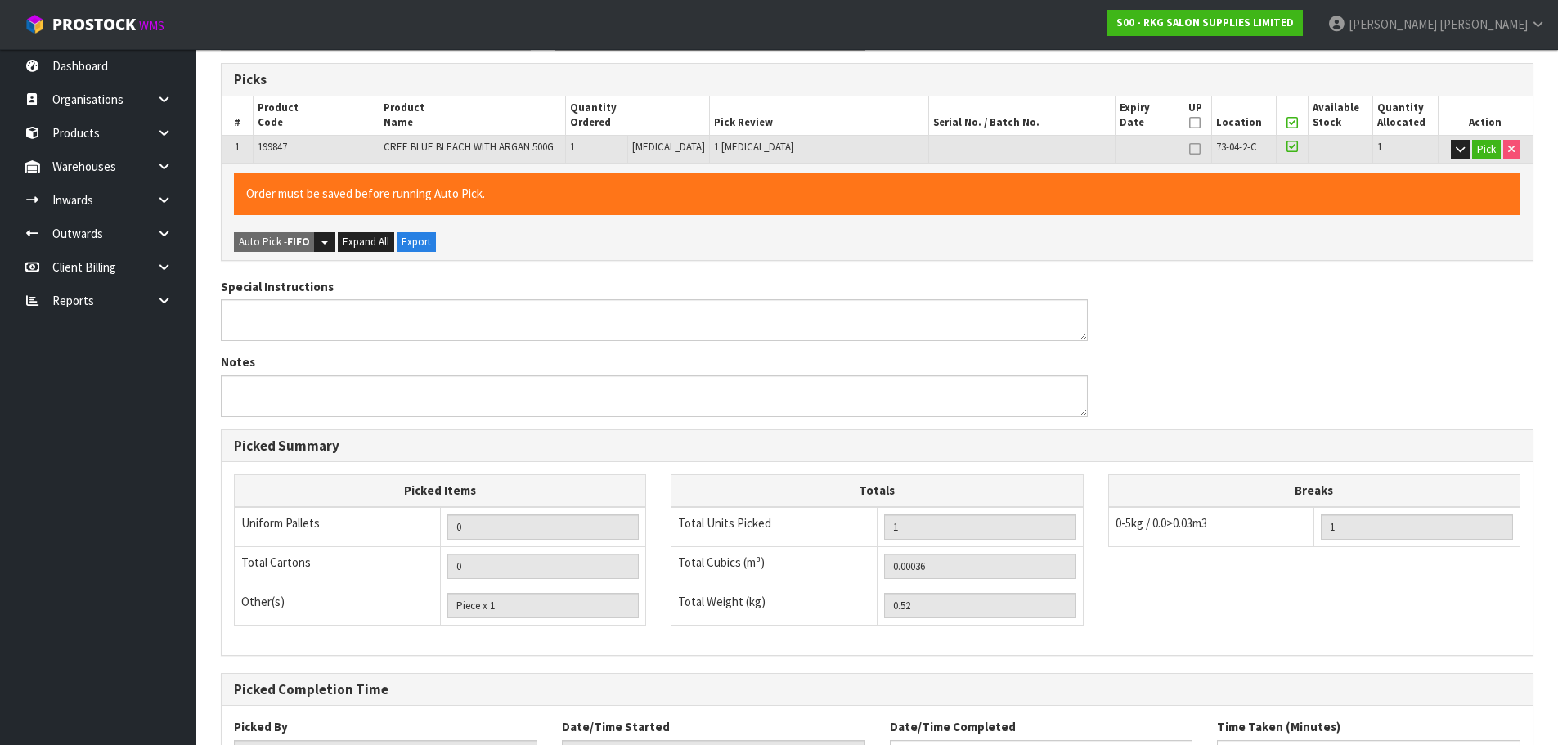
scroll to position [453, 0]
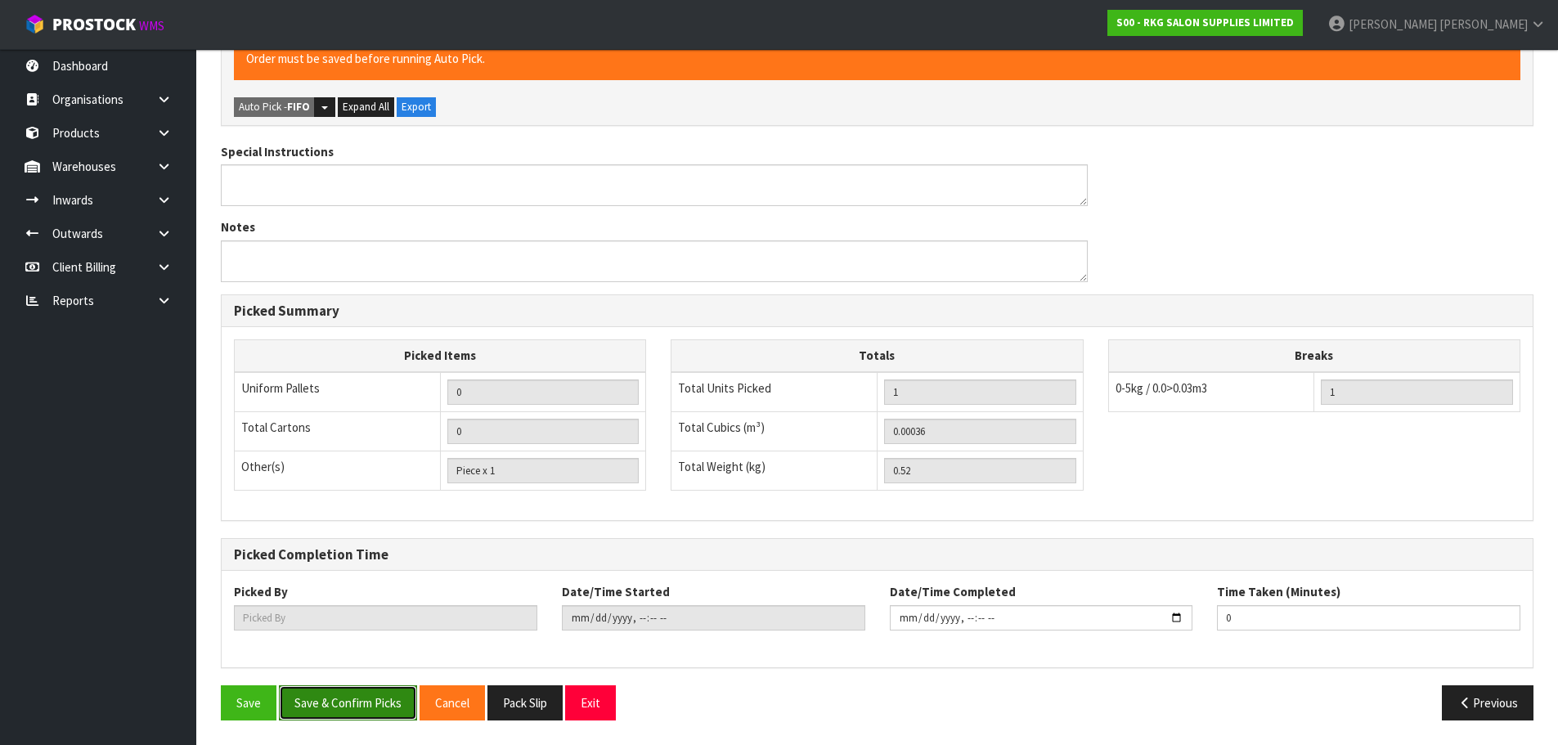
click at [355, 711] on button "Save & Confirm Picks" at bounding box center [348, 702] width 138 height 35
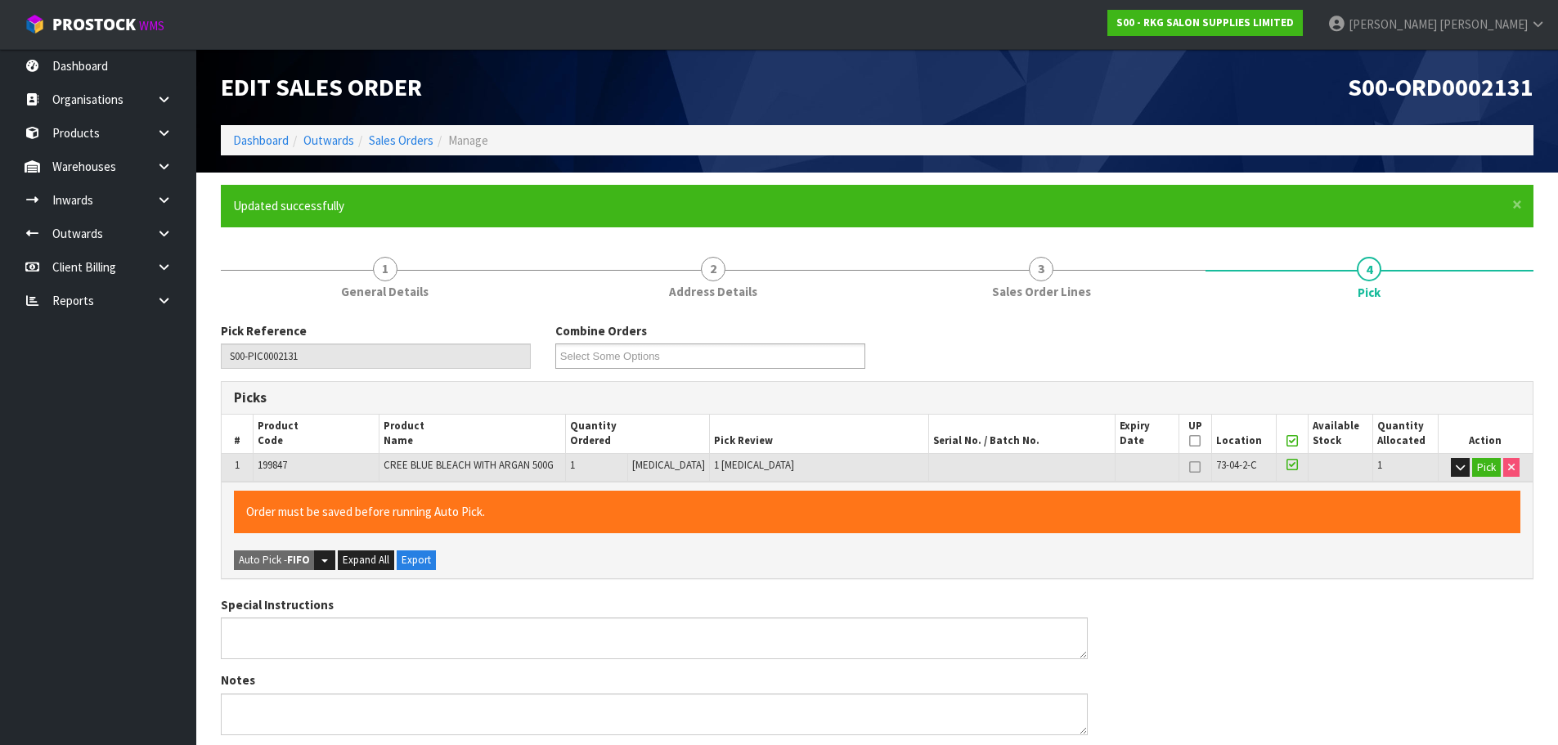
type input "[PERSON_NAME]"
type input "[DATE]T10:52:32"
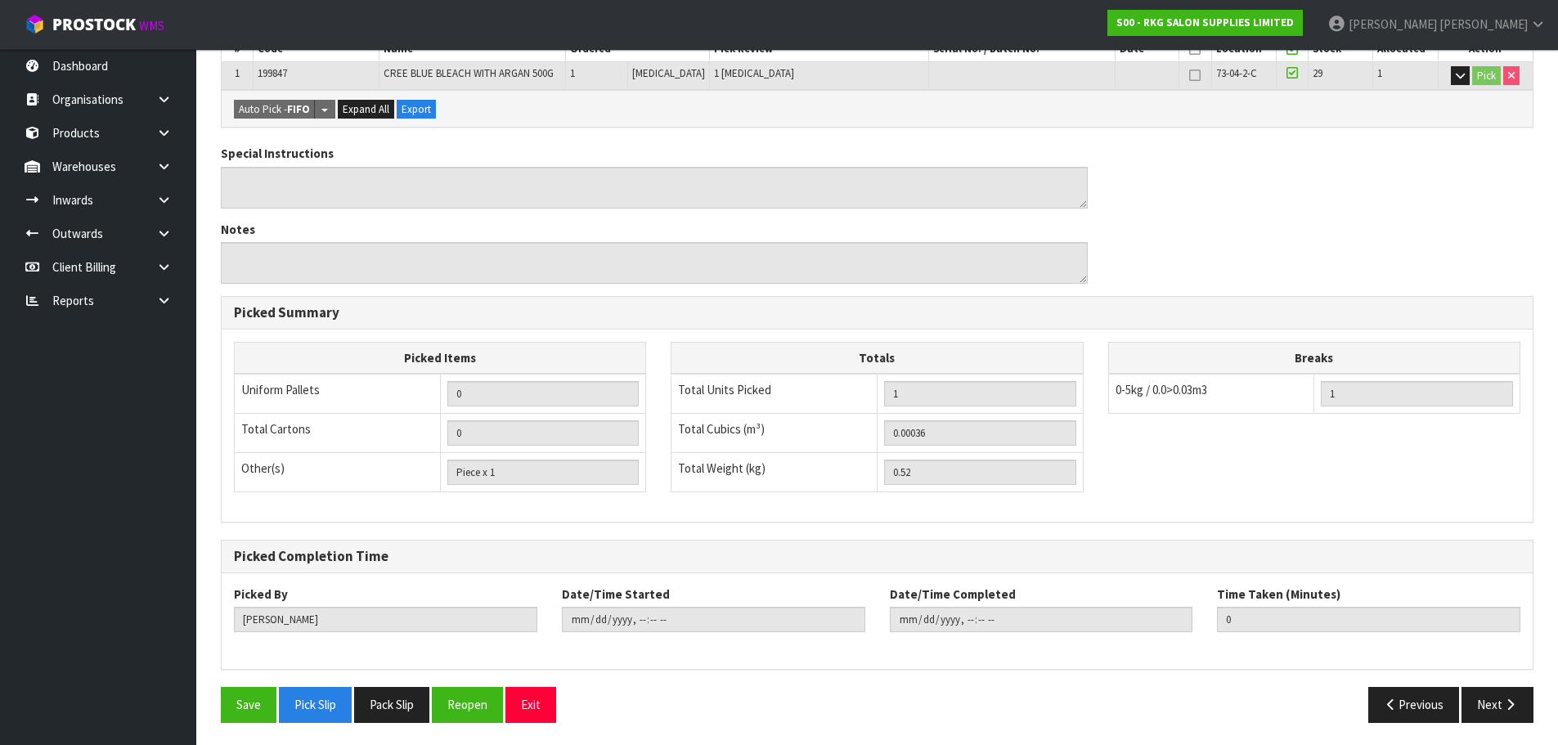
scroll to position [394, 0]
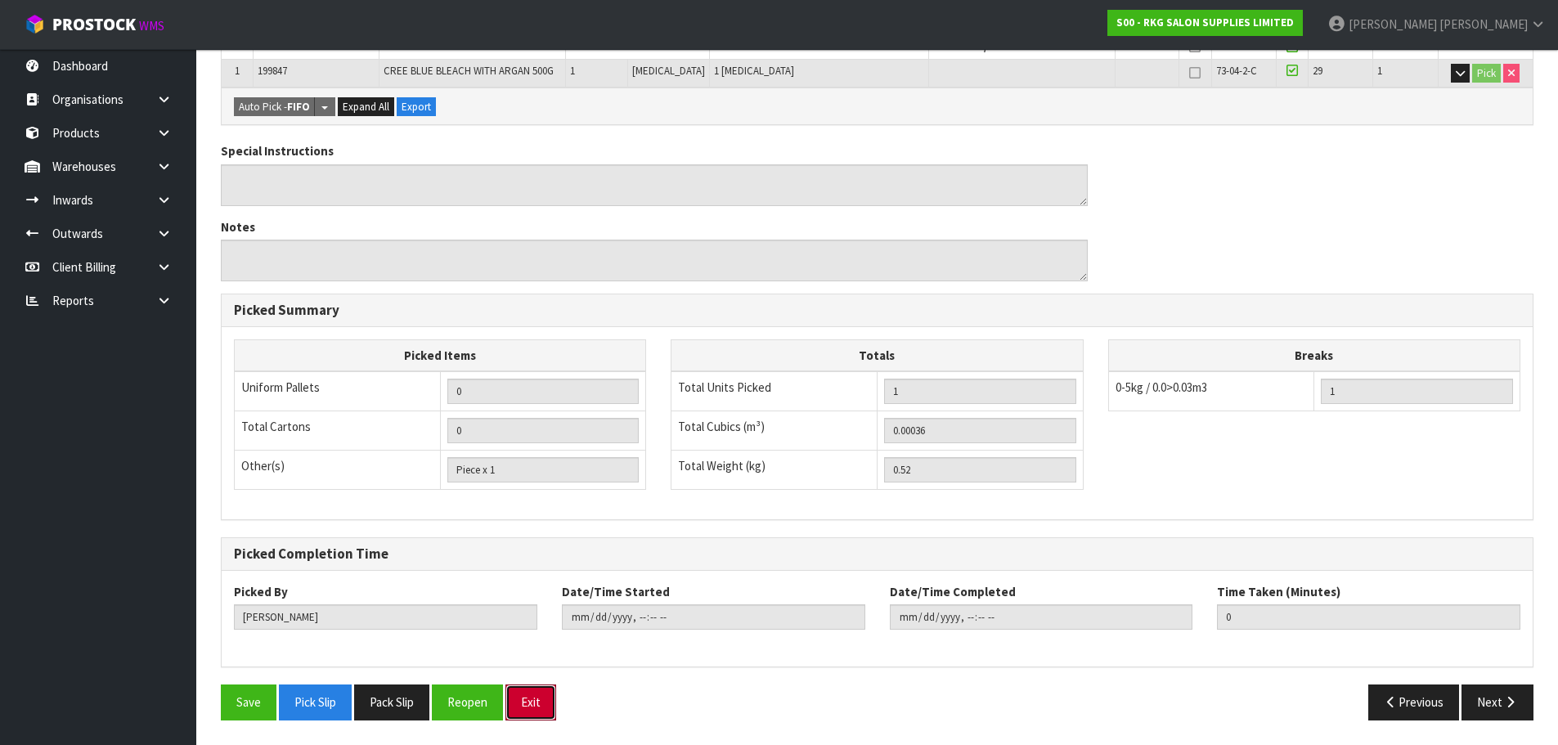
drag, startPoint x: 537, startPoint y: 698, endPoint x: 546, endPoint y: 682, distance: 18.7
click at [537, 699] on button "Exit" at bounding box center [530, 702] width 51 height 35
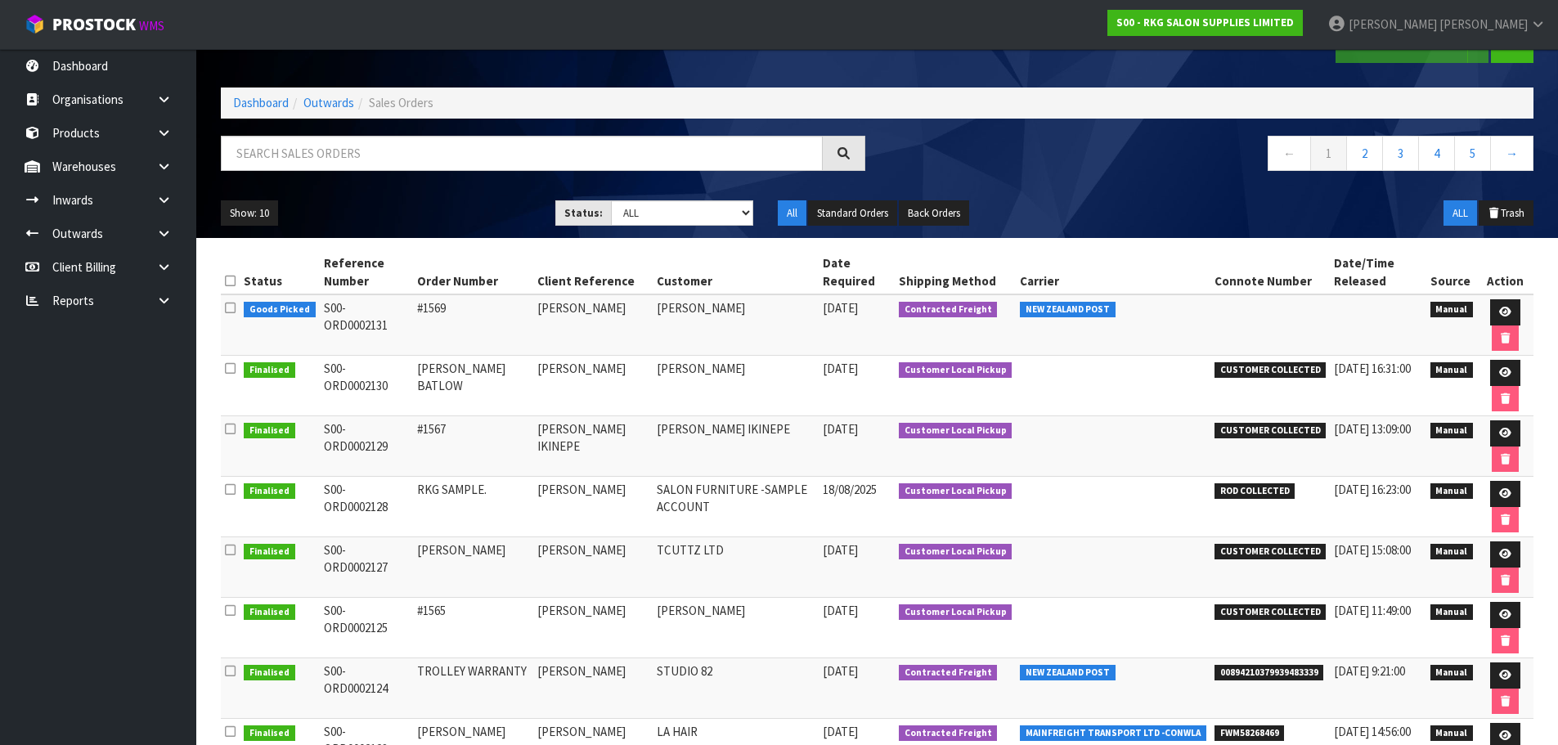
scroll to position [29, 0]
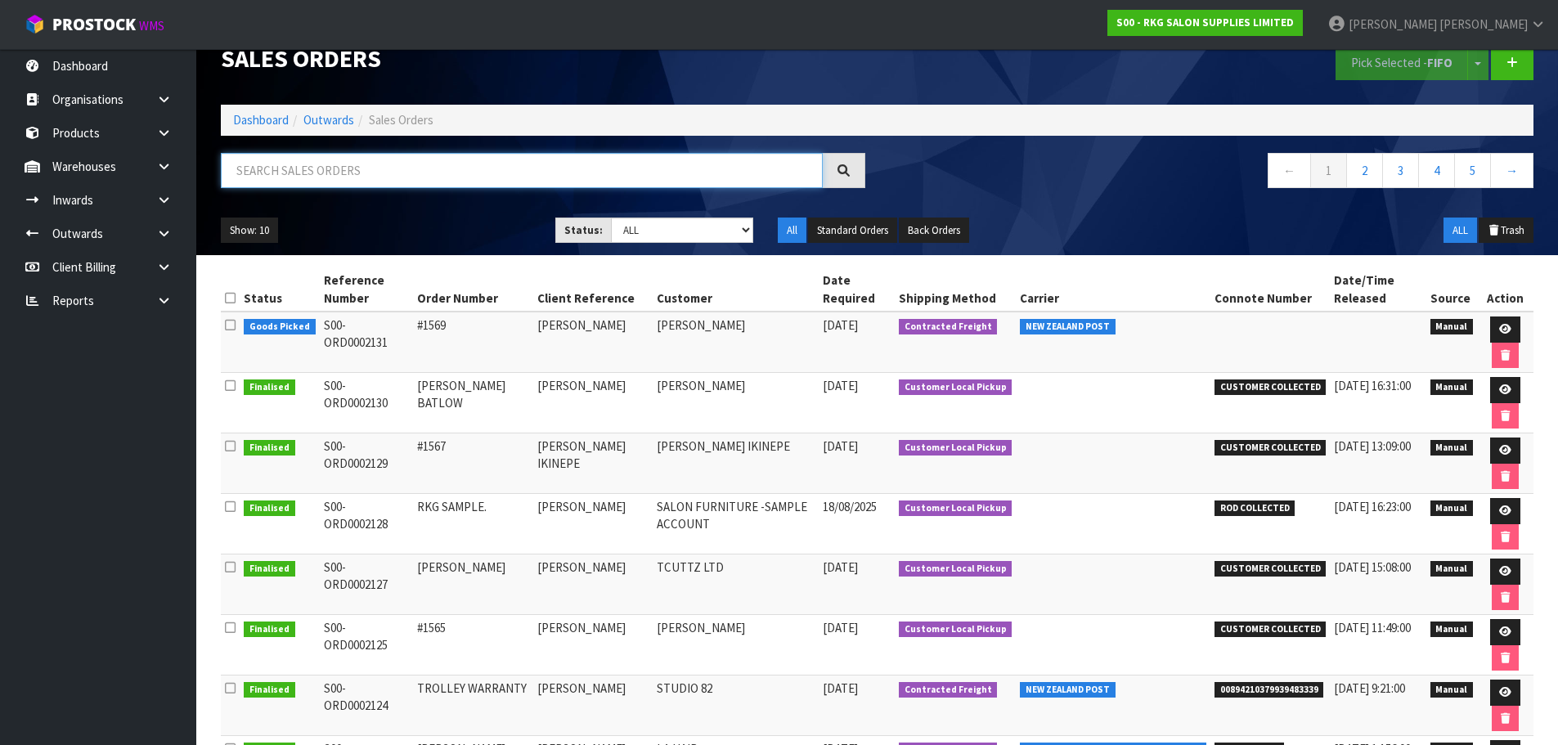
click at [314, 165] on input "text" at bounding box center [522, 170] width 602 height 35
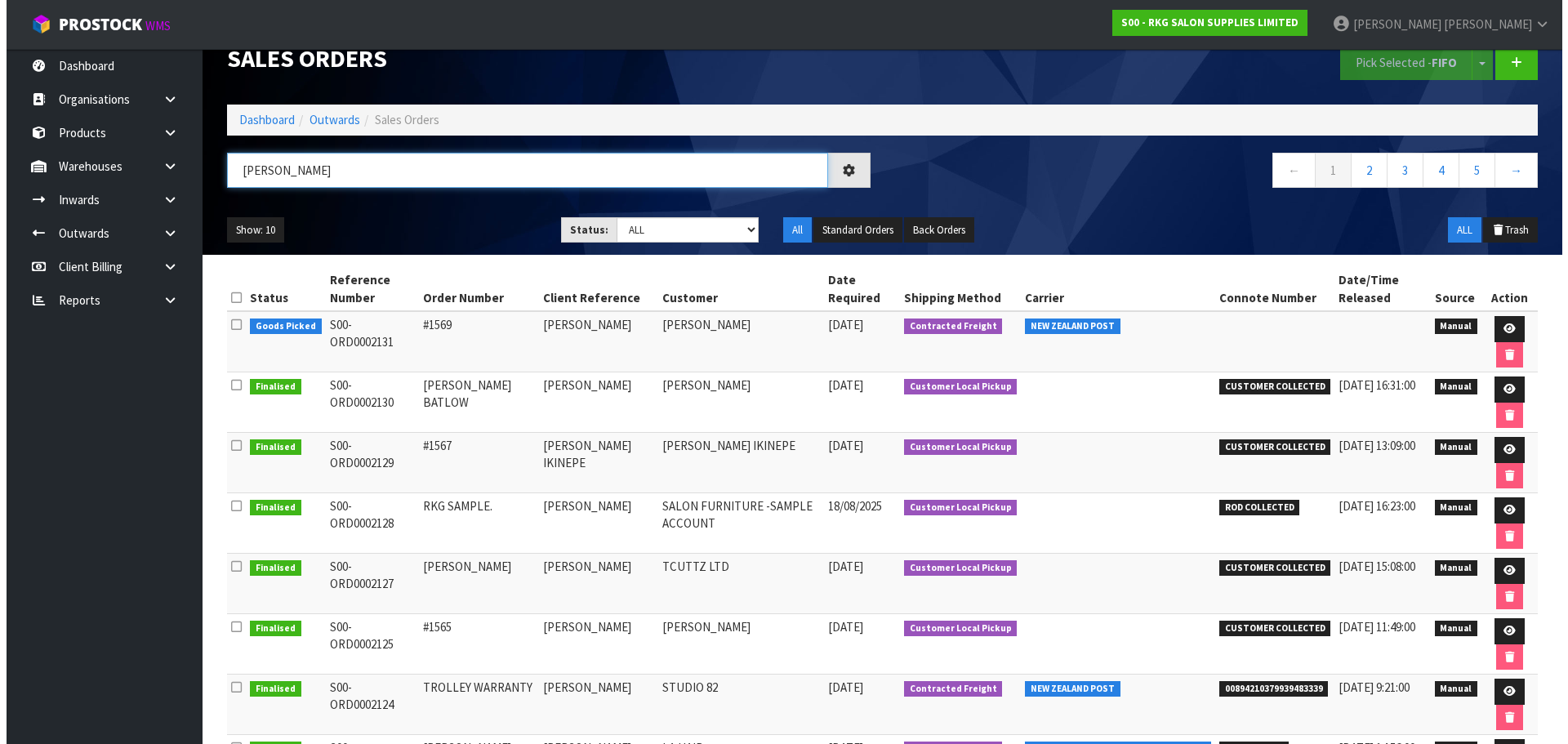
scroll to position [0, 0]
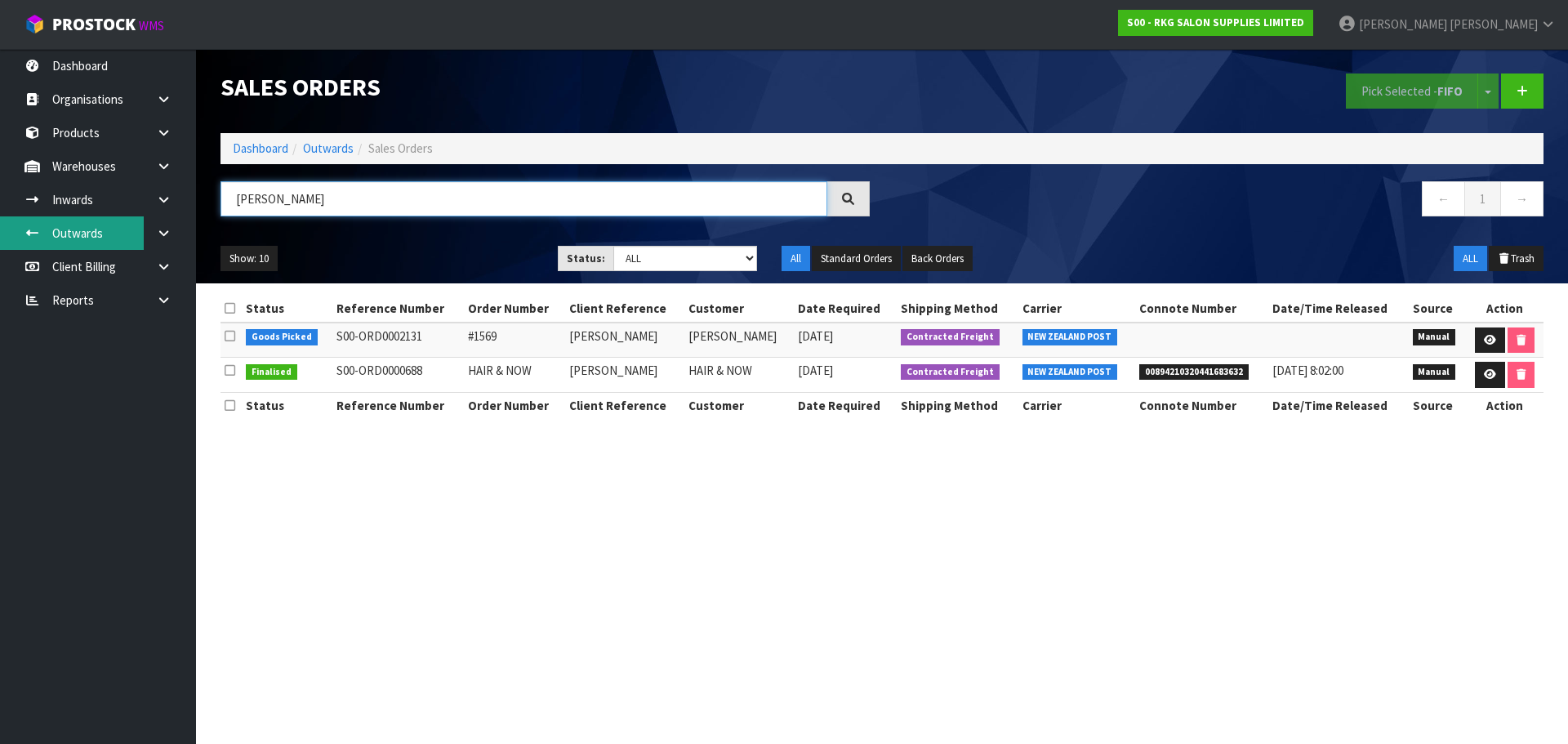
type input "[PERSON_NAME]"
drag, startPoint x: 281, startPoint y: 202, endPoint x: 208, endPoint y: 202, distance: 73.0
click at [208, 202] on header "Sales Orders Pick Selected - FIFO Split button! FIFO - First In First Out FEFO …" at bounding box center [882, 166] width 1372 height 235
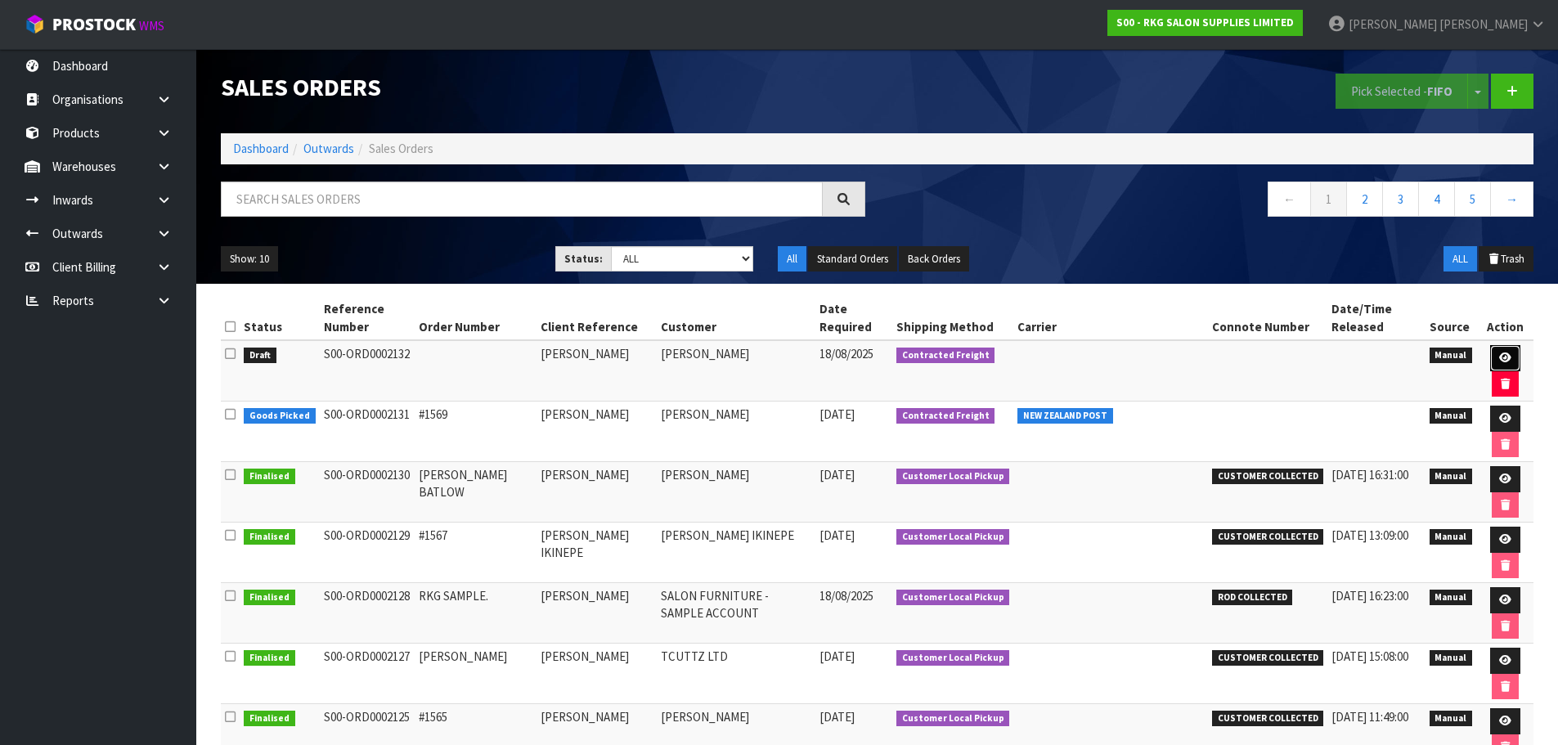
click at [1504, 356] on icon at bounding box center [1505, 358] width 12 height 11
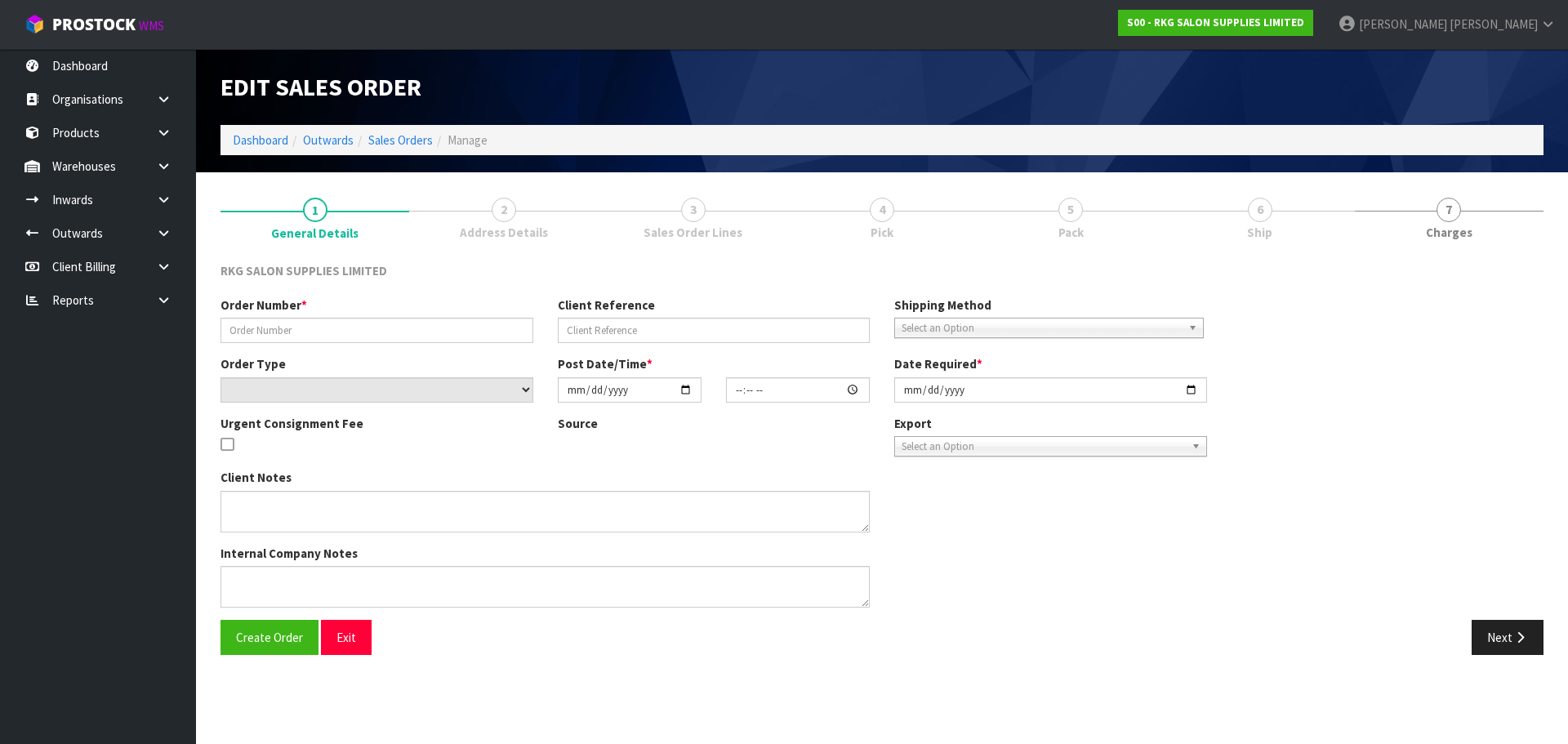
type input "ANDREW PARK"
select select "number:0"
type input "2025-08-18"
type textarea "FOR PICK UP"
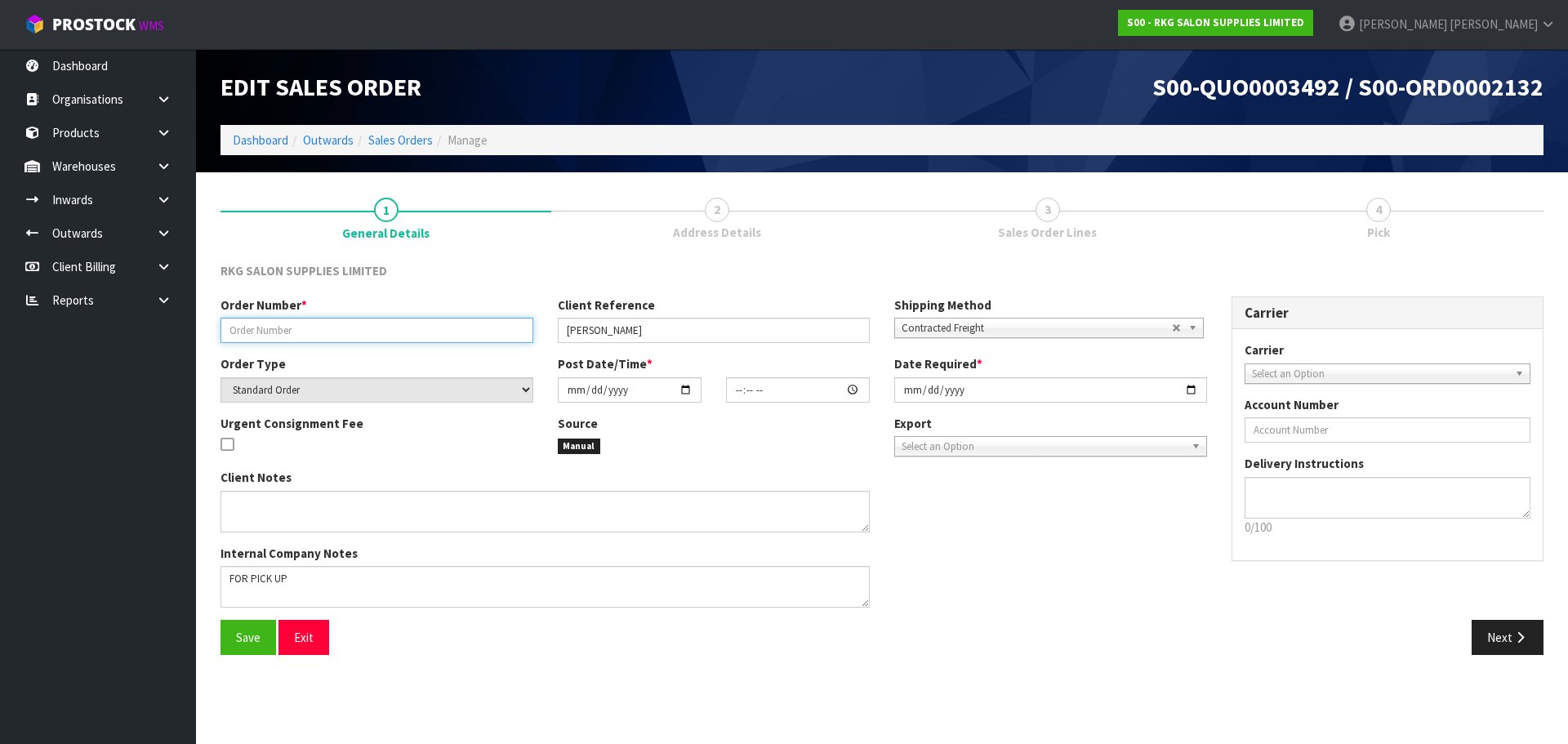
click at [387, 335] on input "text" at bounding box center [377, 330] width 313 height 25
type input "ANDREW - BRISBANE"
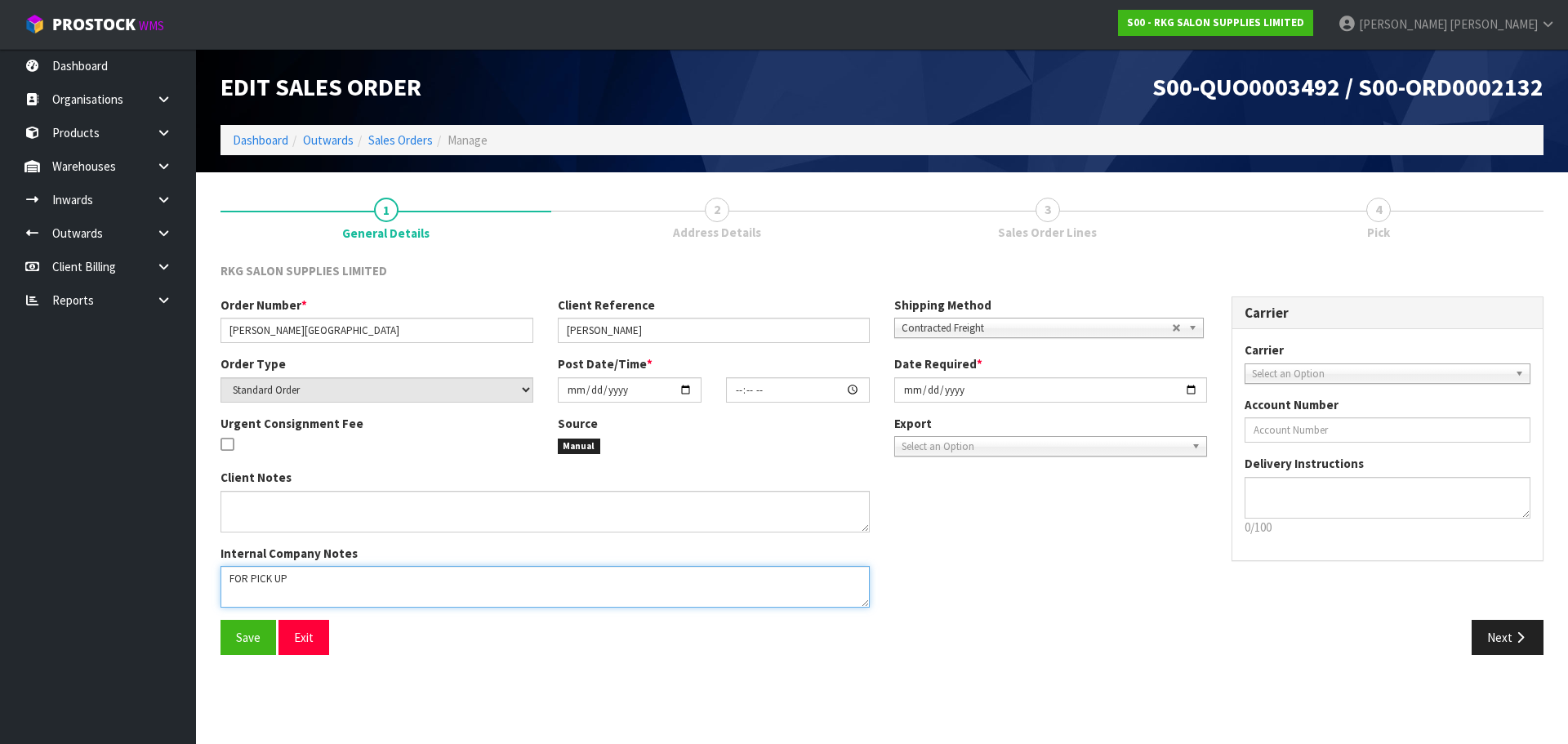
click at [314, 585] on textarea at bounding box center [545, 587] width 649 height 42
click at [684, 389] on input "date" at bounding box center [630, 389] width 144 height 25
type input "[DATE]"
type input "00:00:00.000"
type input "[DATE]"
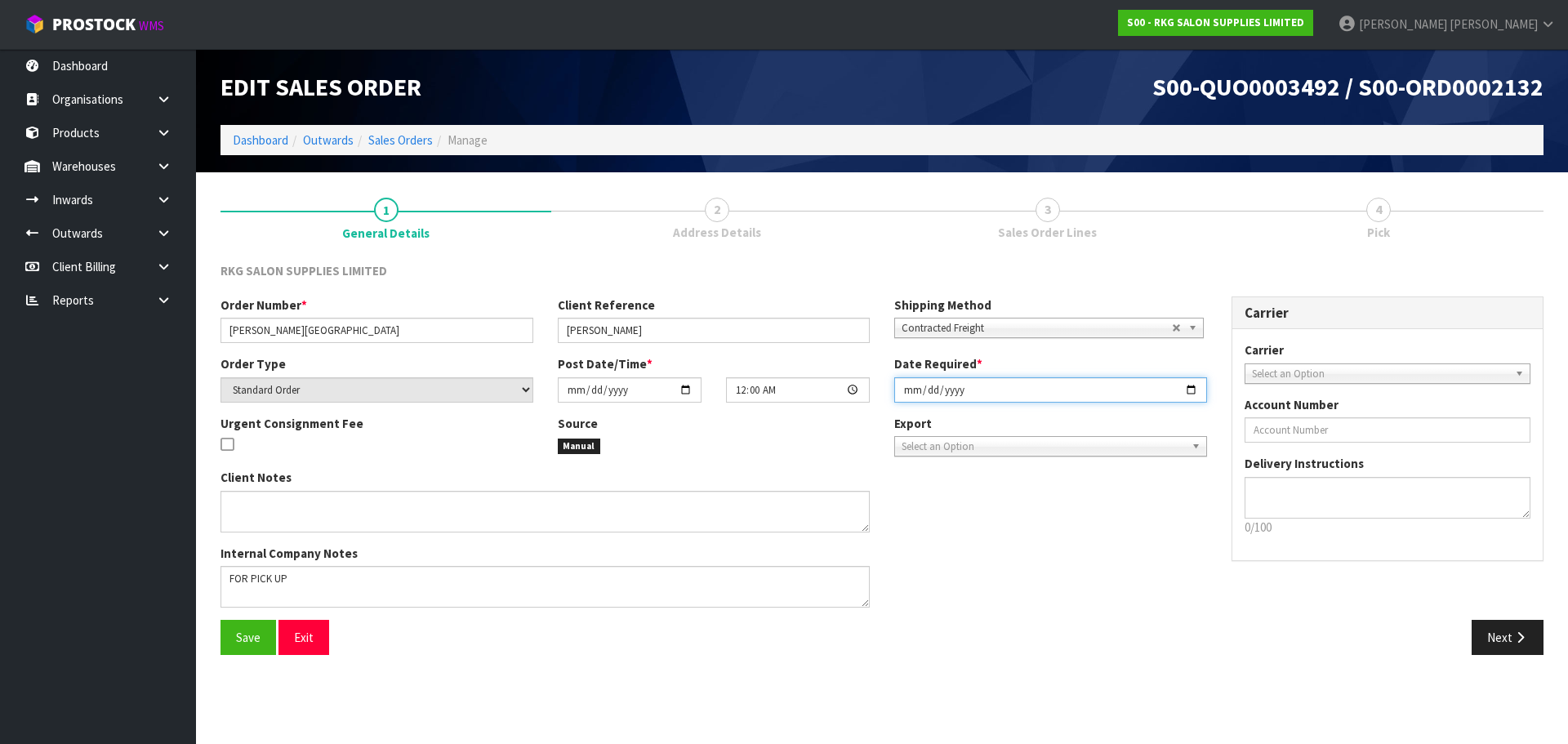
click at [1191, 390] on input "2025-08-18" at bounding box center [1051, 389] width 313 height 25
type input "2025-09-18"
click at [989, 331] on span "Contracted Freight" at bounding box center [1037, 329] width 271 height 20
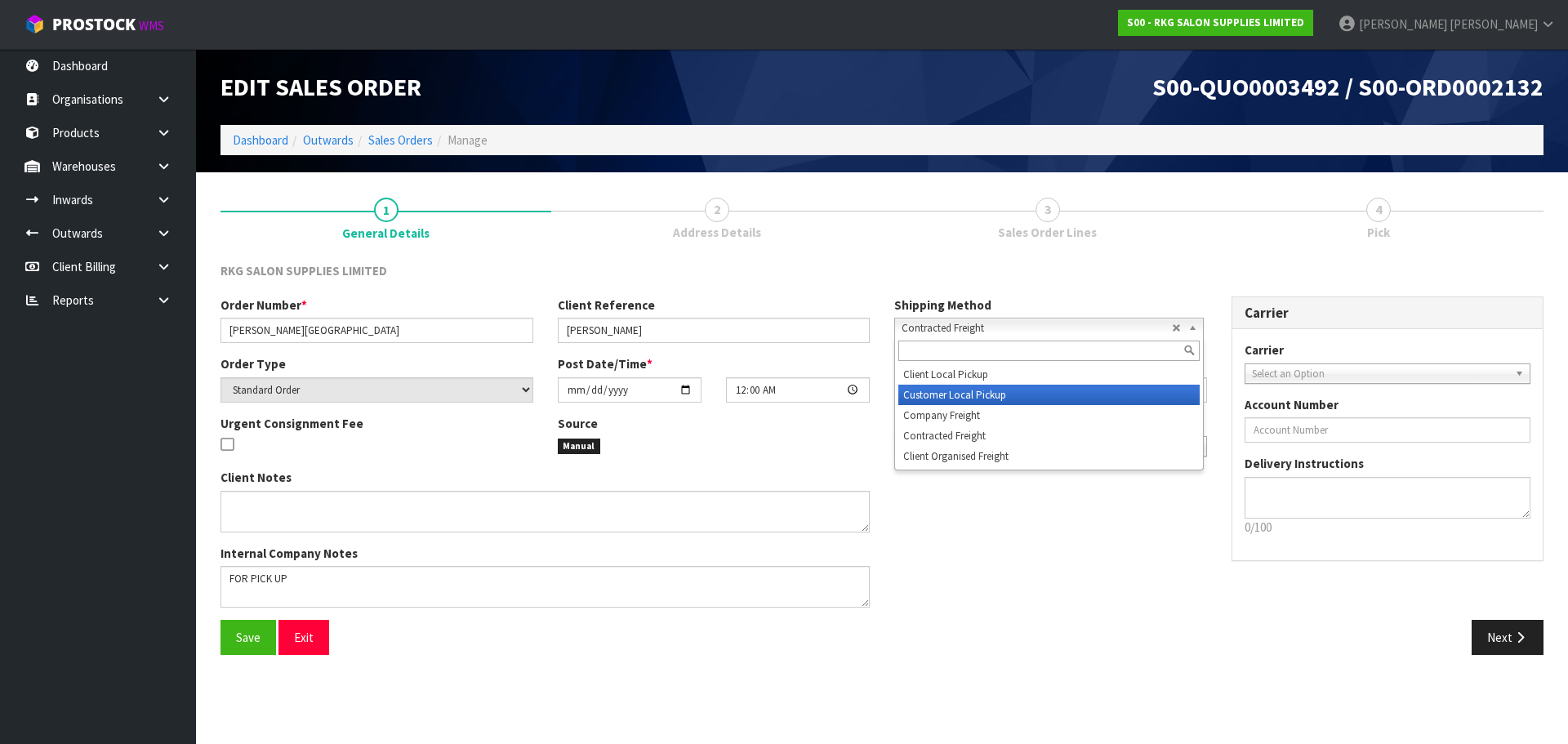
click at [957, 392] on li "Customer Local Pickup" at bounding box center [1050, 394] width 302 height 20
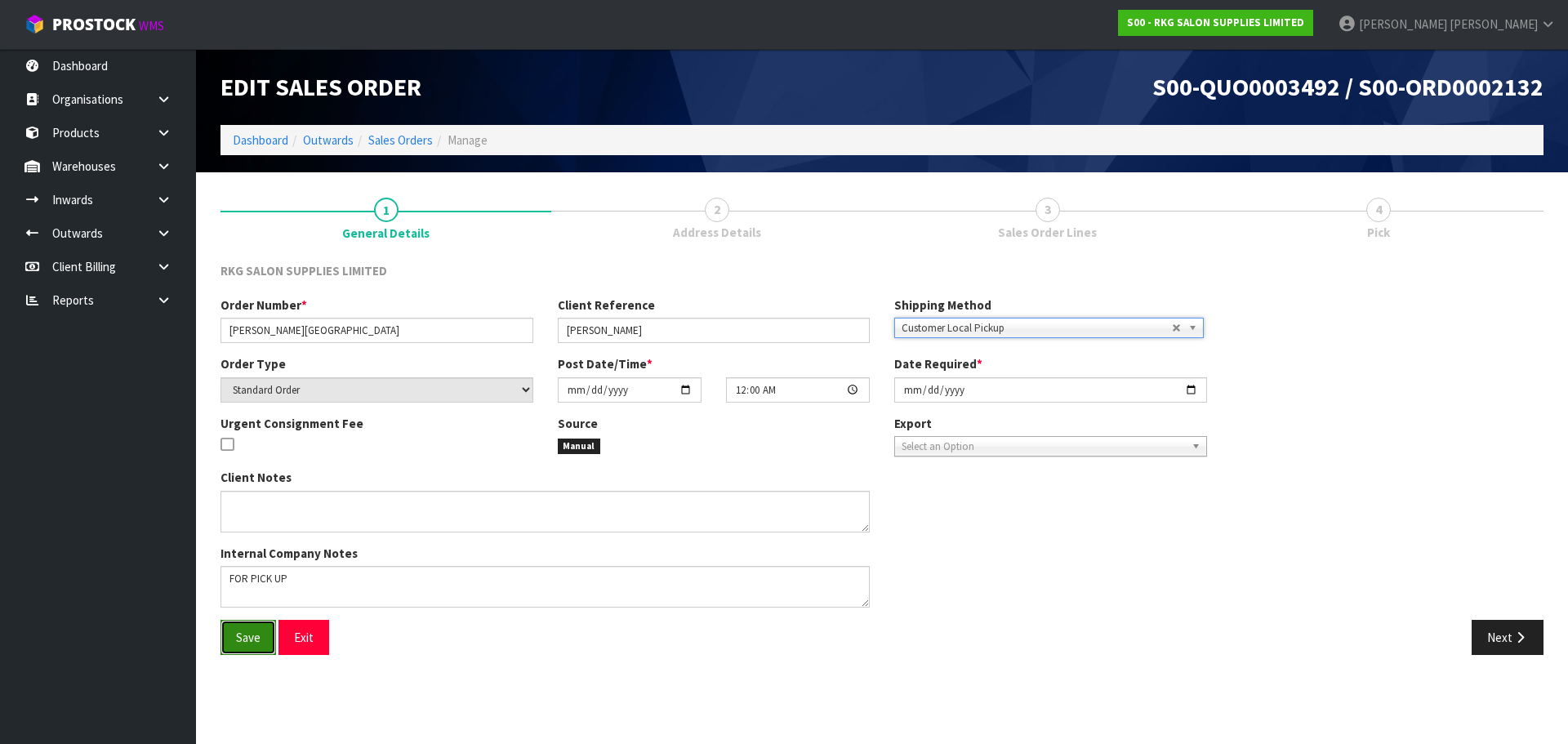
click at [244, 639] on span "Save" at bounding box center [248, 638] width 25 height 16
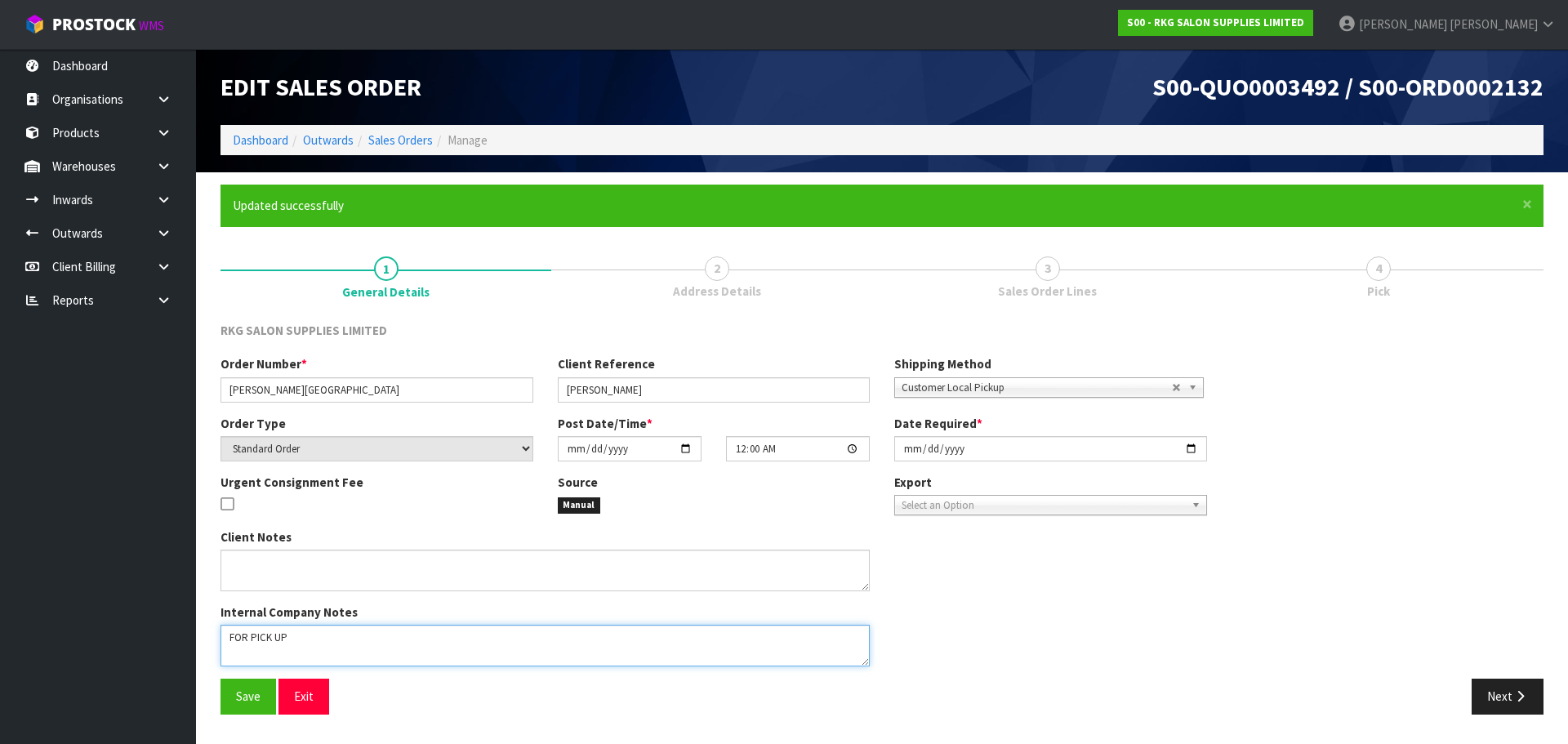
click at [335, 633] on textarea at bounding box center [545, 646] width 649 height 42
click at [286, 638] on textarea at bounding box center [545, 646] width 649 height 42
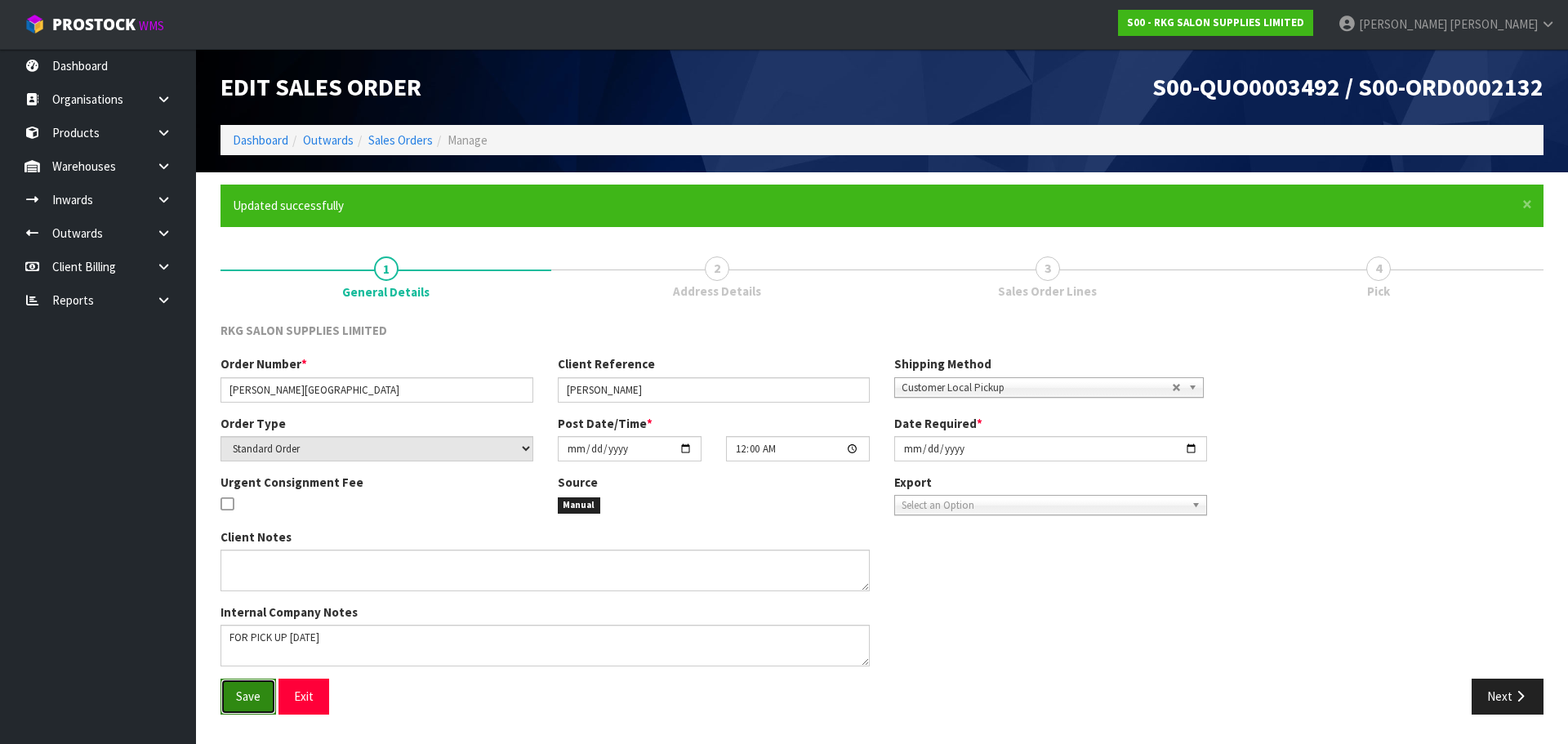
click at [249, 699] on span "Save" at bounding box center [248, 696] width 25 height 16
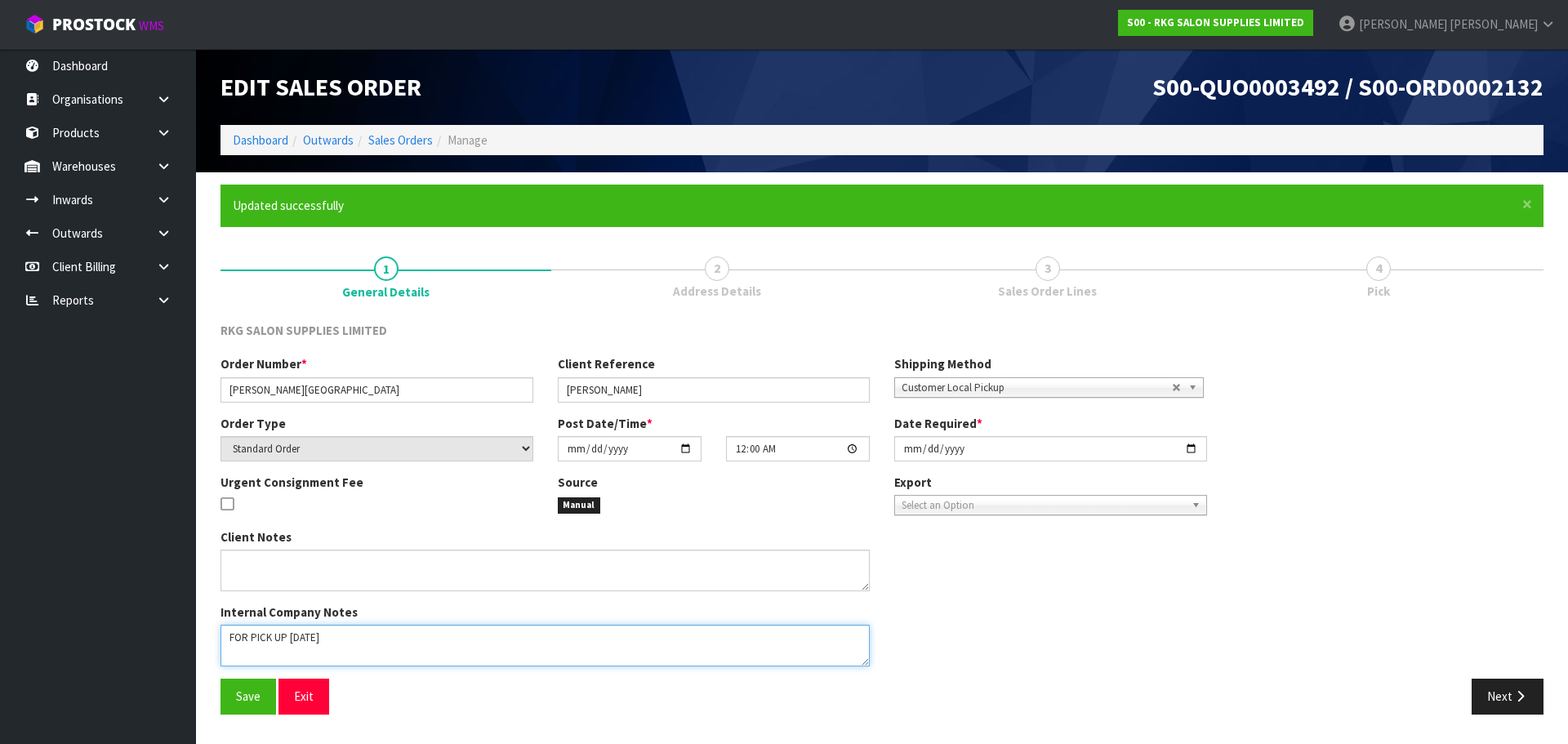
drag, startPoint x: 339, startPoint y: 639, endPoint x: 212, endPoint y: 639, distance: 127.0
click at [212, 639] on div "Client Notes Internal Company Notes" at bounding box center [545, 603] width 674 height 151
type textarea "HOLD FOR 4 WEEKS"
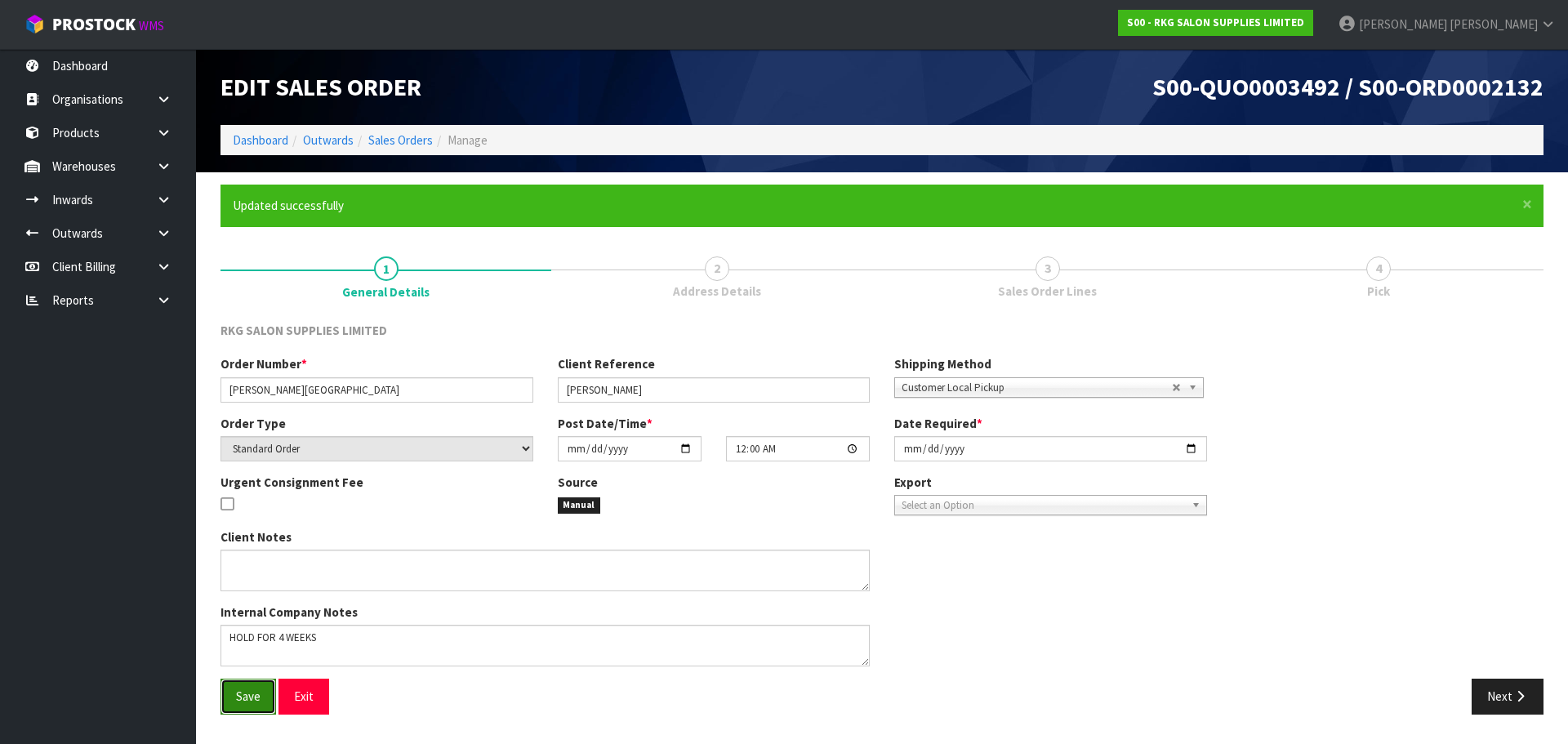
click at [242, 691] on span "Save" at bounding box center [248, 696] width 25 height 16
click at [1504, 692] on button "Next" at bounding box center [1508, 696] width 72 height 35
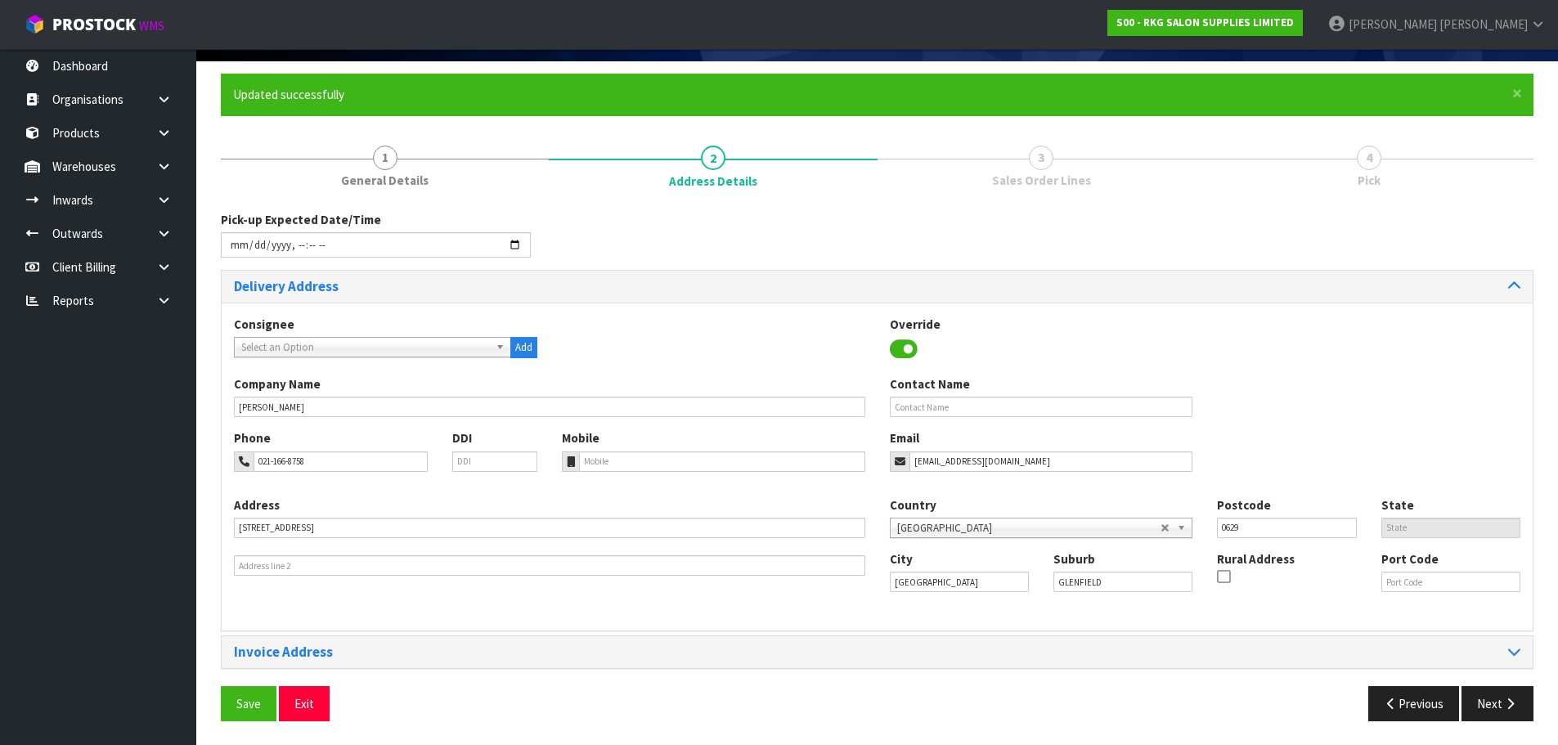
scroll to position [112, 0]
click at [514, 245] on input "datetime-local" at bounding box center [376, 243] width 310 height 25
click at [648, 227] on div "Pick-up Expected Date/Time" at bounding box center [877, 239] width 1337 height 59
click at [247, 703] on span "Save" at bounding box center [248, 703] width 25 height 16
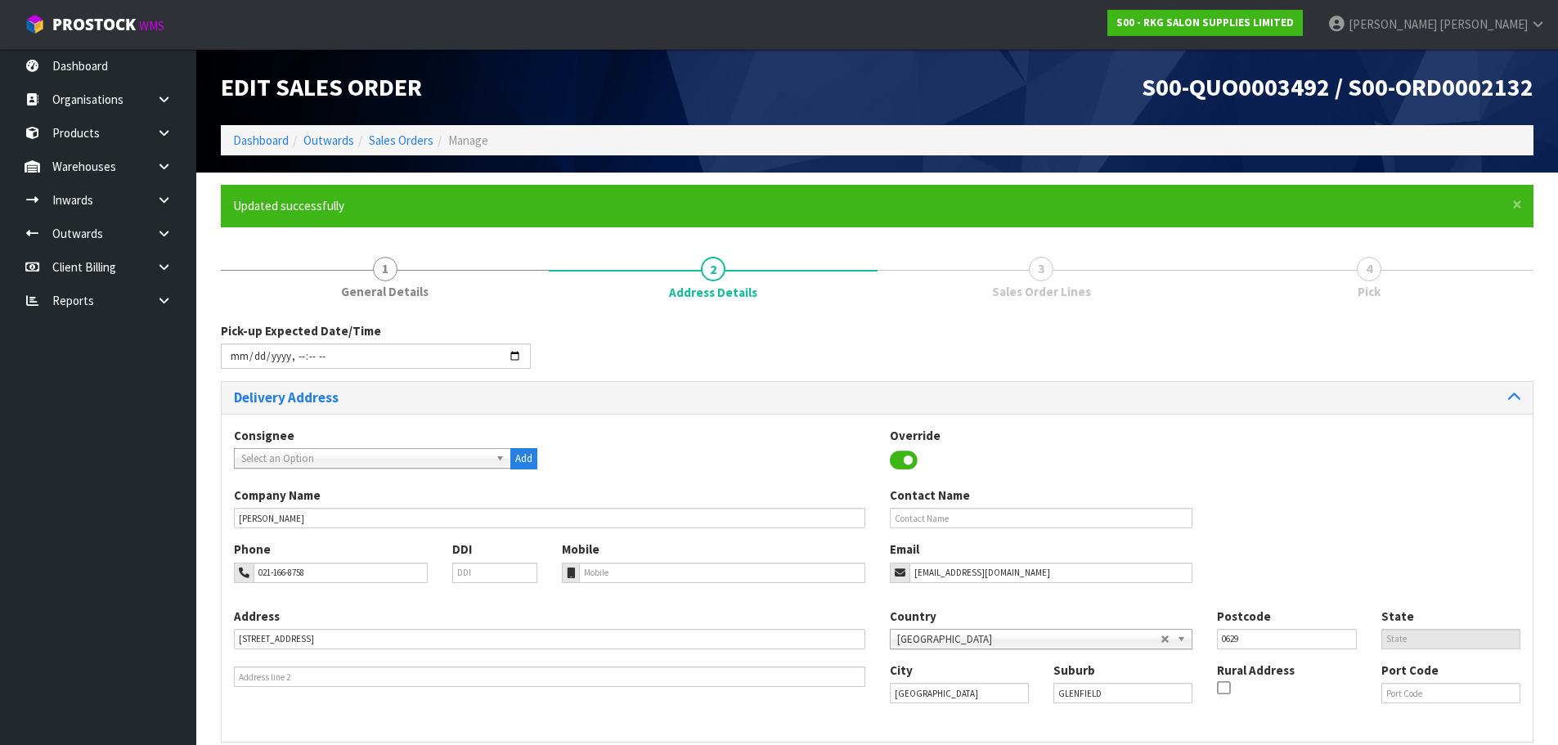
type input "2025-09-18T11:54"
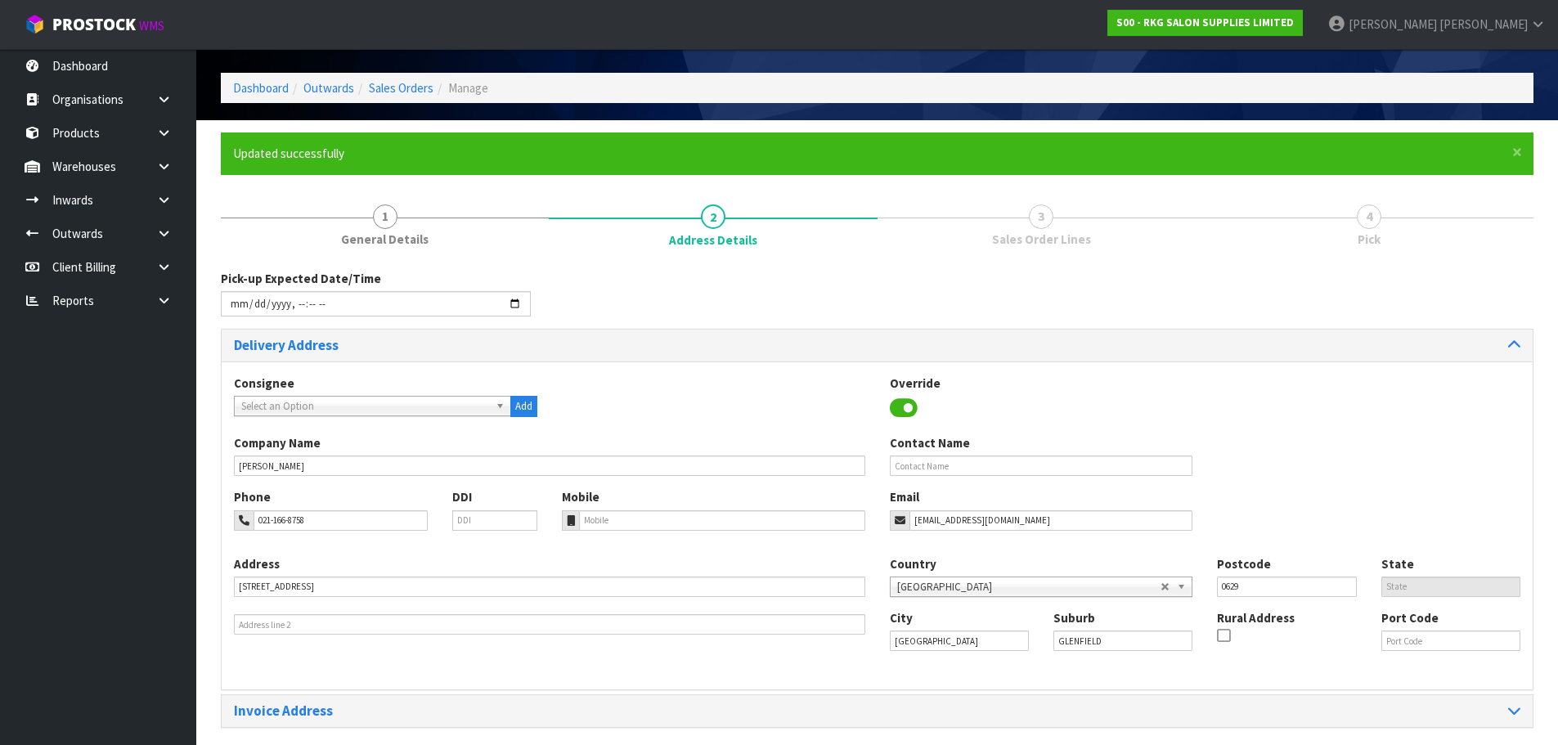
scroll to position [112, 0]
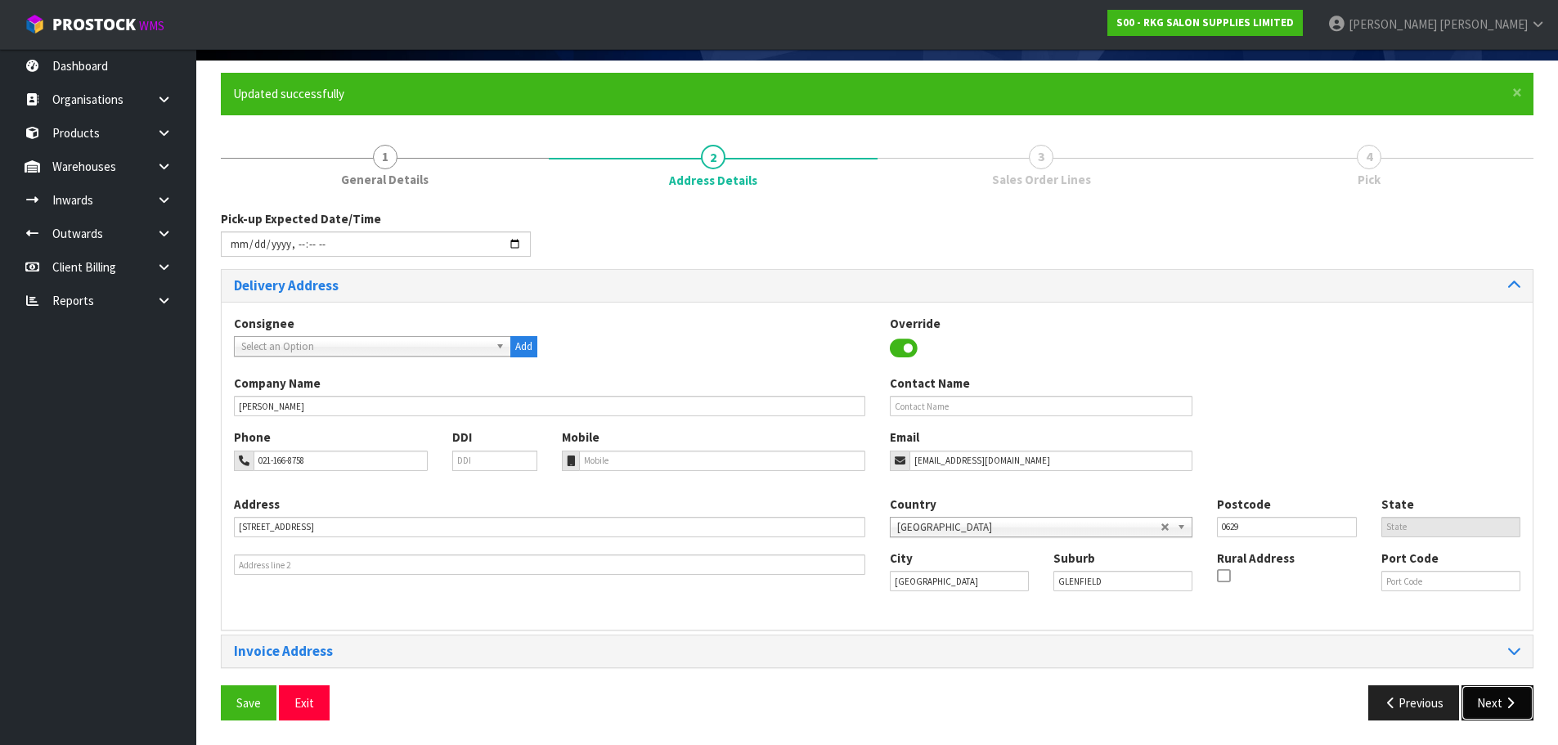
click at [1493, 705] on button "Next" at bounding box center [1498, 702] width 72 height 35
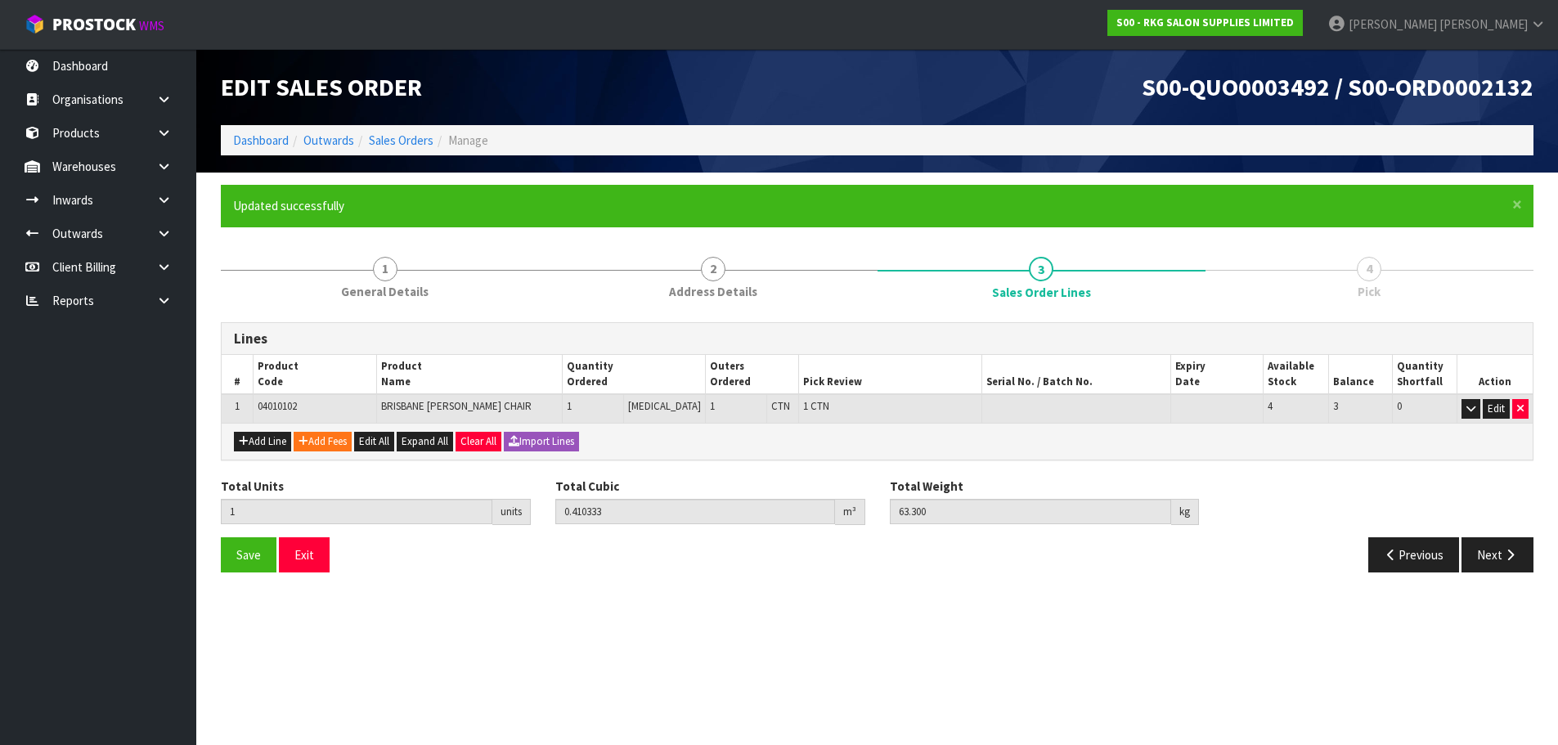
scroll to position [0, 0]
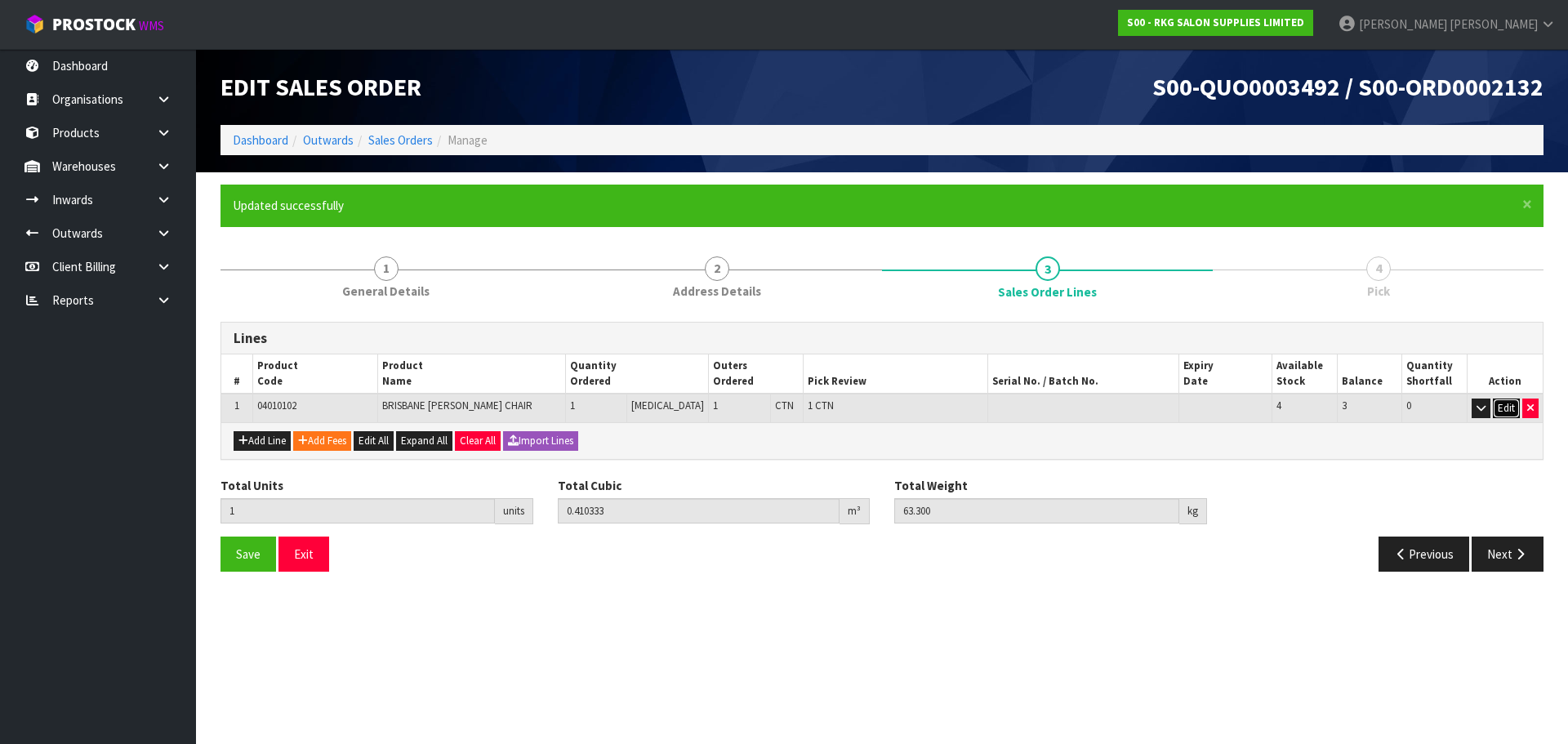
click at [1510, 409] on button "Edit" at bounding box center [1506, 408] width 27 height 20
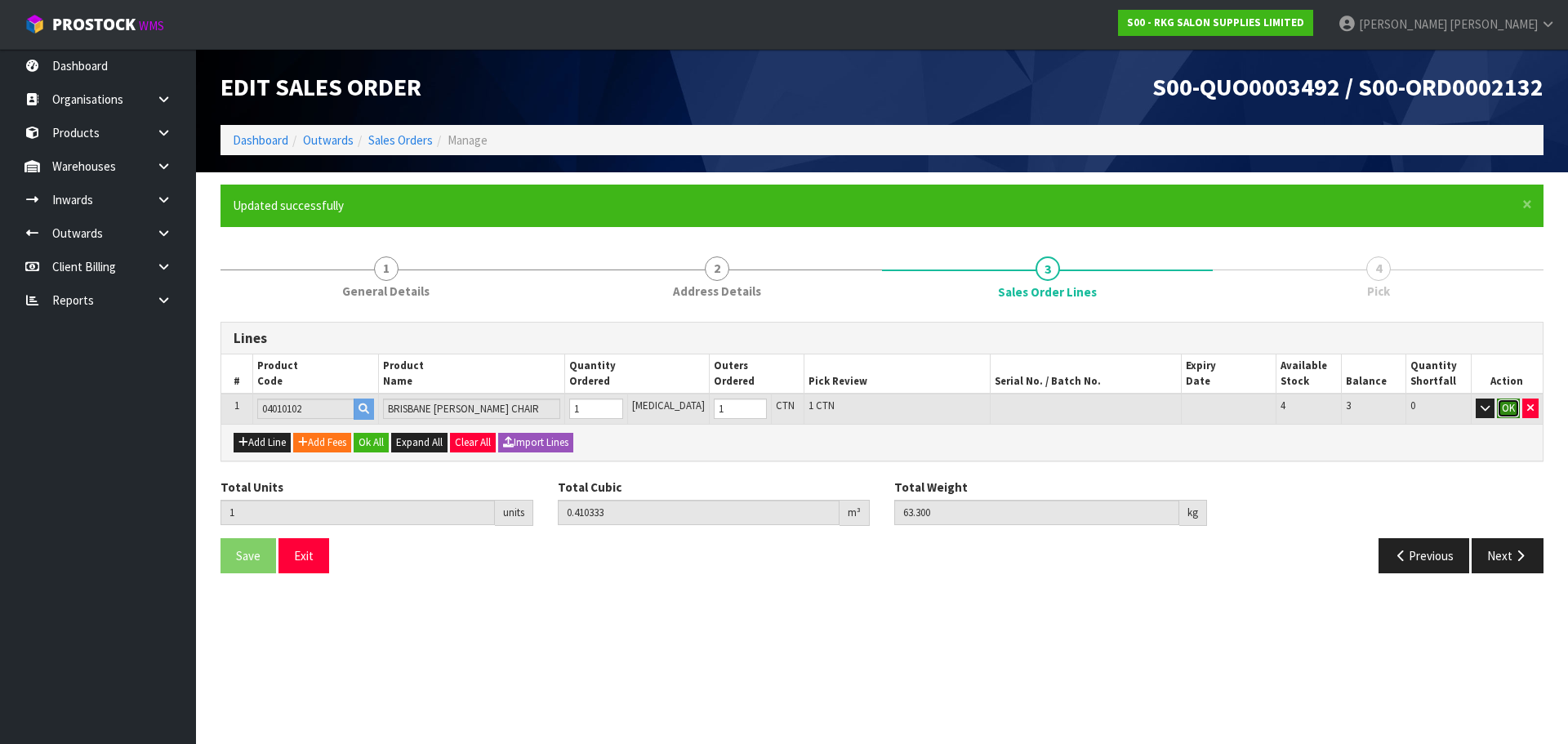
click at [1507, 406] on button "OK" at bounding box center [1508, 408] width 23 height 20
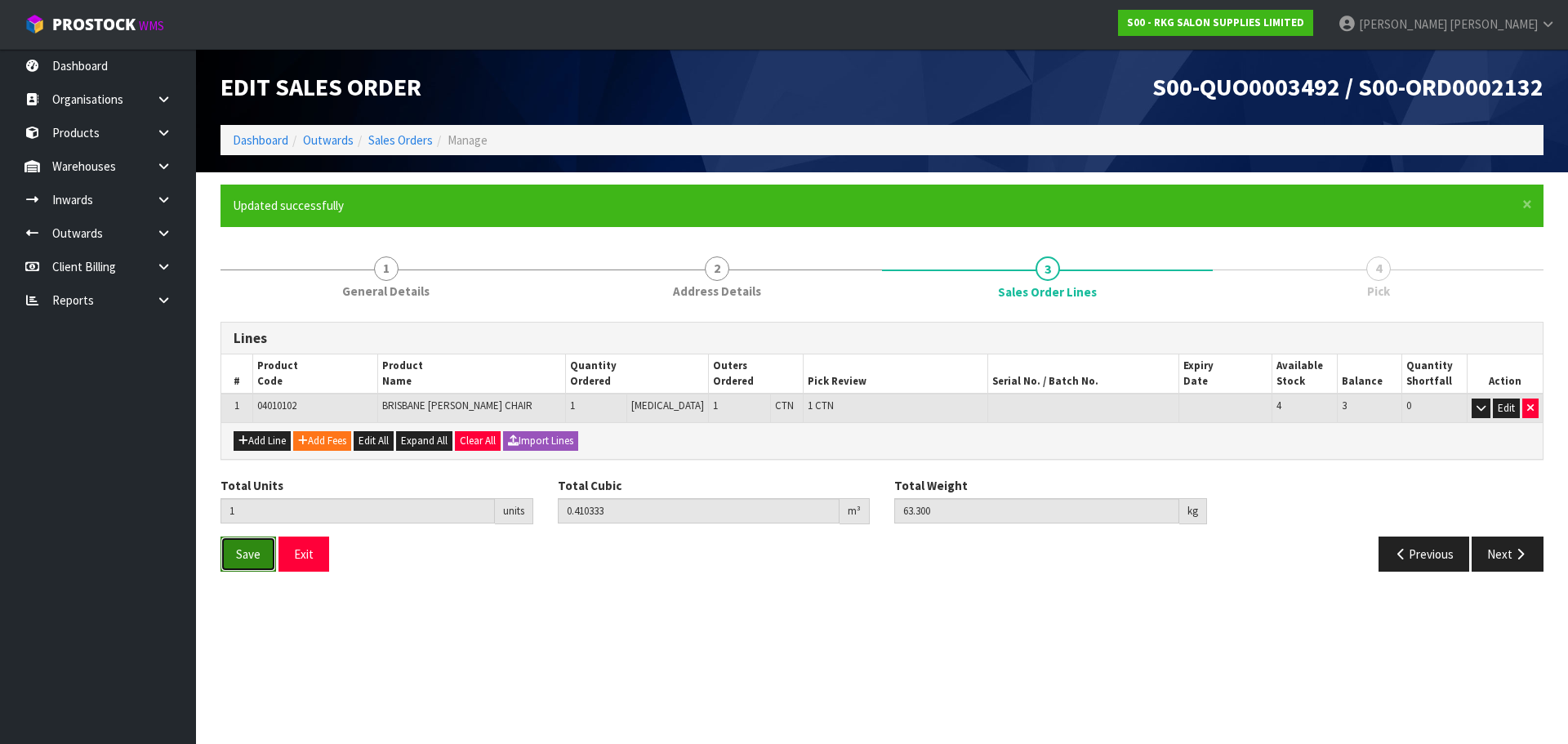
click at [241, 552] on span "Save" at bounding box center [248, 554] width 25 height 16
click at [1497, 556] on button "Next" at bounding box center [1508, 553] width 72 height 35
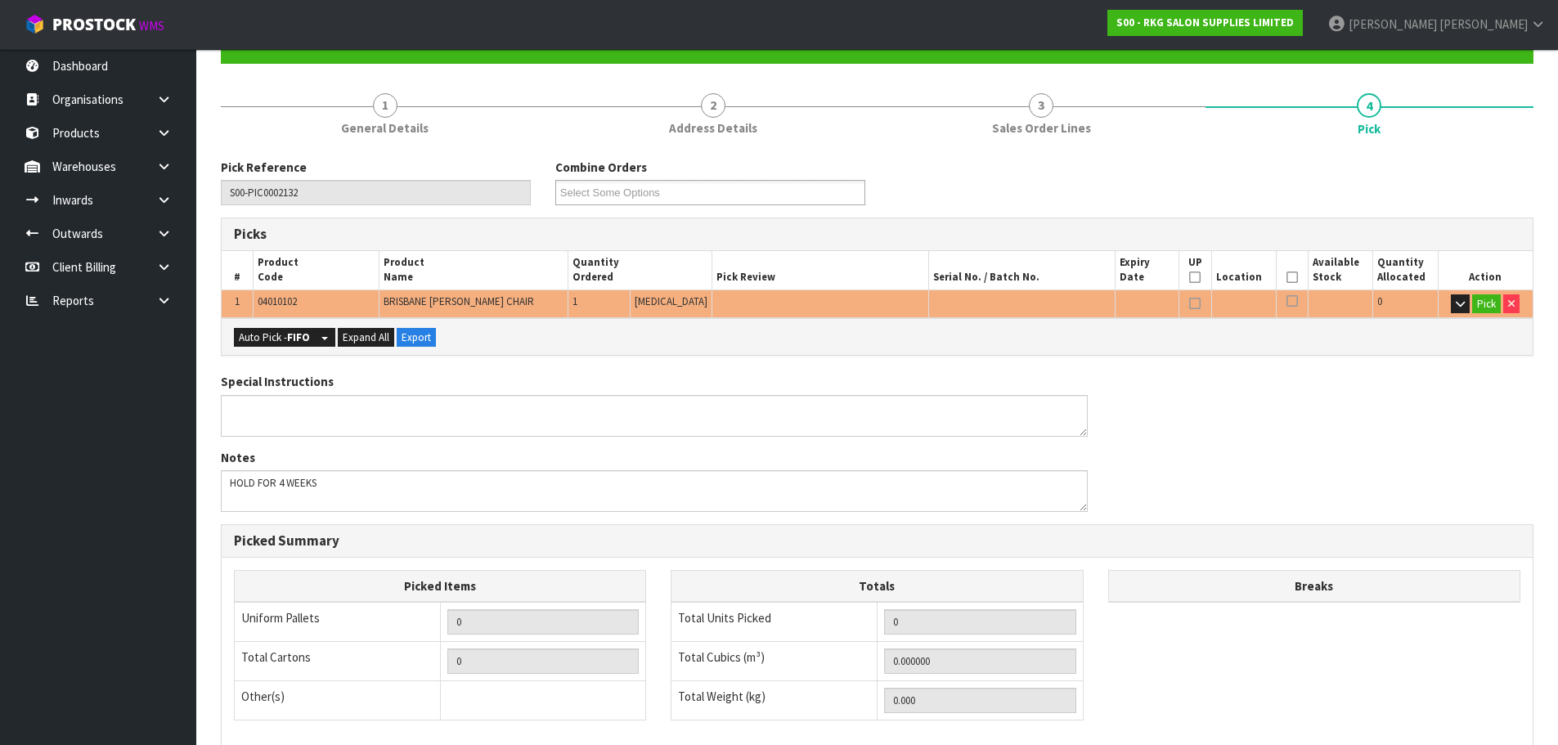
scroll to position [394, 0]
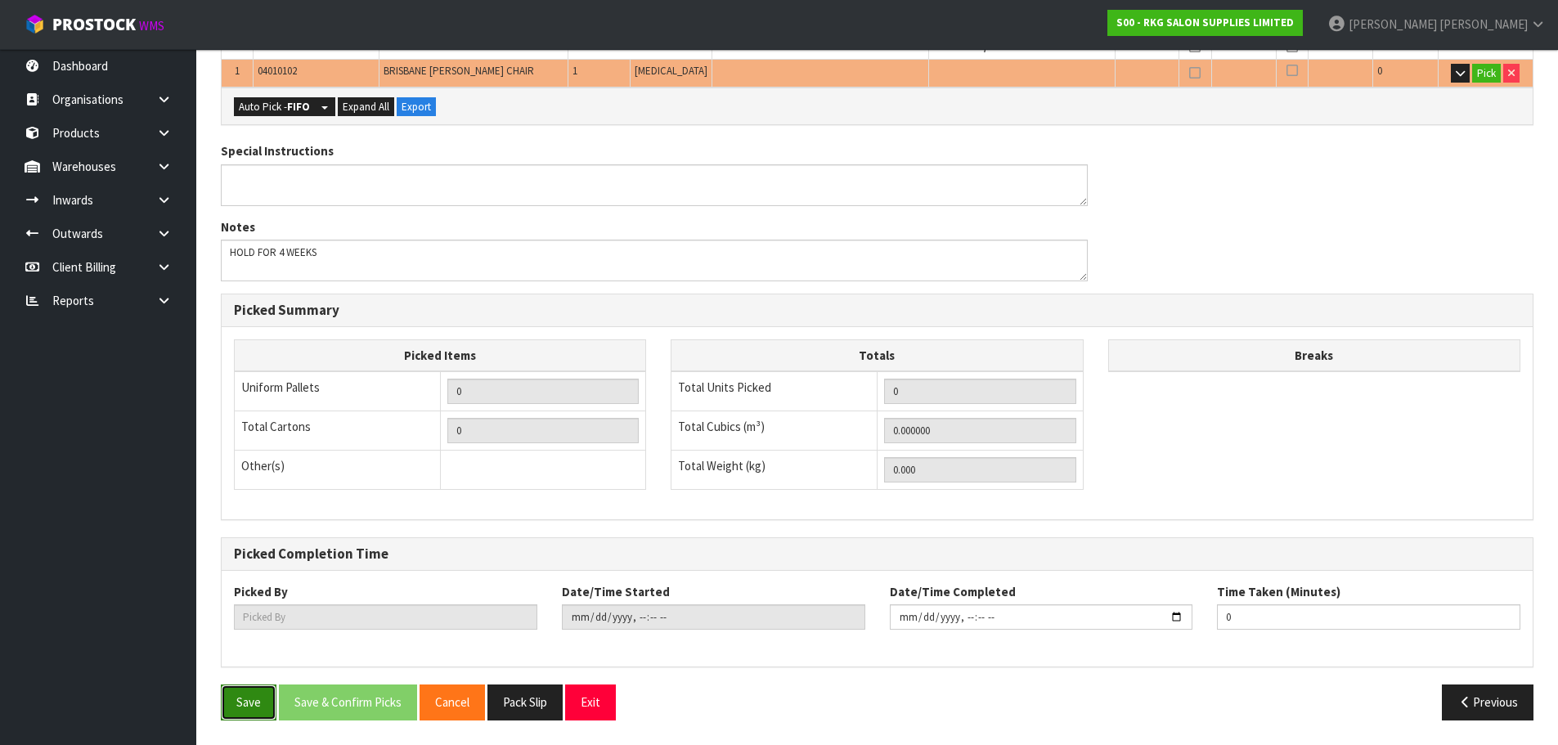
click at [247, 703] on button "Save" at bounding box center [249, 702] width 56 height 35
click at [590, 703] on button "Exit" at bounding box center [590, 702] width 51 height 35
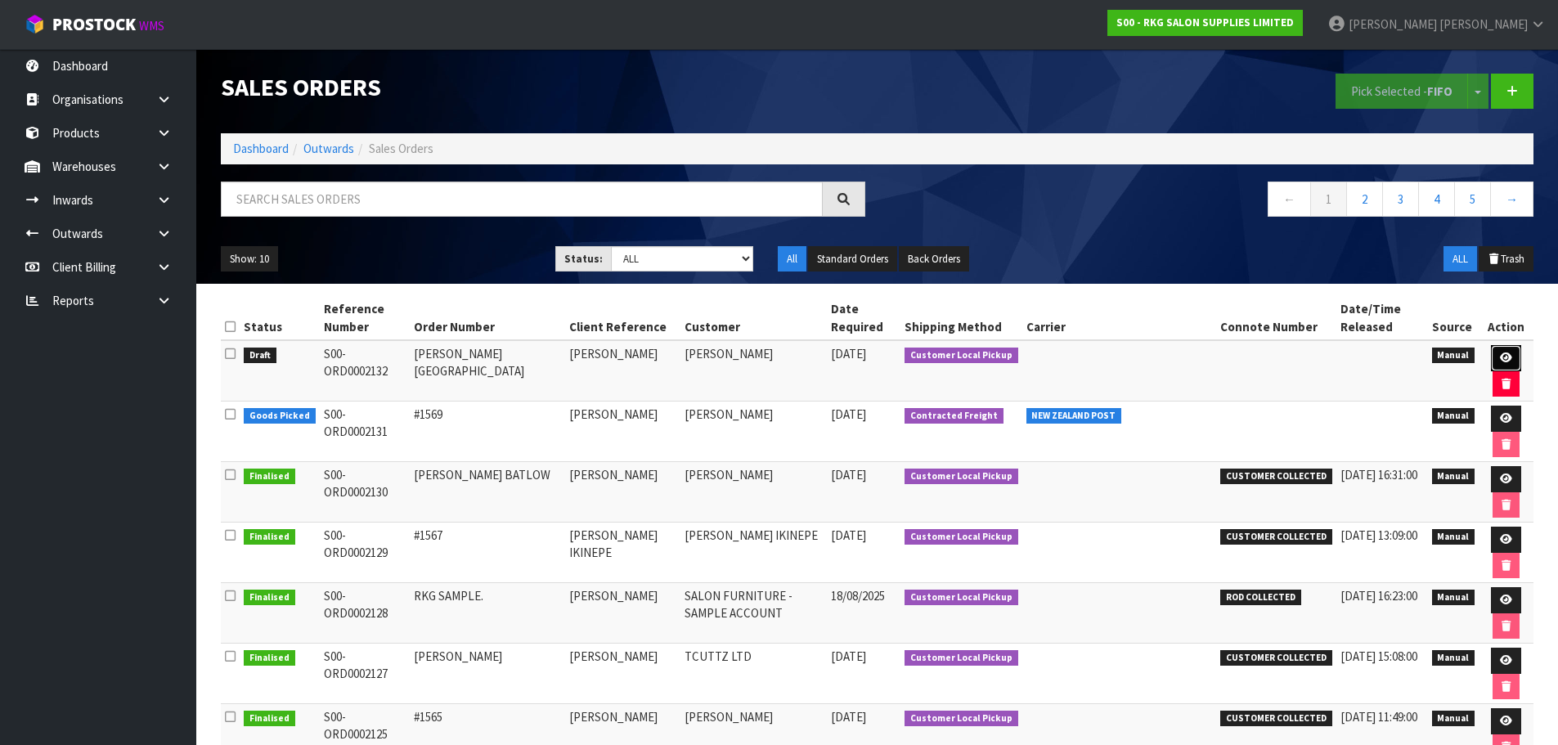
click at [1500, 356] on icon at bounding box center [1506, 358] width 12 height 11
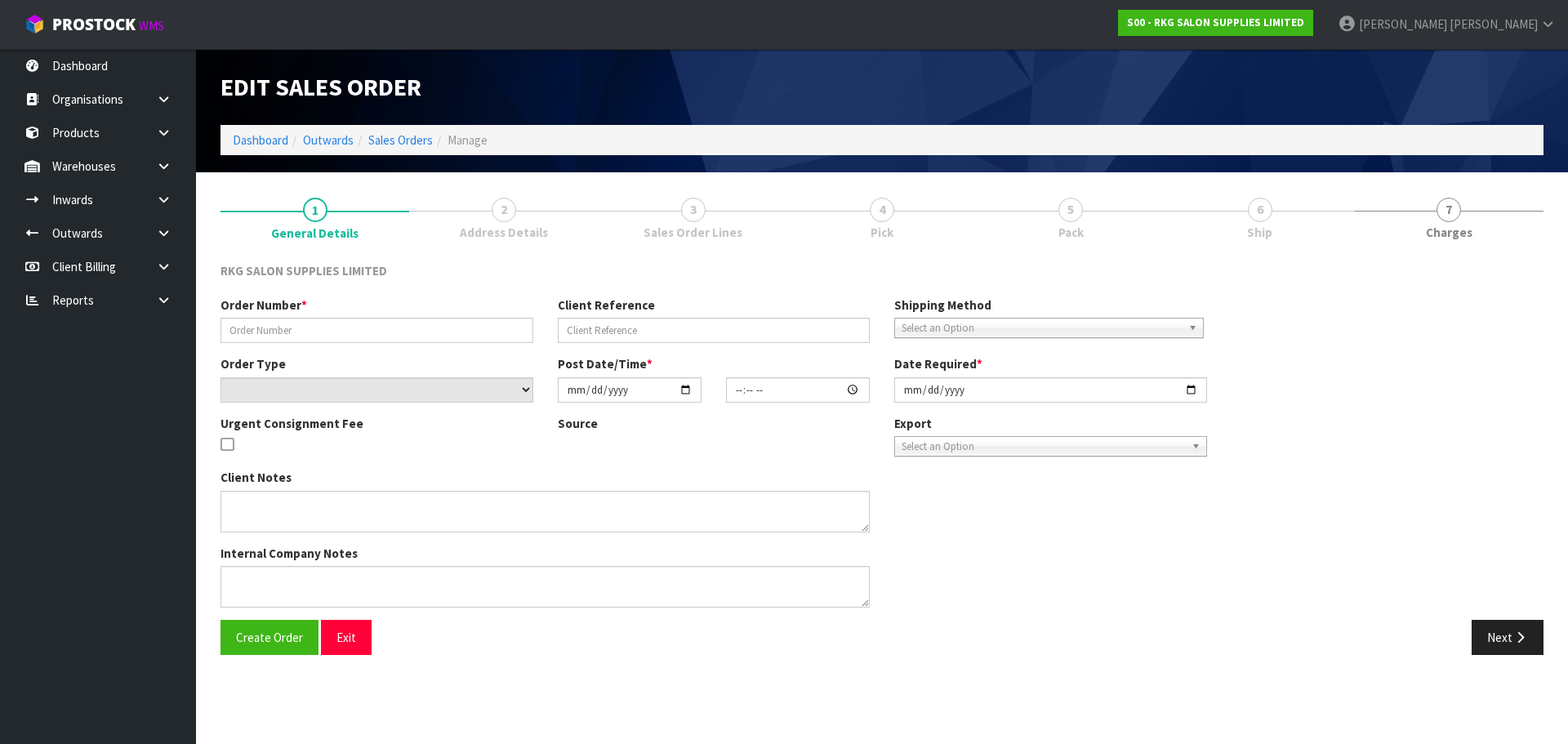
type input "ANDREW - BRISBANE"
type input "ANDREW PARK"
select select "number:0"
type input "[DATE]"
type input "00:00:00.000"
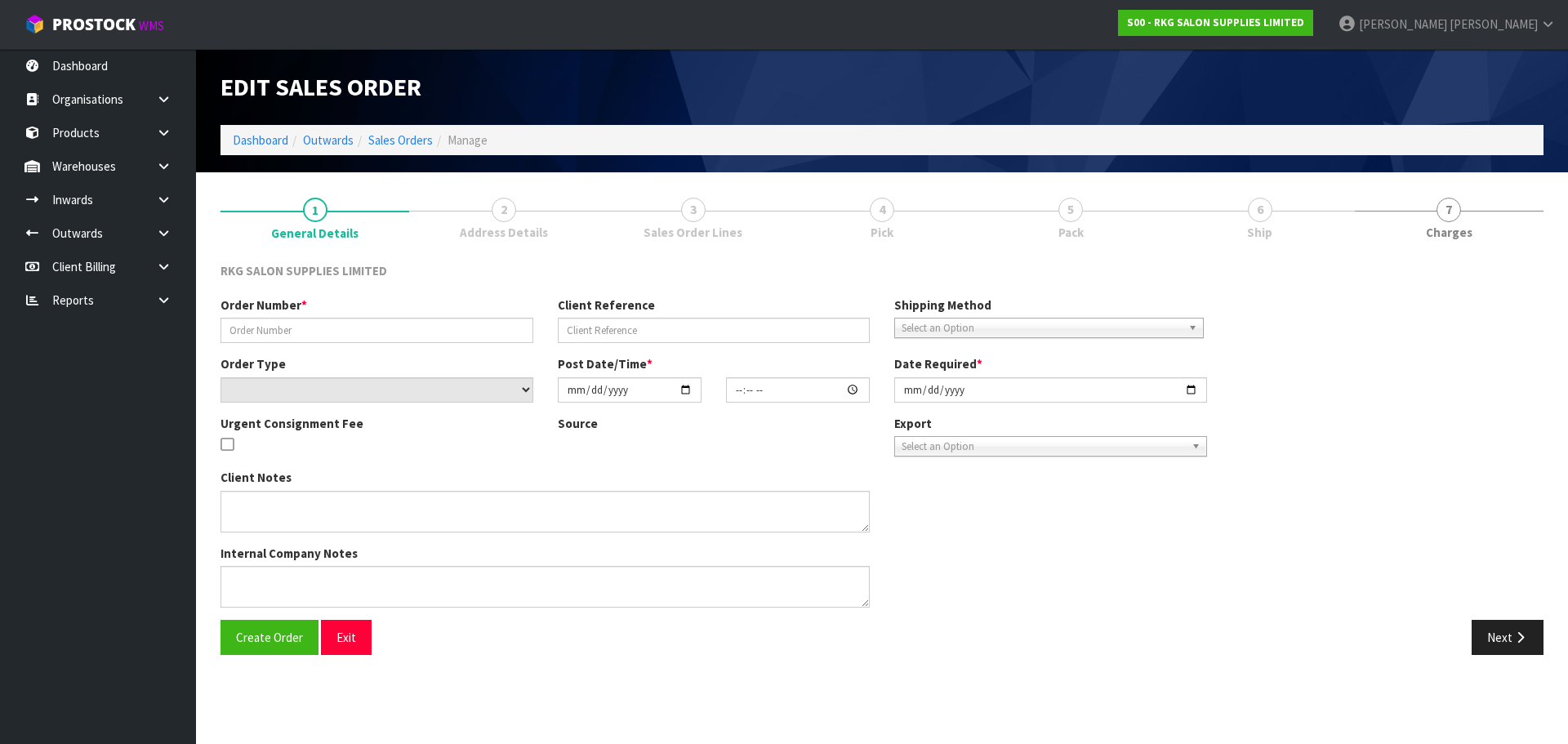
type input "2025-09-18"
type textarea "HOLD FOR 4 WEEKS"
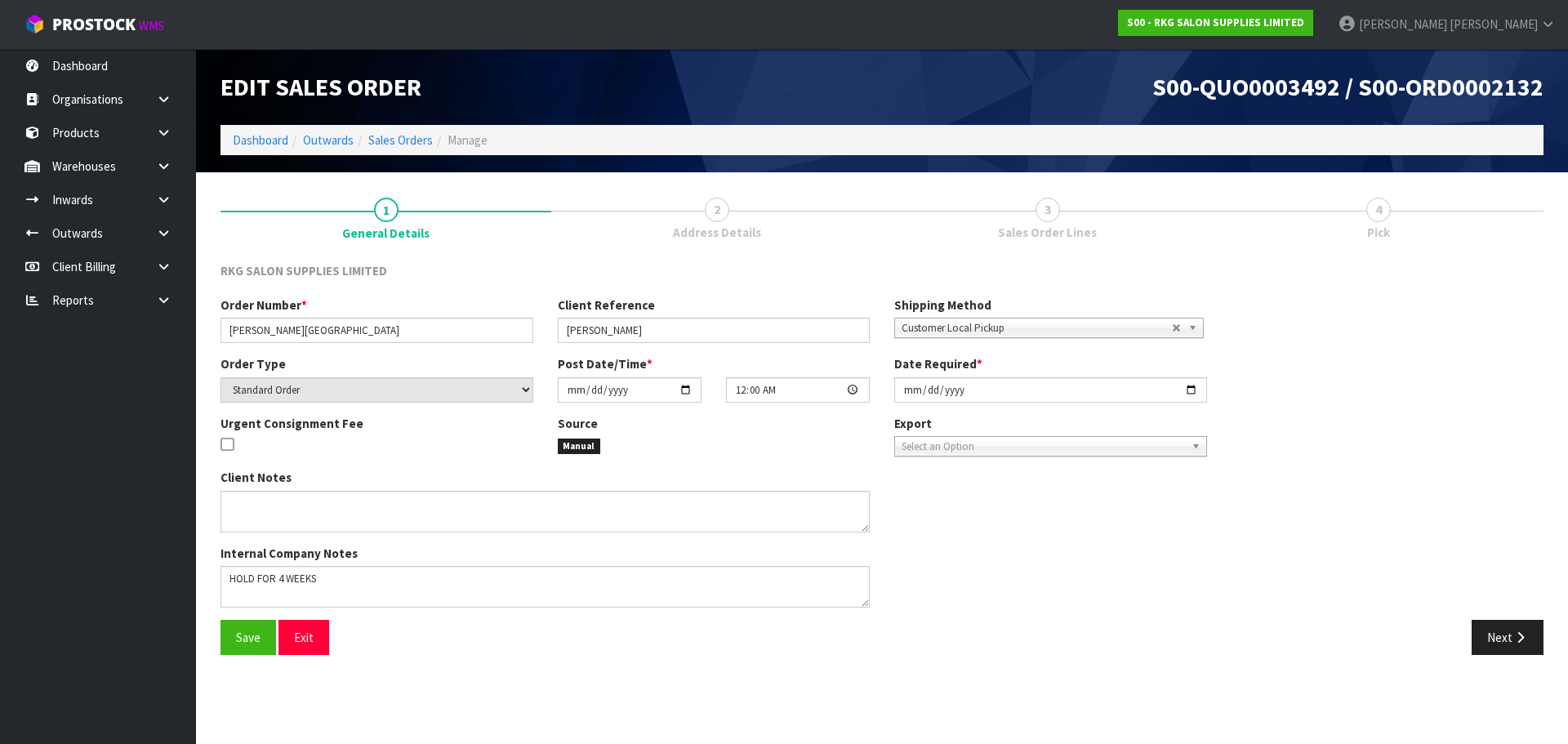
click at [1053, 205] on span "3" at bounding box center [1048, 210] width 25 height 25
click at [1509, 636] on button "Next" at bounding box center [1508, 637] width 72 height 35
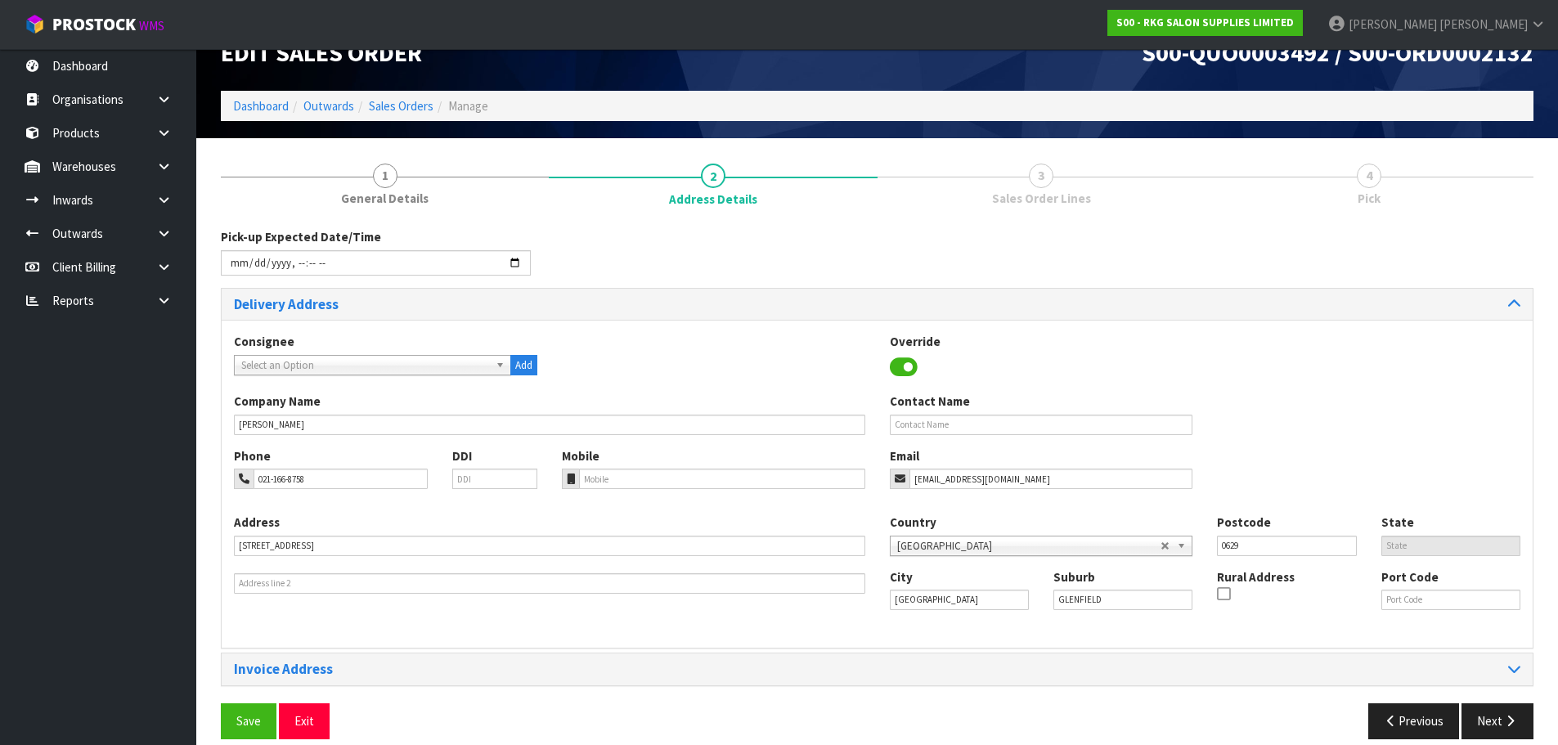
scroll to position [53, 0]
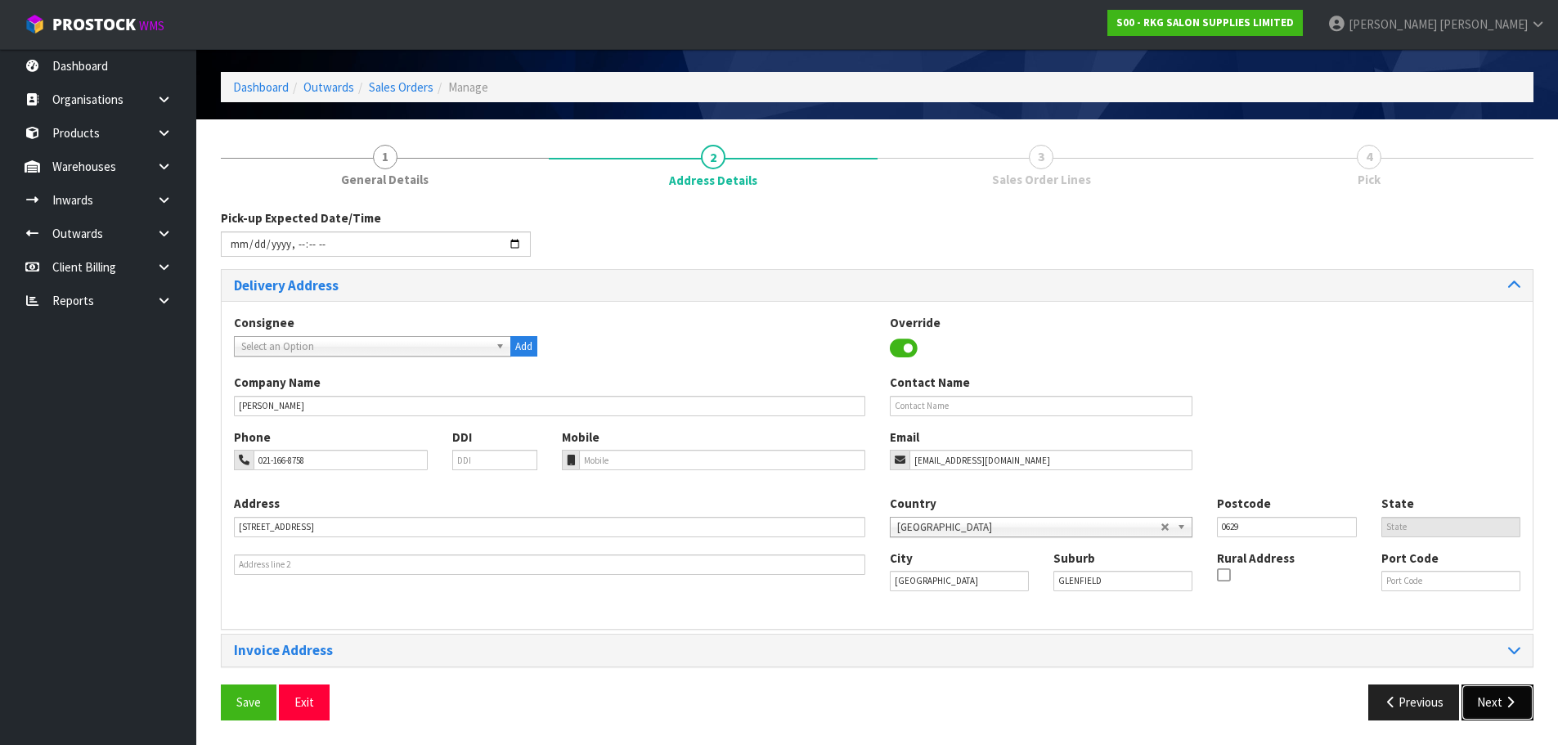
click at [1491, 694] on button "Next" at bounding box center [1498, 702] width 72 height 35
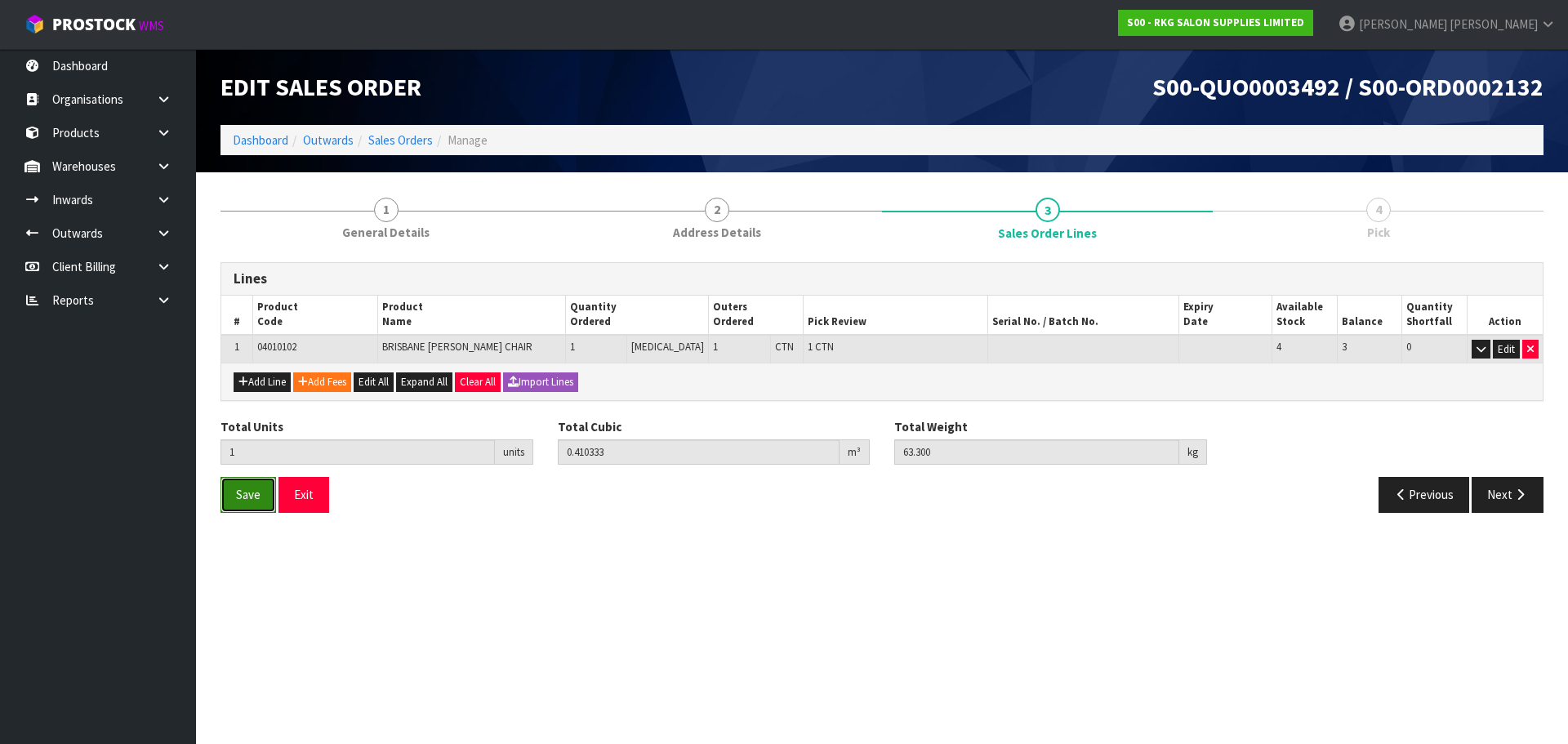
click at [249, 493] on span "Save" at bounding box center [248, 494] width 25 height 16
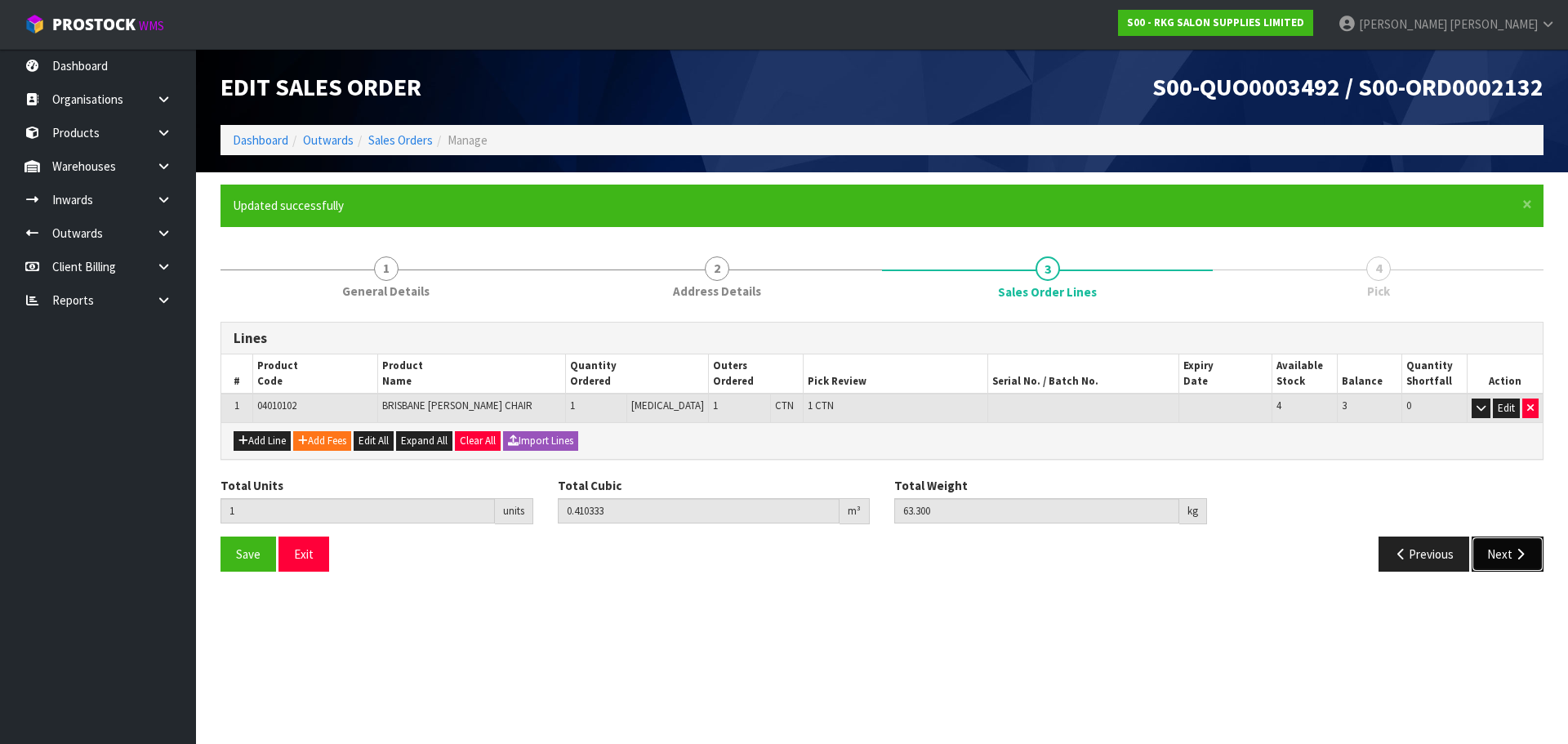
click at [1509, 558] on button "Next" at bounding box center [1508, 553] width 72 height 35
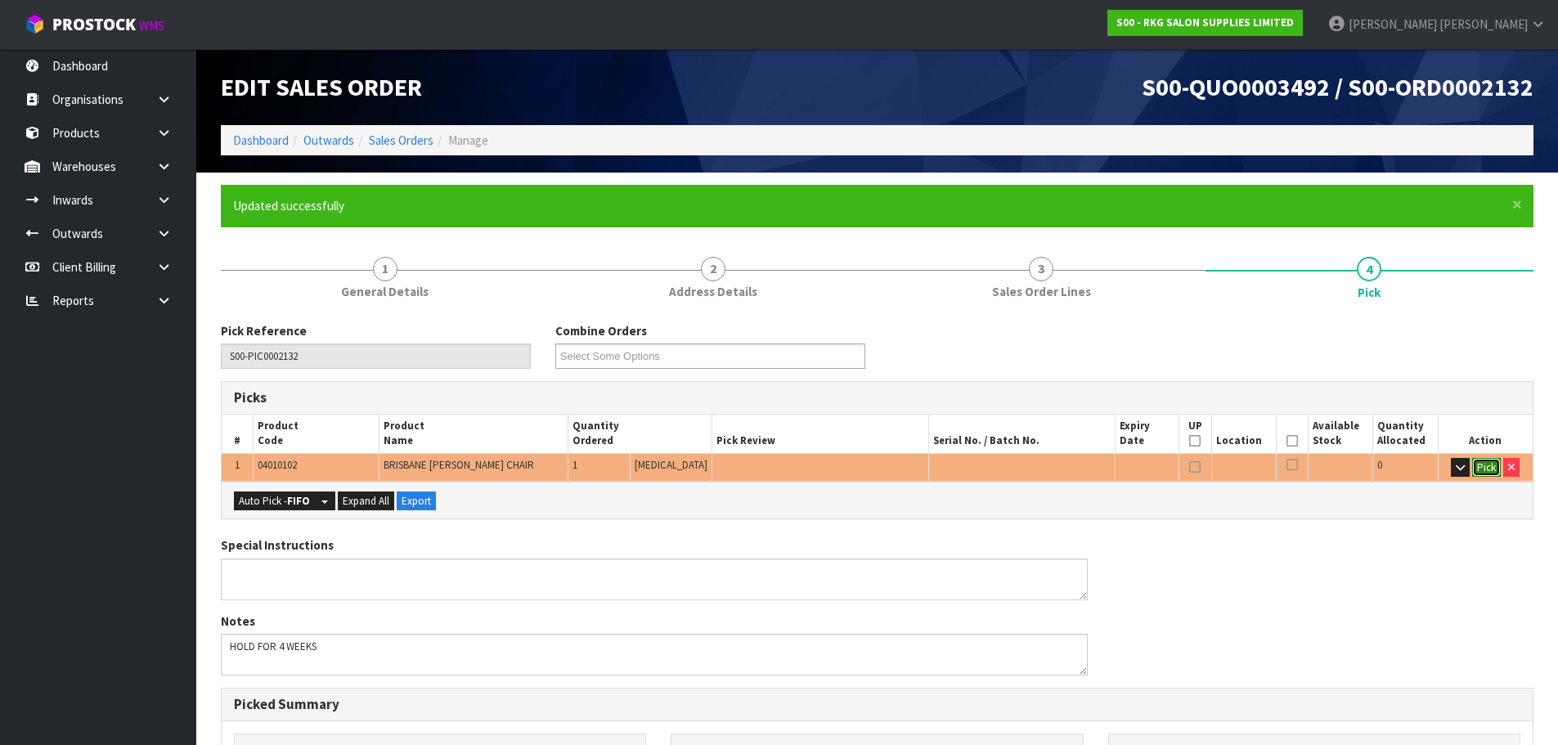
click at [1482, 467] on button "Pick" at bounding box center [1486, 468] width 29 height 20
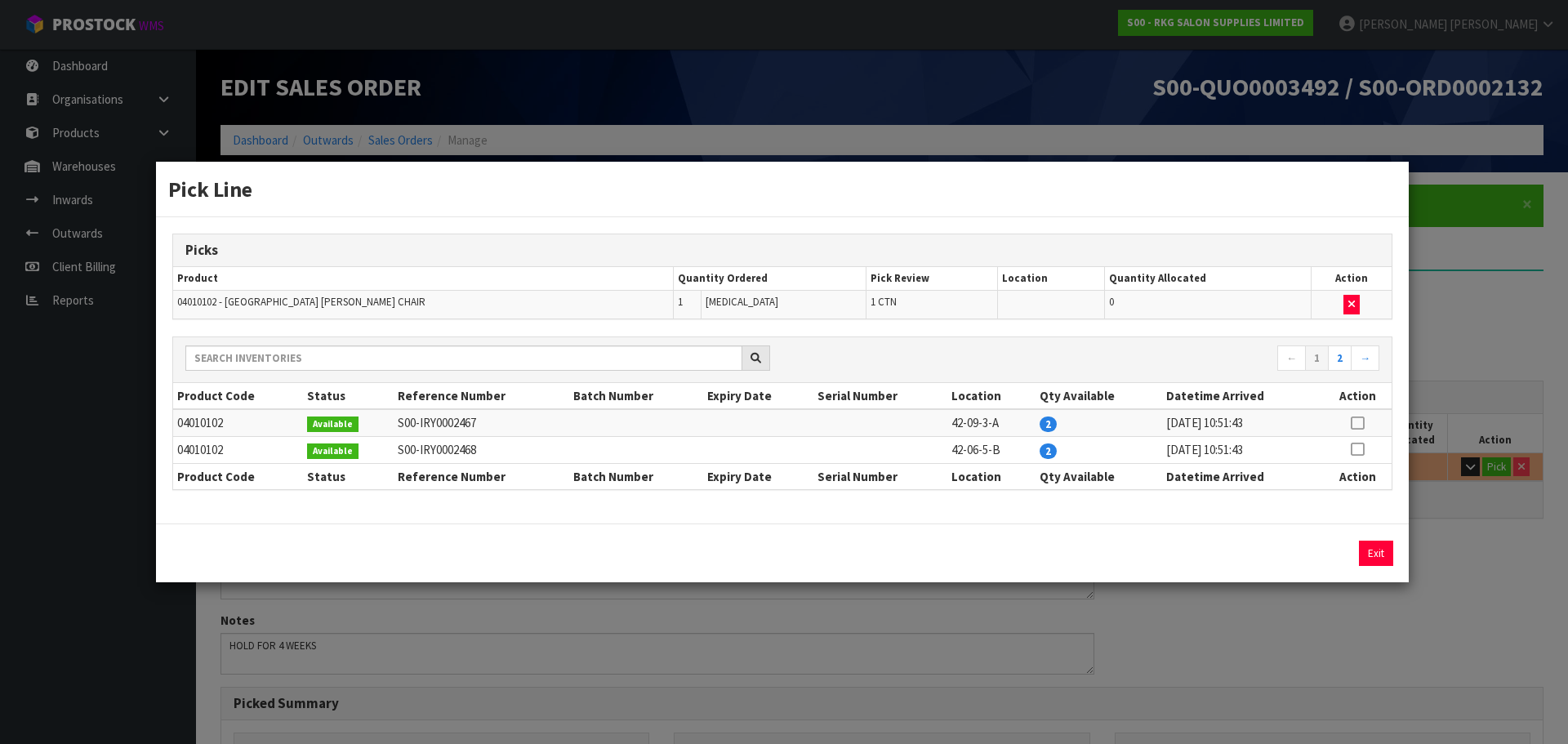
click at [1359, 423] on icon at bounding box center [1357, 423] width 13 height 1
click at [1327, 557] on button "Assign Pick" at bounding box center [1320, 552] width 67 height 25
type input "1"
type input "0.410333"
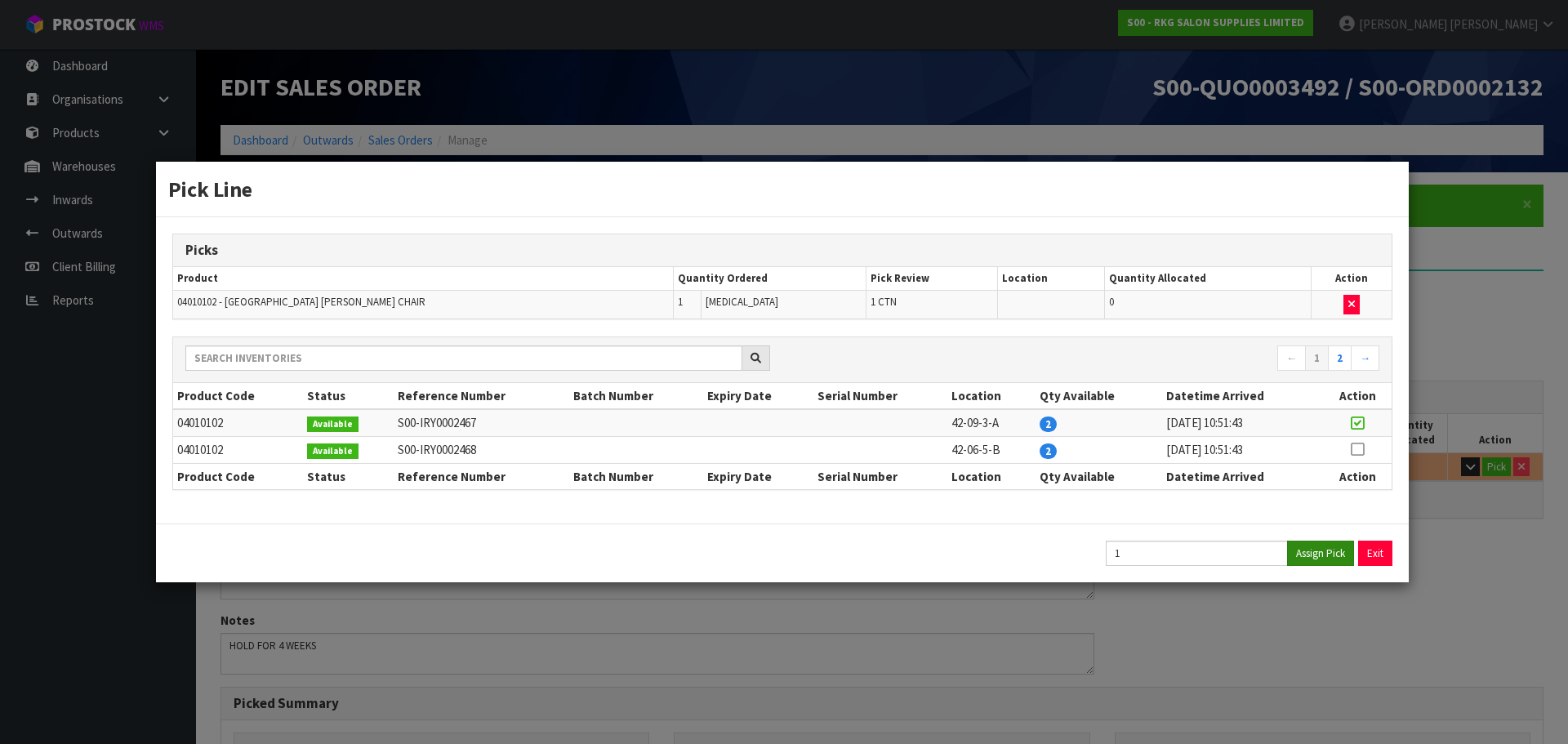
type input "63.3"
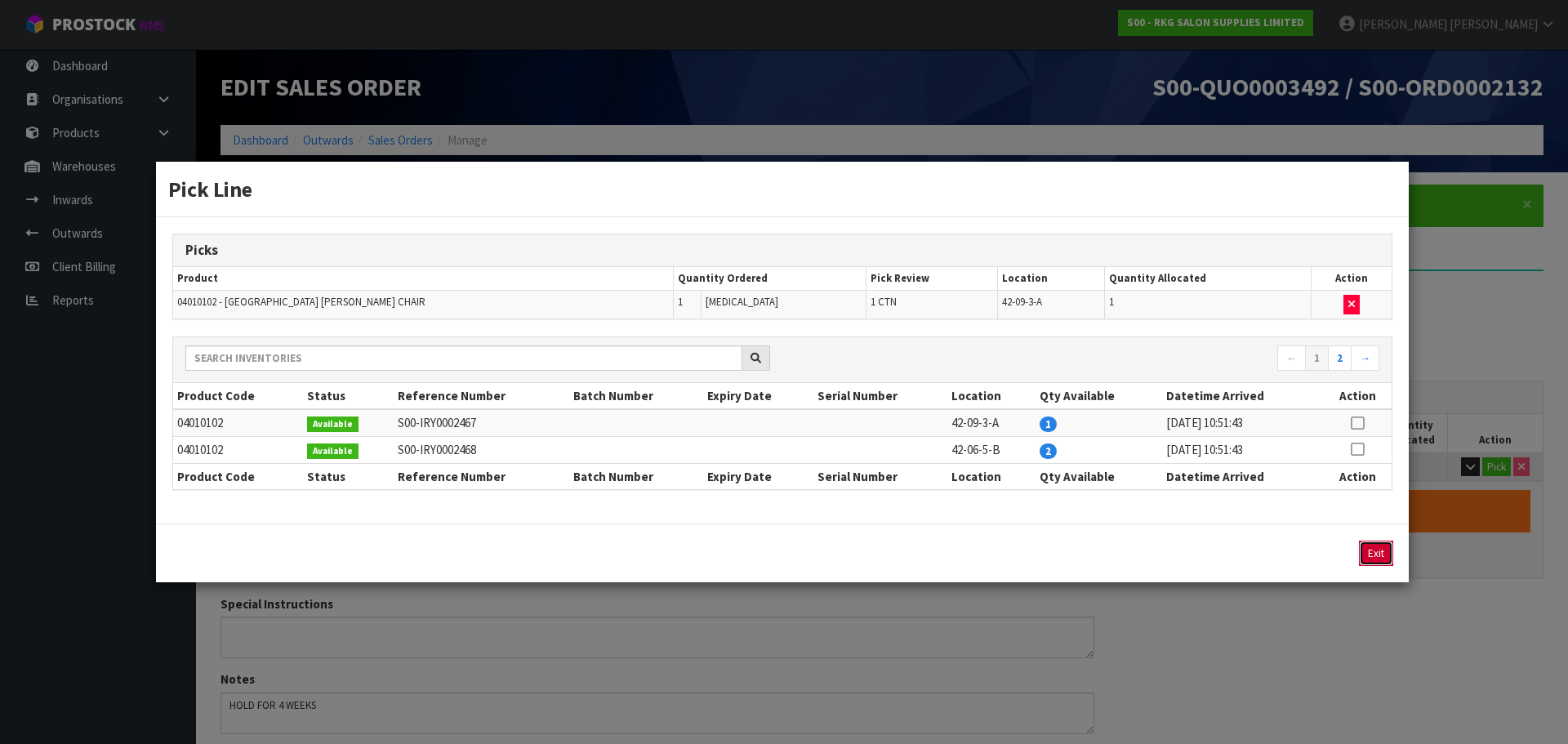
click at [1371, 554] on button "Exit" at bounding box center [1376, 552] width 34 height 25
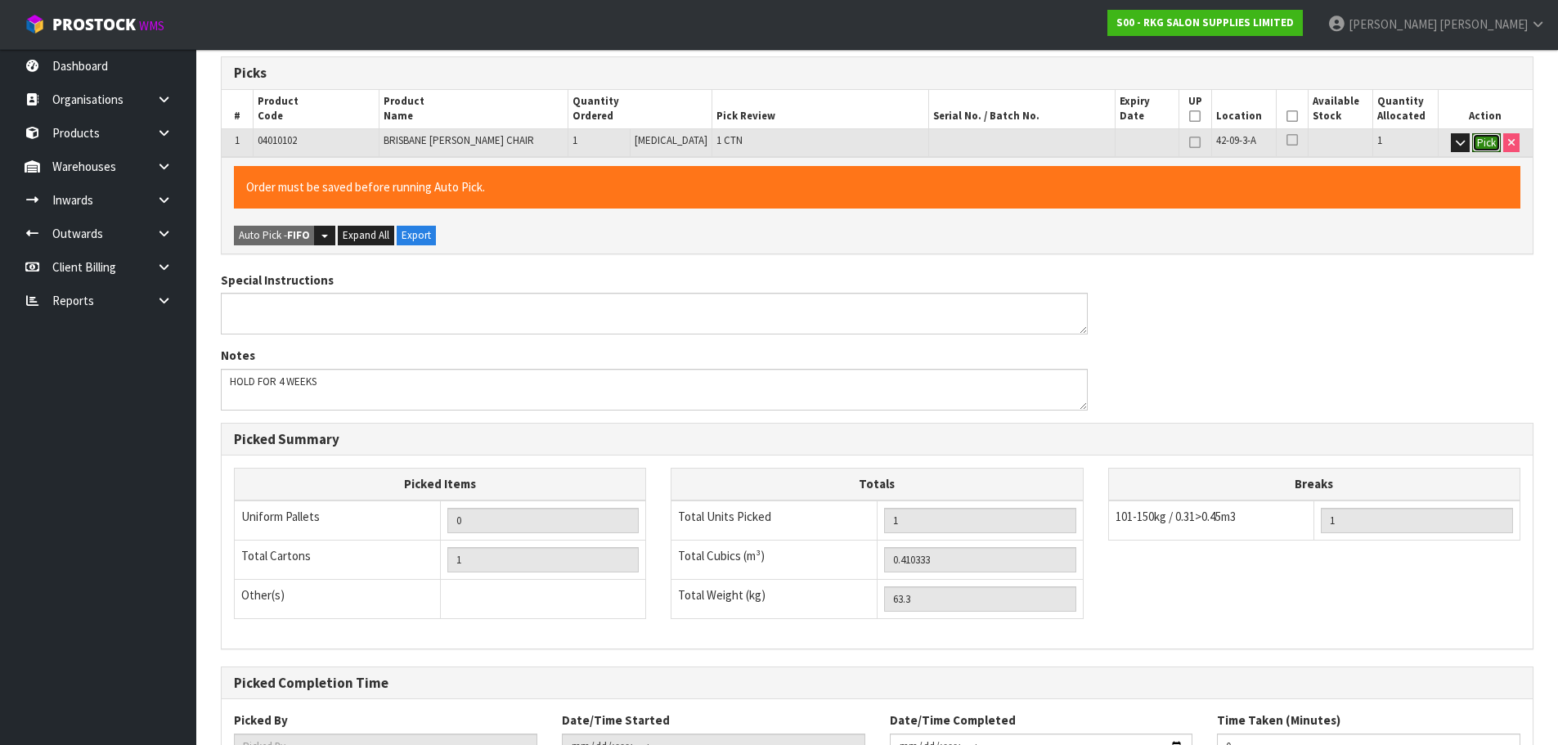
scroll to position [453, 0]
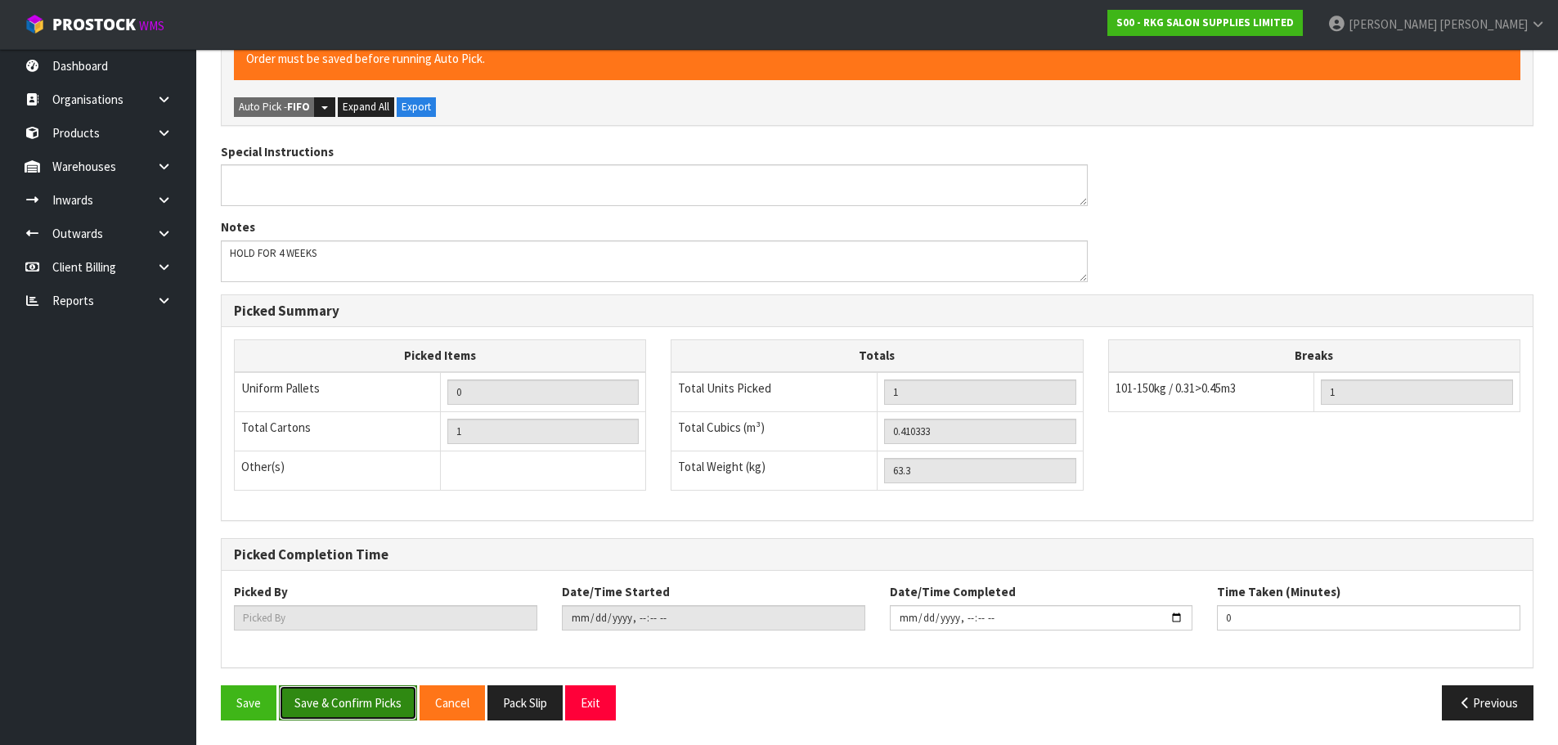
click at [357, 712] on button "Save & Confirm Picks" at bounding box center [348, 702] width 138 height 35
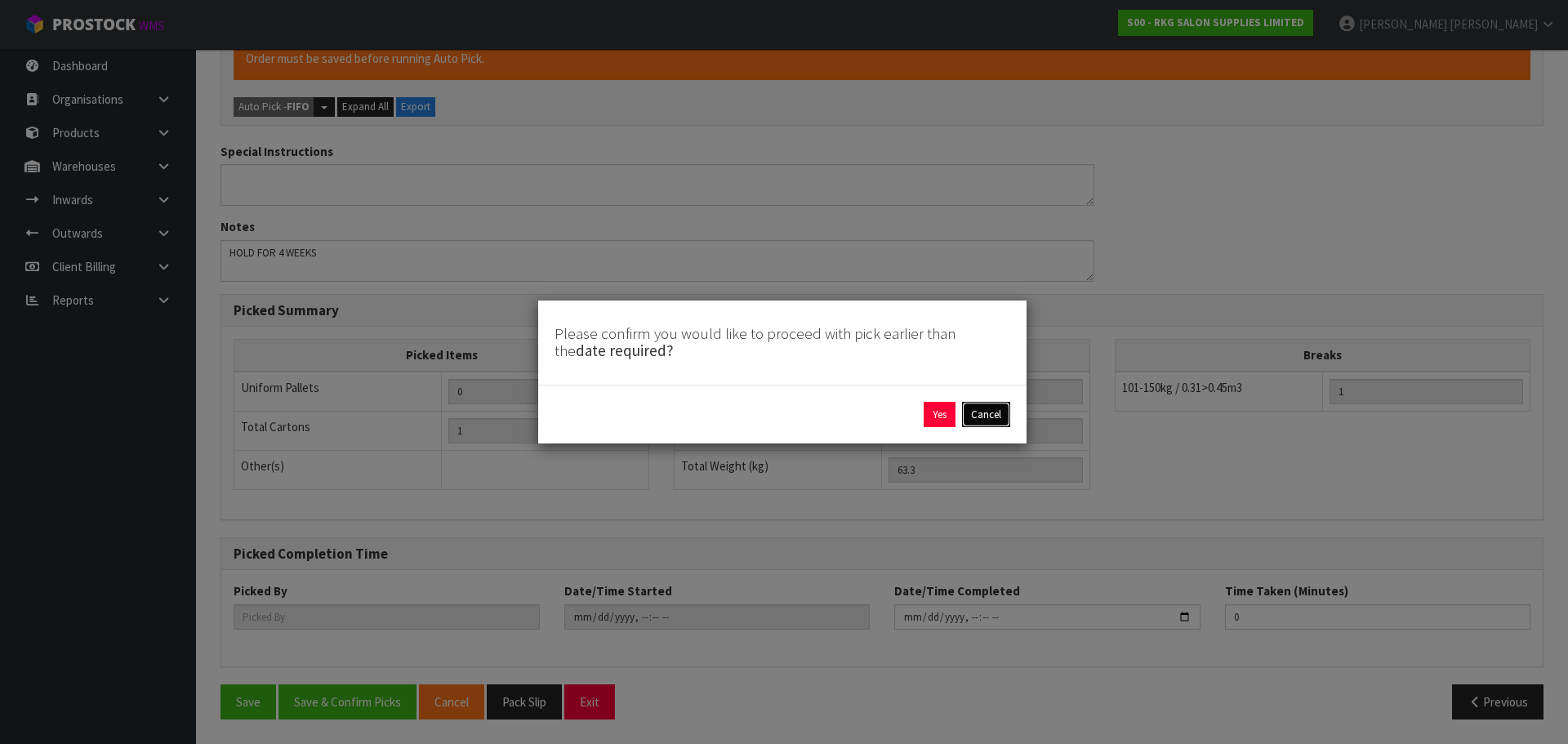
click at [985, 416] on button "Cancel" at bounding box center [986, 414] width 48 height 26
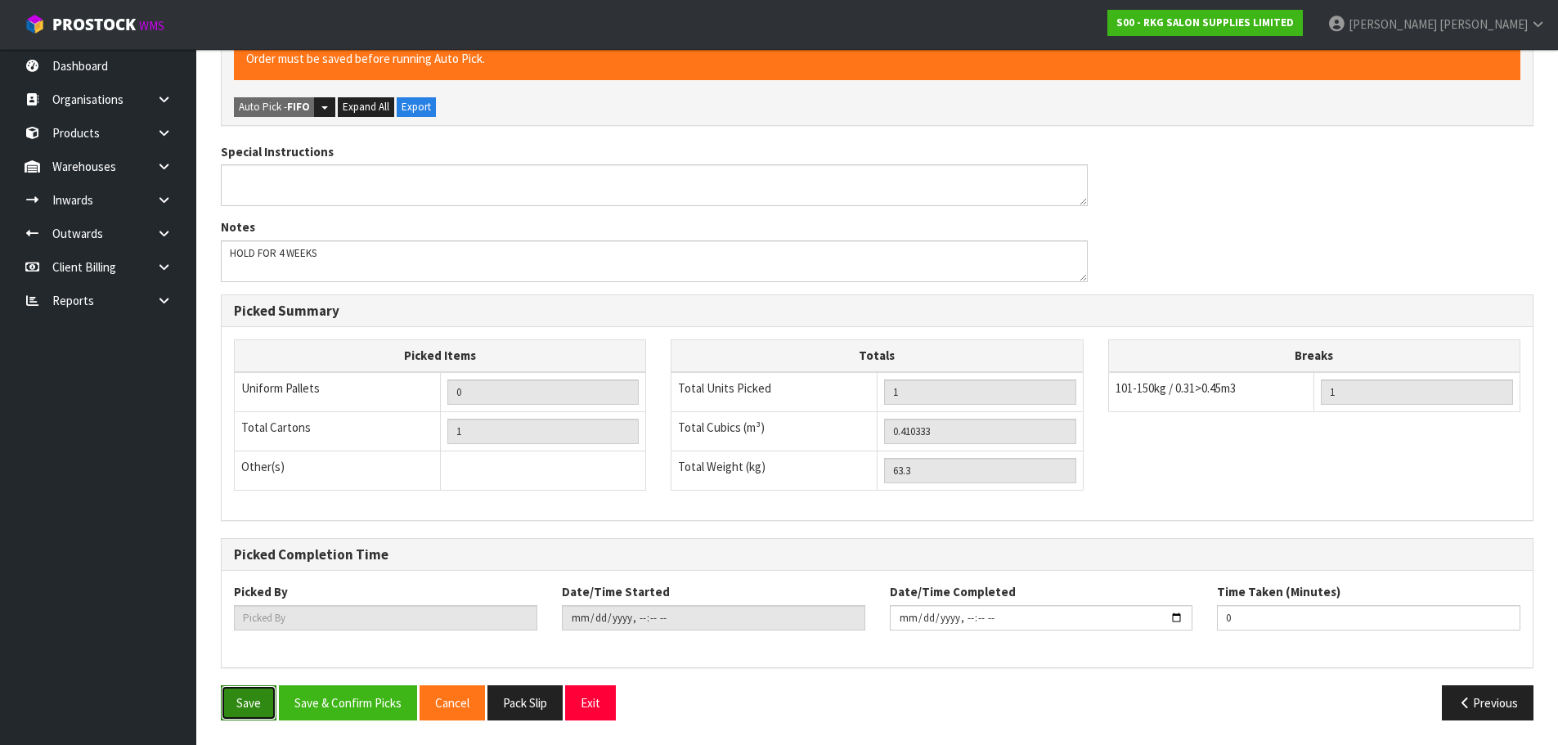
click at [253, 700] on button "Save" at bounding box center [249, 702] width 56 height 35
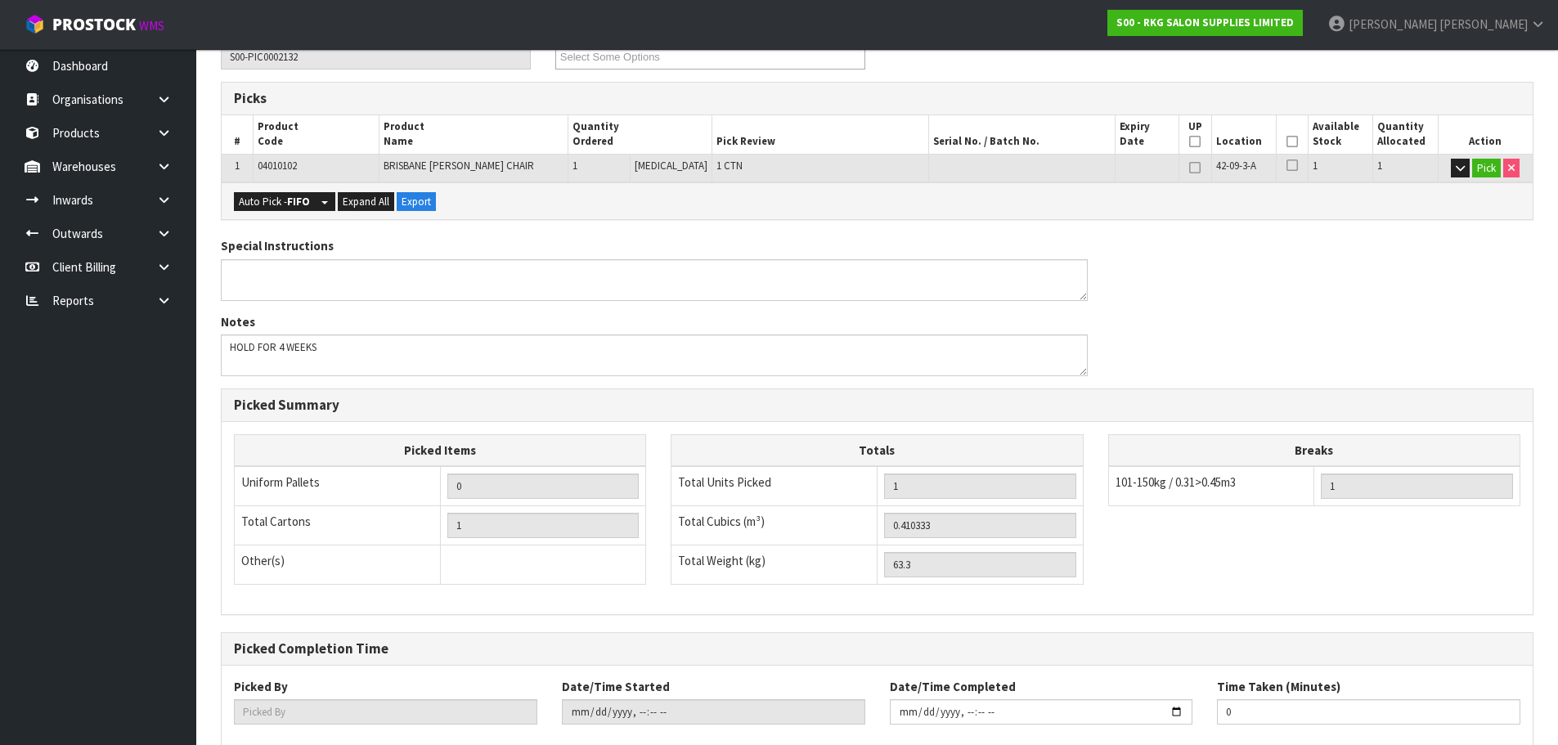
scroll to position [394, 0]
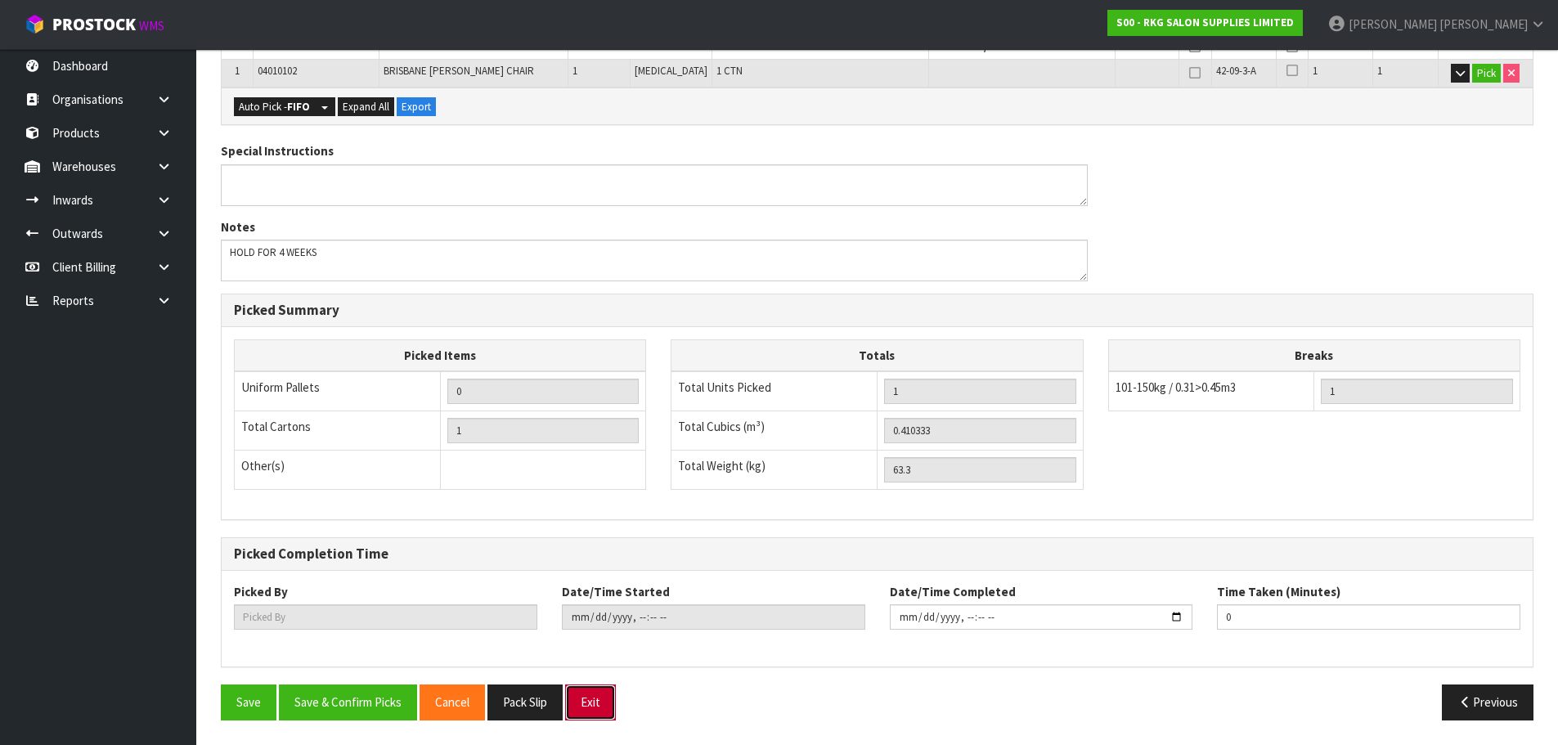
click at [597, 702] on button "Exit" at bounding box center [590, 702] width 51 height 35
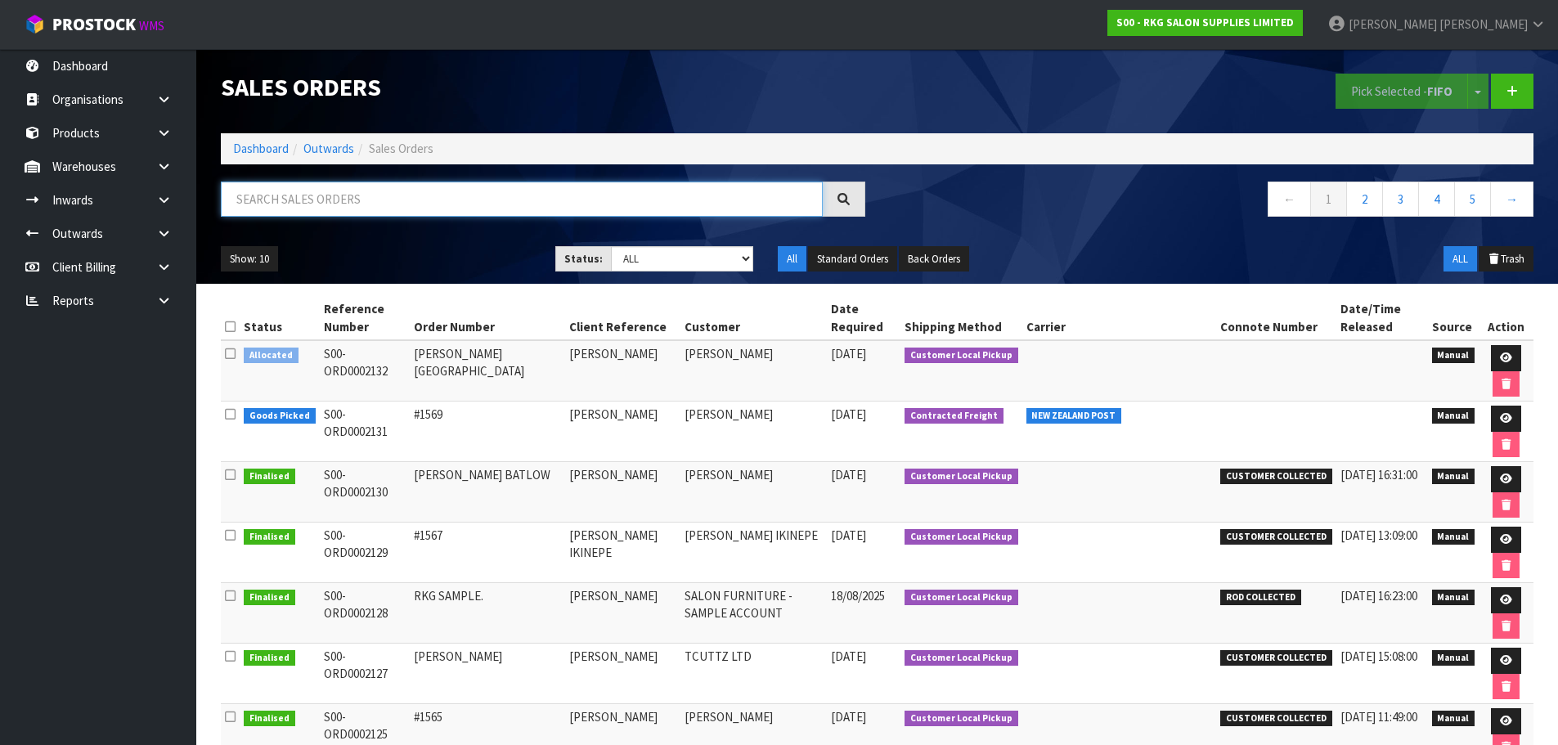
click at [377, 191] on input "text" at bounding box center [522, 199] width 602 height 35
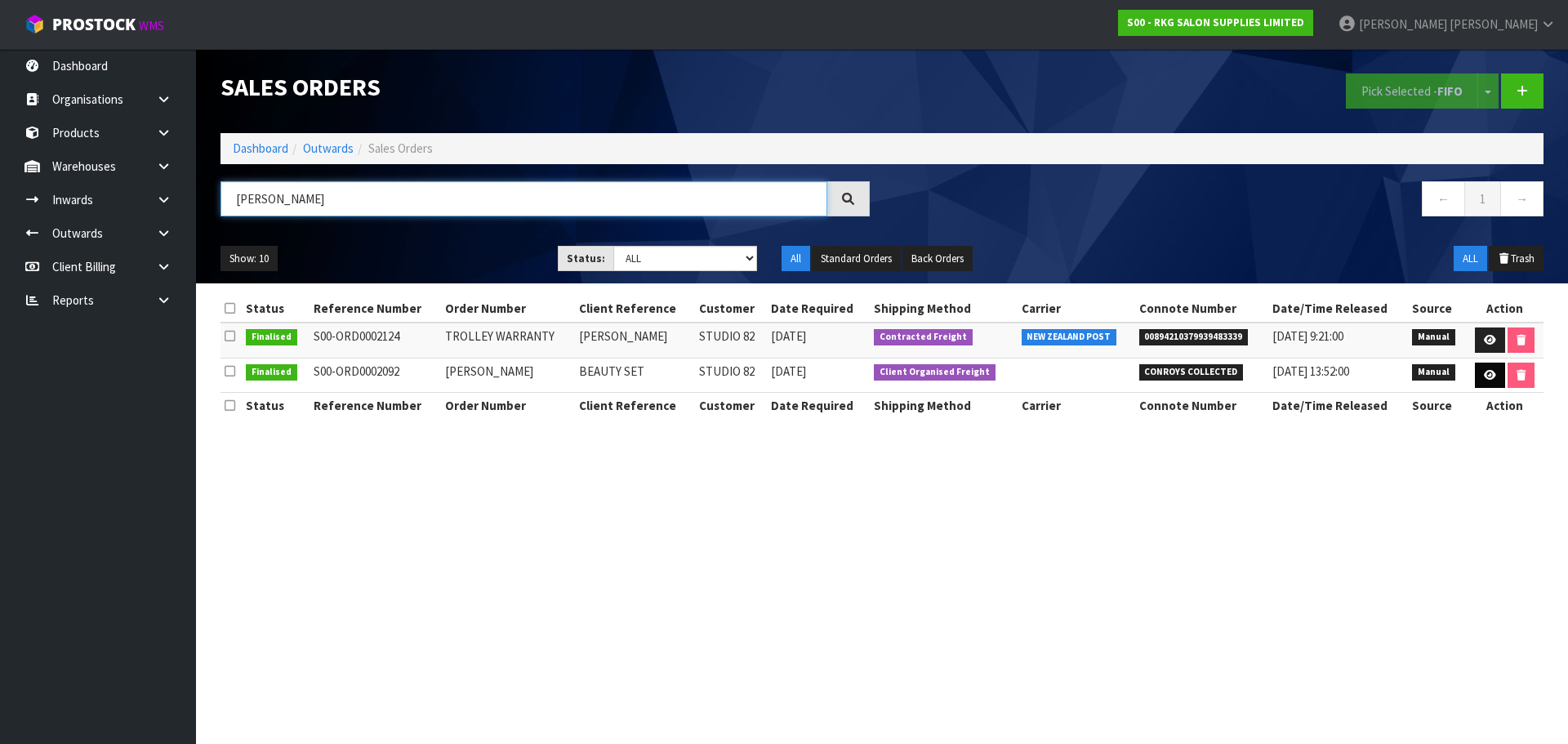
type input "[PERSON_NAME]"
drag, startPoint x: 1487, startPoint y: 375, endPoint x: 1470, endPoint y: 380, distance: 17.7
click at [1487, 375] on icon at bounding box center [1490, 374] width 12 height 11
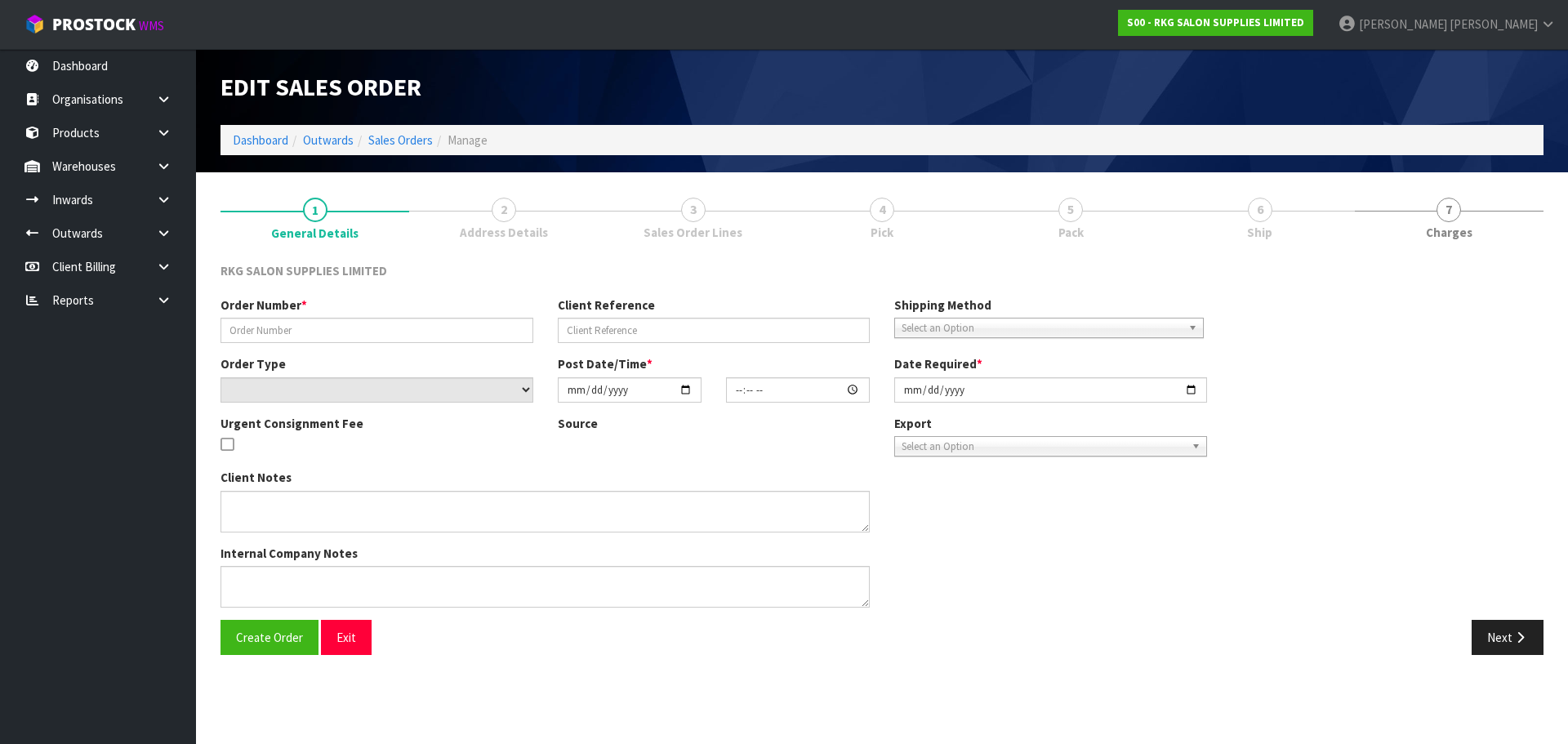
type input "[PERSON_NAME]"
type input "BEAUTY SET"
select select "number:0"
type input "2025-07-23"
type input "14:00:00.000"
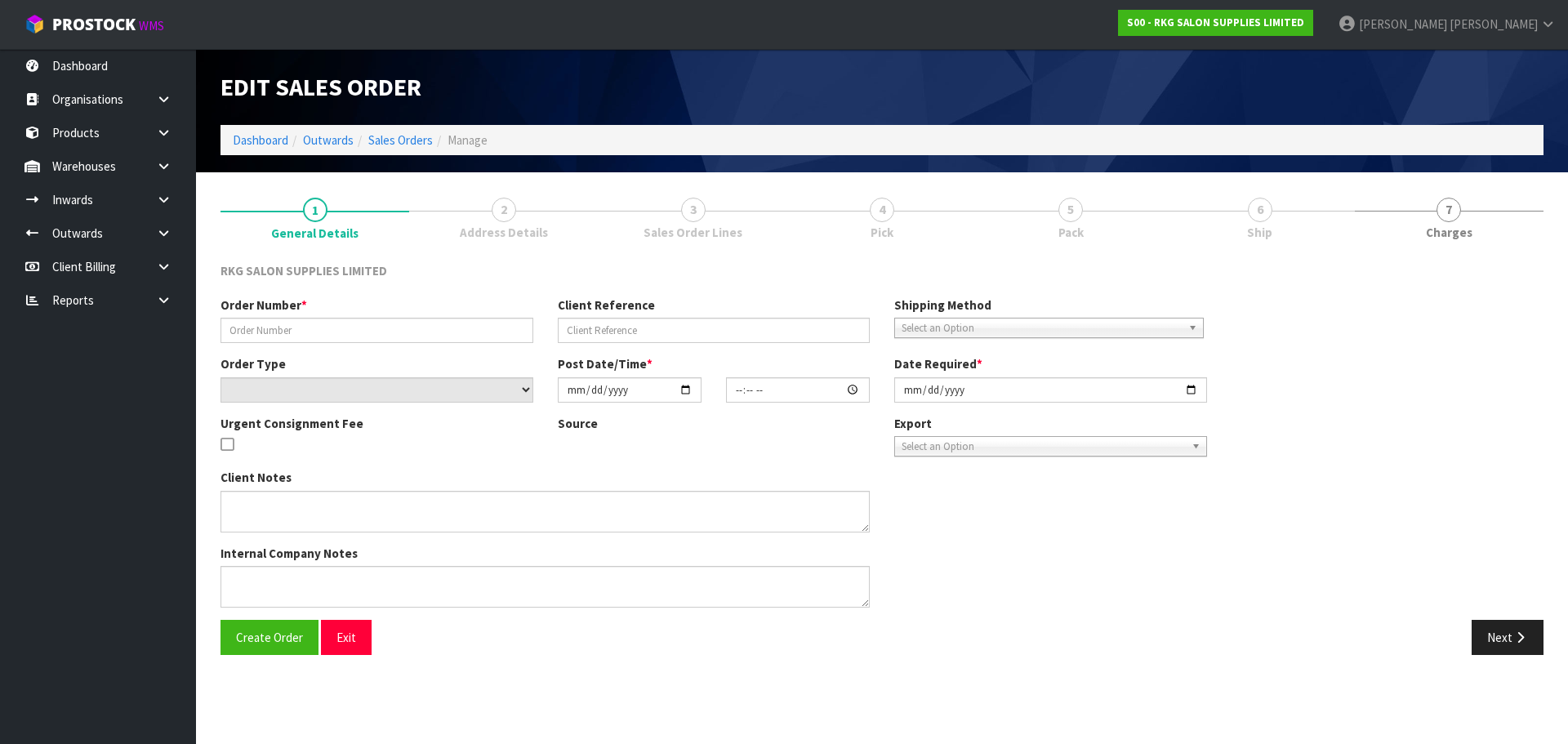
type input "2025-07-25"
type textarea "CONROYS TO COLLECT FRI 25TH JULY JOB #2962209"
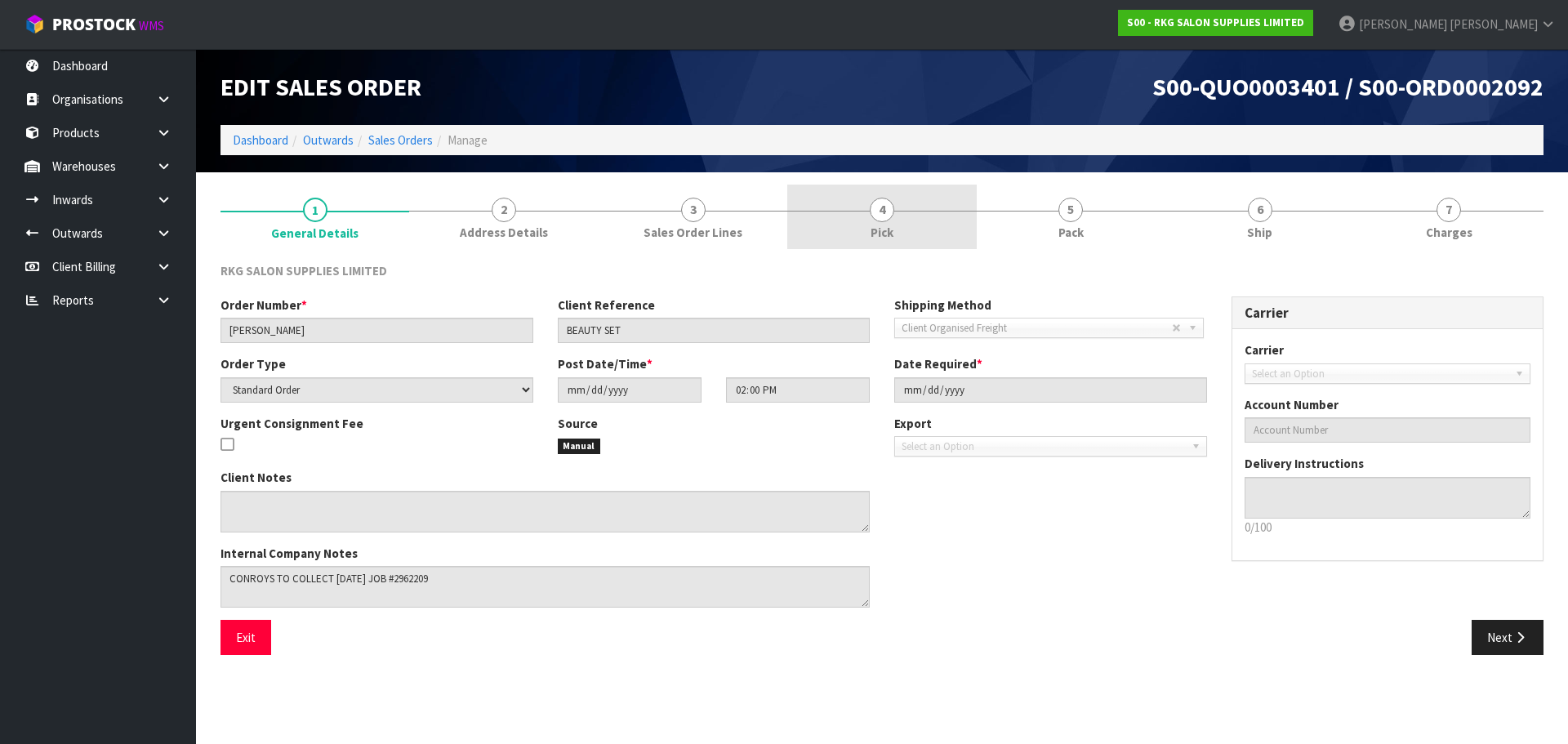
click at [883, 217] on span "4" at bounding box center [882, 210] width 25 height 25
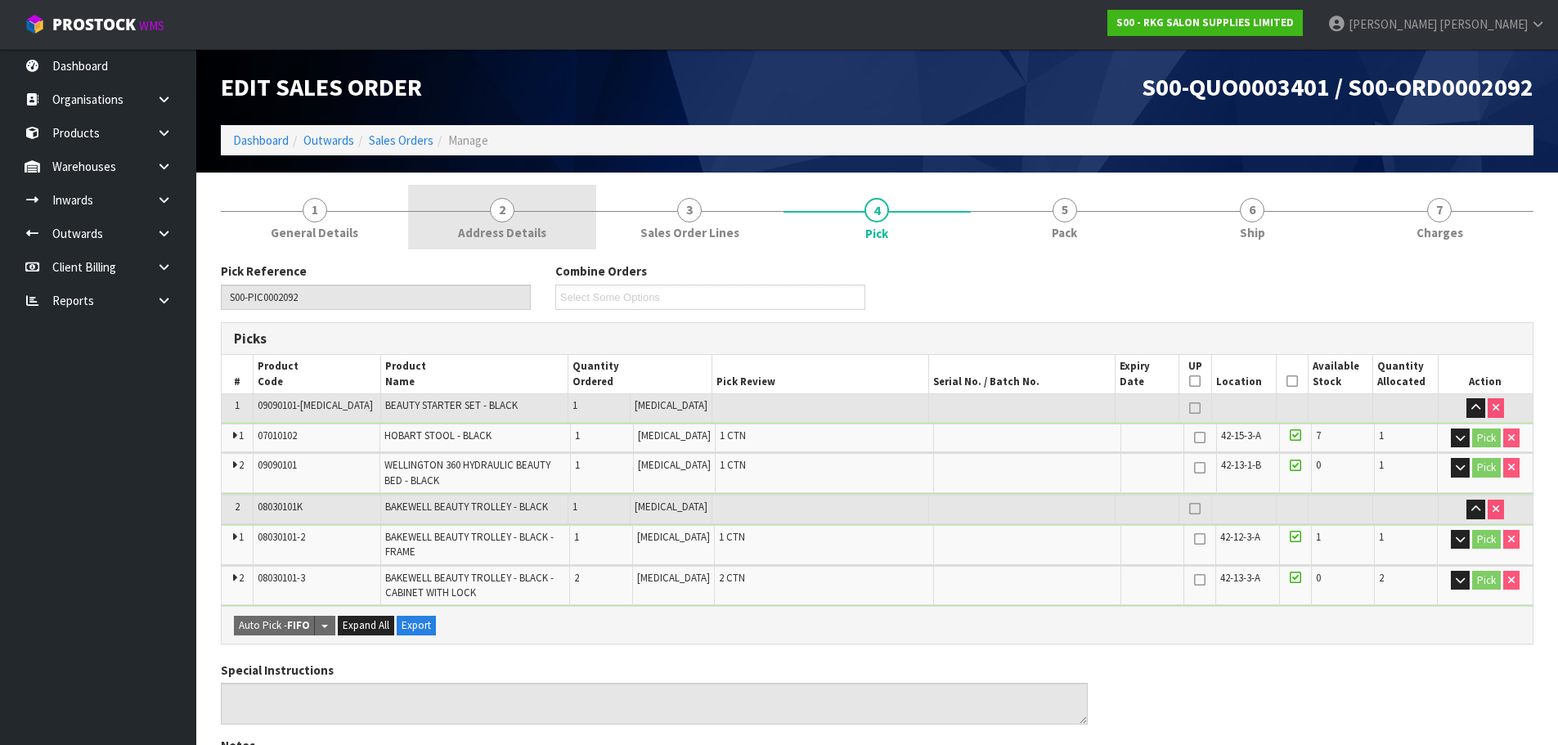
click at [502, 213] on span "2" at bounding box center [502, 210] width 25 height 25
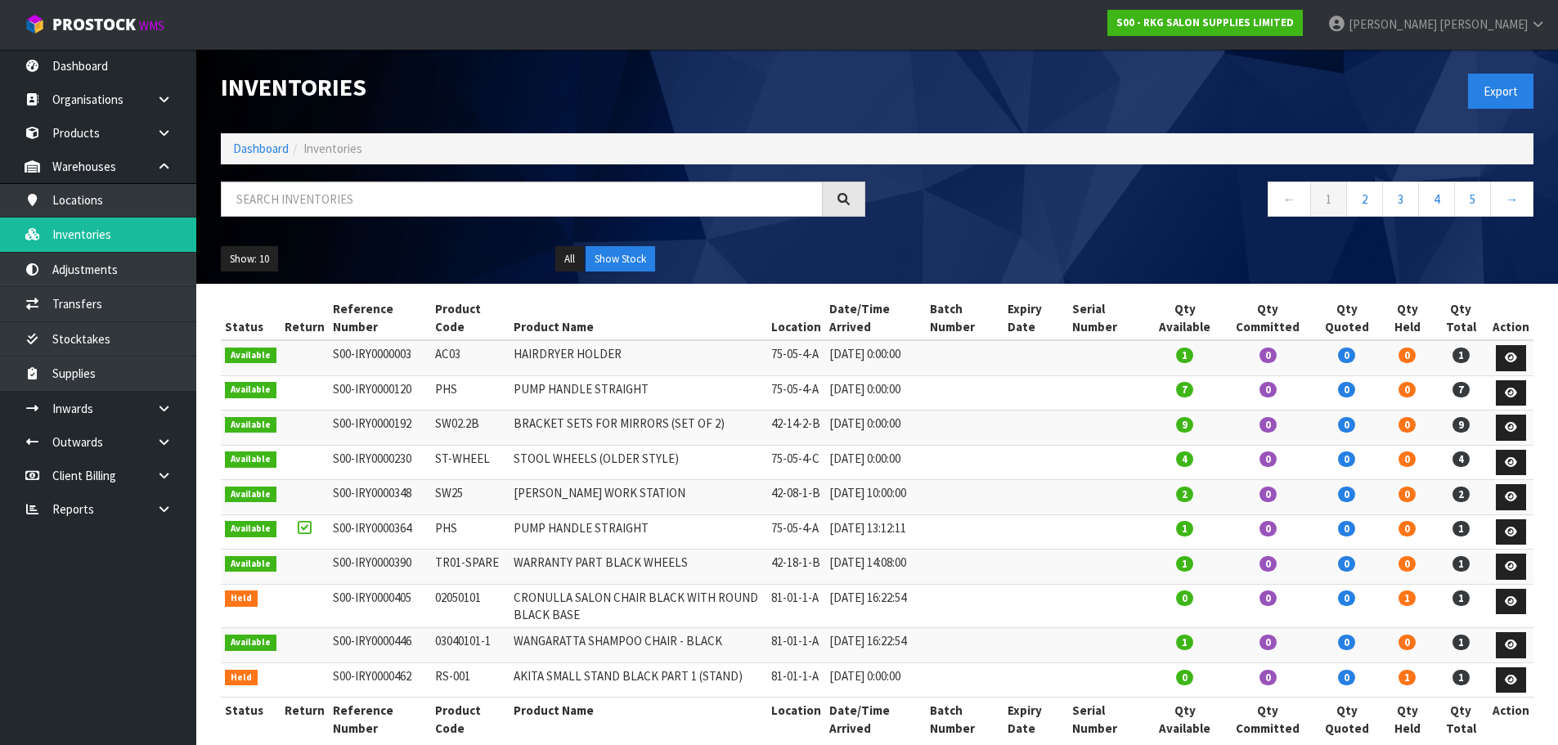
click at [301, 200] on input "text" at bounding box center [522, 199] width 602 height 35
type input "04010102"
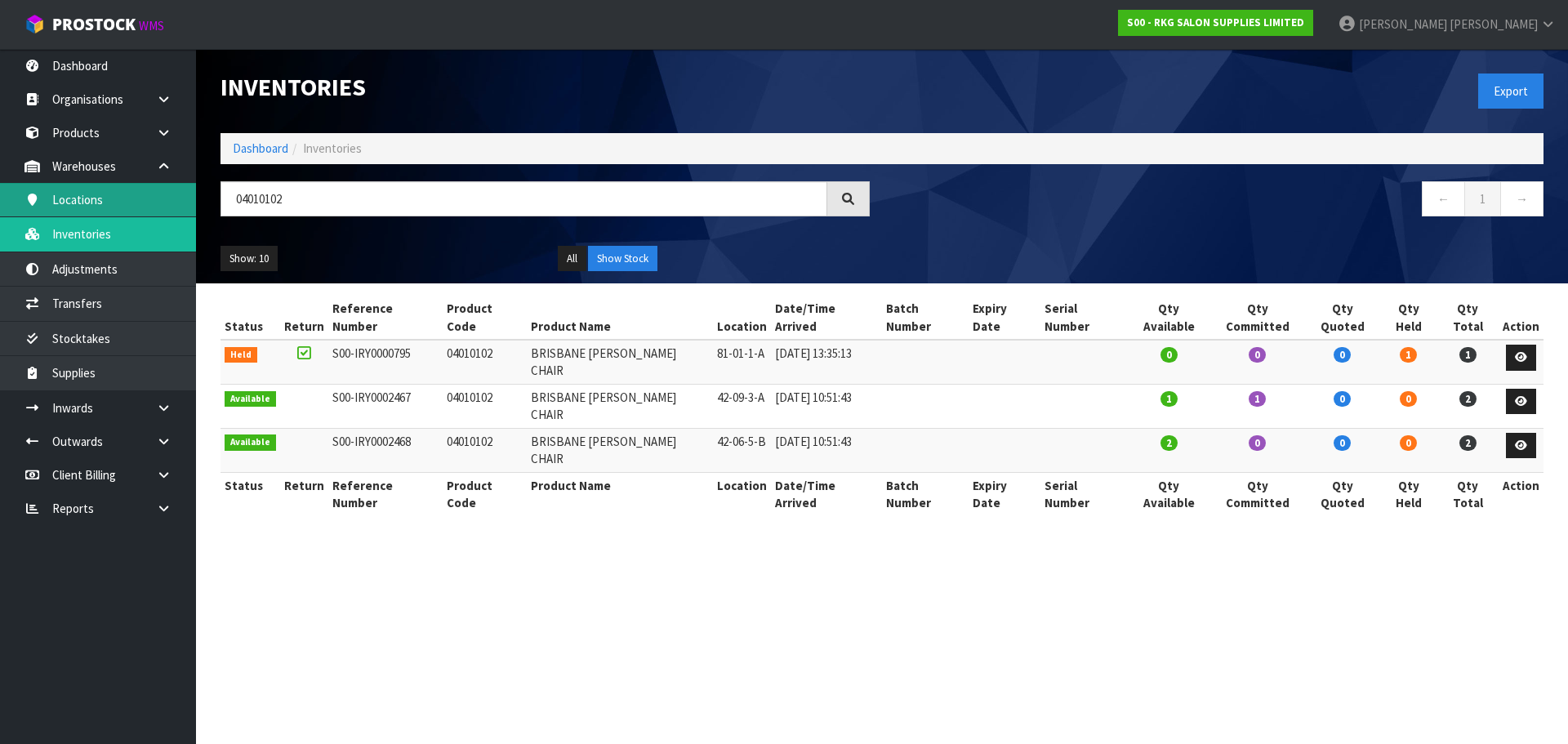
drag, startPoint x: 298, startPoint y: 201, endPoint x: 175, endPoint y: 201, distance: 123.0
click at [175, 201] on body "Toggle navigation ProStock WMS S00 - RKG SALON SUPPLIES LIMITED Marie Miranda L…" at bounding box center [784, 372] width 1568 height 744
